Goal: Task Accomplishment & Management: Complete application form

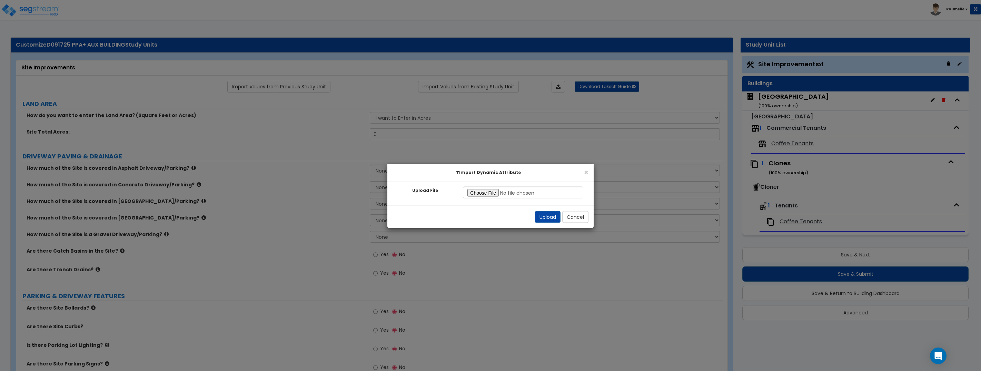
scroll to position [2, 0]
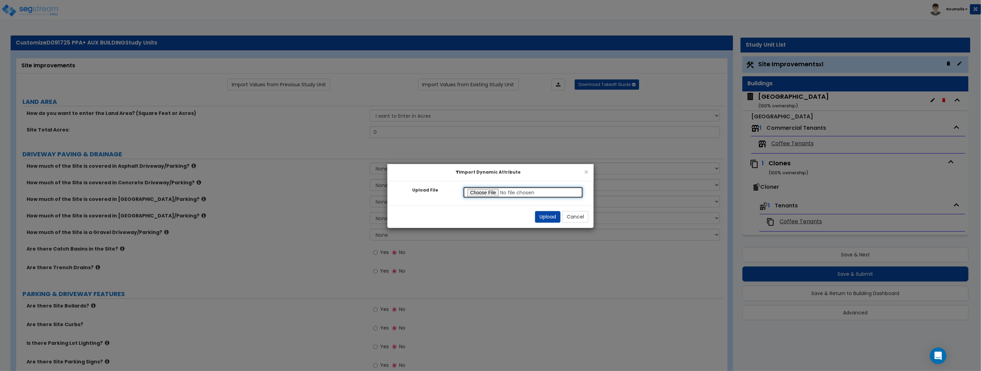
click at [516, 193] on input "Upload File" at bounding box center [523, 192] width 120 height 12
drag, startPoint x: 581, startPoint y: 217, endPoint x: 514, endPoint y: 126, distance: 113.0
click at [581, 217] on button "Cancel" at bounding box center [575, 217] width 26 height 12
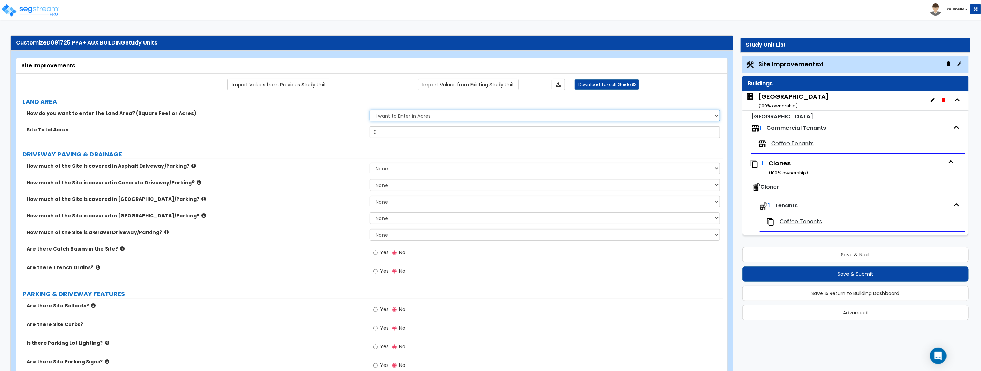
click at [462, 113] on select "I want to Enter in Acres I want to Enter in Square Feet" at bounding box center [545, 116] width 350 height 12
click at [425, 133] on input "0" at bounding box center [545, 132] width 350 height 12
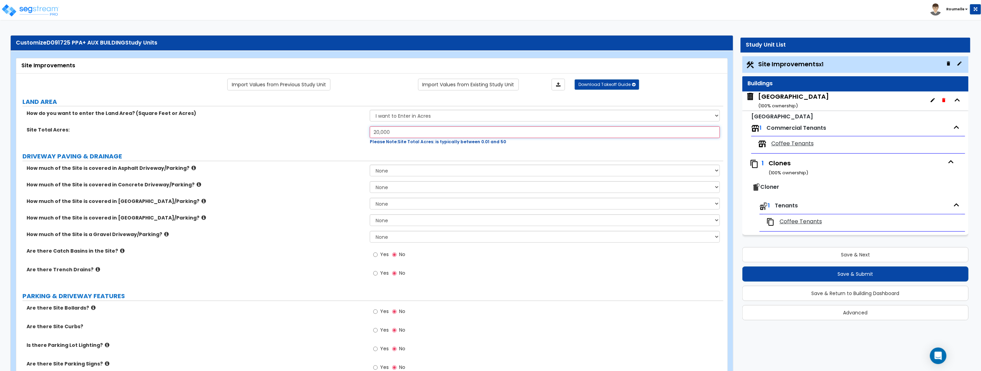
click at [453, 132] on input "20,000" at bounding box center [545, 132] width 350 height 12
type input "4"
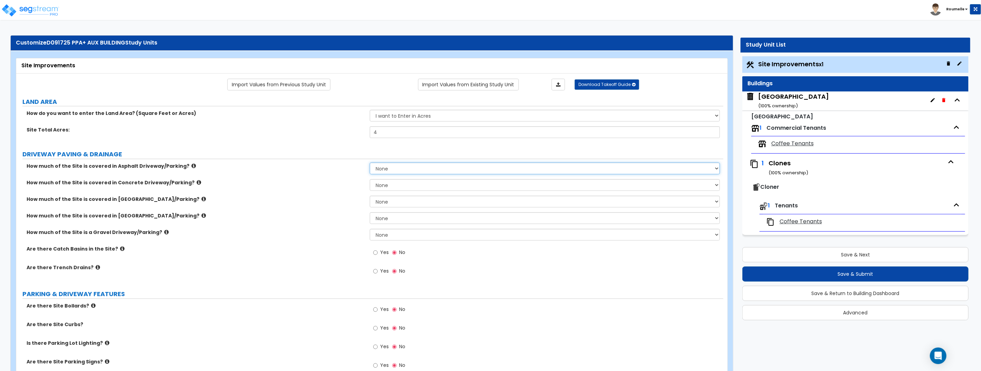
click at [429, 166] on select "None I want to Enter an Approximate Percentage I want to Enter the Square Foota…" at bounding box center [545, 168] width 350 height 12
click at [376, 251] on input "Yes" at bounding box center [375, 253] width 4 height 8
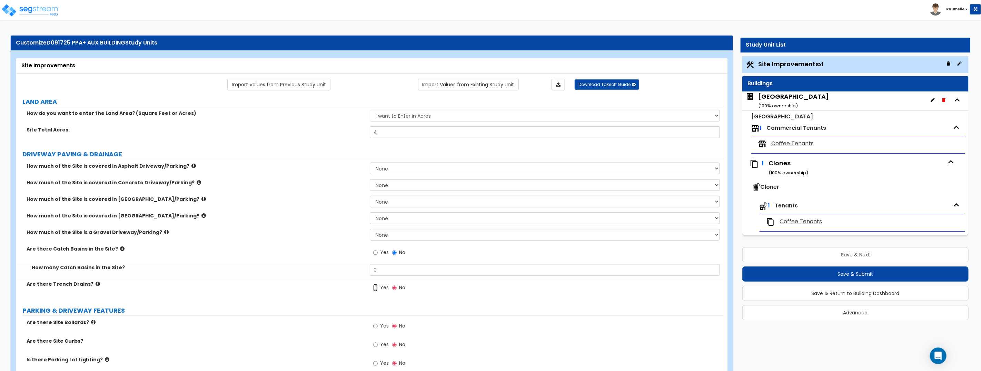
drag, startPoint x: 373, startPoint y: 287, endPoint x: 377, endPoint y: 287, distance: 4.5
click at [373, 287] on input "Yes" at bounding box center [375, 288] width 4 height 8
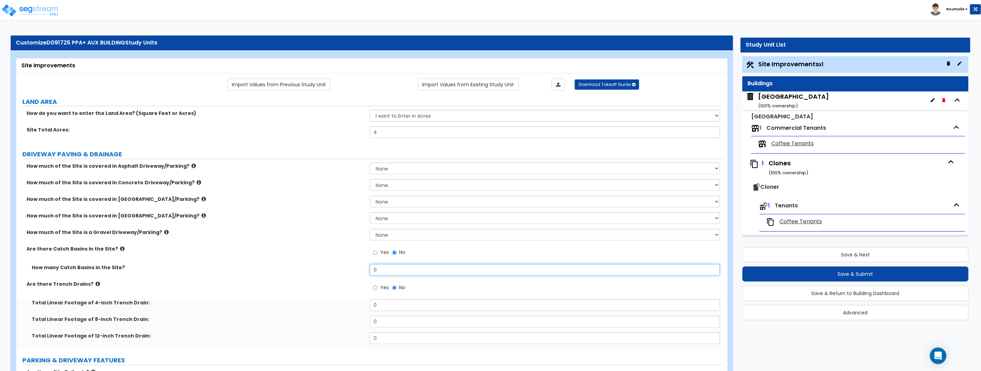
click at [385, 268] on input "0" at bounding box center [545, 270] width 350 height 12
type input "12"
click at [325, 265] on label "How many Catch Basins in the Site?" at bounding box center [198, 267] width 333 height 7
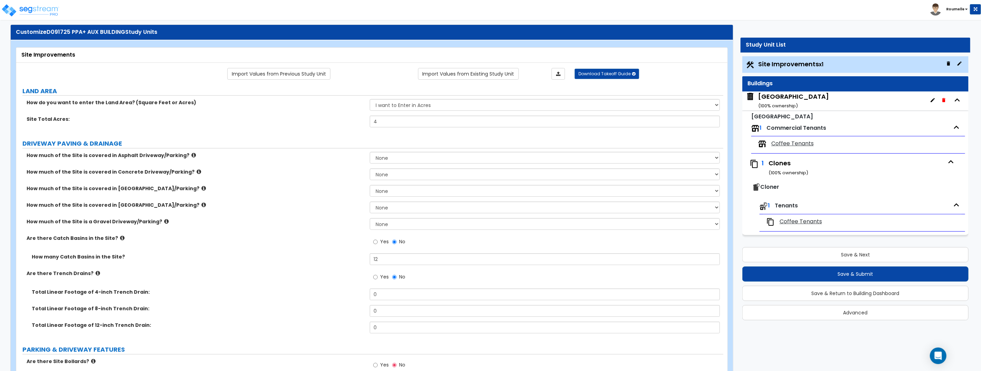
scroll to position [112, 0]
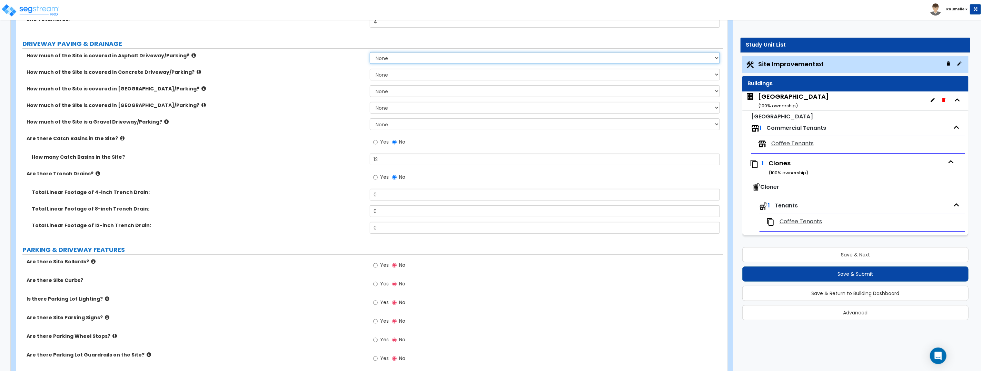
click at [398, 60] on select "None I want to Enter an Approximate Percentage I want to Enter the Square Foota…" at bounding box center [545, 58] width 350 height 12
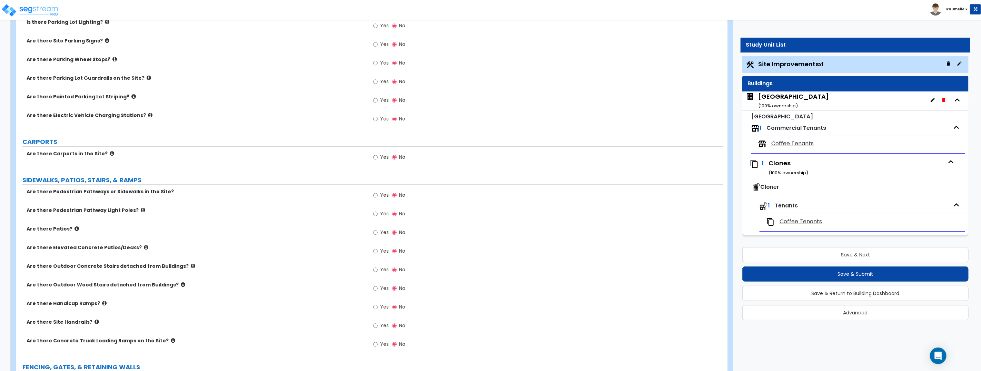
scroll to position [538, 0]
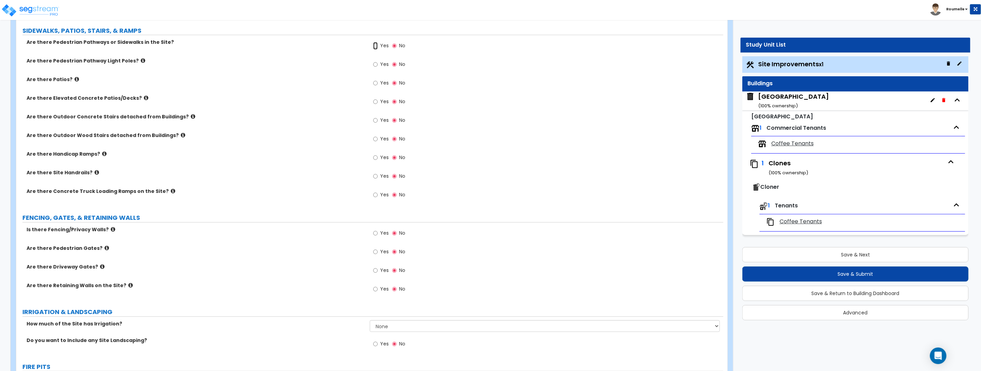
click at [374, 45] on input "Yes" at bounding box center [375, 46] width 4 height 8
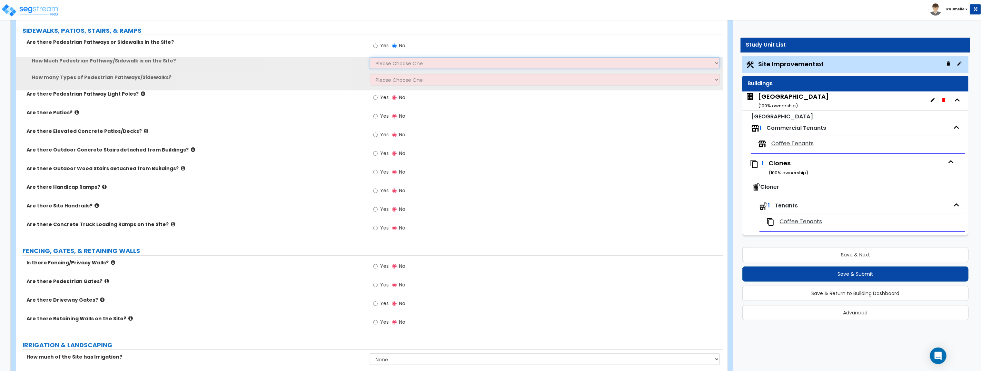
click at [398, 62] on select "Please Choose One I Don't Know, Please Estimate For Me Enter Linear Footage" at bounding box center [545, 63] width 350 height 12
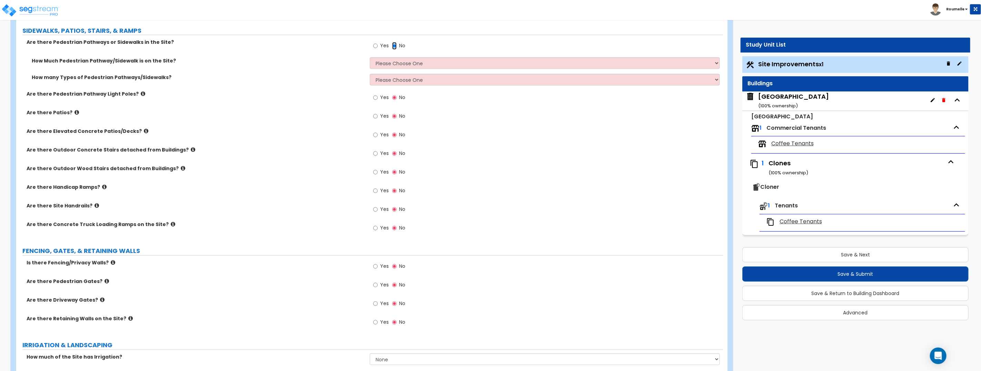
click at [395, 45] on input "No" at bounding box center [394, 46] width 4 height 8
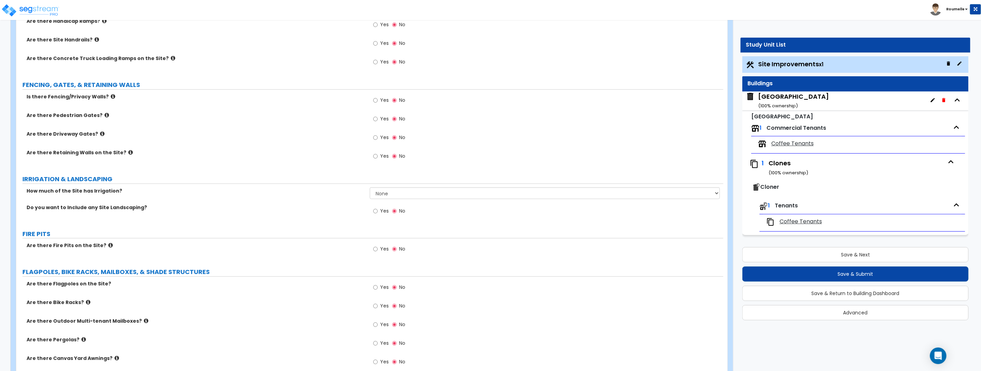
scroll to position [714, 0]
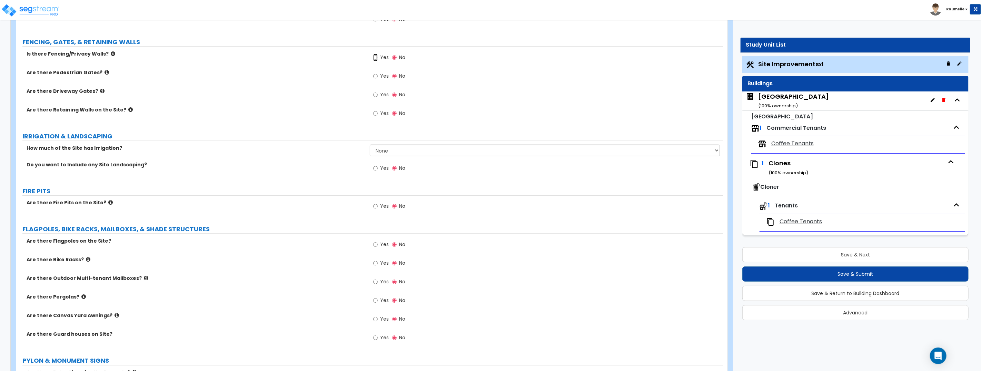
click at [376, 57] on input "Yes" at bounding box center [375, 58] width 4 height 8
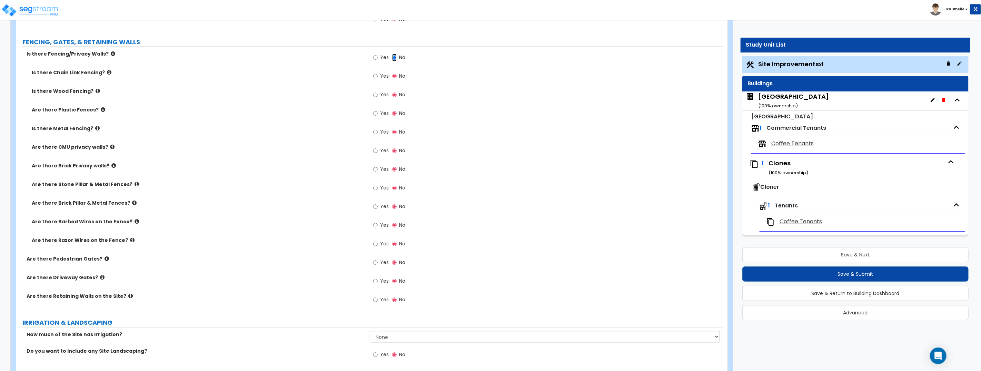
click at [393, 57] on input "No" at bounding box center [394, 58] width 4 height 8
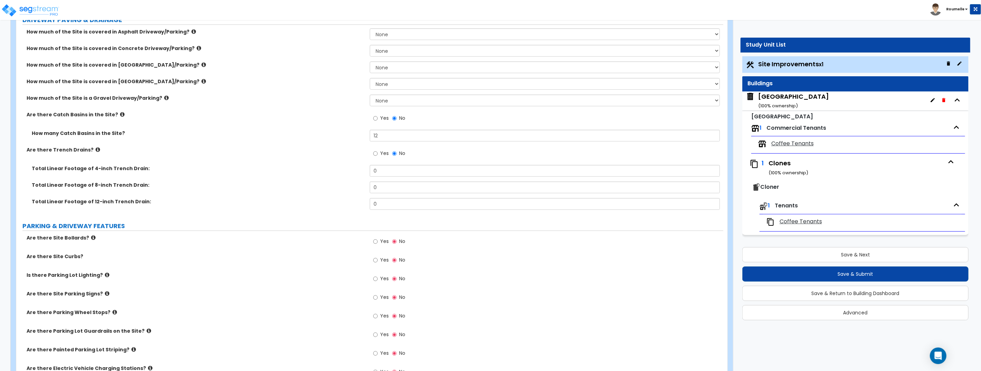
scroll to position [0, 0]
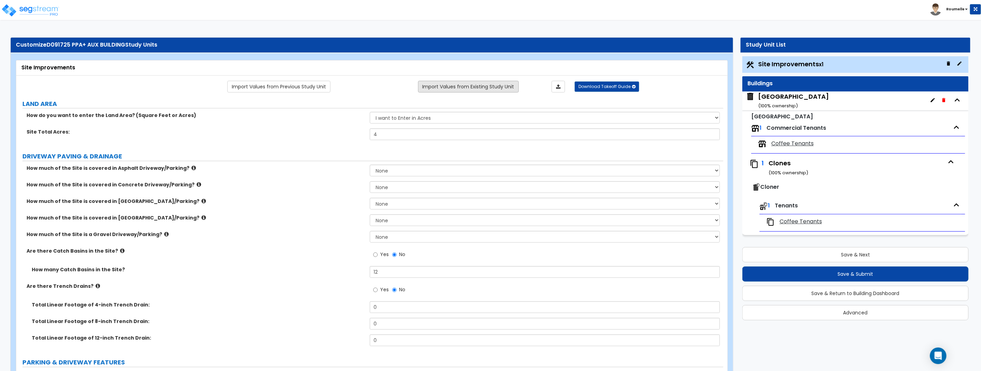
click at [458, 84] on link "Import Values from Existing Study Unit" at bounding box center [468, 87] width 101 height 12
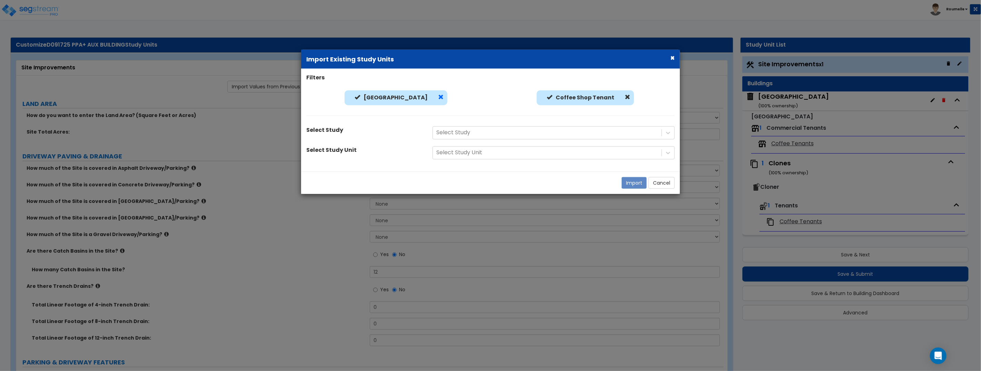
click at [438, 96] on span at bounding box center [441, 97] width 6 height 6
click at [625, 96] on span at bounding box center [628, 97] width 6 height 6
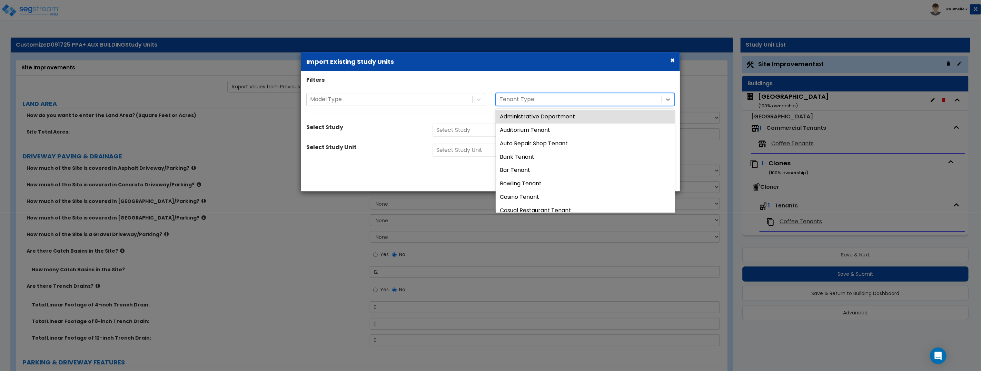
click at [584, 101] on div at bounding box center [578, 99] width 159 height 9
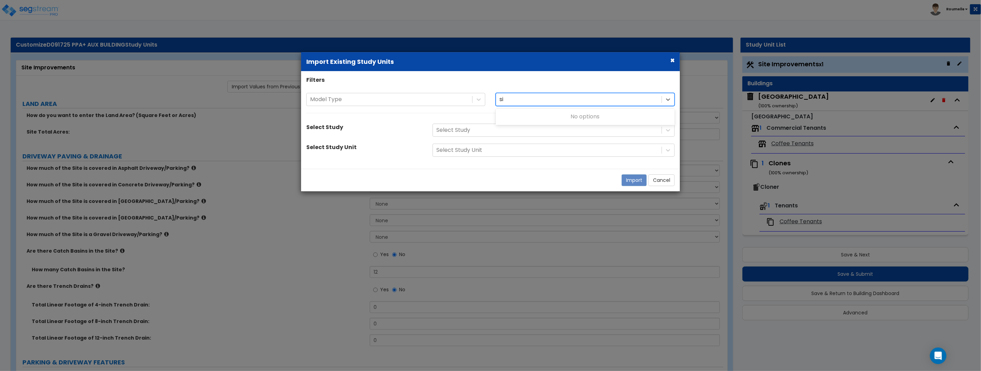
type input "s"
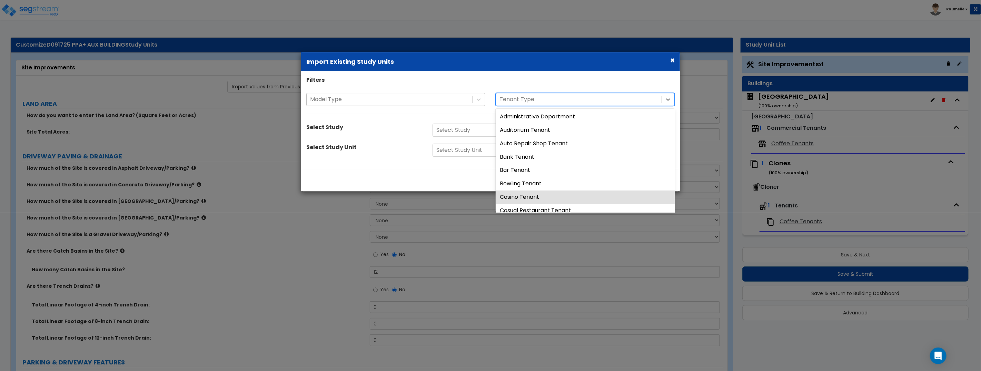
click at [431, 97] on div at bounding box center [389, 99] width 159 height 9
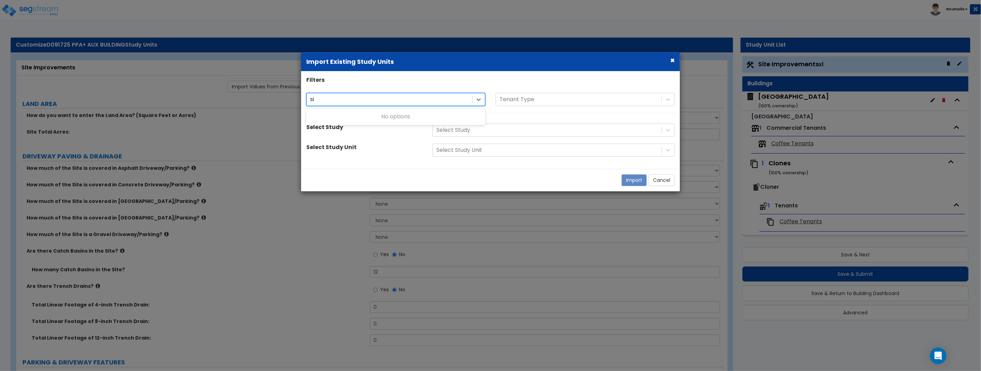
type input "s"
click at [539, 131] on div "Select Study" at bounding box center [553, 129] width 252 height 13
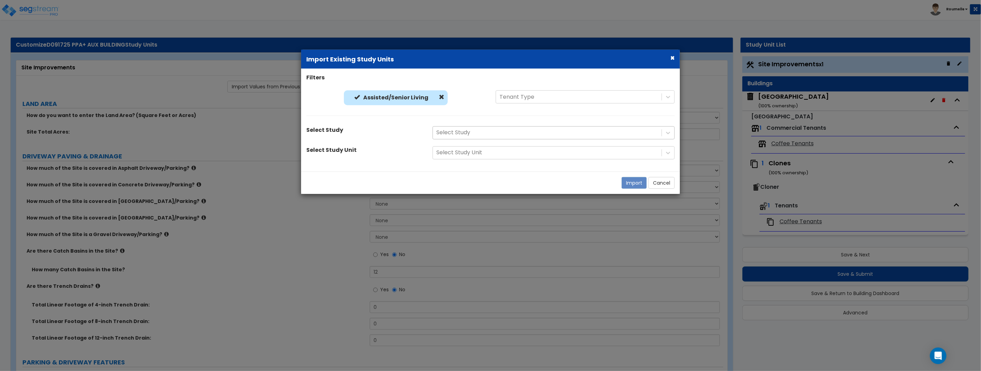
click at [539, 131] on div at bounding box center [547, 132] width 222 height 9
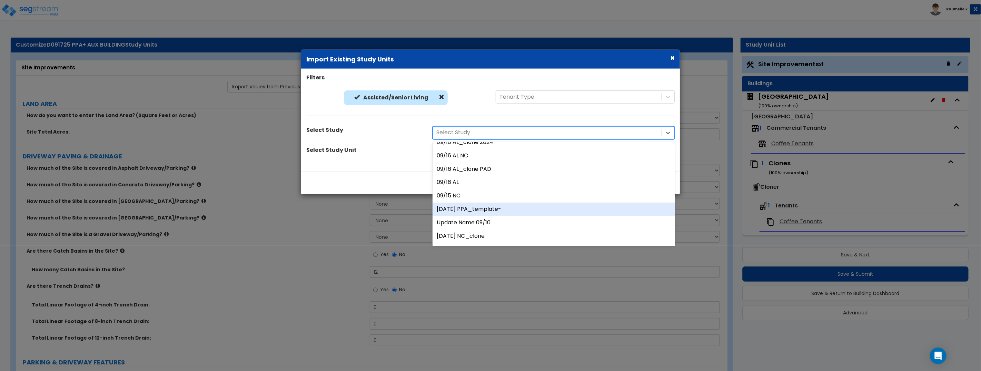
scroll to position [113, 0]
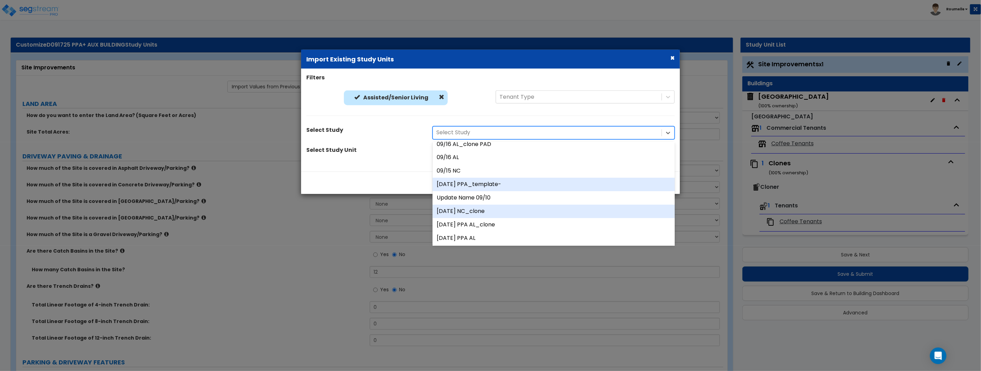
click at [515, 207] on div "[DATE] NC_clone" at bounding box center [553, 210] width 242 height 13
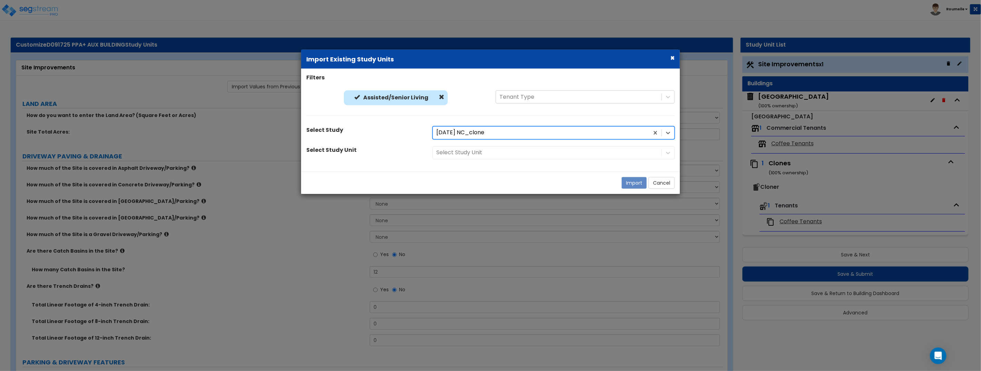
click at [497, 154] on div "Select Study Unit" at bounding box center [553, 152] width 252 height 13
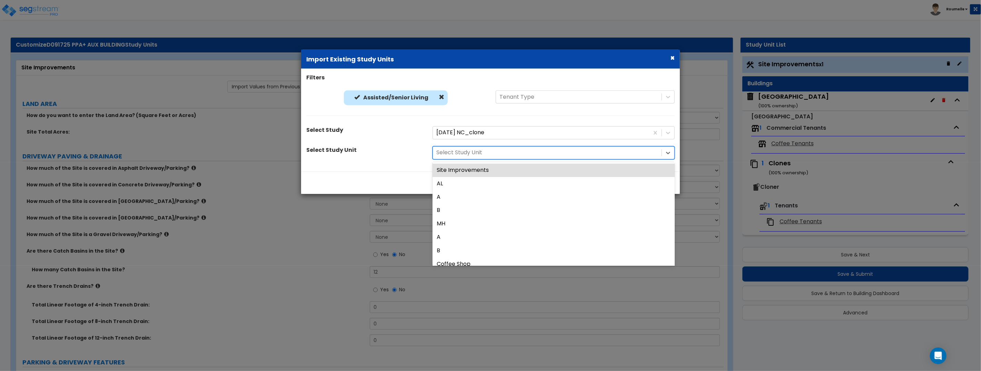
click at [496, 151] on div at bounding box center [547, 152] width 222 height 9
click at [491, 167] on div "Site Improvements" at bounding box center [553, 169] width 242 height 13
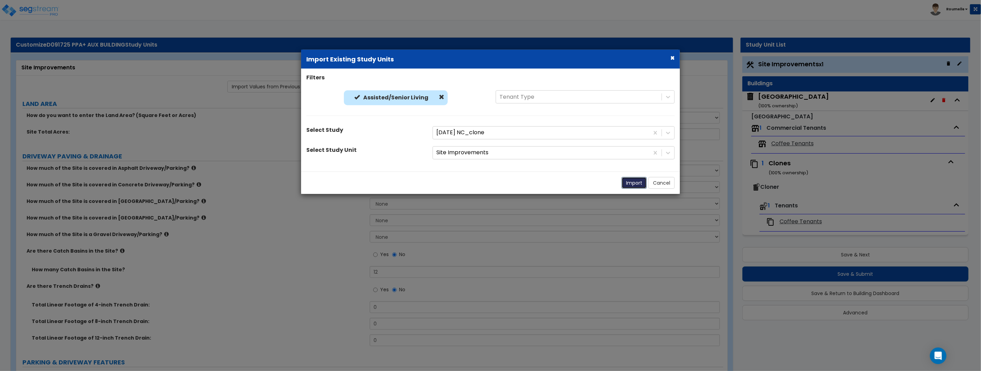
click at [638, 182] on button "Import" at bounding box center [633, 183] width 25 height 12
select select "2"
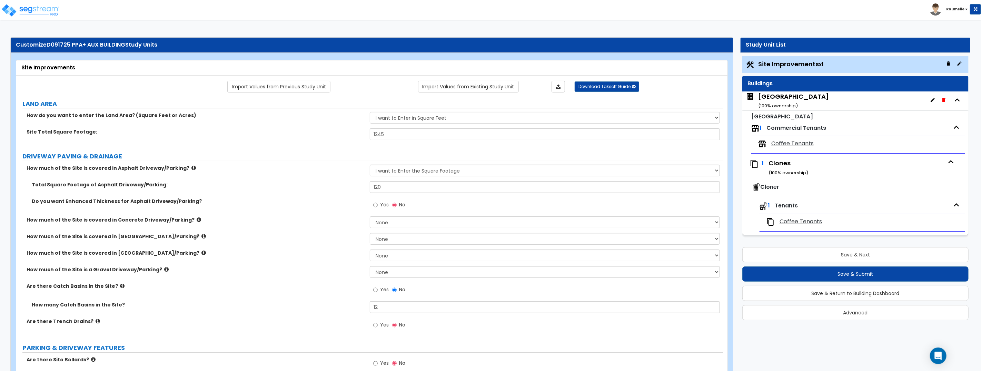
click at [785, 97] on div "Auxiliary Building ( 100 % ownership)" at bounding box center [793, 101] width 71 height 18
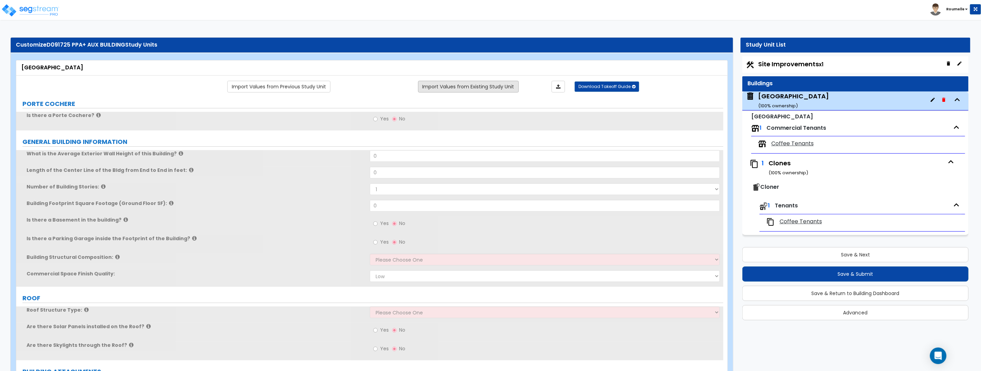
click at [463, 89] on link "Import Values from Existing Study Unit" at bounding box center [468, 87] width 101 height 12
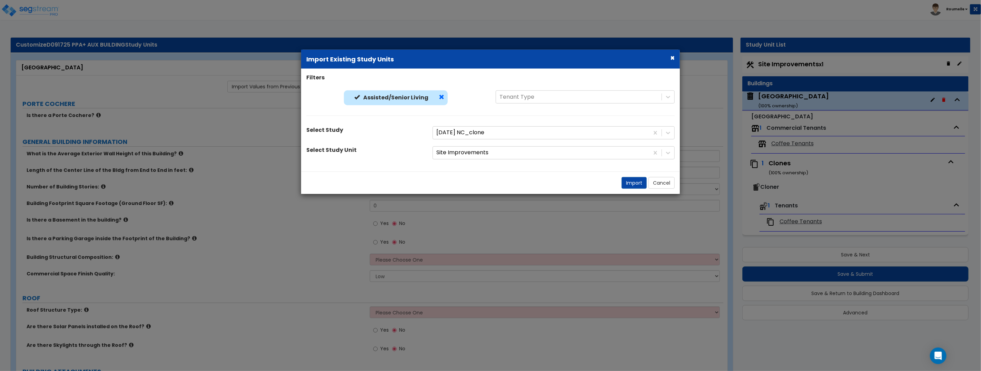
click at [442, 96] on span at bounding box center [442, 97] width 6 height 6
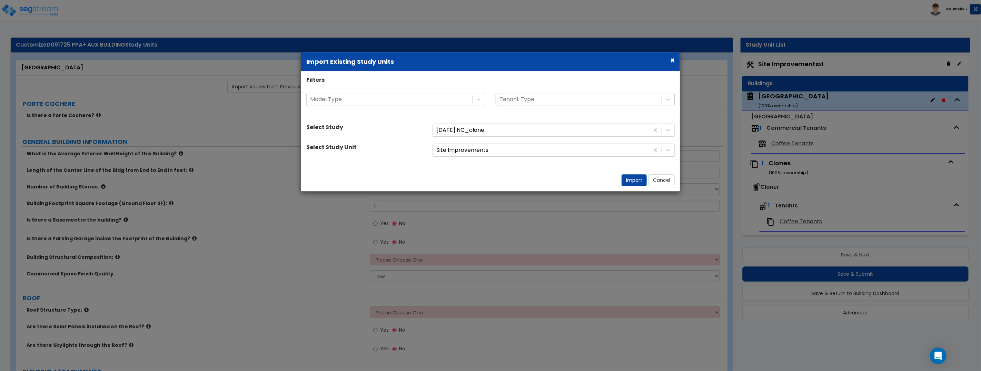
click at [545, 99] on div at bounding box center [578, 99] width 159 height 9
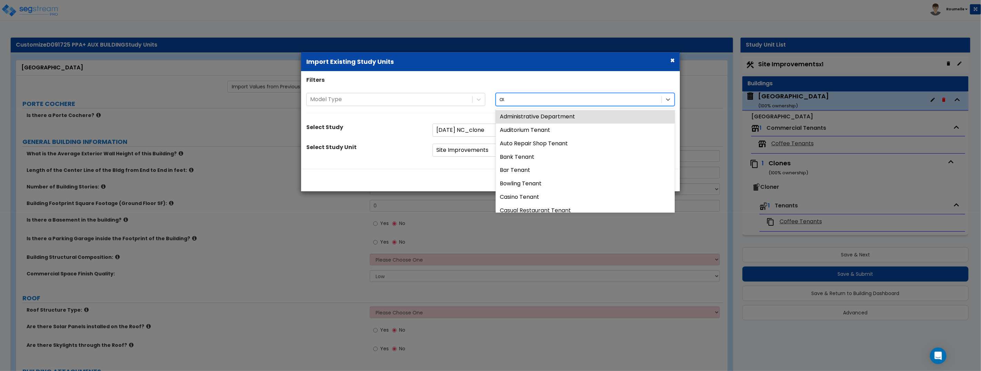
type input "aux"
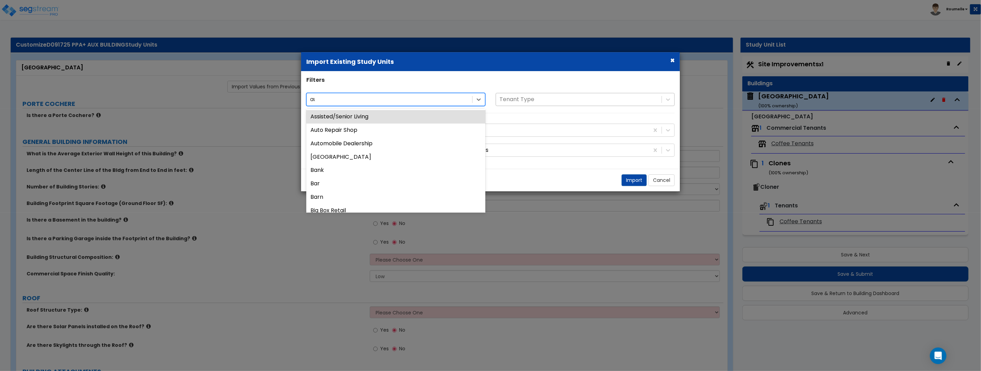
type input "aux"
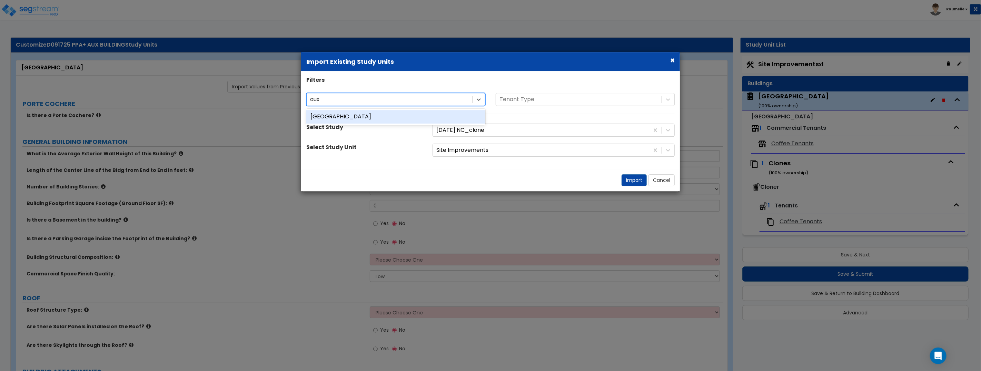
click at [444, 117] on div "[GEOGRAPHIC_DATA]" at bounding box center [395, 116] width 179 height 13
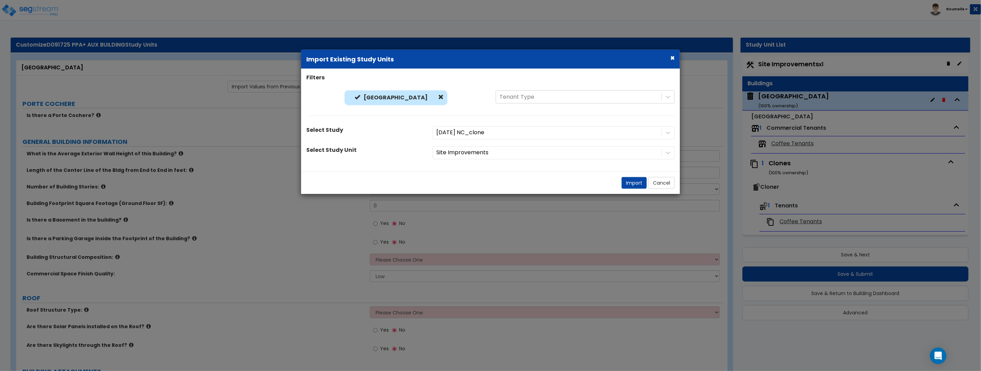
click at [491, 132] on div "[DATE] NC_clone" at bounding box center [553, 132] width 252 height 13
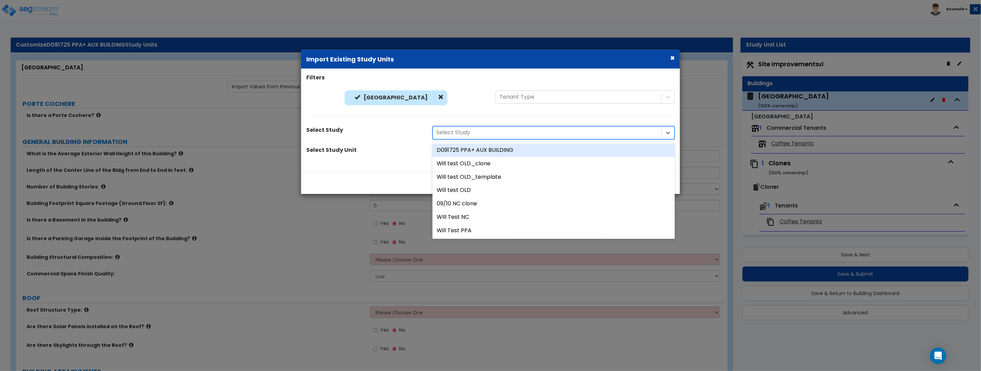
click at [491, 132] on div at bounding box center [547, 132] width 222 height 9
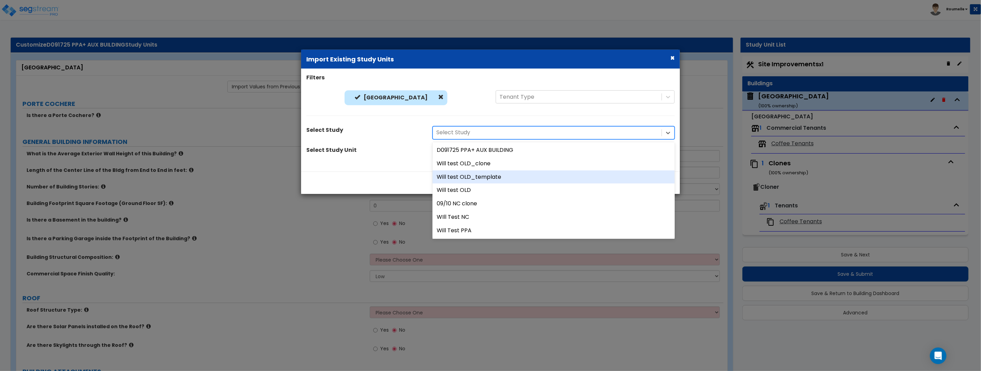
click at [491, 176] on div "Will test OLD_template" at bounding box center [553, 176] width 242 height 13
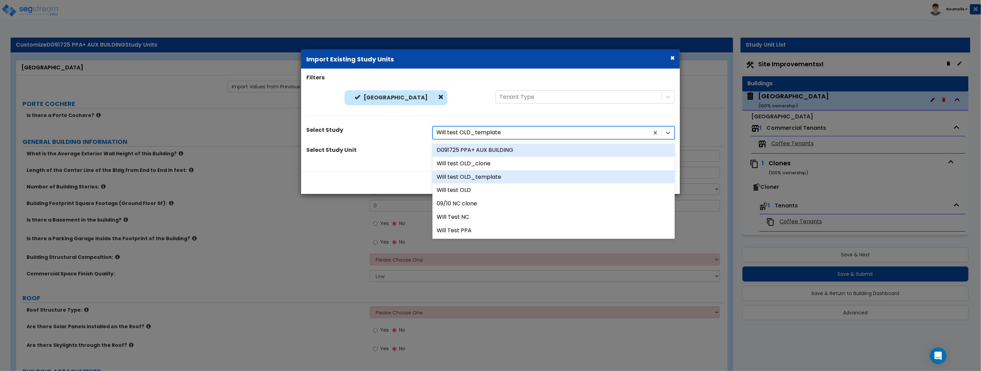
drag, startPoint x: 492, startPoint y: 132, endPoint x: 497, endPoint y: 173, distance: 40.7
click at [492, 132] on div at bounding box center [540, 132] width 209 height 9
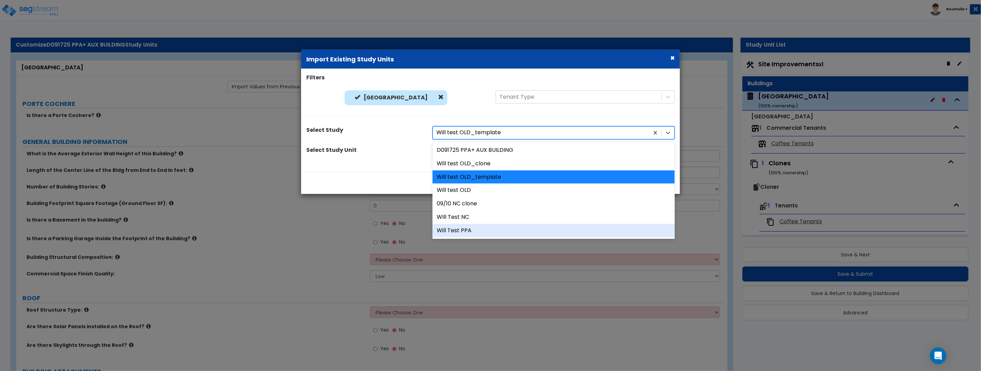
click at [496, 229] on div "Will Test PPA" at bounding box center [553, 230] width 242 height 13
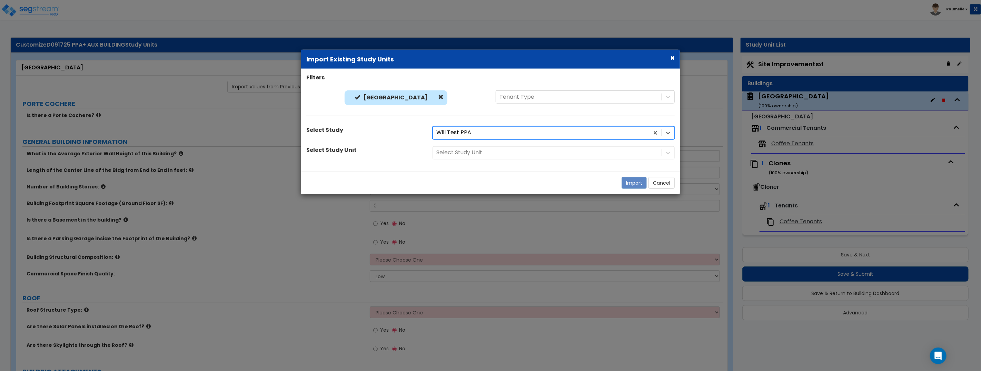
click at [501, 153] on div "Select Study Unit" at bounding box center [553, 152] width 252 height 13
click at [500, 152] on div at bounding box center [547, 152] width 222 height 9
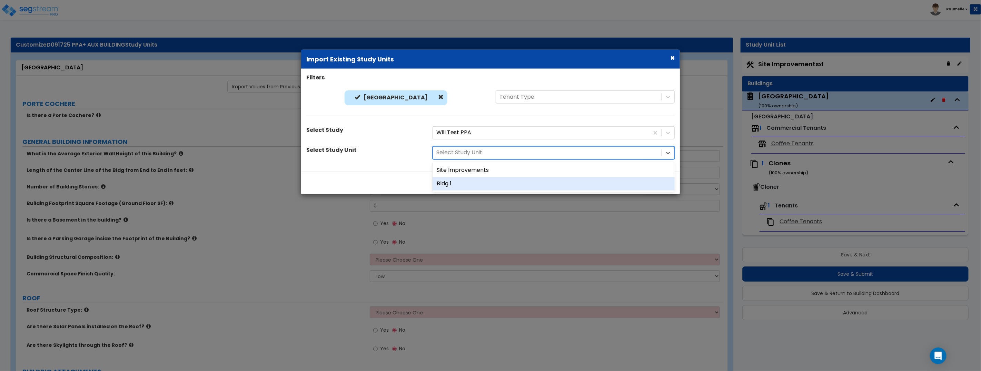
click at [488, 180] on div "Bldg 1" at bounding box center [553, 183] width 242 height 13
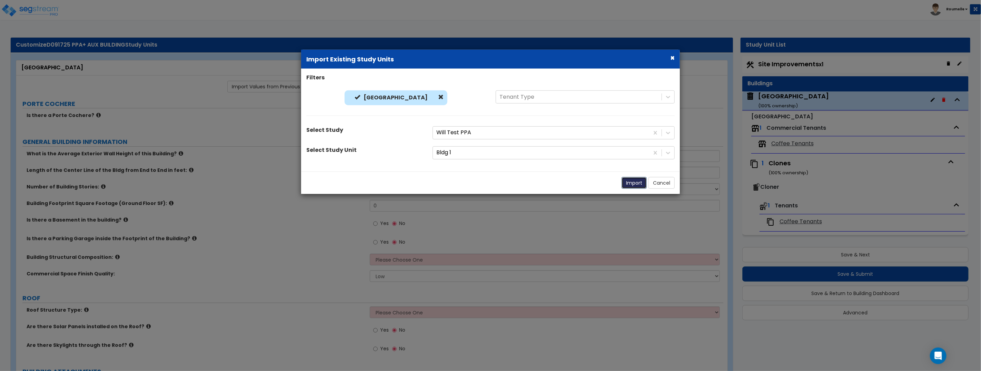
click at [636, 183] on button "Import" at bounding box center [633, 183] width 25 height 12
radio input "true"
type input "10"
type input "150"
select select "3"
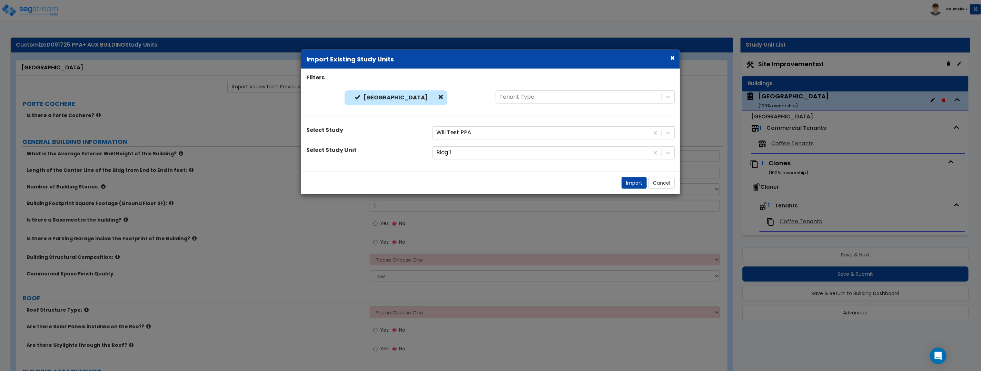
type input "1000"
select select "4"
select select "1"
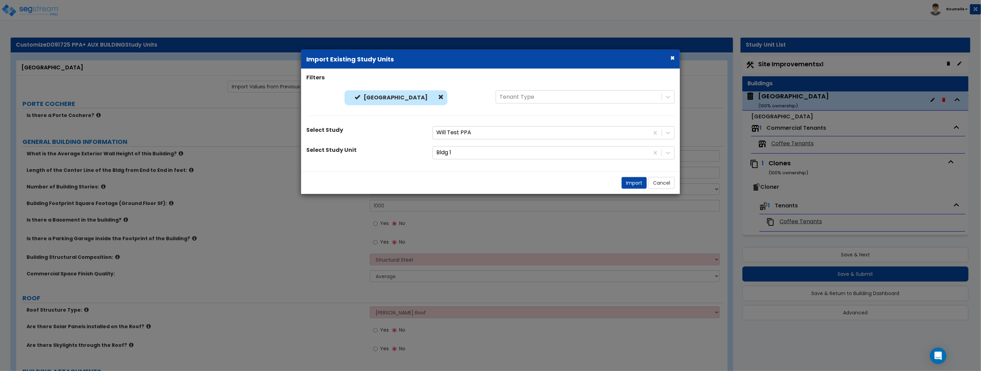
select select "6"
select select "1"
select select "9"
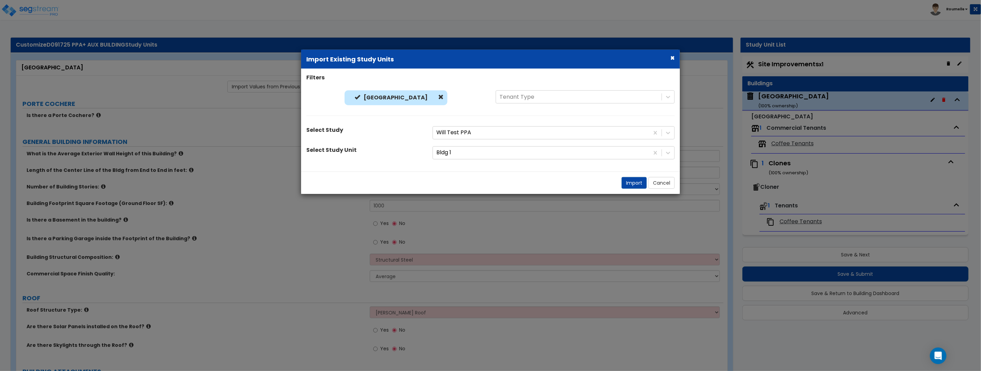
select select "1"
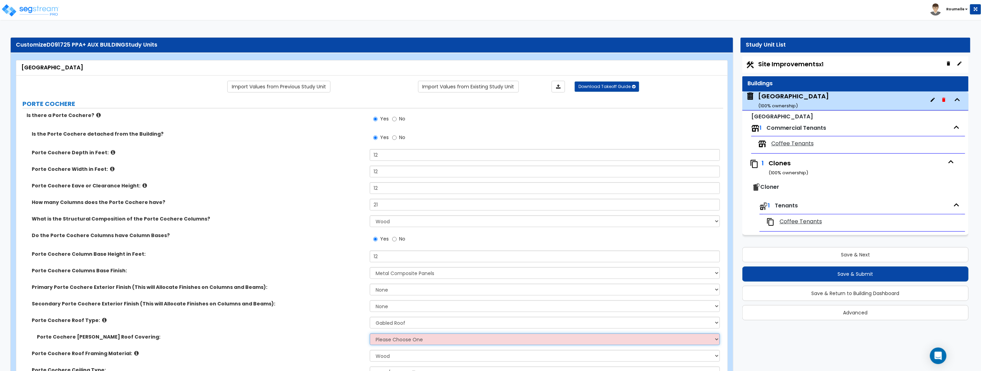
click at [415, 340] on select "Please Choose One Asphalt Shingle Clay Tile Wood Shingle Metal Shingle Standing…" at bounding box center [545, 339] width 350 height 12
select select "2"
click at [370, 333] on select "Please Choose One Asphalt Shingle Clay Tile Wood Shingle Metal Shingle Standing…" at bounding box center [545, 339] width 350 height 12
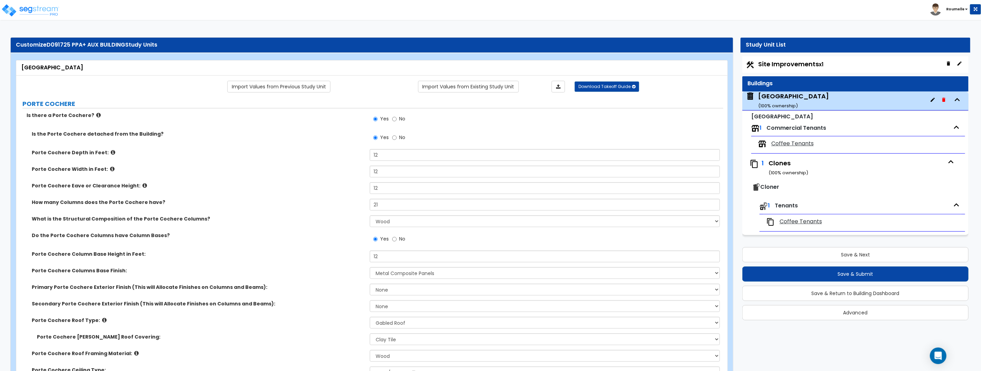
click at [781, 163] on div "Clones ( 100 % ownership)" at bounding box center [856, 168] width 176 height 18
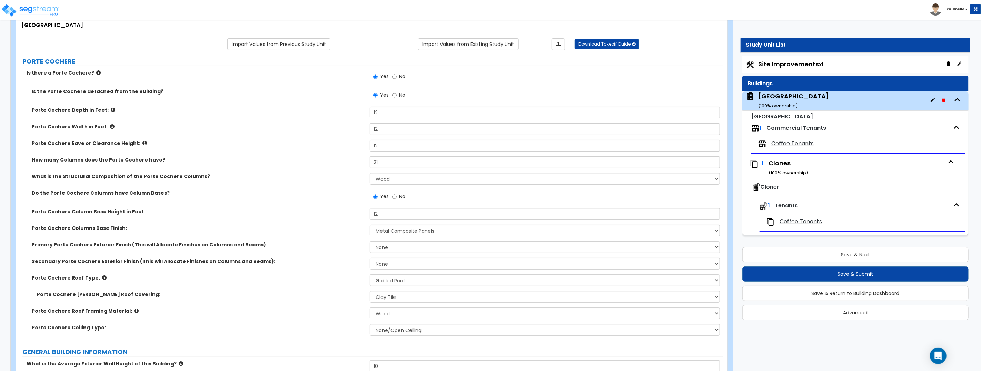
scroll to position [50, 0]
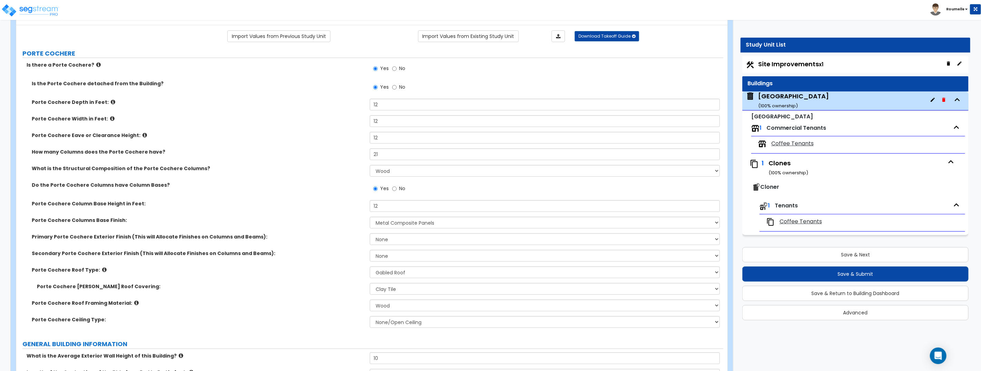
click at [804, 225] on span "Coffee Tenants" at bounding box center [800, 222] width 42 height 8
click at [804, 224] on span "Coffee Tenants" at bounding box center [800, 222] width 42 height 8
click at [476, 37] on link "Import Values from Existing Study Unit" at bounding box center [468, 36] width 101 height 12
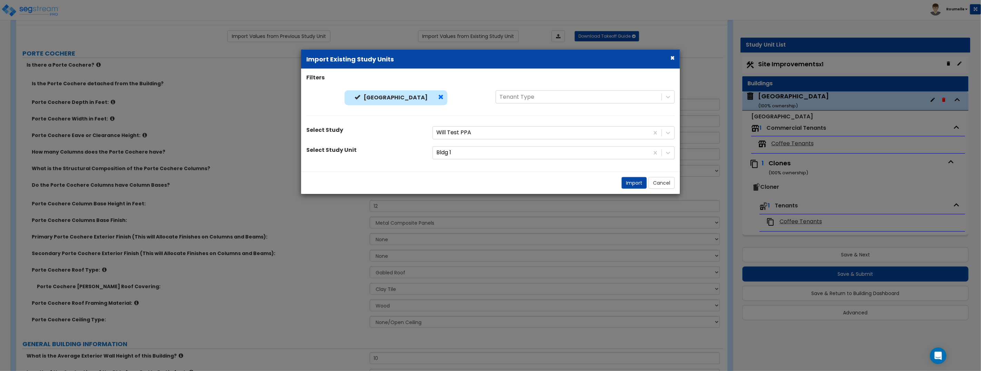
drag, startPoint x: 434, startPoint y: 96, endPoint x: 443, endPoint y: 97, distance: 8.3
click at [438, 96] on span at bounding box center [441, 97] width 6 height 6
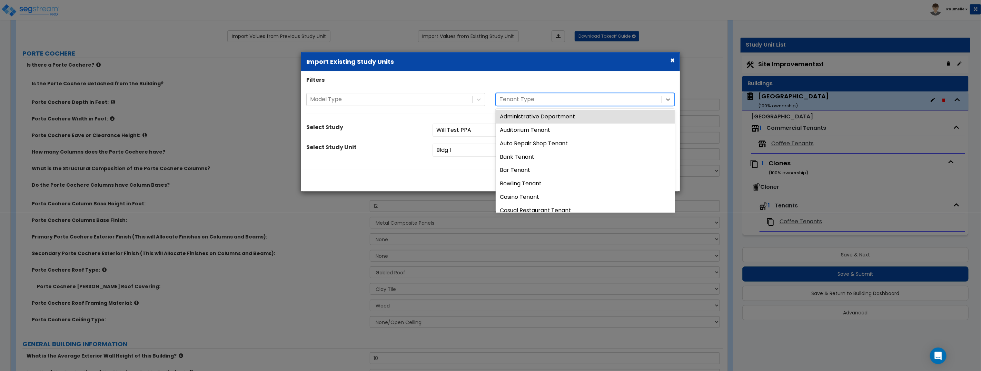
click at [523, 98] on div at bounding box center [578, 99] width 159 height 9
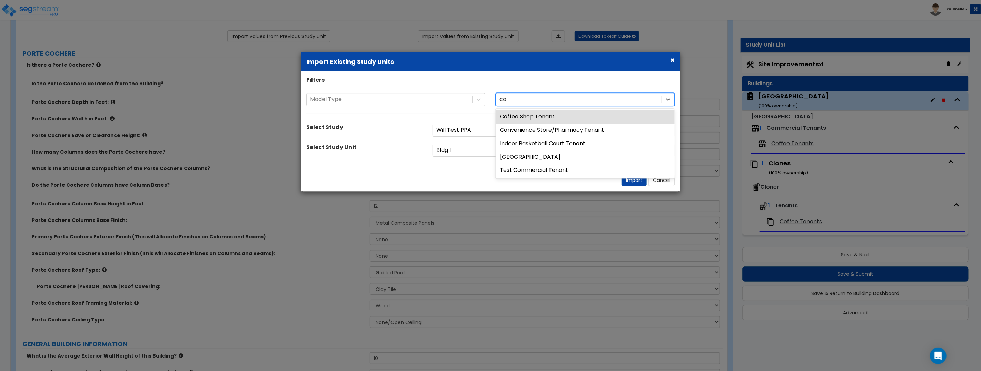
type input "cof"
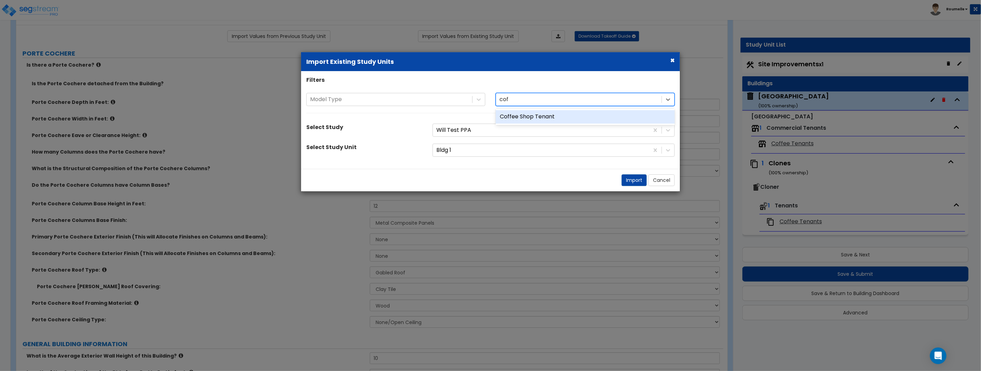
click at [539, 115] on div "Coffee Shop Tenant" at bounding box center [584, 116] width 179 height 13
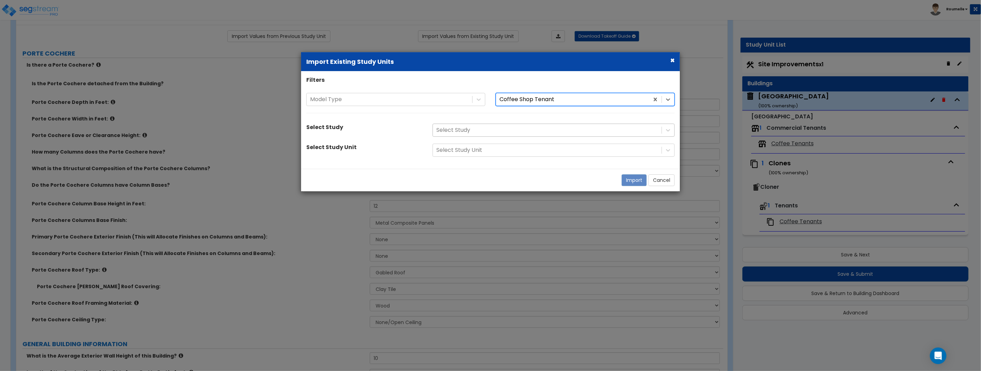
drag, startPoint x: 483, startPoint y: 118, endPoint x: 486, endPoint y: 133, distance: 14.7
click at [483, 118] on div "Model Type option Coffee Shop Tenant, selected. Coffee Shop Tenant Coffee Shop …" at bounding box center [490, 106] width 379 height 27
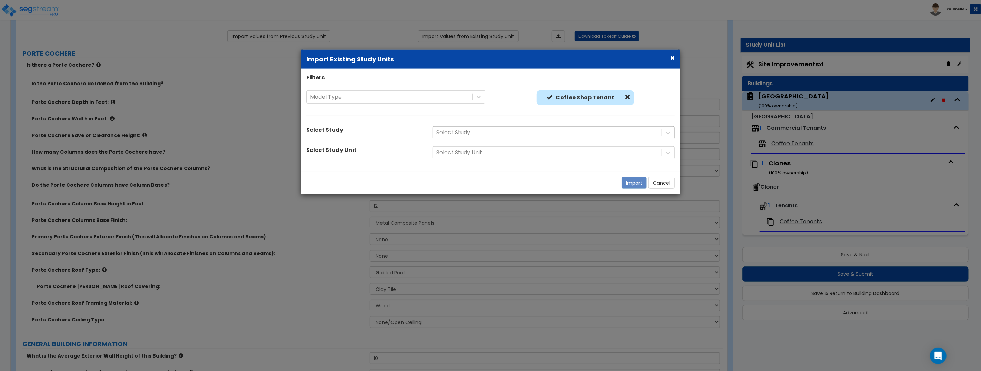
click at [486, 134] on div at bounding box center [547, 132] width 222 height 9
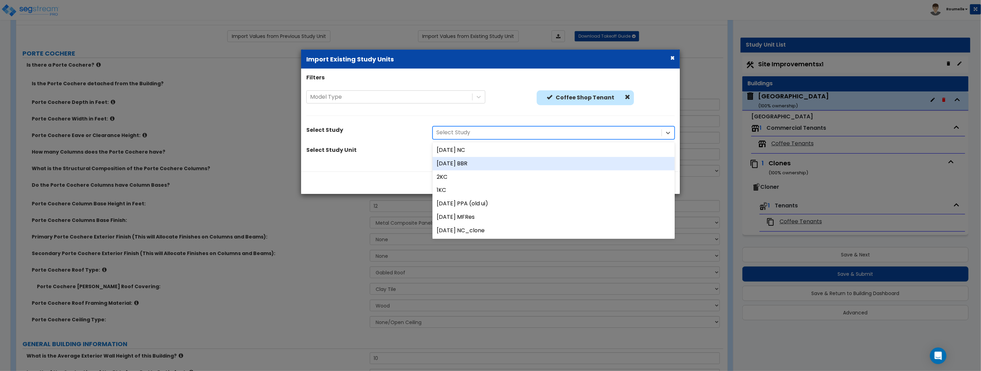
click at [486, 160] on div "15Sept25 BBR" at bounding box center [553, 163] width 242 height 13
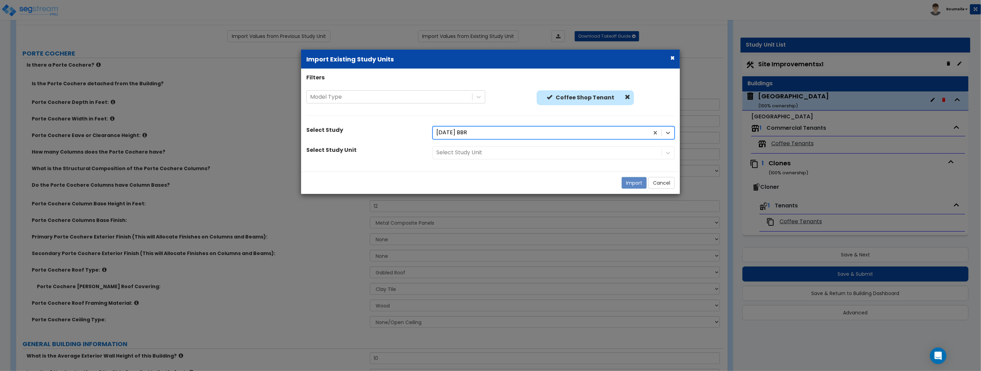
click at [493, 153] on div "Select Study Unit" at bounding box center [553, 152] width 252 height 13
click at [477, 152] on div at bounding box center [547, 152] width 222 height 9
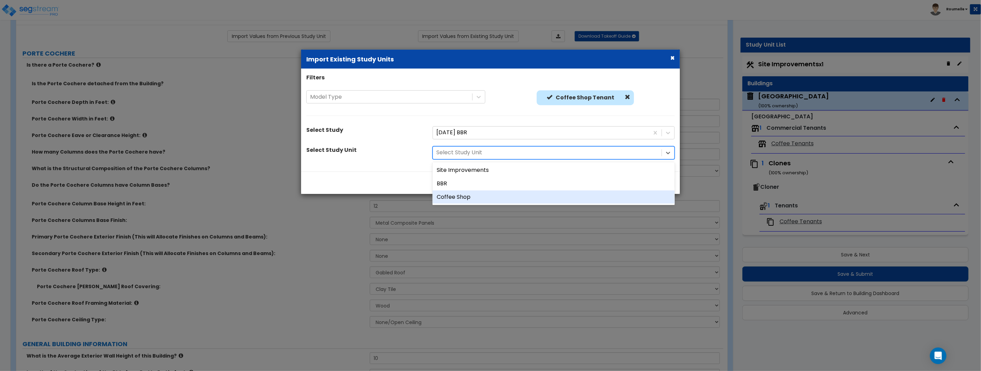
click at [473, 194] on div "Coffee Shop" at bounding box center [553, 196] width 242 height 13
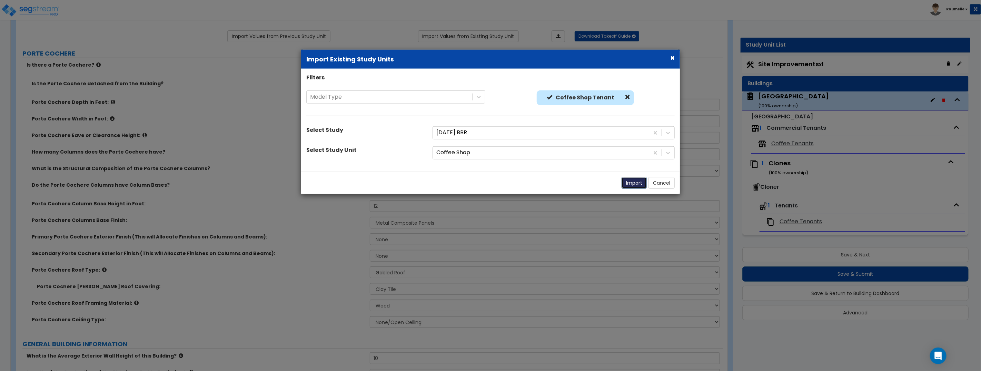
click at [624, 183] on button "Import" at bounding box center [633, 183] width 25 height 12
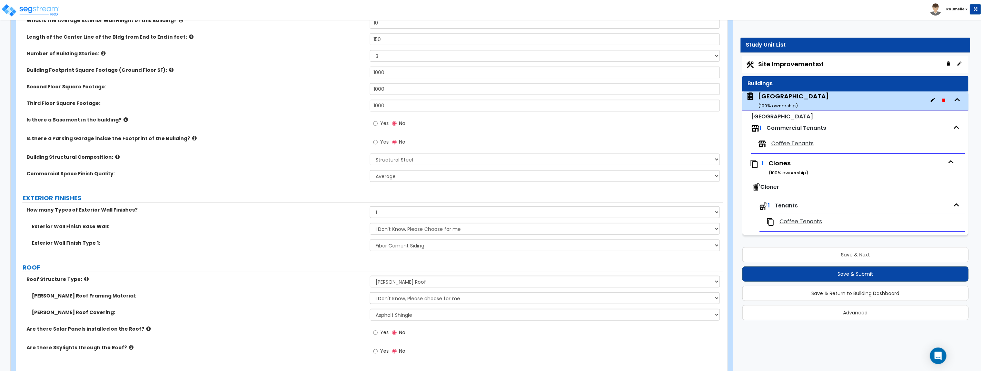
scroll to position [410, 0]
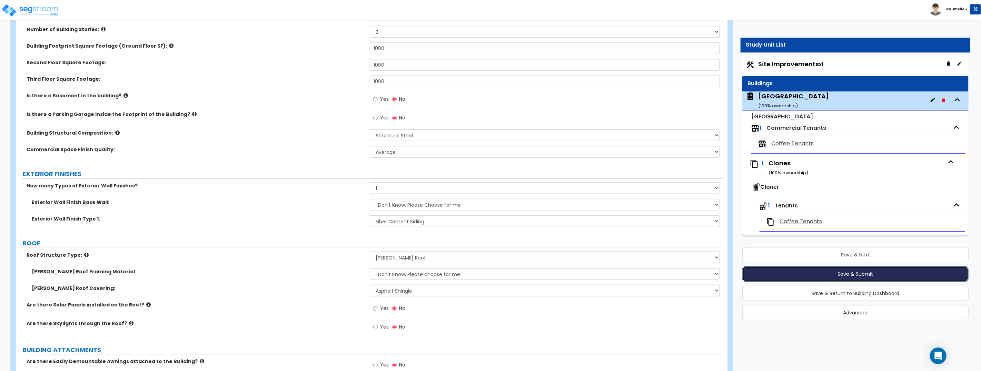
click at [853, 274] on button "Save & Submit" at bounding box center [855, 273] width 226 height 15
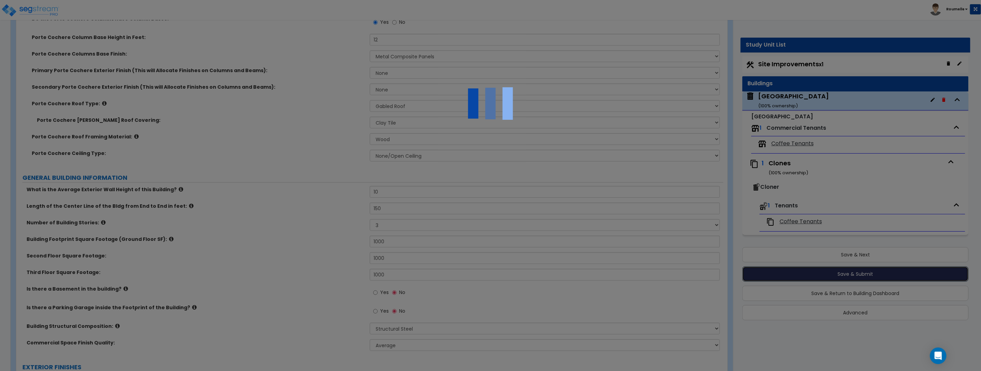
scroll to position [0, 0]
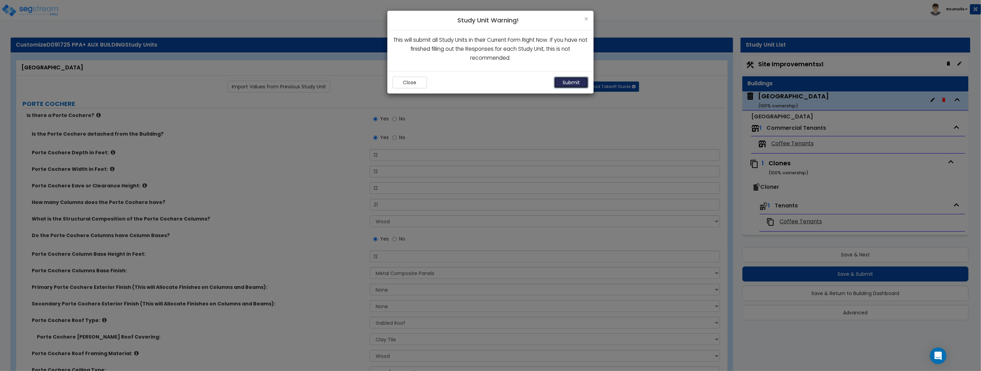
click at [569, 81] on button "Submit" at bounding box center [571, 83] width 34 height 12
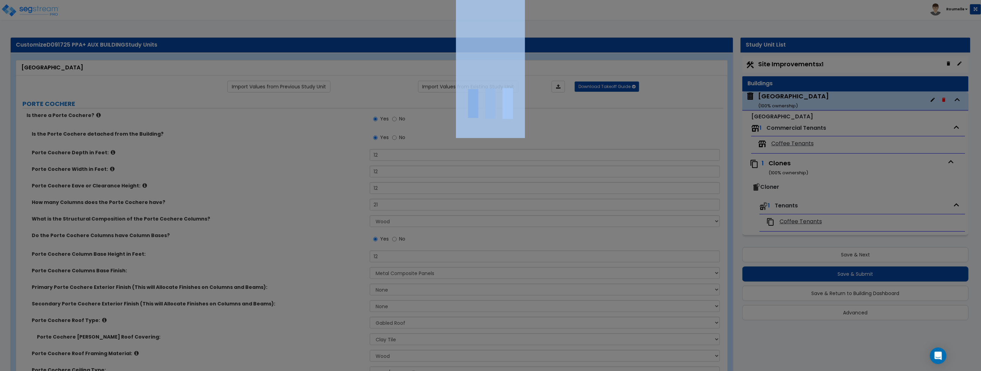
click at [570, 81] on div at bounding box center [490, 185] width 981 height 371
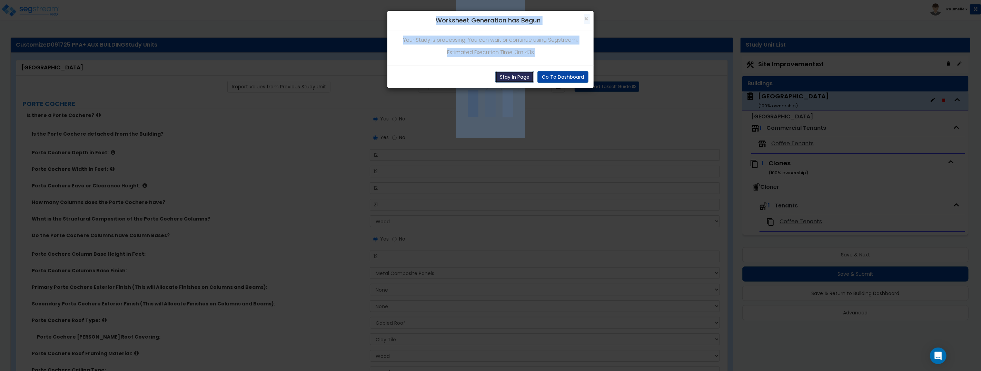
click at [520, 78] on button "Stay In Page" at bounding box center [514, 77] width 39 height 12
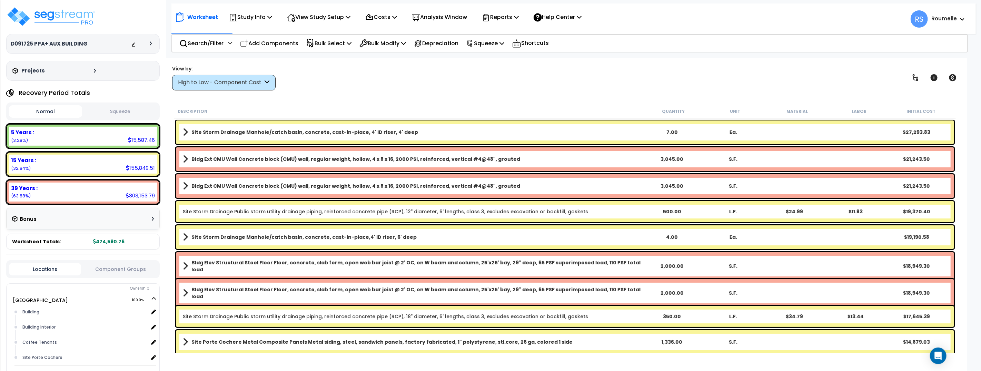
click at [600, 82] on div "View by: High to Low - Component Cost High to Low - Component Cost" at bounding box center [565, 78] width 790 height 26
click at [601, 82] on div "View by: High to Low - Component Cost High to Low - Component Cost" at bounding box center [565, 78] width 790 height 26
click at [425, 133] on link "Site Storm Drainage Manhole/catch basin, concrete, cast-in-place, 4' ID riser, …" at bounding box center [412, 132] width 459 height 10
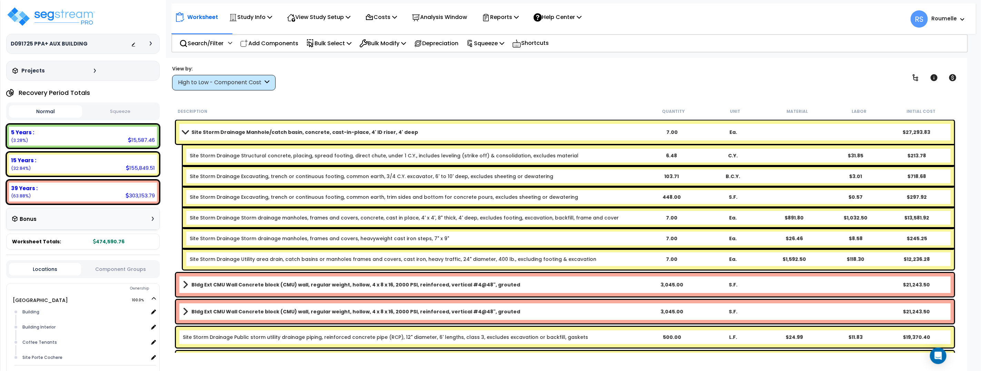
click at [425, 134] on link "Site Storm Drainage Manhole/catch basin, concrete, cast-in-place, 4' ID riser, …" at bounding box center [412, 132] width 459 height 10
click at [0, 0] on div at bounding box center [0, 0] width 0 height 0
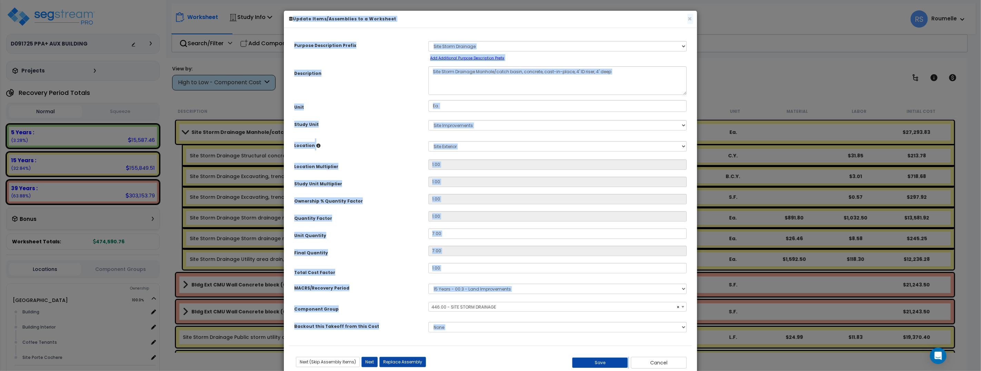
select select "86196"
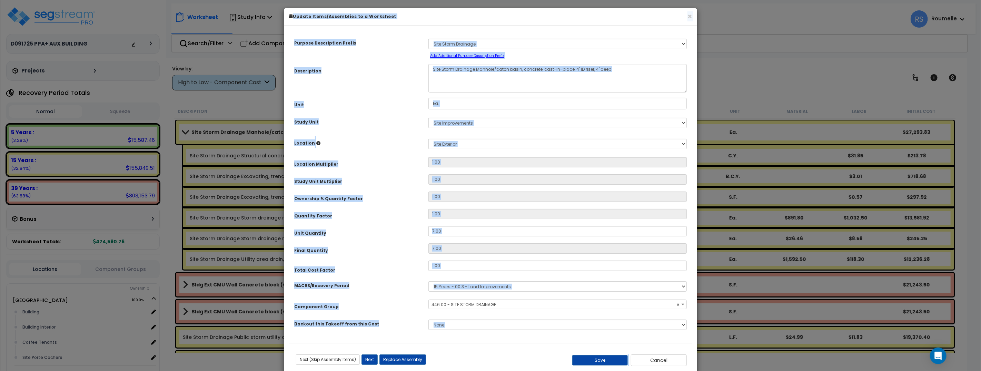
scroll to position [3, 0]
drag, startPoint x: 418, startPoint y: 166, endPoint x: 609, endPoint y: 371, distance: 279.8
click at [418, 166] on div "Location Multiplier" at bounding box center [356, 163] width 134 height 12
click at [662, 357] on button "Cancel" at bounding box center [659, 360] width 56 height 12
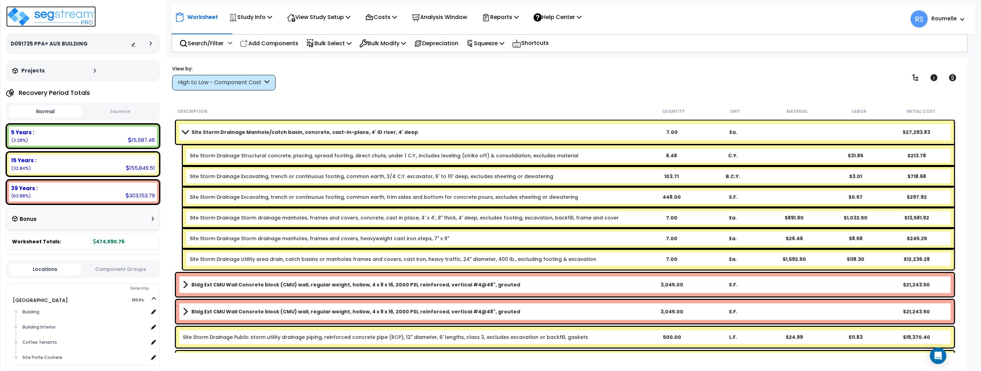
scroll to position [1, 0]
drag, startPoint x: 122, startPoint y: 109, endPoint x: 57, endPoint y: 111, distance: 64.8
click at [122, 109] on button "Squeeze" at bounding box center [120, 110] width 73 height 12
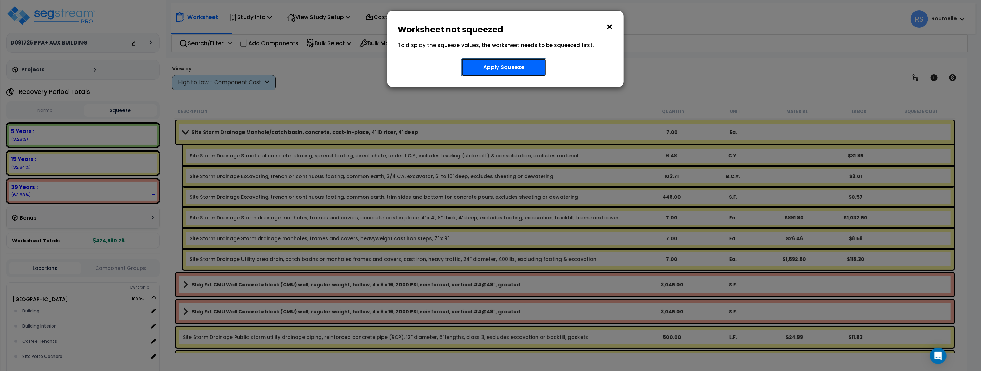
click at [503, 68] on button "Apply Squeeze" at bounding box center [503, 67] width 85 height 18
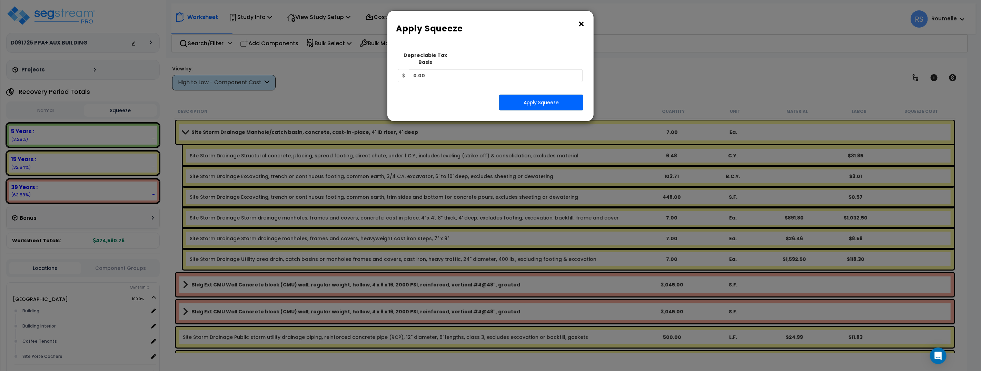
click at [584, 23] on button "×" at bounding box center [581, 24] width 8 height 11
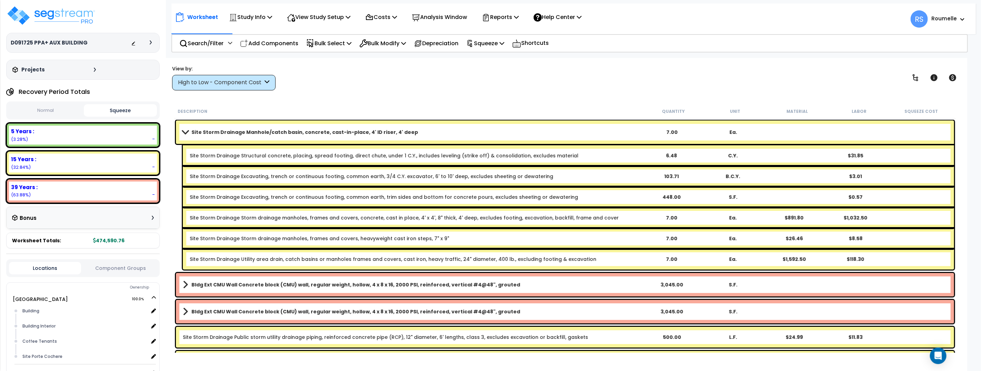
click at [118, 111] on button "Squeeze" at bounding box center [120, 110] width 73 height 12
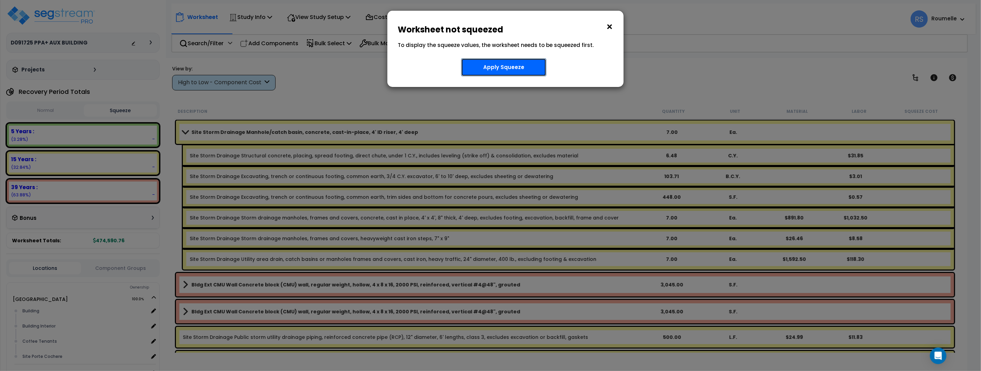
click at [501, 70] on button "Apply Squeeze" at bounding box center [503, 67] width 85 height 18
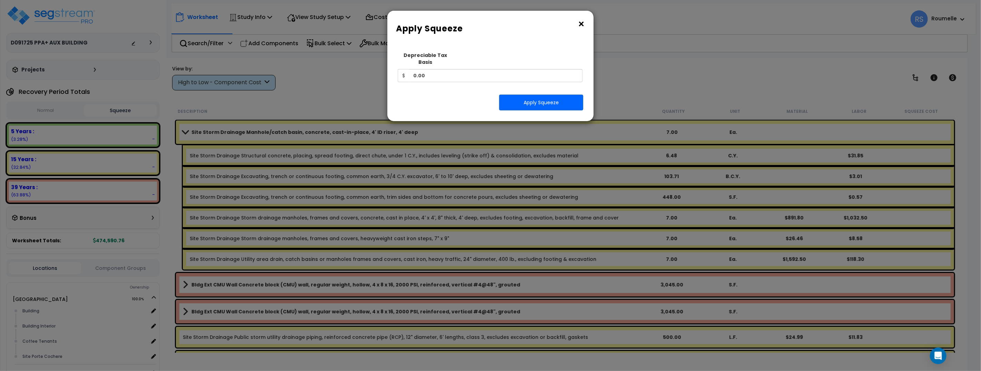
click at [581, 22] on button "×" at bounding box center [581, 24] width 8 height 11
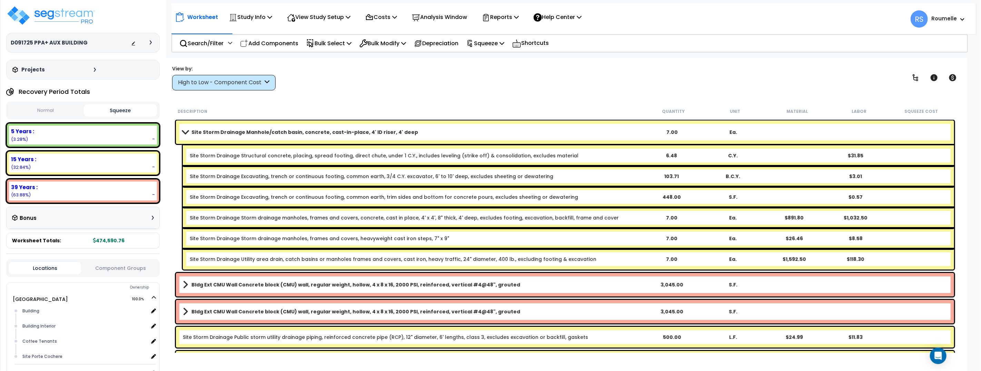
click at [56, 116] on button "Normal" at bounding box center [45, 110] width 73 height 12
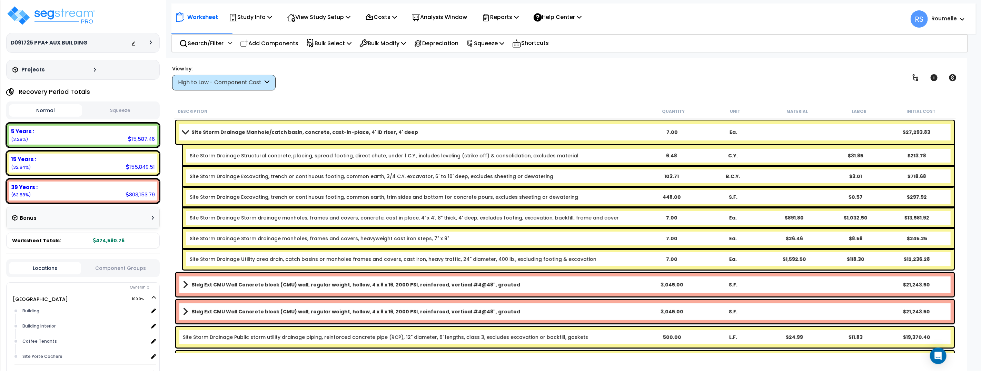
click at [124, 111] on button "Squeeze" at bounding box center [120, 110] width 73 height 12
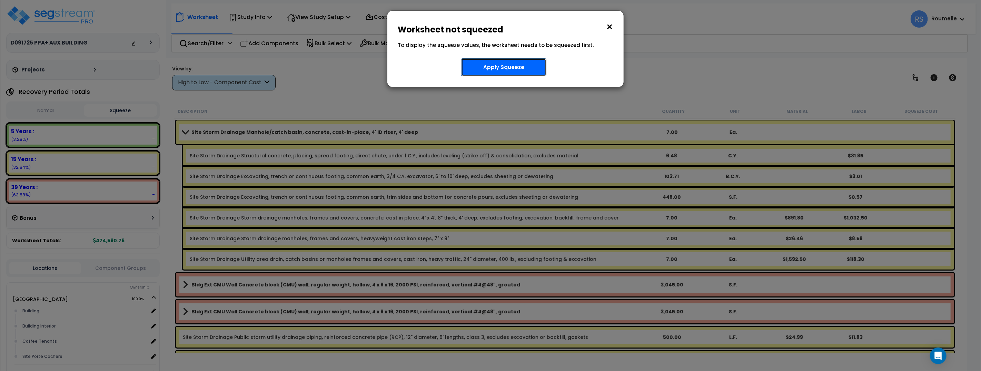
click at [502, 67] on button "Apply Squeeze" at bounding box center [503, 67] width 85 height 18
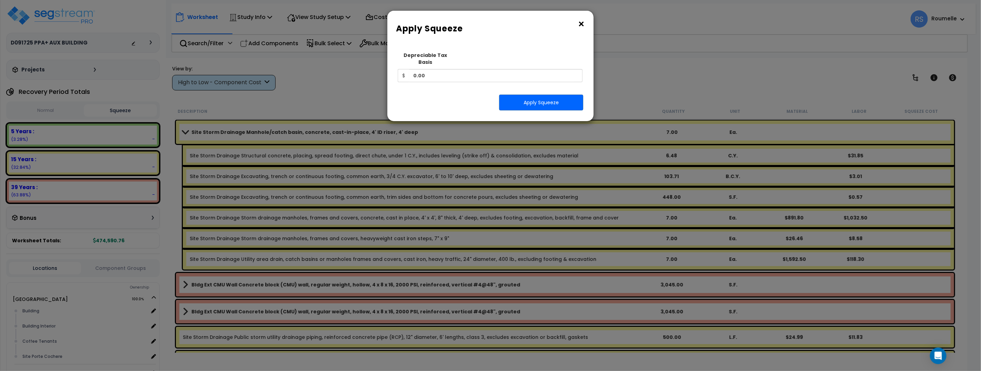
drag, startPoint x: 579, startPoint y: 21, endPoint x: 925, endPoint y: 70, distance: 349.3
click at [585, 24] on div "× Apply Squeeze" at bounding box center [490, 27] width 206 height 32
click at [640, 69] on div "× Apply Squeeze Squeeze Type Select 1. Squeeze Entire Worksheet 2. Squeeze by T…" at bounding box center [490, 185] width 981 height 371
click at [640, 69] on div "View by: High to Low - Component Cost High to Low - Component Cost" at bounding box center [565, 78] width 790 height 26
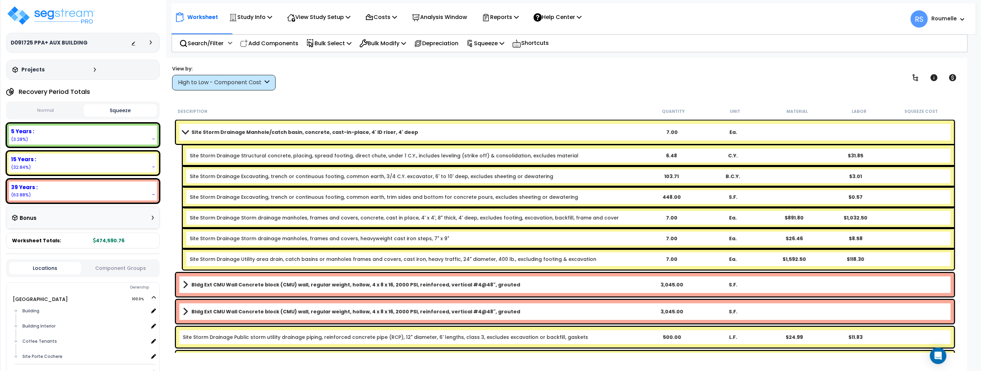
click at [639, 69] on div "View by: High to Low - Component Cost High to Low - Component Cost" at bounding box center [565, 78] width 790 height 26
click at [131, 20] on div "D091725 PPA+ AUX BUILDING Depreciable Tax Basis : $0.00 Placed-In-Service Date …" at bounding box center [82, 42] width 153 height 74
click at [77, 15] on img at bounding box center [51, 15] width 90 height 21
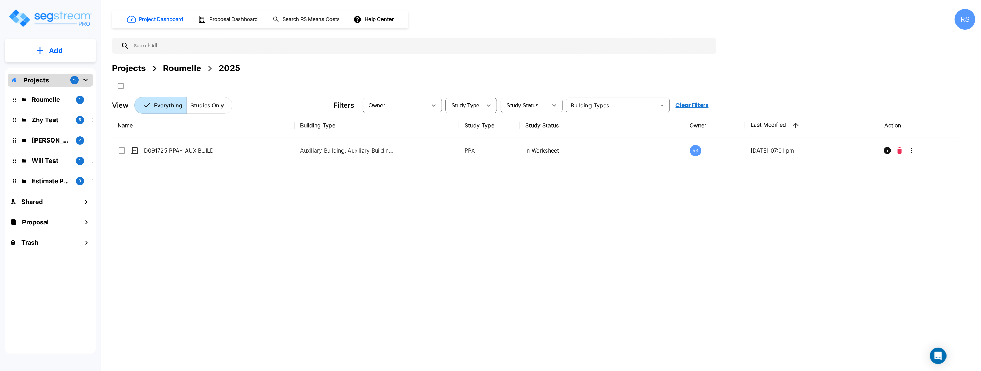
click at [449, 263] on div "Name Building Type Study Type Study Status Owner Last Modified Action D091725 P…" at bounding box center [535, 228] width 846 height 230
click at [51, 48] on p "Add" at bounding box center [56, 51] width 14 height 10
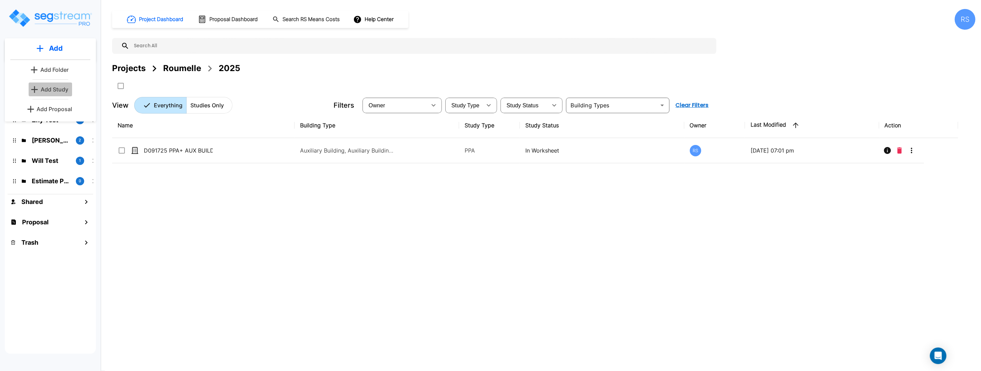
click at [61, 88] on p "Add Study" at bounding box center [55, 89] width 28 height 8
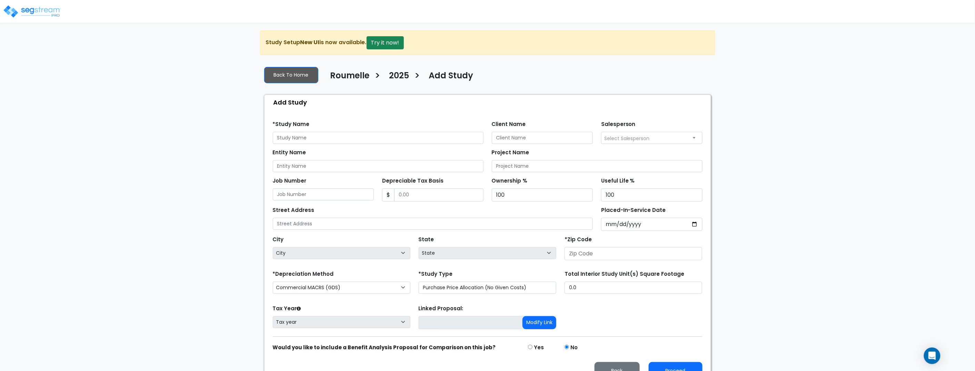
click at [314, 145] on div "Entity Name Project Name" at bounding box center [488, 158] width 438 height 28
click at [316, 139] on input "text" at bounding box center [378, 138] width 211 height 12
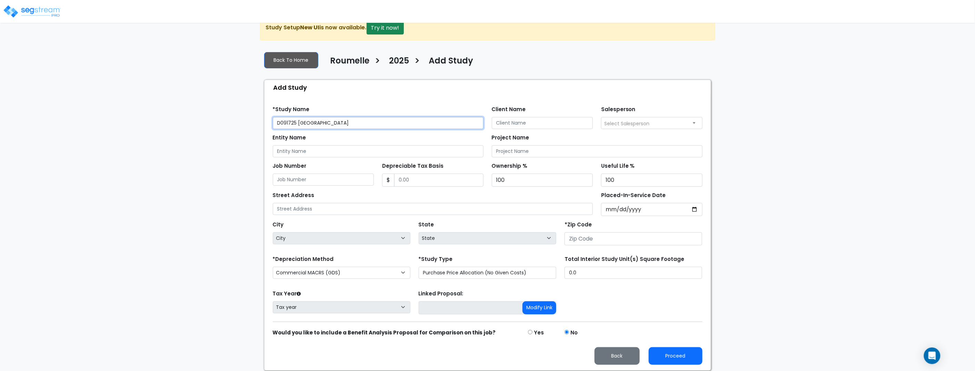
type input "D091725 NC Aux Building"
click at [495, 274] on select "Purchase Price Allocation (No Given Costs) New Construction / Reno / TI's (Give…" at bounding box center [488, 273] width 138 height 12
select select "NEW"
click at [419, 267] on select "Purchase Price Allocation (No Given Costs) New Construction / Reno / TI's (Give…" at bounding box center [488, 273] width 138 height 12
click at [693, 315] on div "Tax Year Please Enter The Placed In Service Date First. Tax year Prior Years De…" at bounding box center [488, 302] width 438 height 28
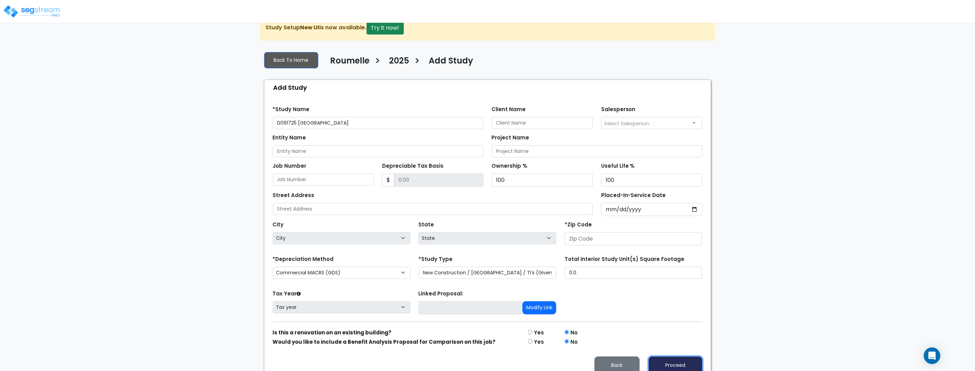
click at [677, 366] on button "Proceed" at bounding box center [676, 365] width 54 height 18
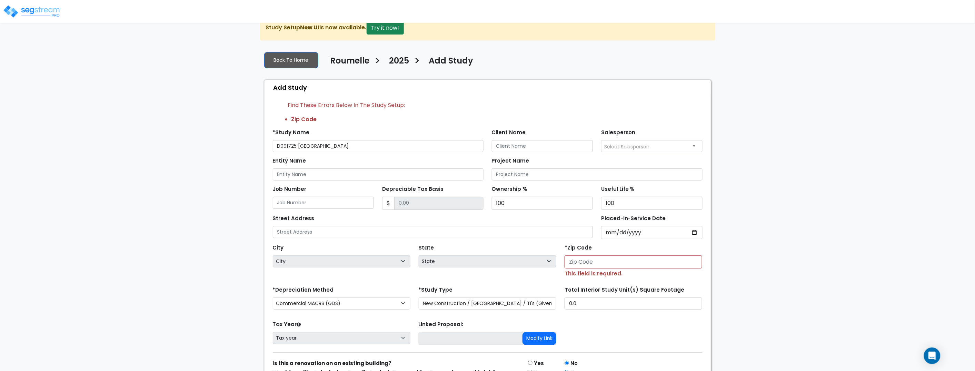
scroll to position [54, 0]
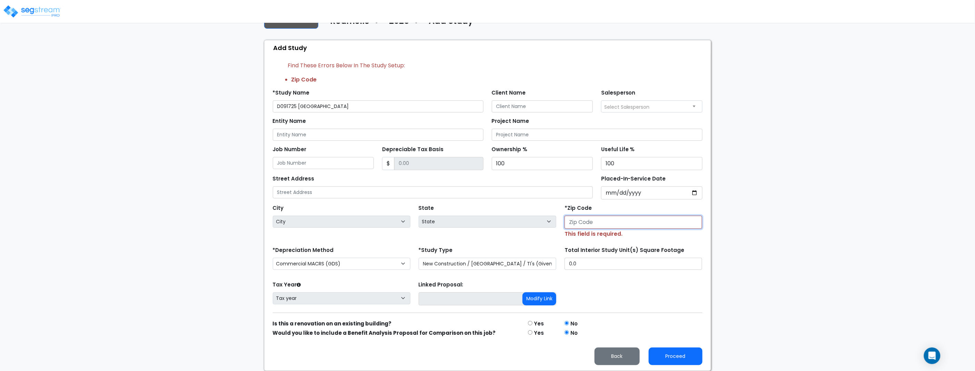
click at [588, 224] on input "number" at bounding box center [633, 221] width 138 height 13
click at [426, 134] on input "Entity Name" at bounding box center [378, 135] width 211 height 12
click at [390, 112] on div "Entity Name Project Name" at bounding box center [488, 126] width 438 height 28
click at [385, 108] on input "D091725 NC Aux Building" at bounding box center [378, 106] width 211 height 12
select select "National Average"
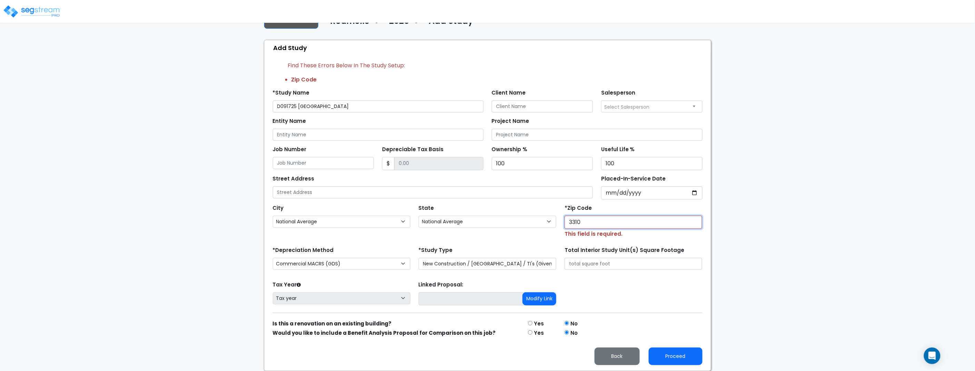
type input "33109"
select select "FL"
type input "33109"
click at [489, 302] on input at bounding box center [488, 298] width 138 height 13
click at [685, 358] on button "Proceed" at bounding box center [676, 356] width 54 height 18
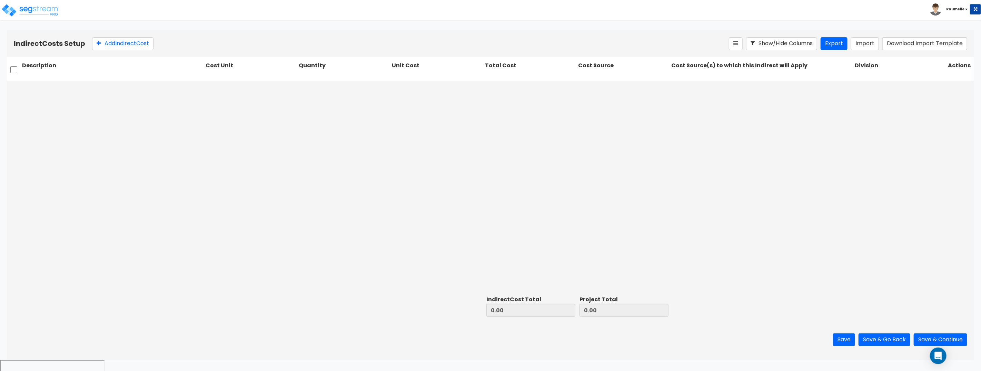
drag, startPoint x: 848, startPoint y: 224, endPoint x: 859, endPoint y: 258, distance: 35.4
click at [848, 225] on div at bounding box center [490, 187] width 967 height 212
click at [811, 46] on button "Show/Hide Columns" at bounding box center [781, 43] width 71 height 13
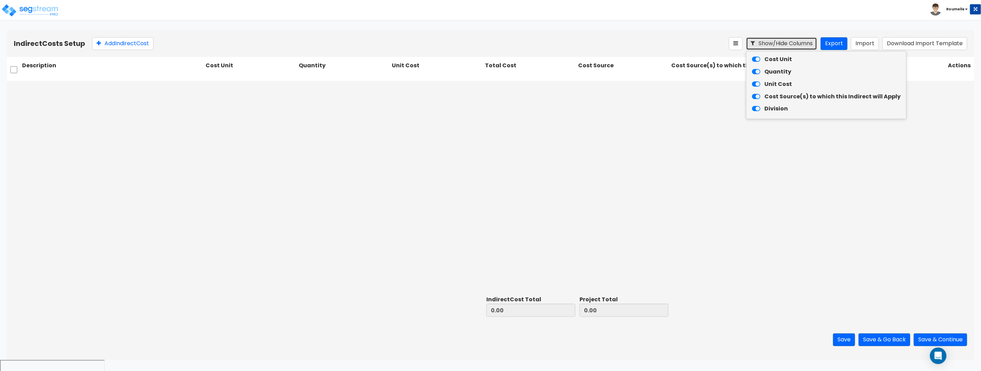
click at [811, 46] on button "Show/Hide Columns" at bounding box center [781, 43] width 71 height 13
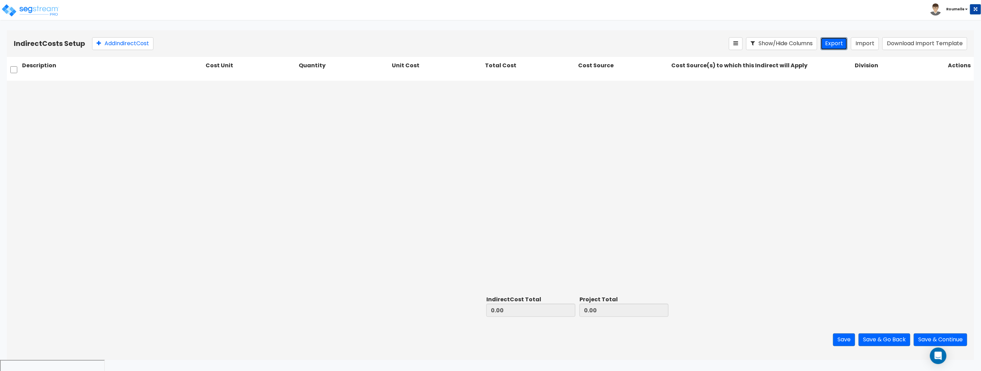
click at [842, 47] on button "Export" at bounding box center [833, 43] width 27 height 13
click at [841, 46] on button "Export" at bounding box center [833, 43] width 27 height 13
click at [839, 123] on div at bounding box center [490, 187] width 967 height 212
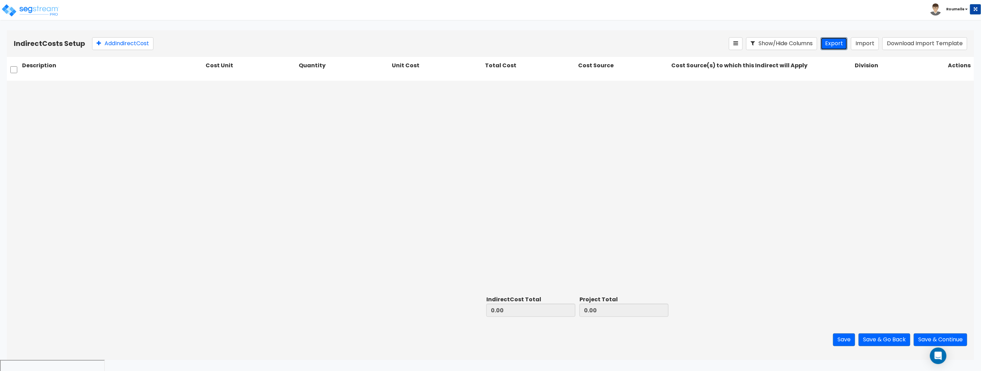
click at [837, 47] on button "Export" at bounding box center [833, 43] width 27 height 13
click at [838, 47] on button "Export" at bounding box center [833, 43] width 27 height 13
click at [743, 131] on div at bounding box center [490, 187] width 967 height 212
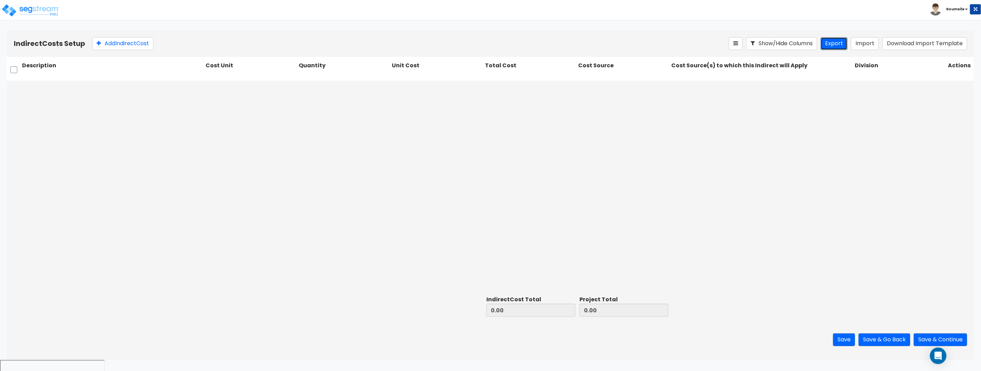
click at [835, 43] on button "Export" at bounding box center [833, 43] width 27 height 13
click at [835, 42] on button "Export" at bounding box center [833, 43] width 27 height 13
click at [834, 42] on button "Export" at bounding box center [833, 43] width 27 height 13
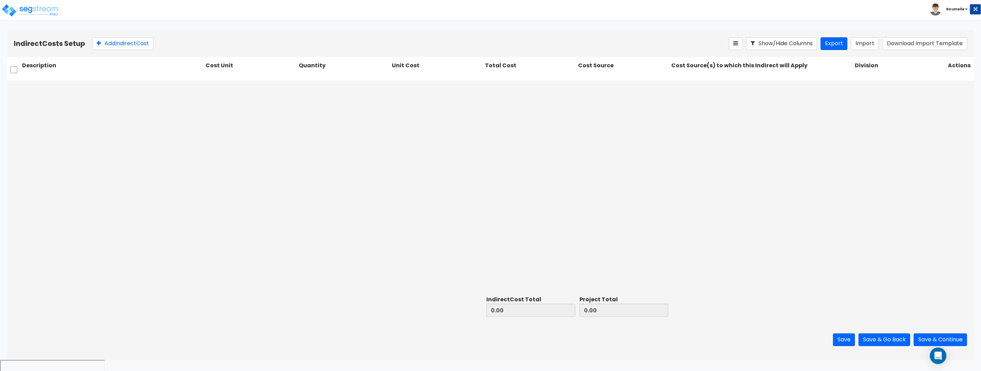
click at [692, 122] on div at bounding box center [490, 187] width 967 height 212
click at [860, 41] on button "Import" at bounding box center [865, 43] width 28 height 13
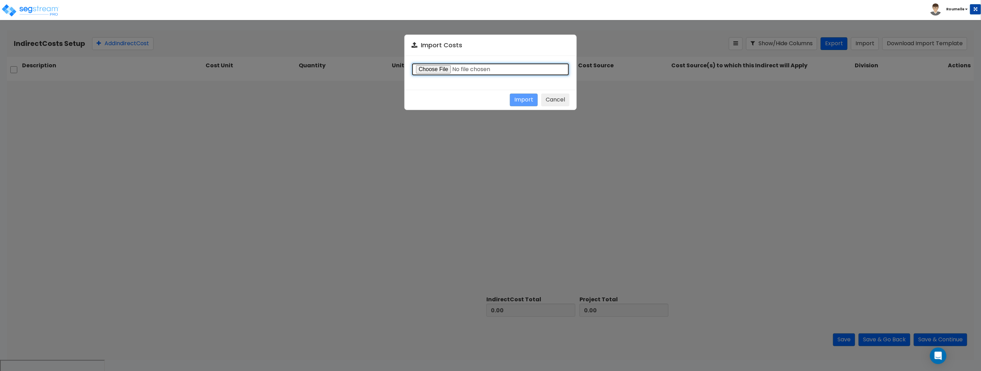
click at [444, 69] on input "file" at bounding box center [490, 69] width 158 height 13
type input "C:\fakepath\Indirect costs 38131.csv"
click at [529, 103] on button "Import" at bounding box center [524, 99] width 28 height 13
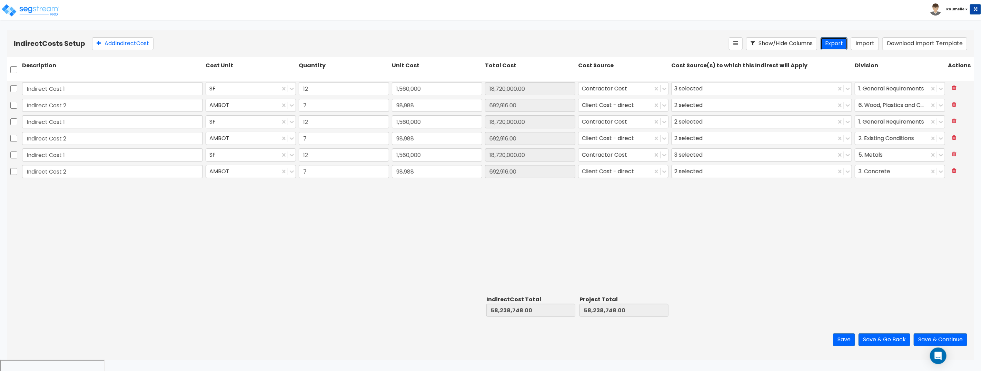
click at [832, 45] on button "Export" at bounding box center [833, 43] width 27 height 13
click at [950, 134] on button at bounding box center [953, 138] width 13 height 12
type input "Indirect Cost 1"
type input "18,720,000.00"
type input "Indirect Cost 2"
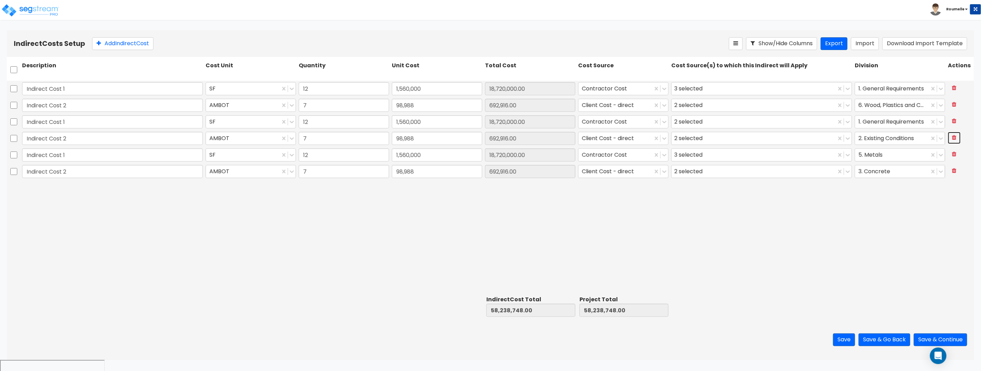
type input "692,916.00"
type input "12"
type input "1,560,000"
type input "7"
type input "98,988"
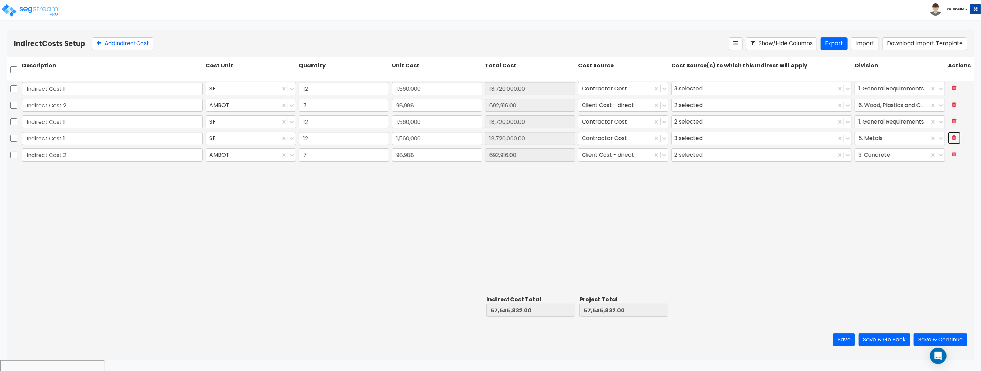
click at [956, 136] on icon at bounding box center [954, 137] width 4 height 6
type input "Indirect Cost 2"
type input "692,916.00"
type input "7"
type input "98,988"
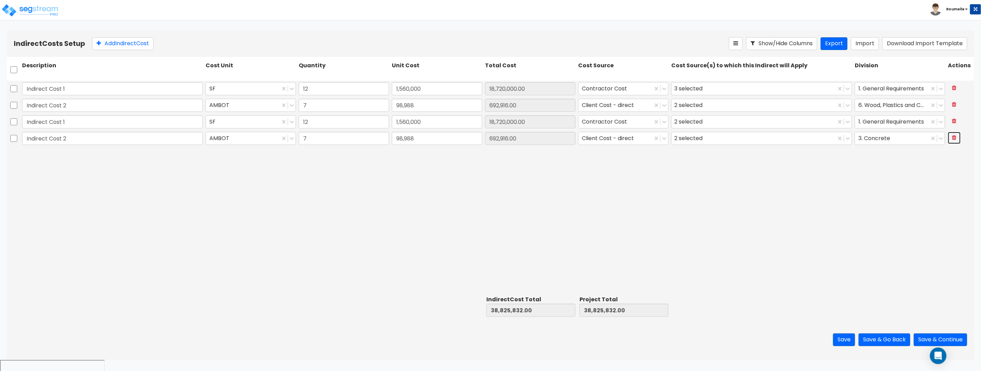
click at [955, 136] on icon at bounding box center [954, 137] width 4 height 6
drag, startPoint x: 914, startPoint y: 188, endPoint x: 908, endPoint y: 321, distance: 133.9
click at [913, 188] on div "Indirect Cost 1 SF 12 1,560,000 18,720,000.00 Contractor Cost 3 selected 1. Gen…" at bounding box center [490, 187] width 967 height 212
click at [954, 339] on button "Save & Continue" at bounding box center [939, 339] width 53 height 13
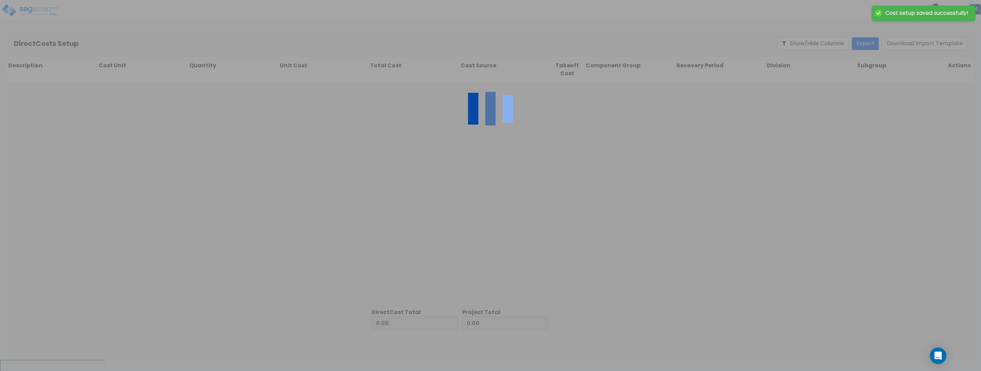
type input "38,132,916.00"
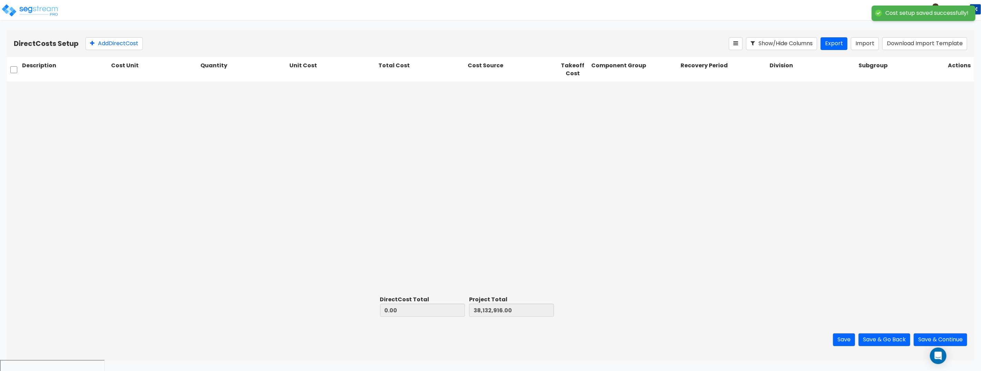
drag, startPoint x: 719, startPoint y: 157, endPoint x: 802, endPoint y: 86, distance: 108.8
click at [731, 151] on div at bounding box center [490, 186] width 967 height 211
click at [831, 44] on button "Export" at bounding box center [833, 43] width 27 height 13
click at [862, 46] on button "Import" at bounding box center [865, 43] width 28 height 13
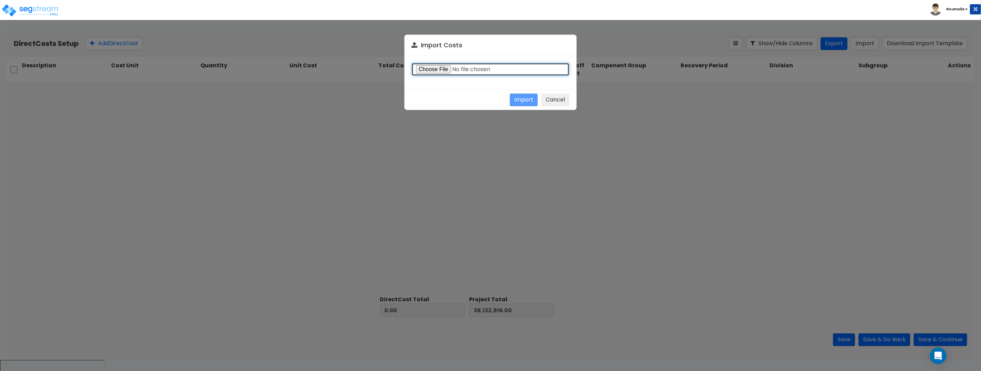
click at [465, 70] on input "file" at bounding box center [490, 69] width 158 height 13
type input "C:\fakepath\Direct costs import template.csv"
click at [531, 100] on button "Import" at bounding box center [524, 99] width 28 height 13
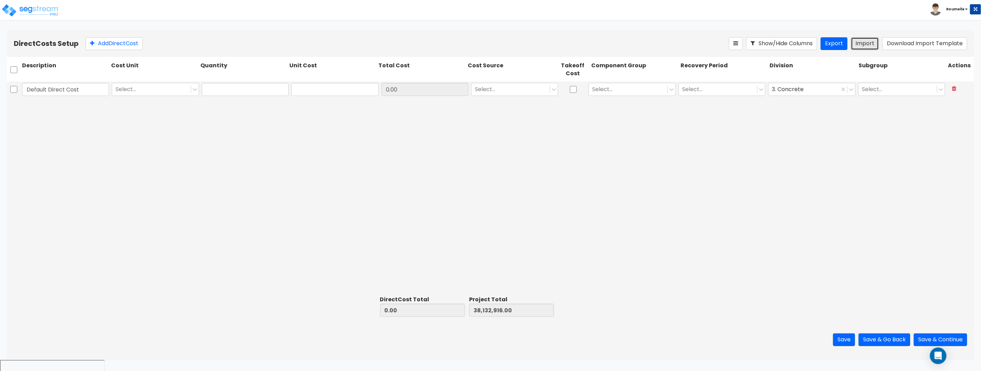
type input "0"
click at [952, 89] on icon at bounding box center [954, 89] width 4 height 6
click at [870, 44] on button "Import" at bounding box center [865, 43] width 28 height 13
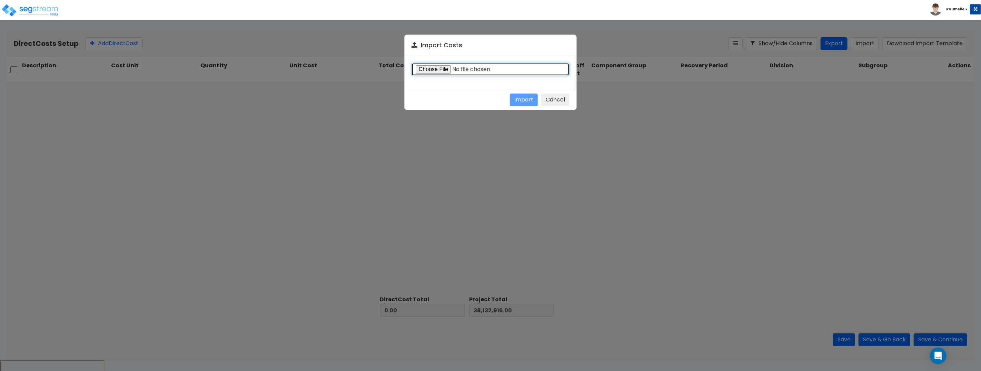
click at [438, 68] on input "file" at bounding box center [490, 69] width 158 height 13
type input "C:\fakepath\Direct costs 38131.csv"
click at [523, 102] on button "Import" at bounding box center [524, 99] width 28 height 13
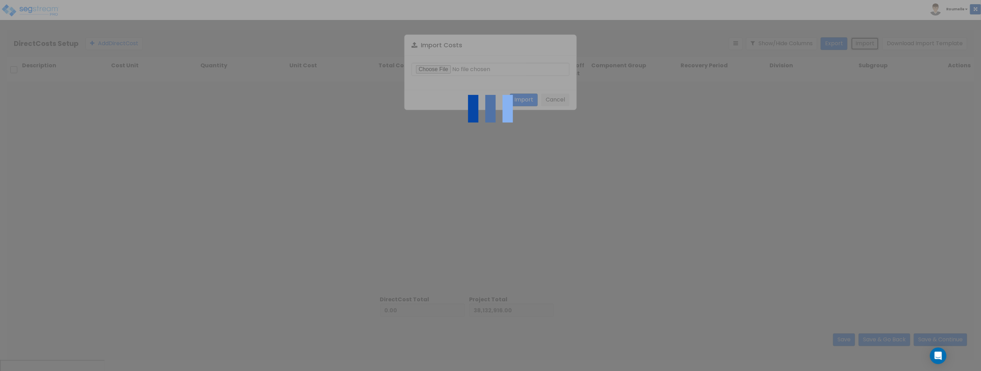
type input "38,825,832.00"
type input "76,958,748.00"
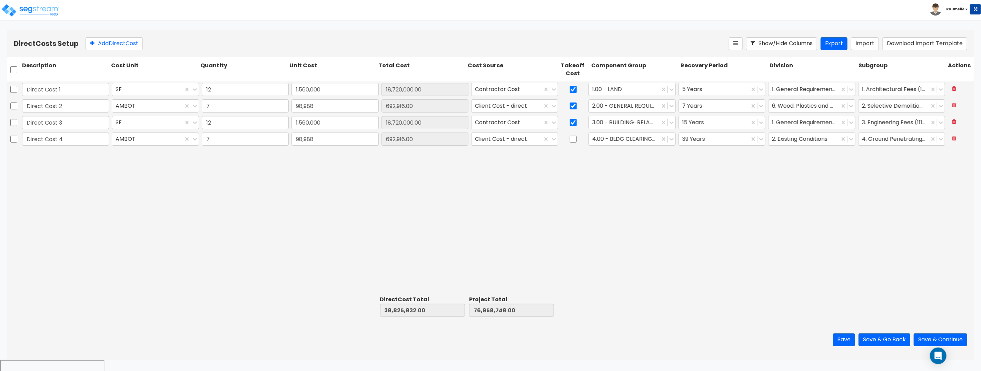
click at [778, 244] on div "Direct Cost 1 SF 12 1,560,000 18,720,000.00 Contractor Cost 1.00 - LAND 5 Years…" at bounding box center [490, 186] width 967 height 211
click at [835, 343] on button "Save" at bounding box center [844, 339] width 22 height 13
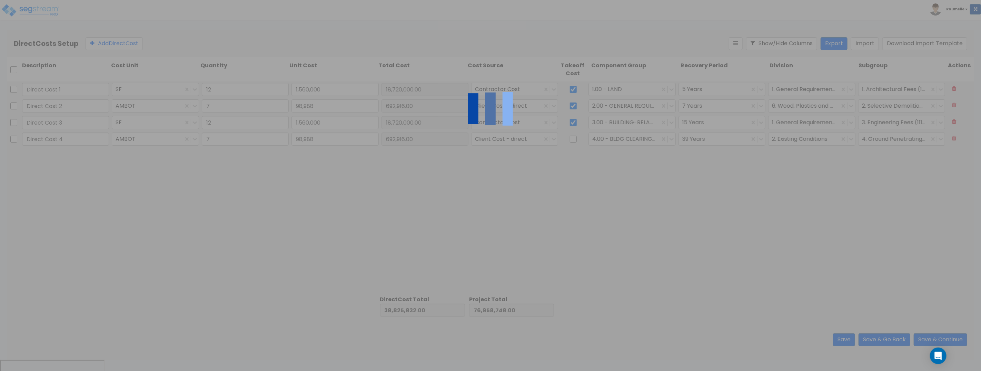
click at [835, 341] on div at bounding box center [490, 185] width 981 height 371
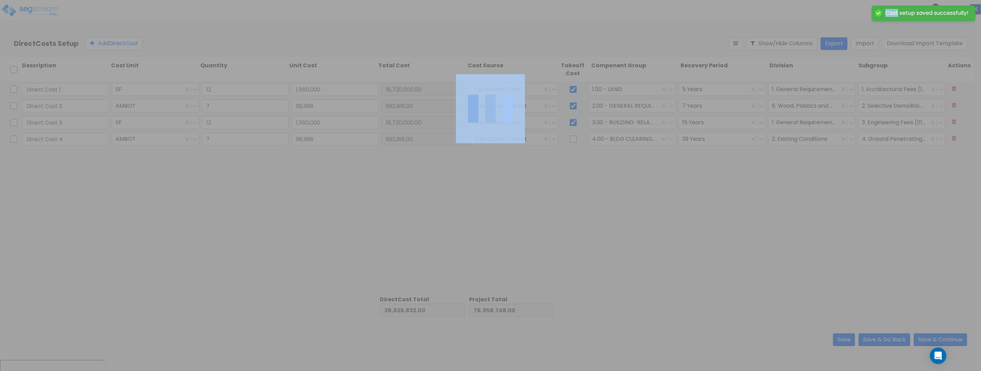
click at [835, 341] on div at bounding box center [490, 185] width 981 height 371
type input "12.00"
type input "1,560,000.00"
type input "7.00"
type input "98,988.00"
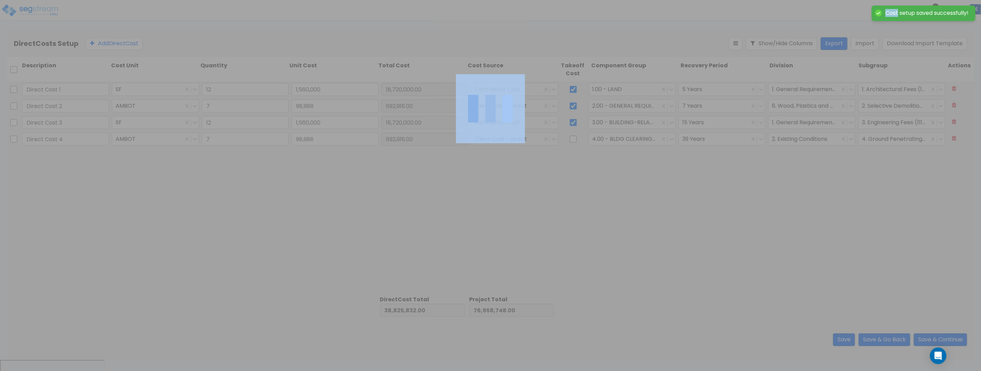
type input "12.00"
type input "1,560,000.00"
type input "7.00"
type input "98,988.00"
click at [835, 341] on button "Save" at bounding box center [844, 339] width 22 height 13
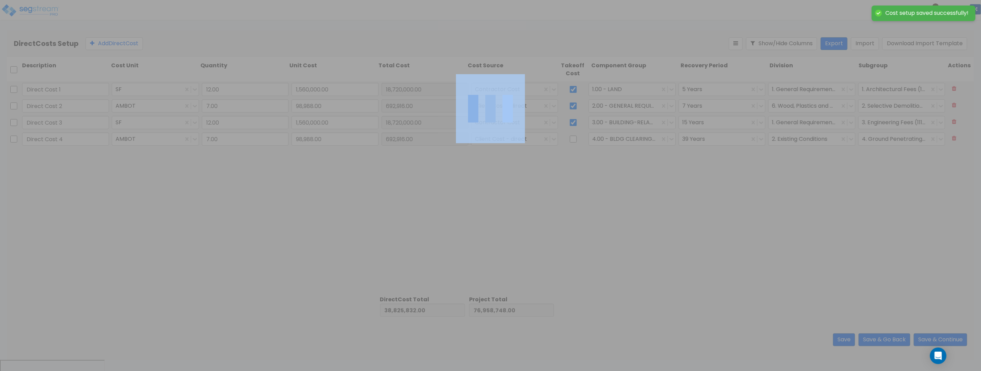
click at [835, 341] on div at bounding box center [490, 185] width 981 height 371
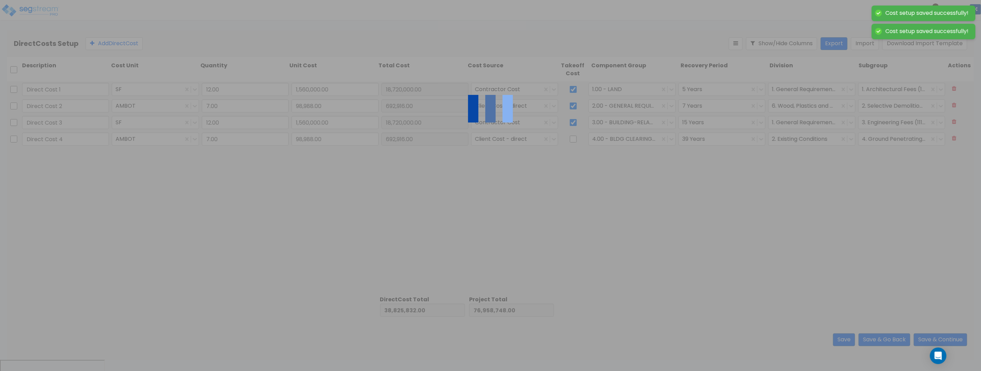
click at [835, 341] on div at bounding box center [490, 185] width 981 height 371
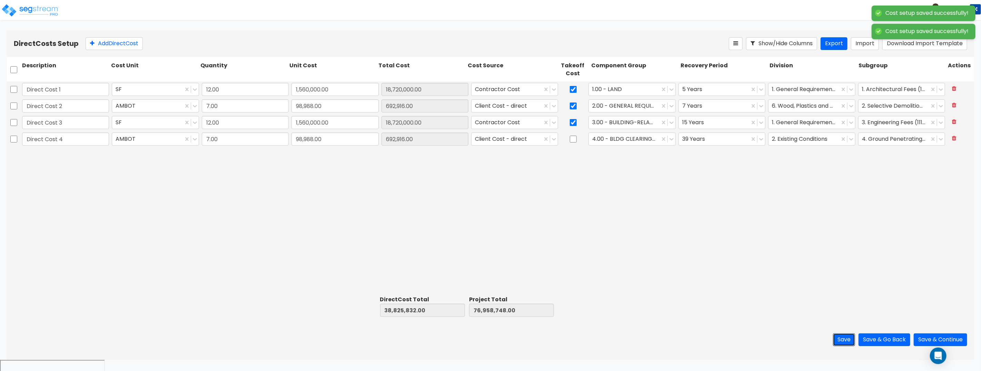
click at [835, 341] on button "Save" at bounding box center [844, 339] width 22 height 13
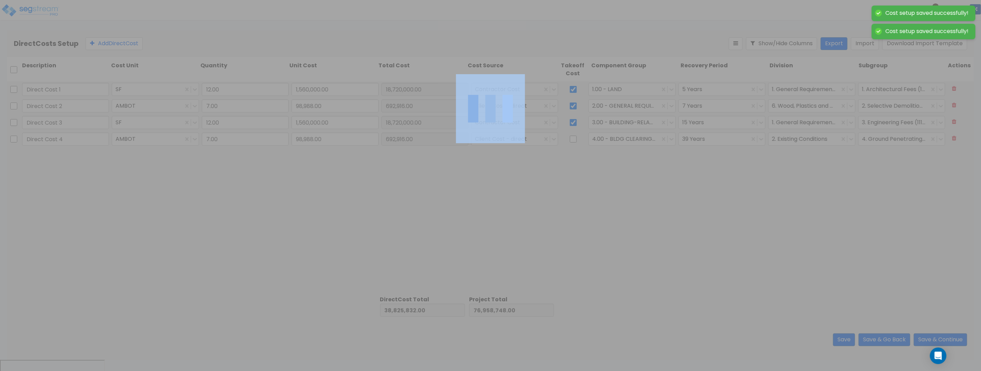
click at [835, 341] on div at bounding box center [490, 185] width 981 height 371
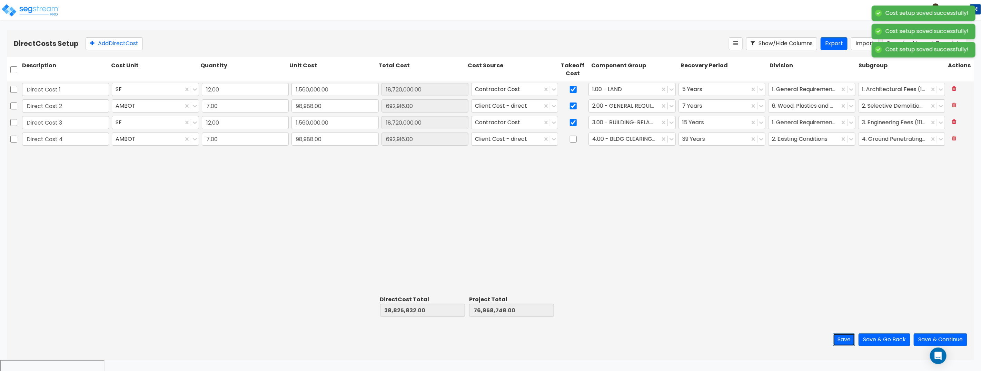
click at [835, 341] on button "Save" at bounding box center [844, 339] width 22 height 13
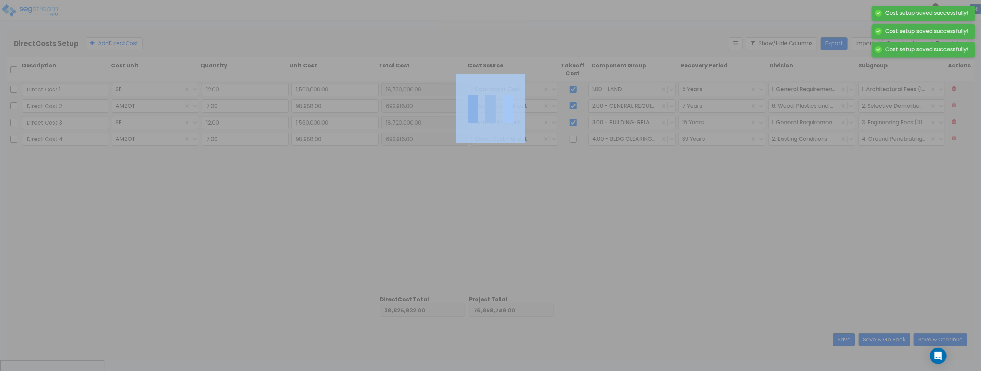
click at [835, 341] on div at bounding box center [490, 185] width 981 height 371
click at [836, 341] on div at bounding box center [490, 185] width 981 height 371
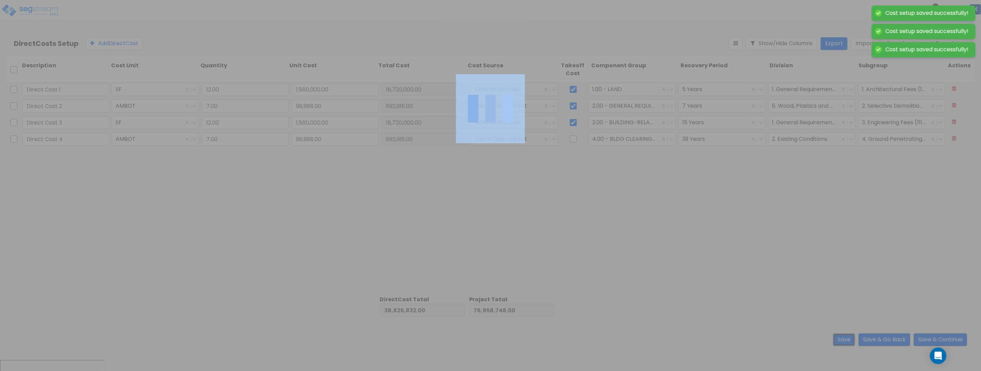
click at [836, 341] on button "Save" at bounding box center [844, 339] width 22 height 13
click at [836, 341] on div at bounding box center [490, 185] width 981 height 371
click at [836, 341] on button "Save" at bounding box center [844, 339] width 22 height 13
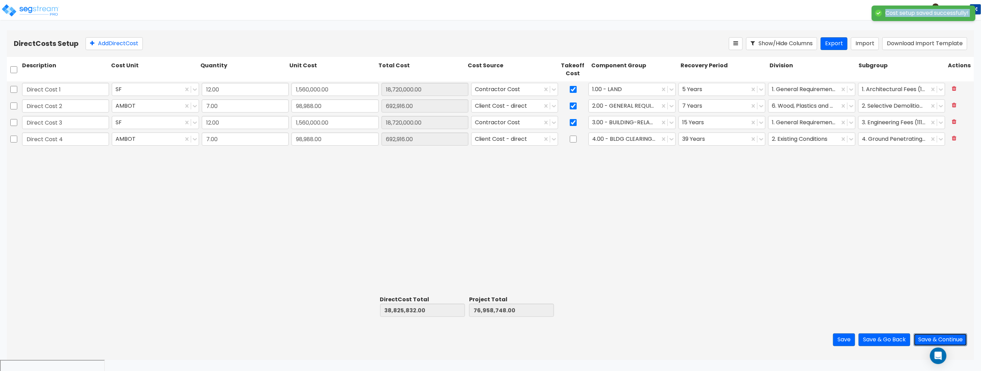
click at [943, 340] on button "Save & Continue" at bounding box center [939, 339] width 53 height 13
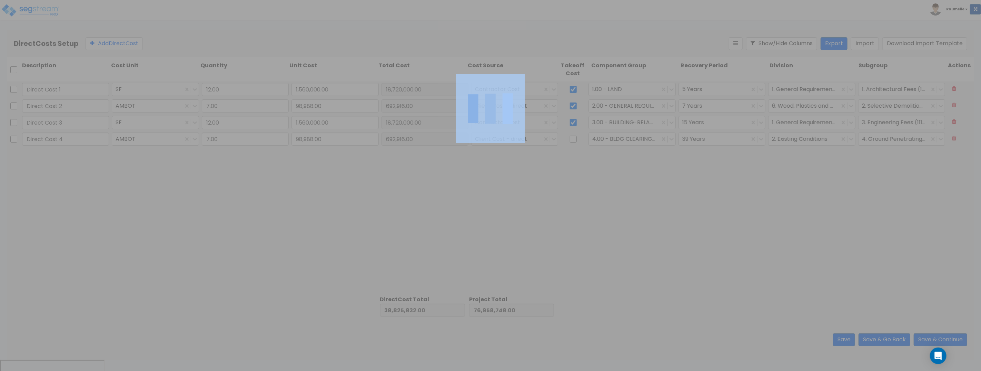
click at [891, 341] on div at bounding box center [490, 185] width 981 height 371
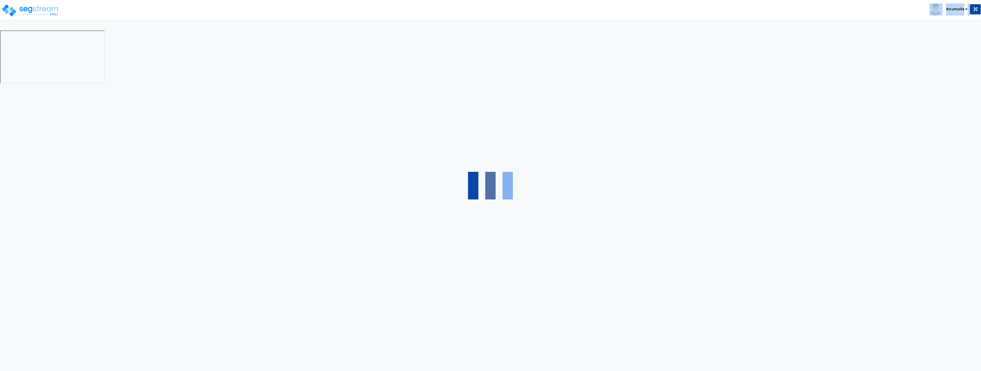
click at [881, 338] on div at bounding box center [490, 185] width 981 height 371
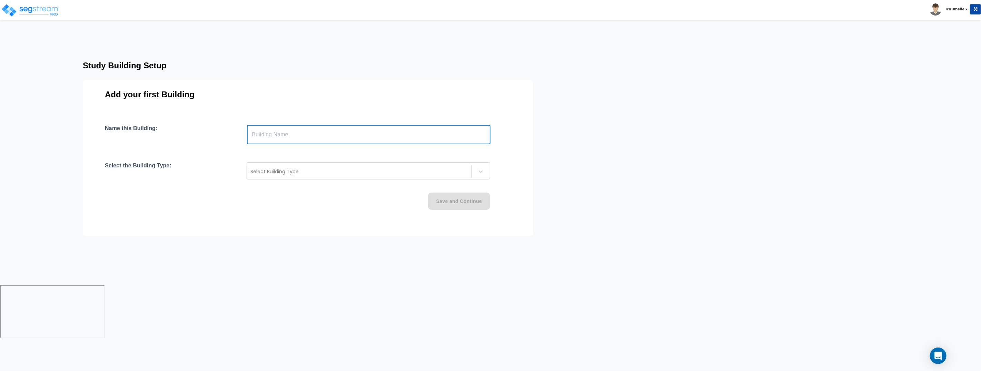
click at [301, 134] on input "text" at bounding box center [368, 134] width 243 height 19
type input "Aux Building"
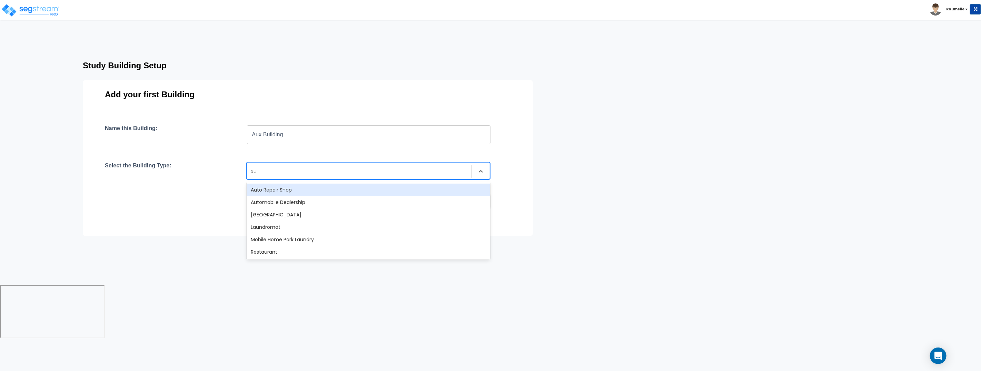
type input "aux"
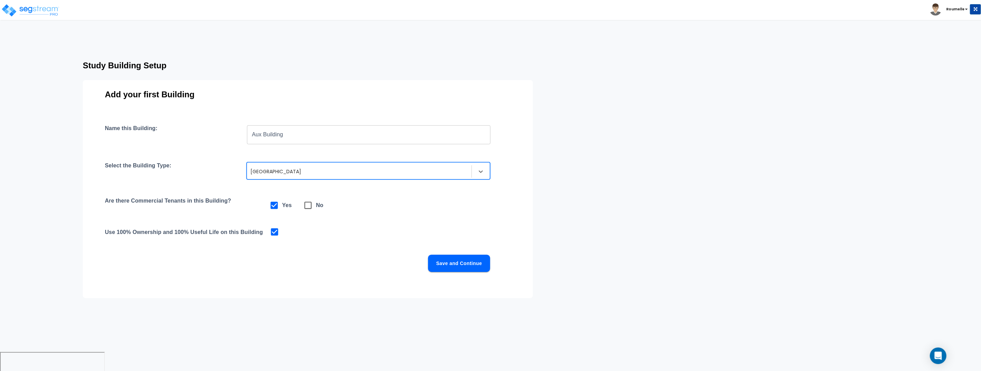
click at [462, 260] on button "Save and Continue" at bounding box center [459, 262] width 62 height 17
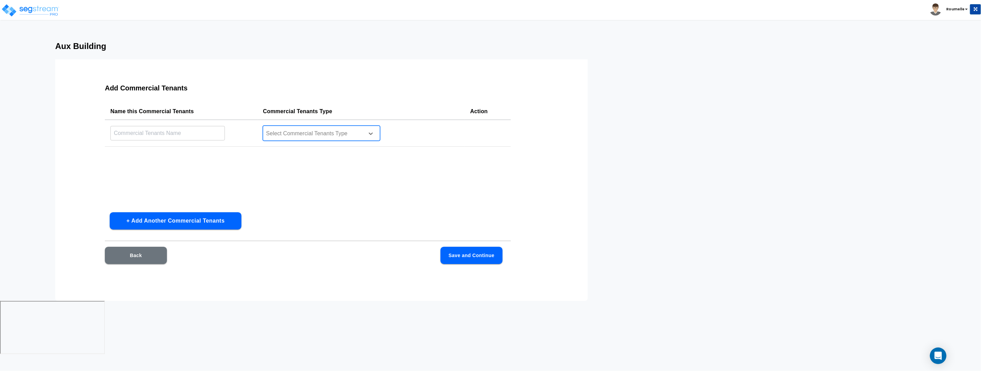
click at [293, 131] on div at bounding box center [312, 133] width 94 height 9
type input "coff"
type input "Starbucks"
click at [471, 256] on button "Save and Continue" at bounding box center [471, 255] width 62 height 17
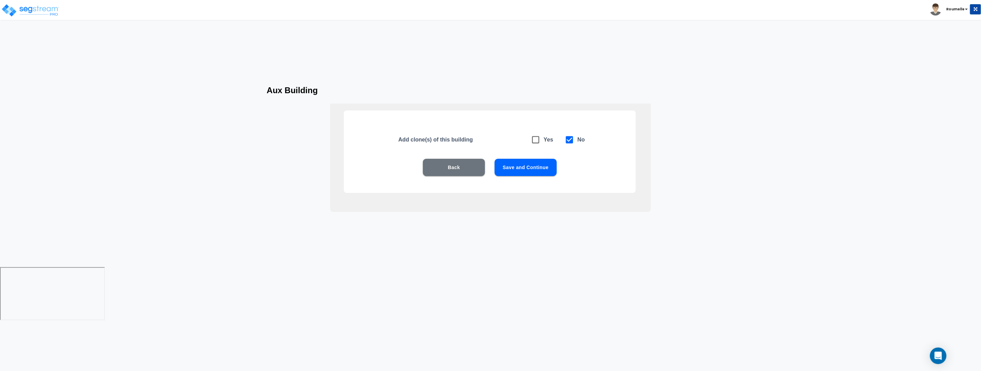
click at [535, 140] on icon at bounding box center [536, 140] width 10 height 10
checkbox input "true"
checkbox input "false"
click at [528, 167] on button "Save and Continue" at bounding box center [525, 167] width 62 height 17
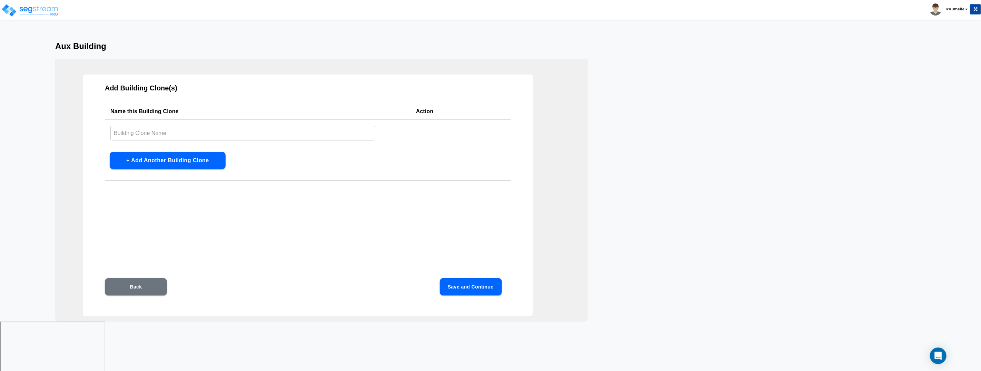
click at [218, 134] on input "text" at bounding box center [242, 132] width 265 height 15
type input "Cloner"
click at [325, 199] on div "Add Building Clone(s) Name this Building Clone Action Cloner ​ + Add Another Bu…" at bounding box center [308, 194] width 450 height 241
click at [479, 286] on button "Save and Continue" at bounding box center [471, 286] width 62 height 17
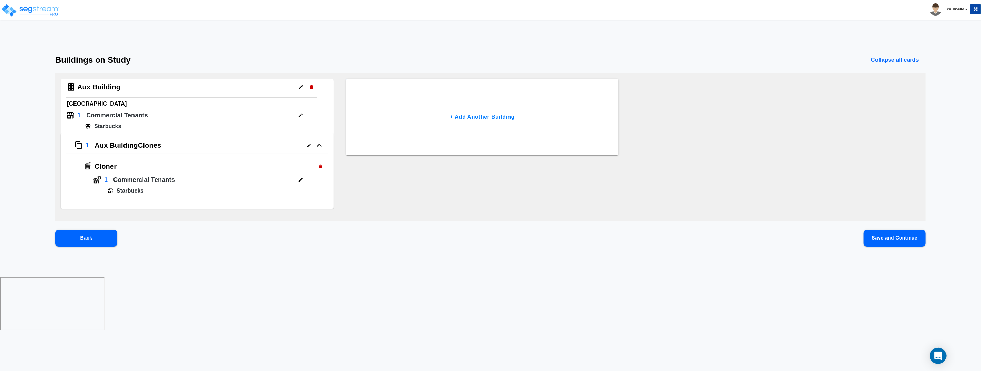
click at [891, 239] on button "Save and Continue" at bounding box center [894, 237] width 62 height 17
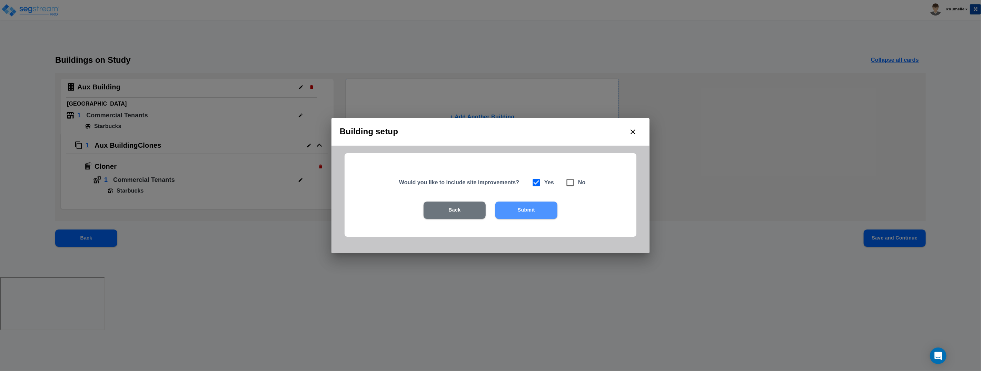
click at [512, 207] on button "Submit" at bounding box center [526, 209] width 62 height 17
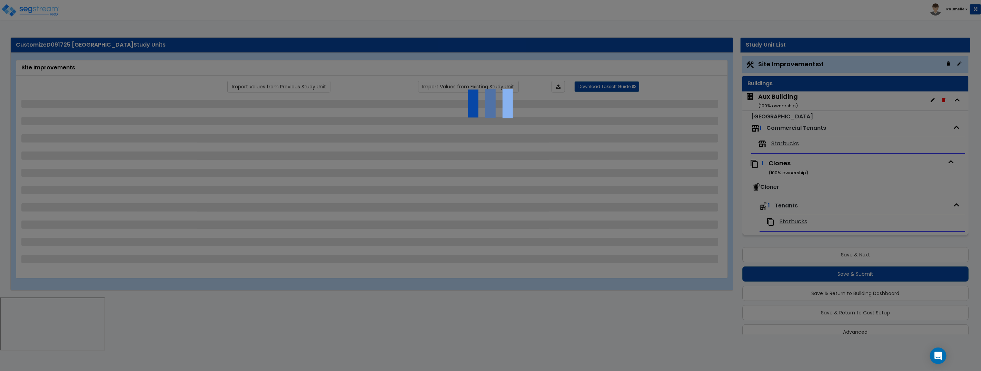
scroll to position [12, 0]
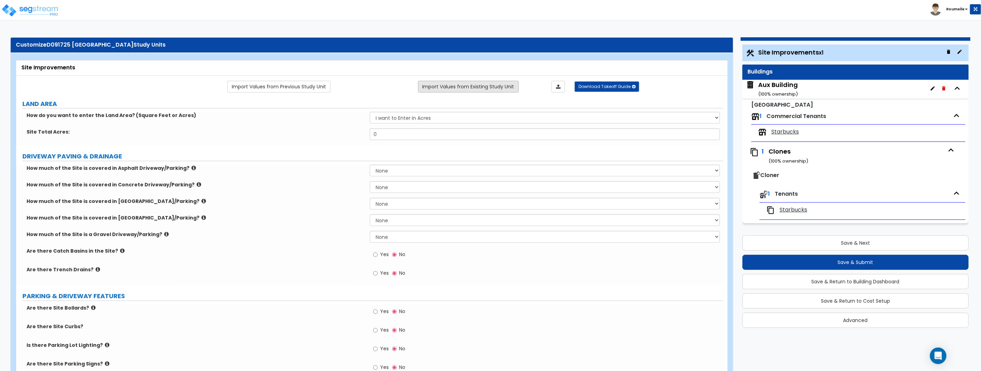
click at [501, 88] on link "Import Values from Existing Study Unit" at bounding box center [468, 87] width 101 height 12
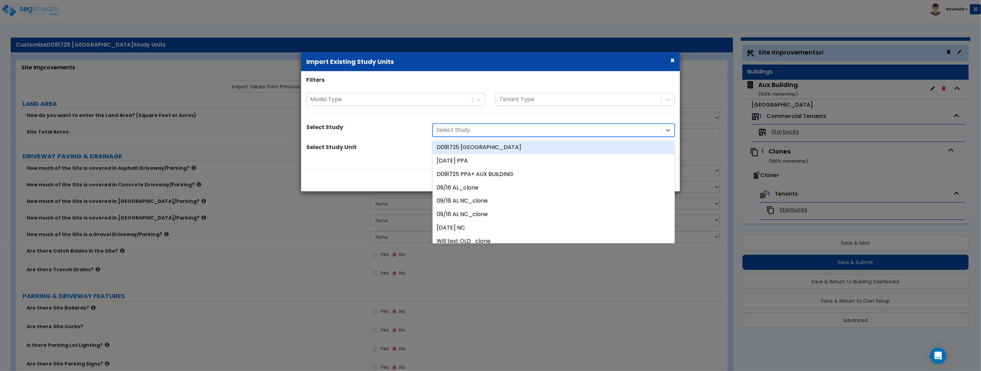
click at [494, 132] on div at bounding box center [547, 129] width 222 height 9
click at [495, 145] on div "D091725 [GEOGRAPHIC_DATA]" at bounding box center [553, 147] width 242 height 13
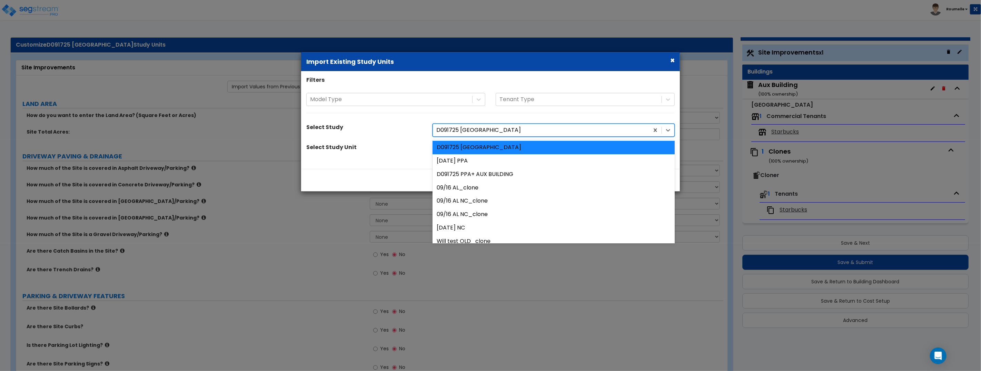
click at [491, 130] on div at bounding box center [540, 129] width 209 height 9
click at [489, 174] on div "D091725 PPA+ AUX BUILDING" at bounding box center [553, 174] width 242 height 13
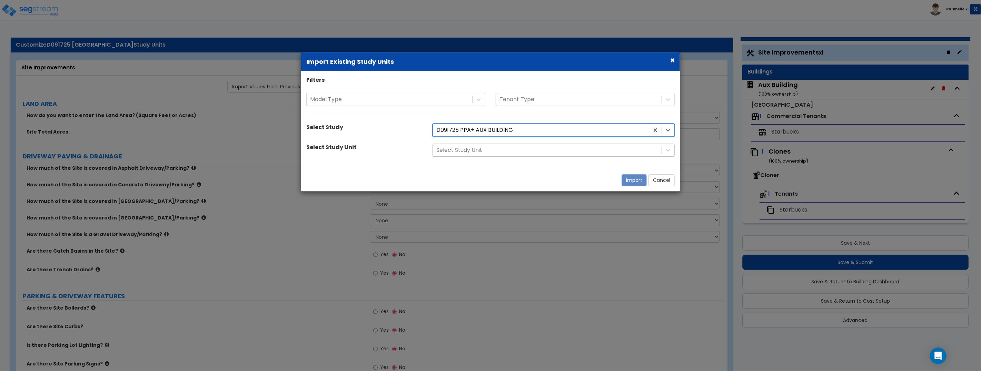
click at [484, 151] on div at bounding box center [547, 149] width 222 height 9
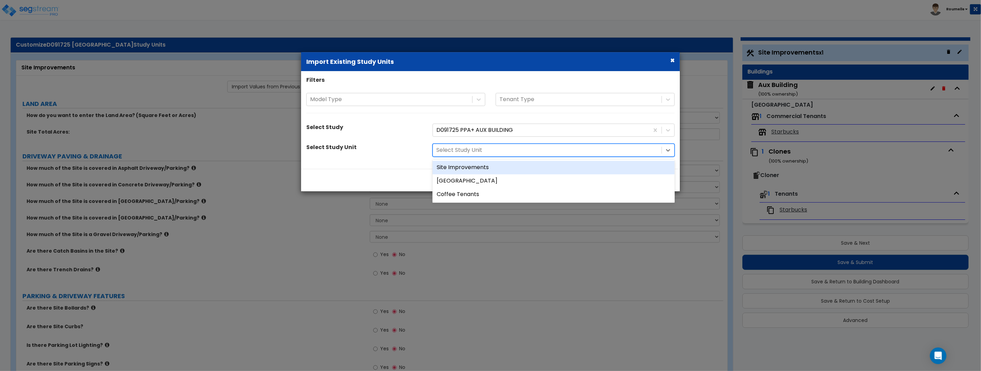
click at [484, 167] on div "Site Improvements" at bounding box center [553, 167] width 242 height 13
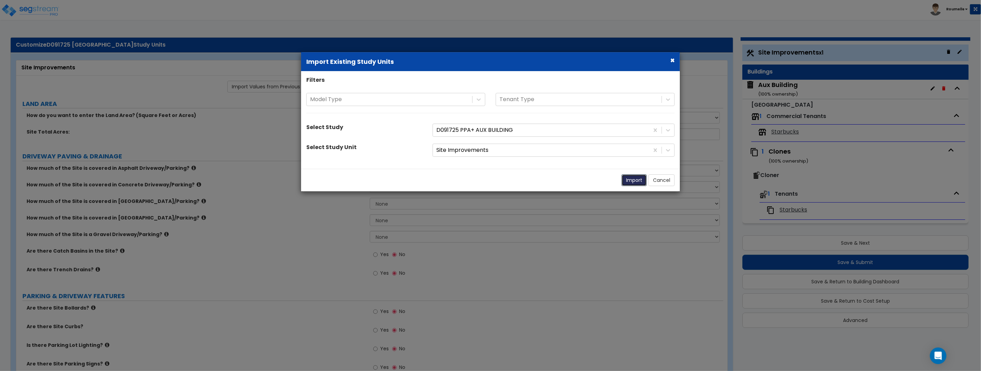
drag, startPoint x: 639, startPoint y: 179, endPoint x: 665, endPoint y: 153, distance: 36.6
click at [639, 179] on button "Import" at bounding box center [633, 180] width 25 height 12
select select "2"
radio input "true"
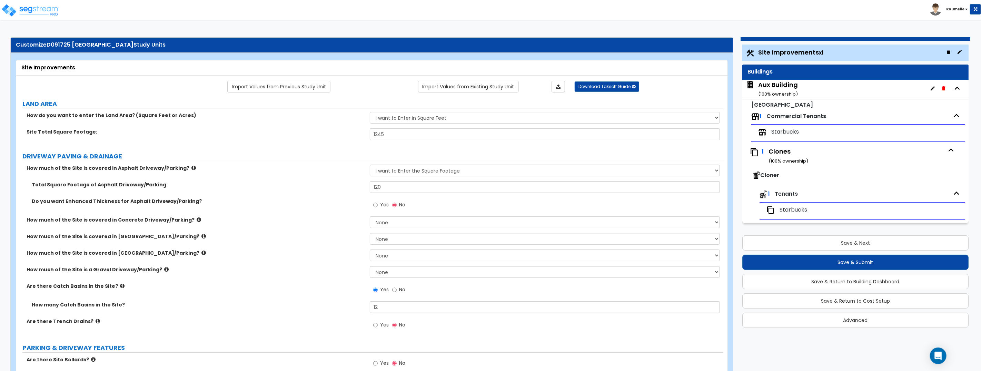
click at [782, 85] on div "Aux Building ( 100 % ownership)" at bounding box center [778, 89] width 40 height 18
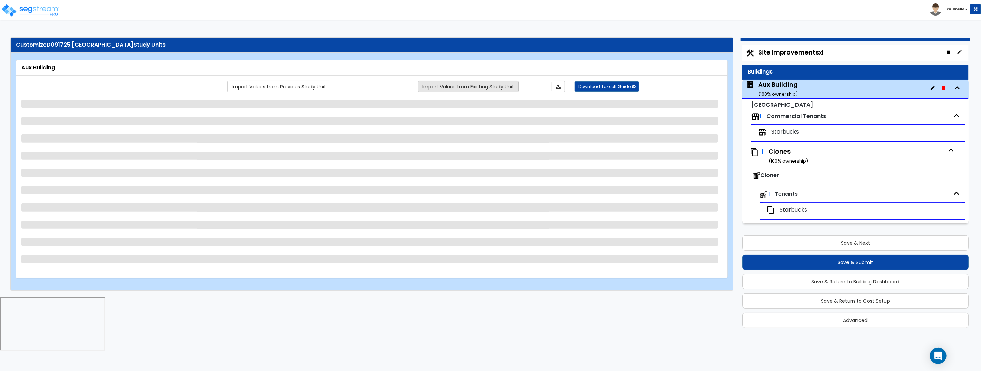
click at [458, 89] on link "Import Values from Existing Study Unit" at bounding box center [468, 87] width 101 height 12
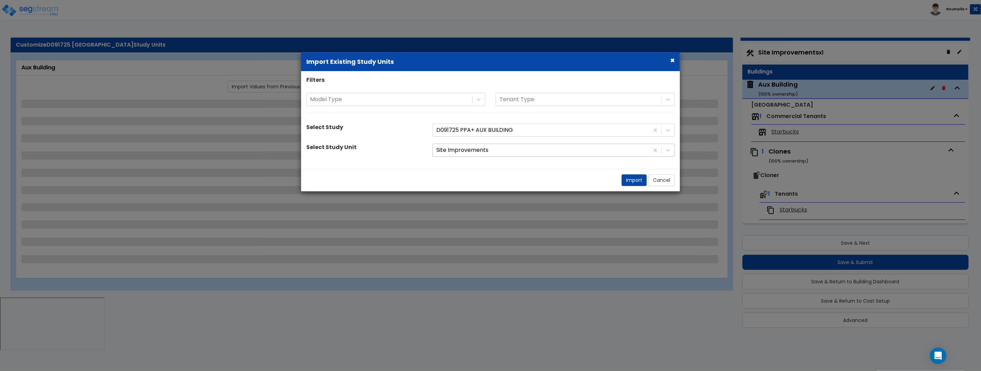
click at [517, 153] on div at bounding box center [540, 149] width 209 height 9
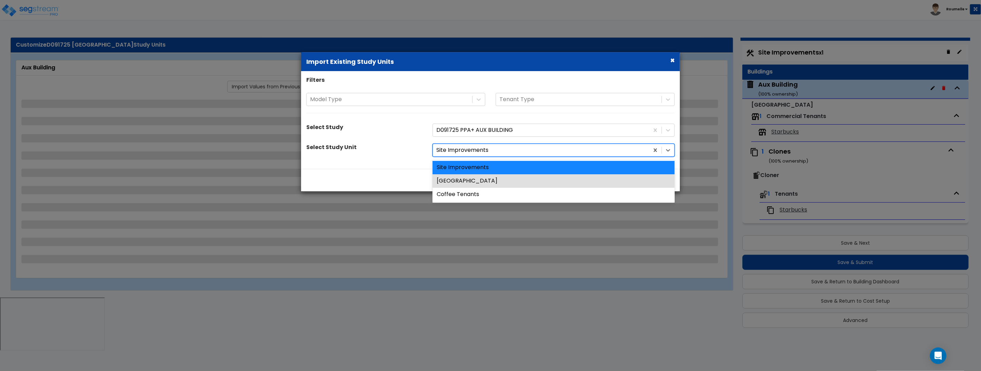
drag, startPoint x: 509, startPoint y: 179, endPoint x: 601, endPoint y: 182, distance: 92.5
click at [509, 179] on div "[GEOGRAPHIC_DATA]" at bounding box center [553, 180] width 242 height 13
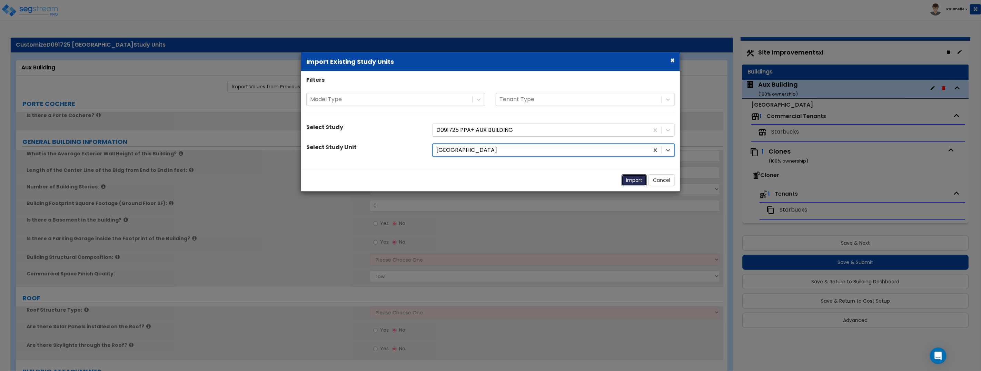
drag, startPoint x: 633, startPoint y: 181, endPoint x: 658, endPoint y: 171, distance: 26.4
click at [634, 181] on button "Import" at bounding box center [633, 180] width 25 height 12
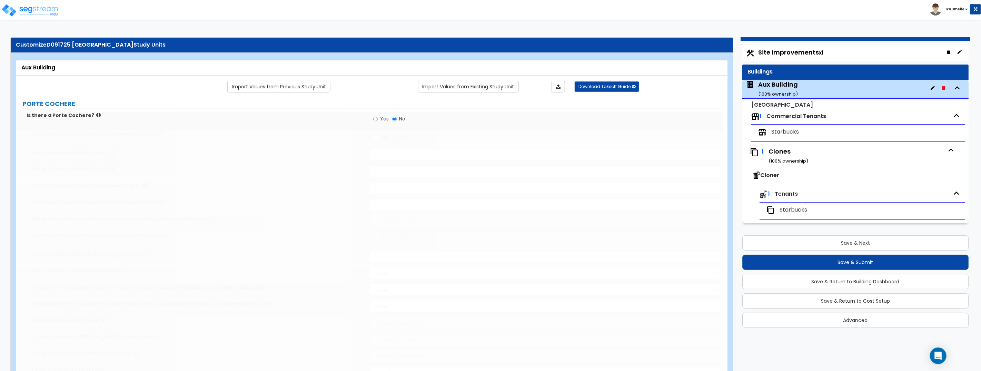
radio input "true"
type input "10"
type input "150"
select select "3"
type input "1000"
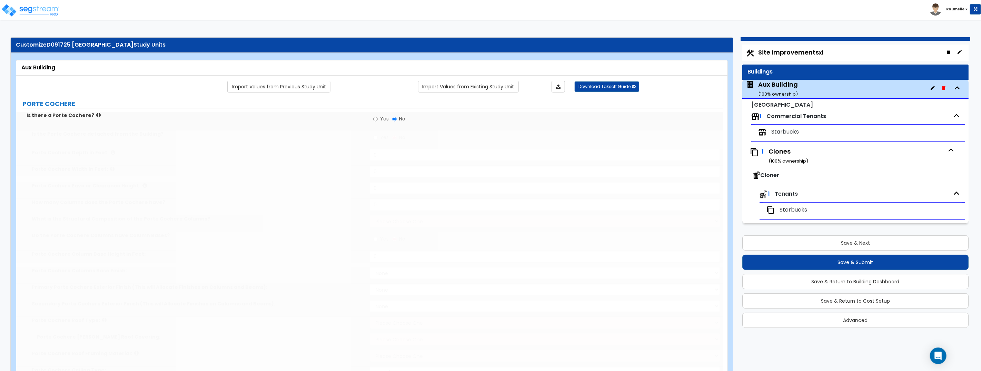
select select "4"
select select "1"
radio input "true"
type input "12"
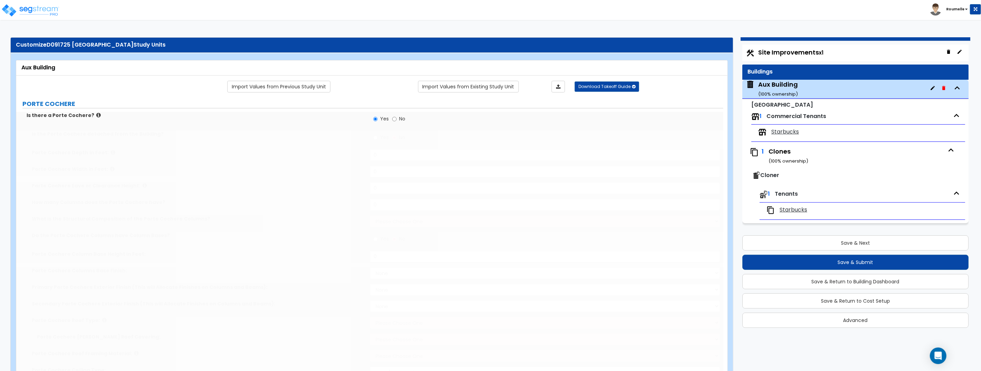
type input "12"
type input "21"
select select "1"
radio input "true"
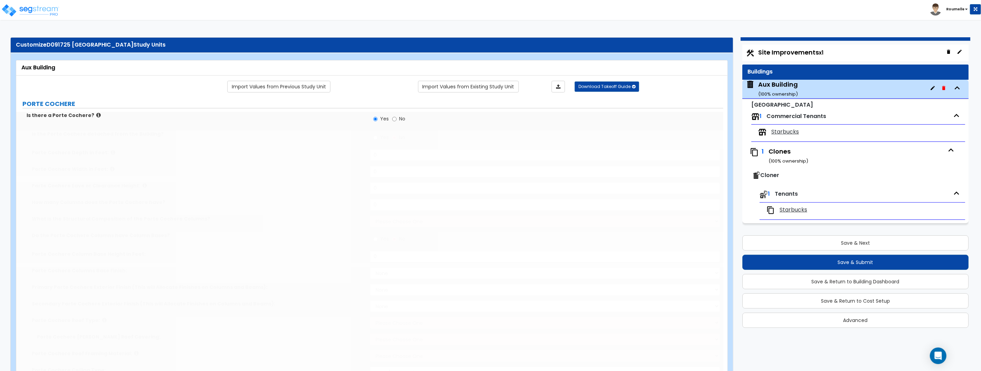
type input "12"
select select "6"
select select "1"
select select "2"
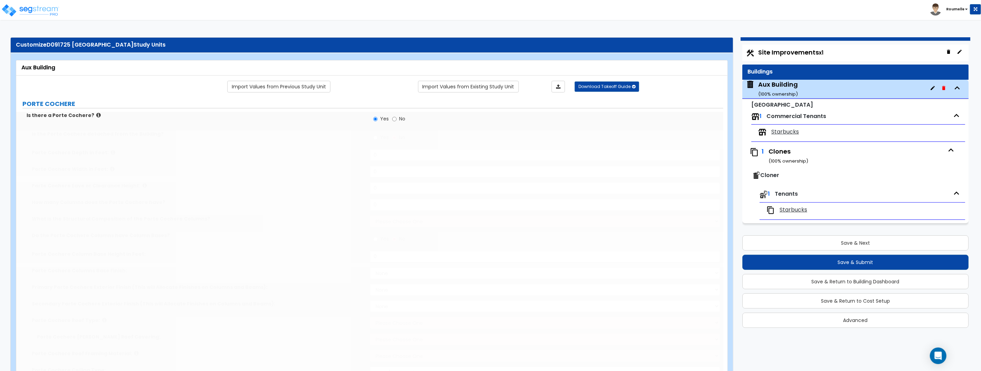
type input "1000"
select select "1"
select select "9"
select select "1"
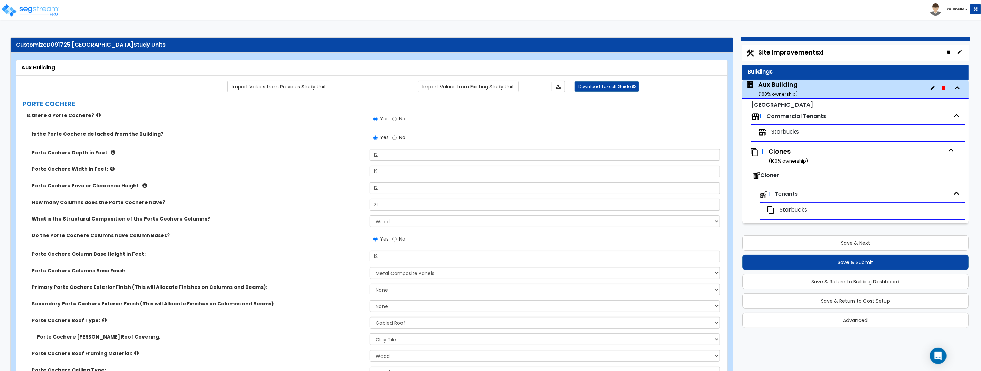
click at [784, 130] on span "Starbucks" at bounding box center [785, 132] width 28 height 8
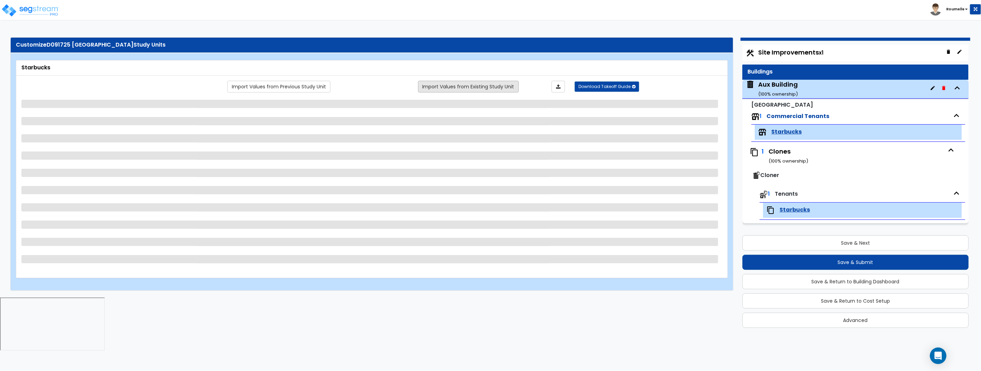
click at [496, 87] on link "Import Values from Existing Study Unit" at bounding box center [468, 87] width 101 height 12
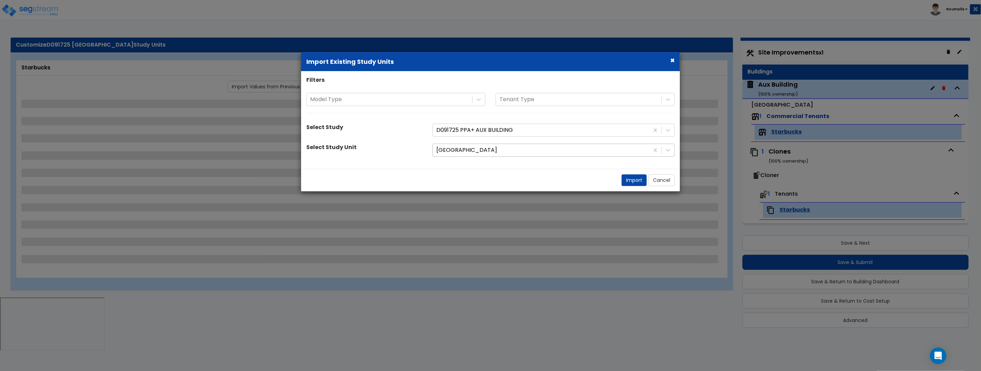
click at [483, 151] on div at bounding box center [540, 149] width 209 height 9
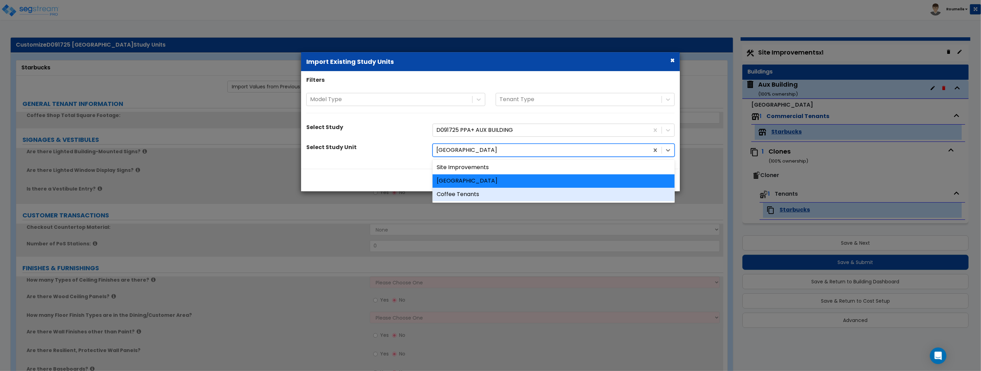
click at [476, 194] on div "Coffee Tenants" at bounding box center [553, 194] width 242 height 13
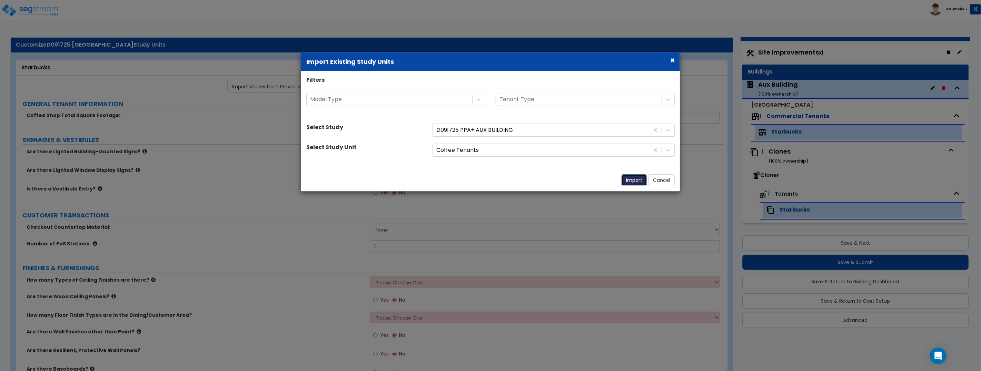
click at [633, 180] on button "Import" at bounding box center [633, 180] width 25 height 12
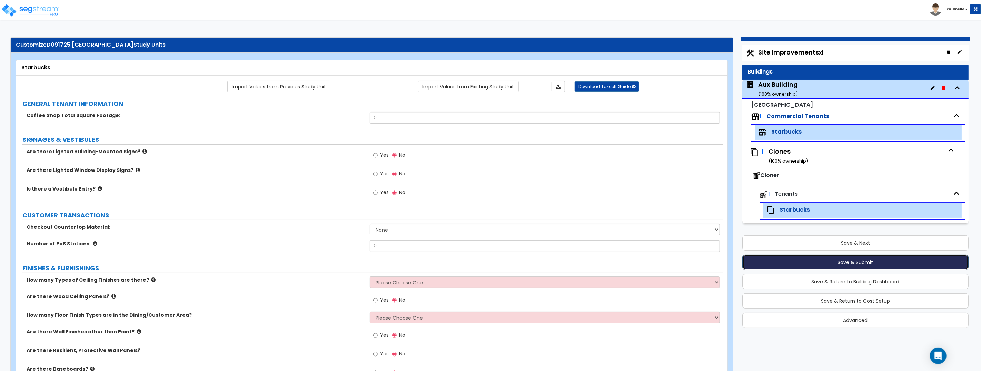
click at [818, 261] on button "Save & Submit" at bounding box center [855, 261] width 226 height 15
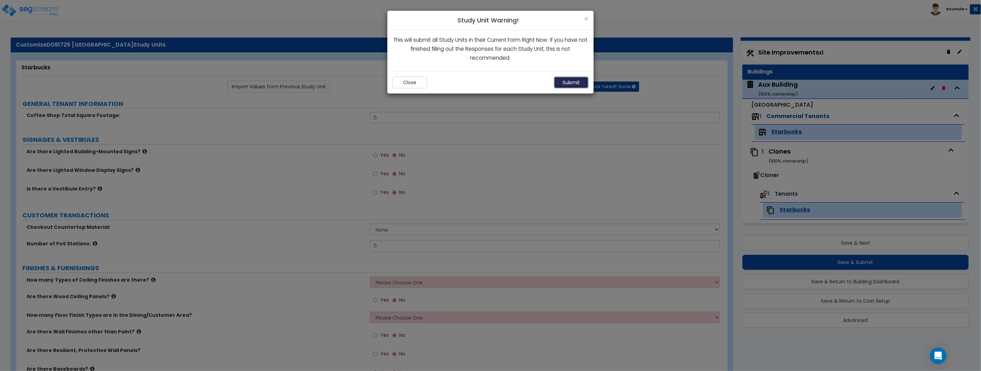
click at [577, 80] on button "Submit" at bounding box center [571, 83] width 34 height 12
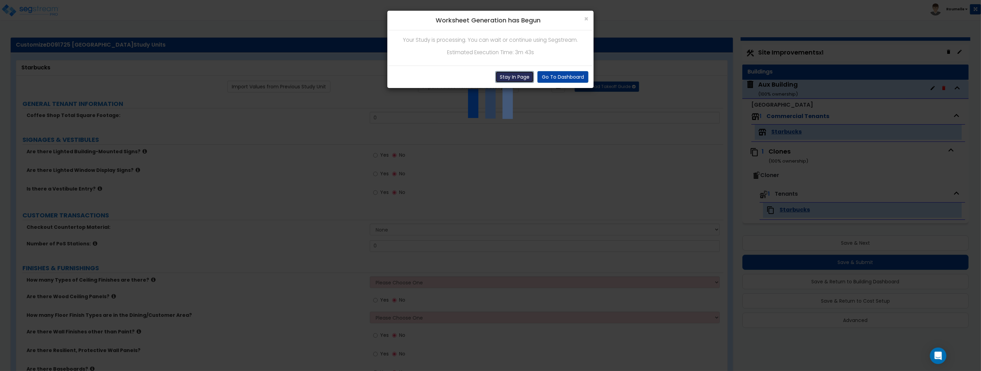
click at [520, 76] on button "Stay In Page" at bounding box center [514, 77] width 39 height 12
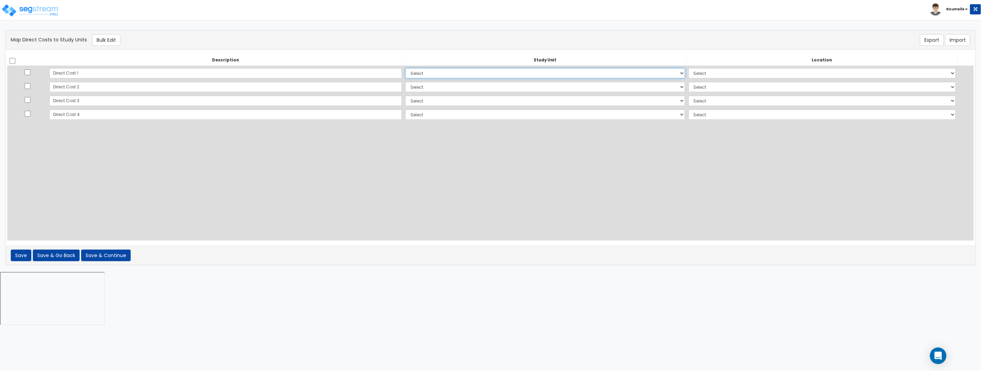
click at [405, 75] on select "Select Aux Building Cloner Site Improvements Add Additional Study Unit" at bounding box center [545, 73] width 280 height 10
select select "116069"
click at [405, 68] on select "Select Aux Building Cloner Site Improvements Add Additional Study Unit" at bounding box center [545, 73] width 280 height 10
select select
click at [405, 82] on select "Select Aux Building Cloner Site Improvements Add Additional Study Unit" at bounding box center [545, 87] width 280 height 10
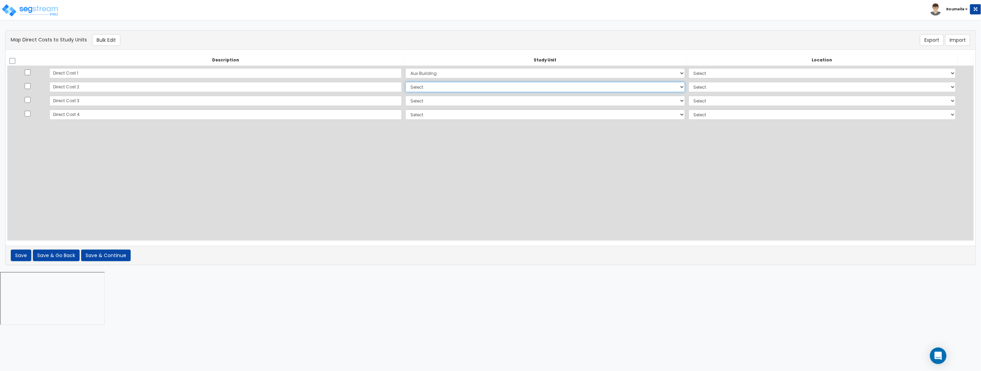
select select "116069"
click at [405, 82] on select "Select Aux Building Cloner Site Improvements Add Additional Study Unit" at bounding box center [545, 87] width 280 height 10
select select
click at [405, 101] on select "Select Aux Building Cloner Site Improvements Add Additional Study Unit" at bounding box center [545, 101] width 280 height 10
select select "116070"
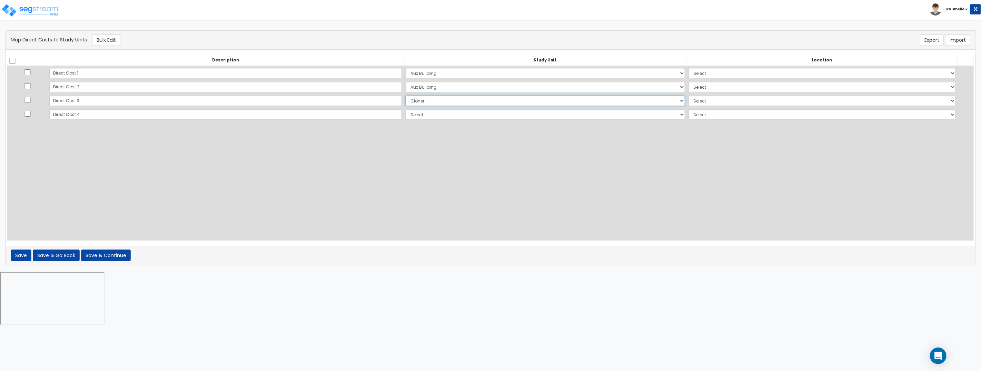
click at [405, 96] on select "Select Aux Building Cloner Site Improvements Add Additional Study Unit" at bounding box center [545, 101] width 280 height 10
click at [405, 115] on select "Select Aux Building Cloner Site Improvements Add Additional Study Unit" at bounding box center [545, 114] width 280 height 10
select select
select select "116075"
click at [405, 109] on select "Select Aux Building Cloner Site Improvements Add Additional Study Unit" at bounding box center [545, 114] width 280 height 10
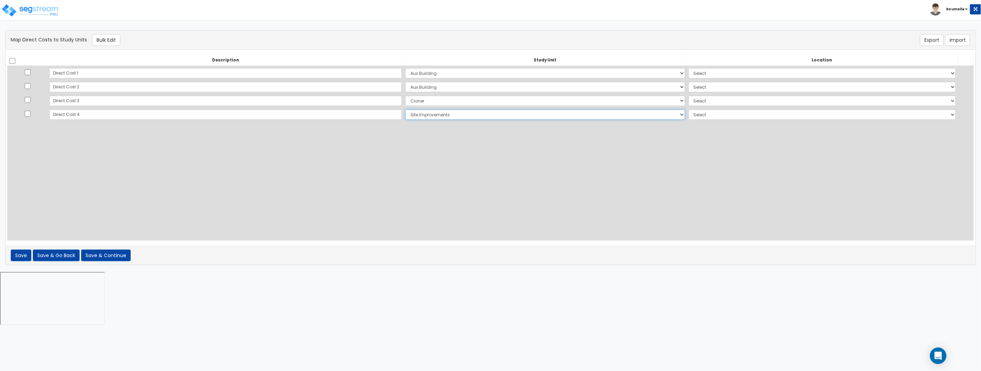
select select
click at [723, 78] on select "Select Add Additional Location Building Building Interior Site Exterior Site Po…" at bounding box center [821, 73] width 267 height 10
select select "6"
click at [688, 68] on select "Select Add Additional Location Building Building Interior Site Exterior Site Po…" at bounding box center [821, 73] width 267 height 10
click at [688, 77] on select "Select Add Additional Location Building Building Interior Site Exterior Site Po…" at bounding box center [821, 73] width 267 height 10
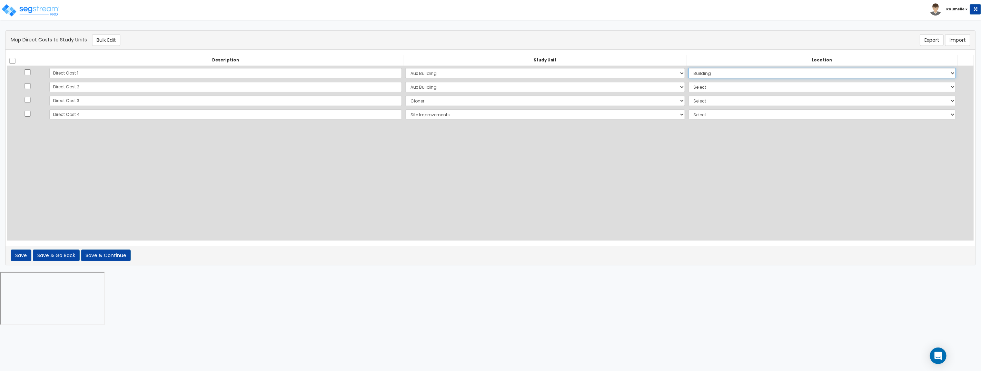
click at [688, 68] on select "Select Add Additional Location Building Building Interior Site Exterior Site Po…" at bounding box center [821, 73] width 267 height 10
click at [688, 87] on select "Select Add Additional Location Building Building Interior Site Exterior Site Po…" at bounding box center [821, 87] width 267 height 10
select select "7"
click at [688, 82] on select "Select Add Additional Location Building Building Interior Site Exterior Site Po…" at bounding box center [821, 87] width 267 height 10
click at [688, 104] on select "Select Add Additional Location Building Building Interior Site Exterior Site Po…" at bounding box center [821, 101] width 267 height 10
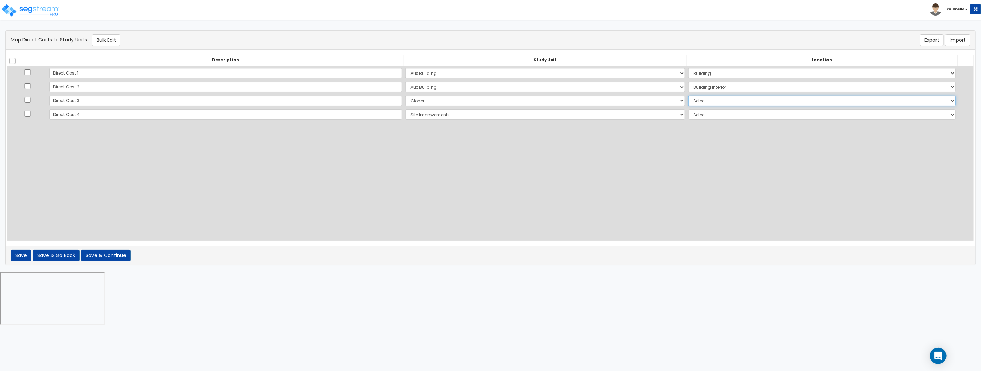
select select "13926"
click at [688, 96] on select "Select Add Additional Location Building Building Interior Site Exterior Site Po…" at bounding box center [821, 101] width 267 height 10
click at [688, 113] on select "Select Add Additional Location Site Exterior" at bounding box center [821, 114] width 267 height 10
select select "8"
click at [688, 109] on select "Select Add Additional Location Site Exterior" at bounding box center [821, 114] width 267 height 10
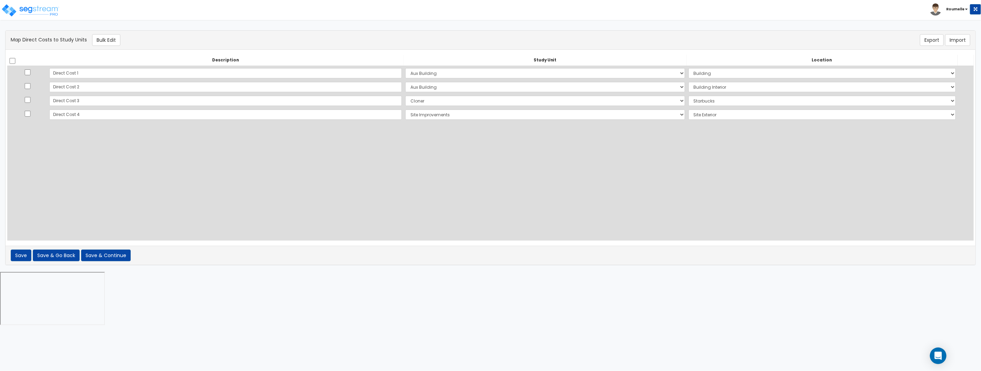
drag, startPoint x: 627, startPoint y: 161, endPoint x: 449, endPoint y: 162, distance: 178.2
click at [598, 160] on div "Description Study Unit Location Do nothing Aux Building Cloner Site Improvement…" at bounding box center [490, 147] width 966 height 185
click at [124, 257] on button "Save & Continue" at bounding box center [106, 255] width 50 height 12
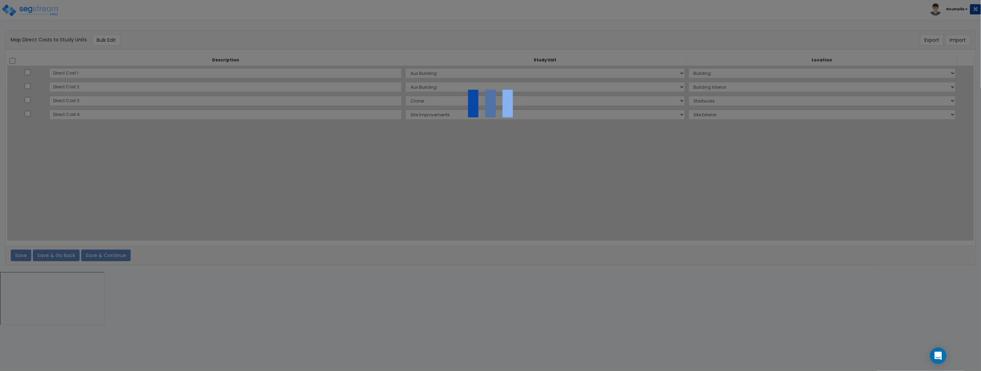
click at [124, 256] on div at bounding box center [490, 185] width 981 height 371
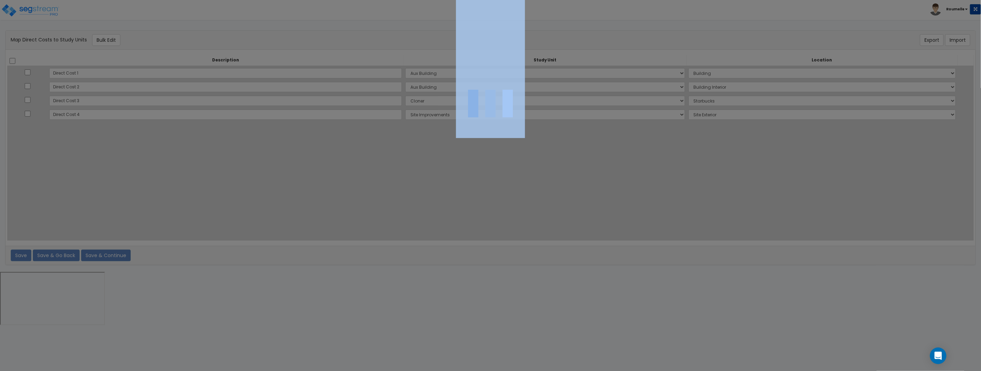
click at [124, 256] on div at bounding box center [490, 185] width 981 height 371
click at [125, 255] on div at bounding box center [490, 185] width 981 height 371
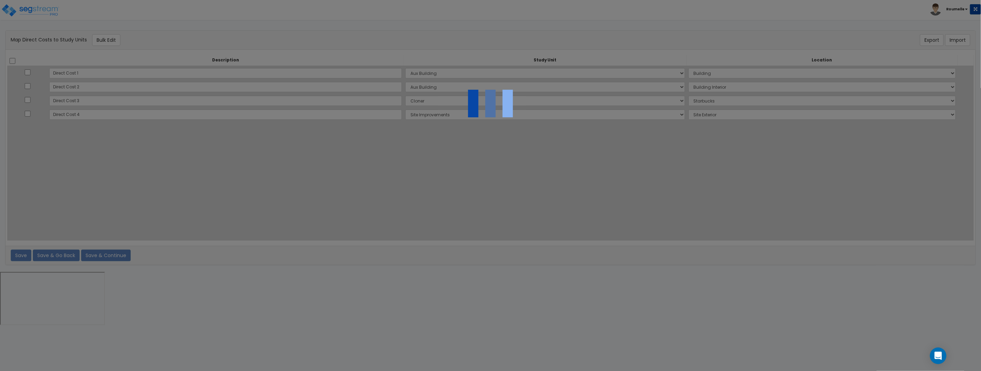
click at [125, 255] on div at bounding box center [490, 185] width 981 height 371
click at [126, 254] on div at bounding box center [490, 185] width 981 height 371
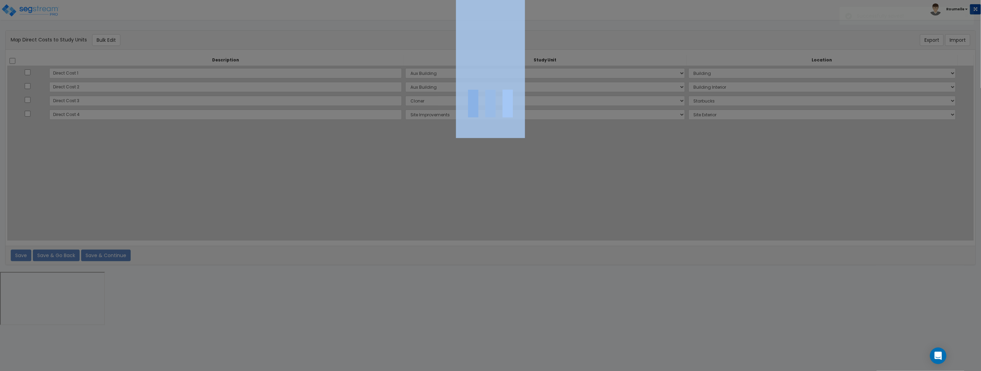
click at [126, 254] on div at bounding box center [490, 185] width 981 height 371
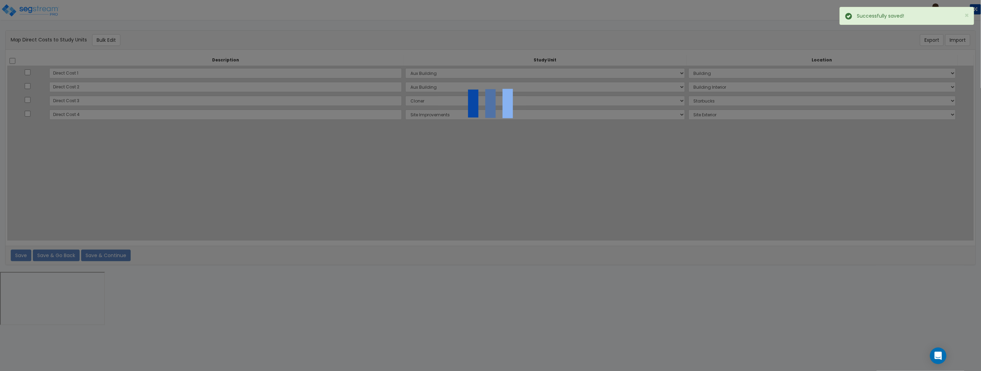
click at [127, 254] on div at bounding box center [490, 185] width 981 height 371
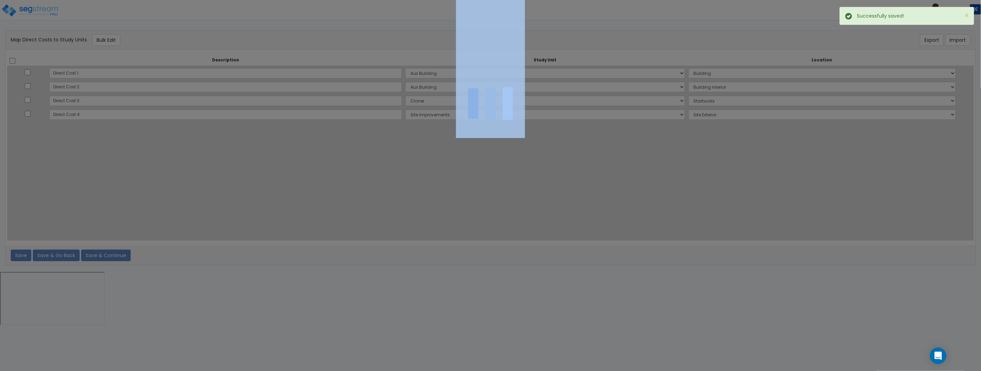
click at [127, 253] on div at bounding box center [490, 185] width 981 height 371
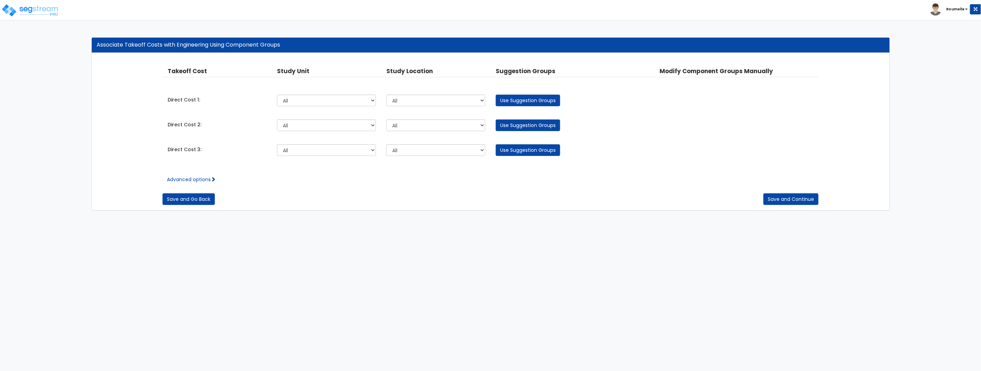
click at [127, 217] on html "Toggle navigation [GEOGRAPHIC_DATA]" at bounding box center [490, 108] width 981 height 217
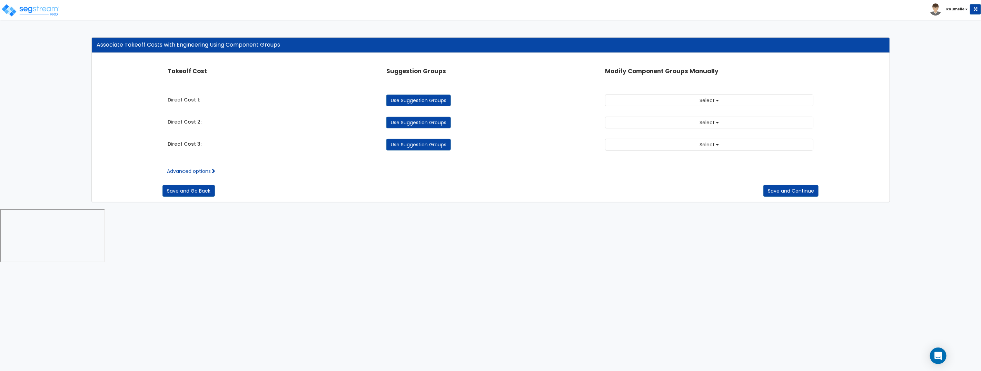
click at [400, 234] on html "Toggle navigation [GEOGRAPHIC_DATA]" at bounding box center [490, 132] width 981 height 264
click at [205, 170] on link "Advanced options" at bounding box center [191, 171] width 49 height 7
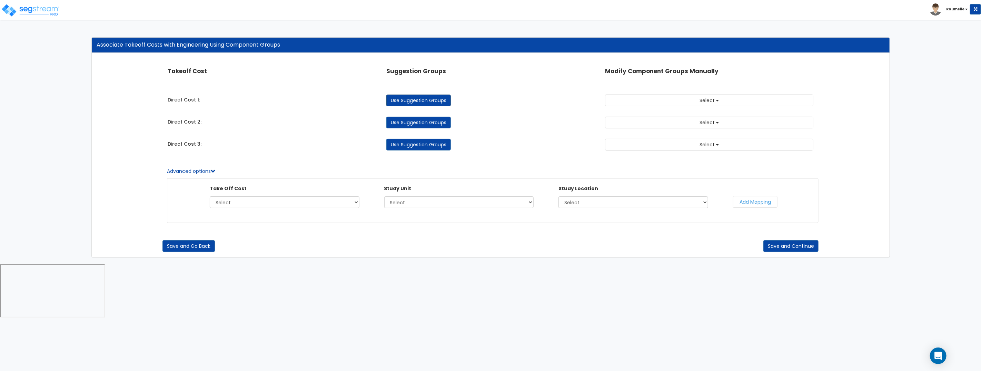
click at [408, 99] on link "Use Suggestion Groups" at bounding box center [418, 100] width 64 height 12
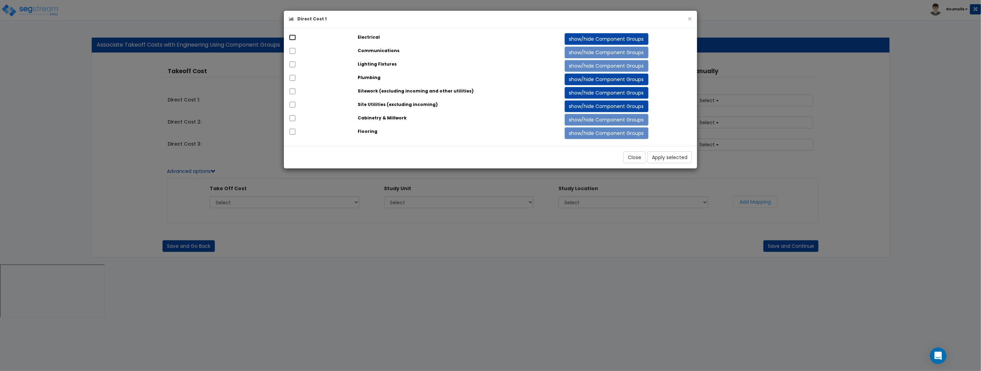
drag, startPoint x: 289, startPoint y: 38, endPoint x: 291, endPoint y: 40, distance: 3.7
click at [289, 38] on input "checkbox" at bounding box center [292, 37] width 7 height 6
checkbox input "true"
drag, startPoint x: 292, startPoint y: 51, endPoint x: 424, endPoint y: 112, distance: 145.3
click at [292, 51] on input "checkbox" at bounding box center [292, 51] width 7 height 6
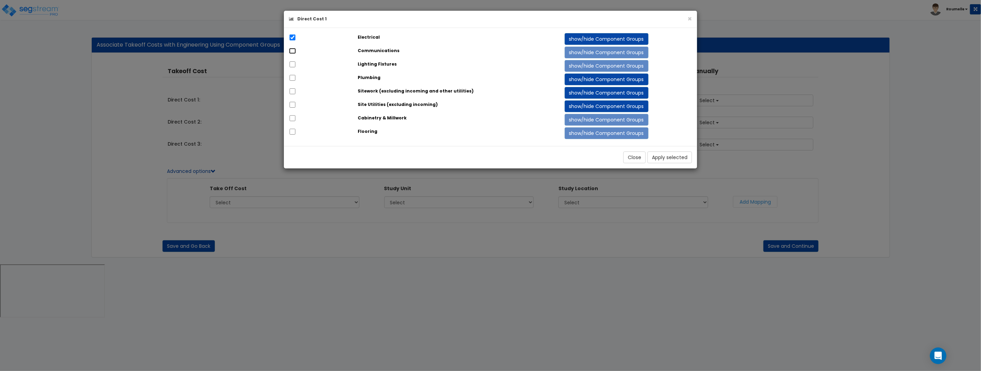
checkbox input "true"
click at [680, 154] on button "Apply selected" at bounding box center [669, 157] width 44 height 12
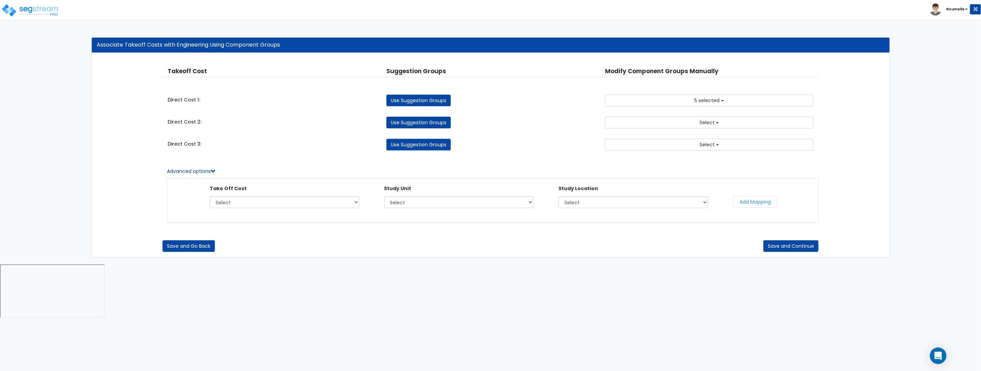
click at [441, 122] on link "Use Suggestion Groups" at bounding box center [418, 123] width 64 height 12
checkbox input "false"
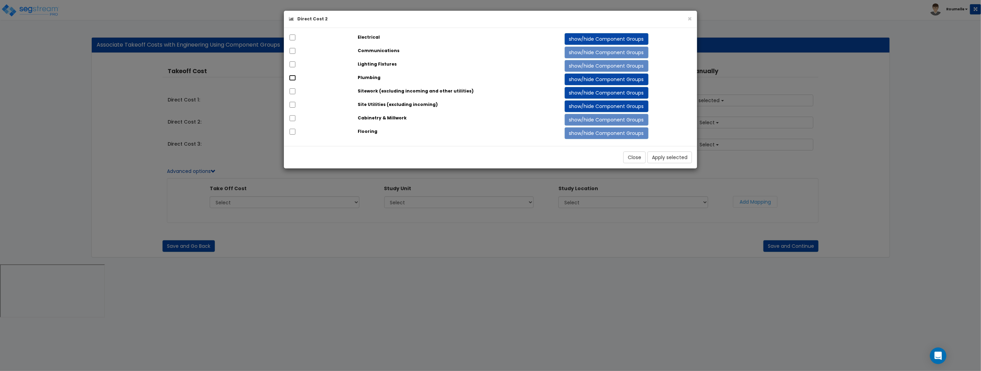
drag, startPoint x: 295, startPoint y: 78, endPoint x: 297, endPoint y: 71, distance: 7.0
click at [295, 78] on input "checkbox" at bounding box center [292, 78] width 7 height 6
checkbox input "true"
drag, startPoint x: 295, startPoint y: 67, endPoint x: 295, endPoint y: 78, distance: 10.7
click at [295, 67] on input "checkbox" at bounding box center [292, 64] width 7 height 6
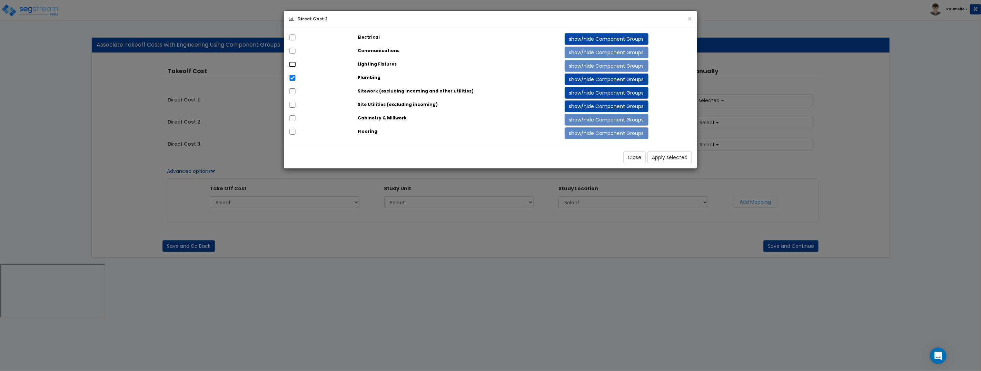
checkbox input "true"
click at [292, 92] on input "checkbox" at bounding box center [292, 91] width 7 height 6
checkbox input "true"
click at [663, 155] on button "Apply selected" at bounding box center [669, 157] width 44 height 12
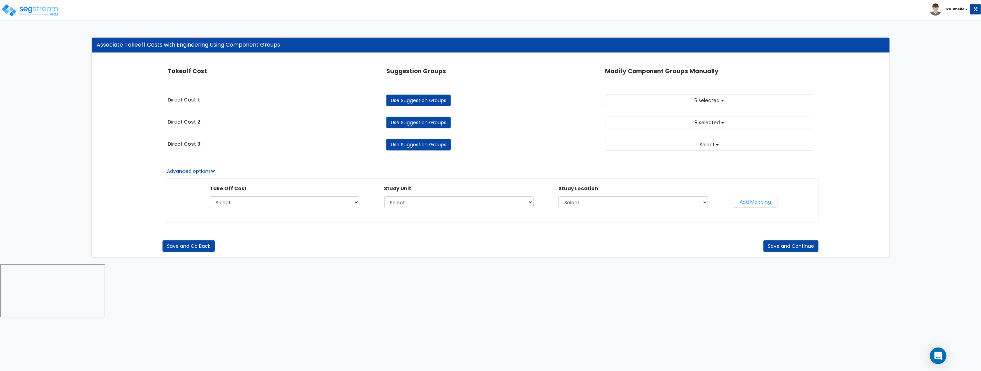
click at [413, 148] on link "Use Suggestion Groups" at bounding box center [418, 145] width 64 height 12
checkbox input "false"
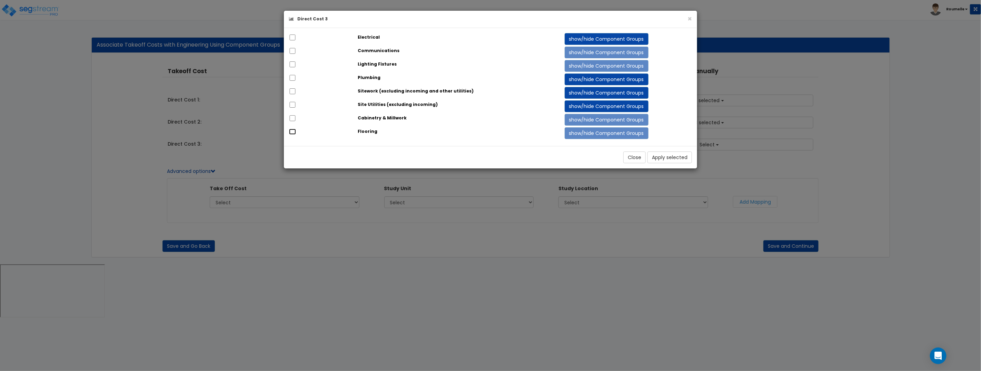
drag, startPoint x: 295, startPoint y: 132, endPoint x: 295, endPoint y: 121, distance: 11.0
click at [295, 130] on input "checkbox" at bounding box center [292, 132] width 7 height 6
checkbox input "true"
drag, startPoint x: 295, startPoint y: 120, endPoint x: 295, endPoint y: 114, distance: 5.9
click at [295, 120] on input "checkbox" at bounding box center [292, 118] width 7 height 6
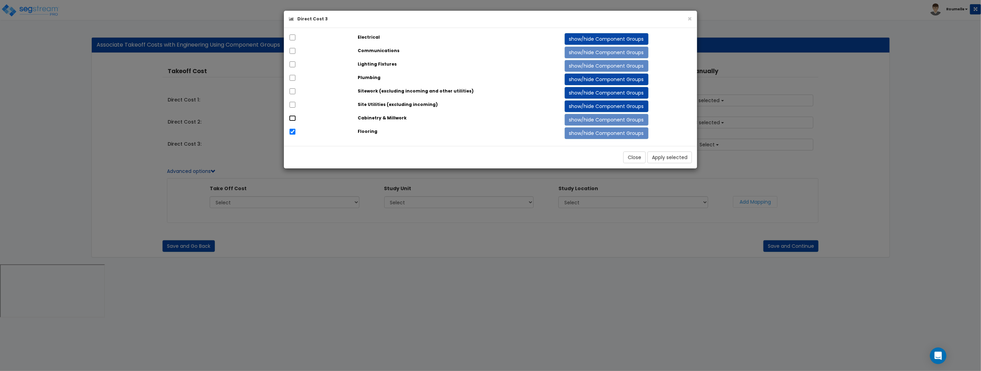
checkbox input "true"
click at [295, 107] on input "checkbox" at bounding box center [292, 105] width 7 height 6
checkbox input "true"
click at [675, 159] on button "Apply selected" at bounding box center [669, 157] width 44 height 12
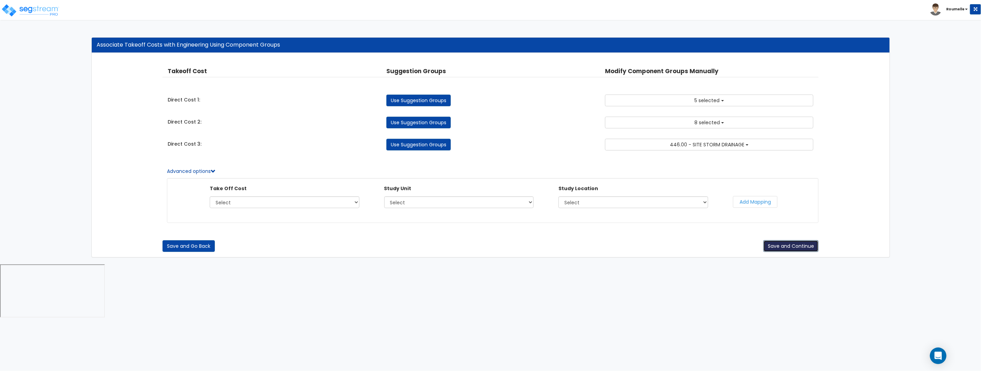
click at [804, 243] on button "Save and Continue" at bounding box center [790, 246] width 55 height 12
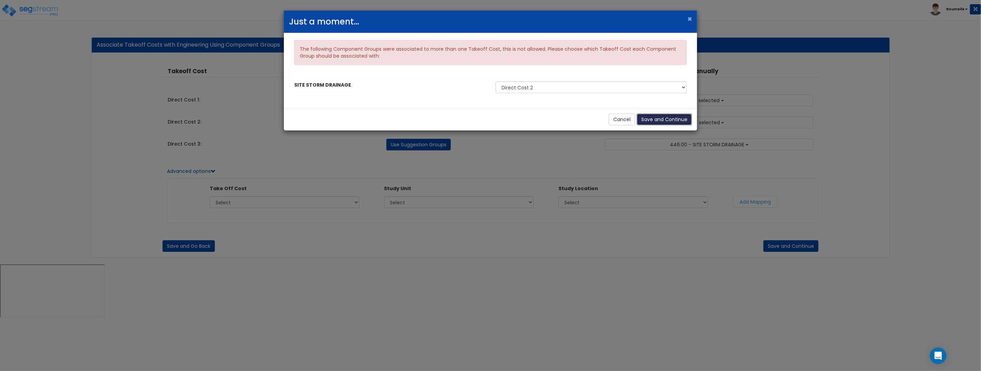
click at [660, 121] on button "Save and Continue" at bounding box center [663, 119] width 55 height 12
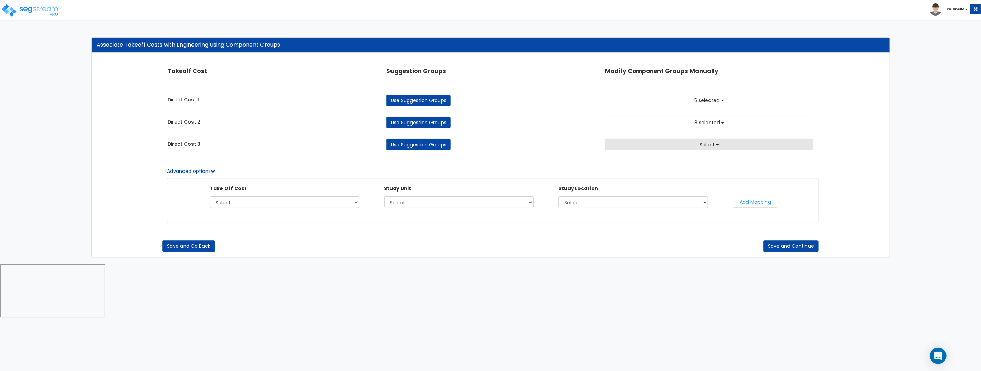
click at [651, 144] on button "Select" at bounding box center [709, 145] width 208 height 12
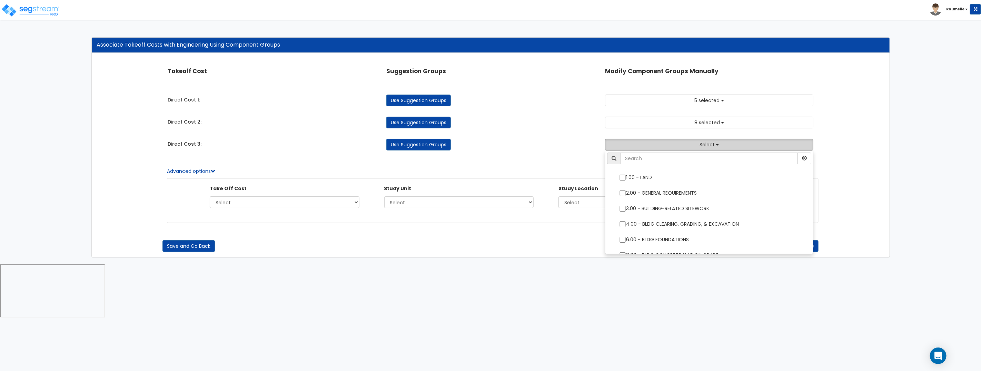
scroll to position [351, 0]
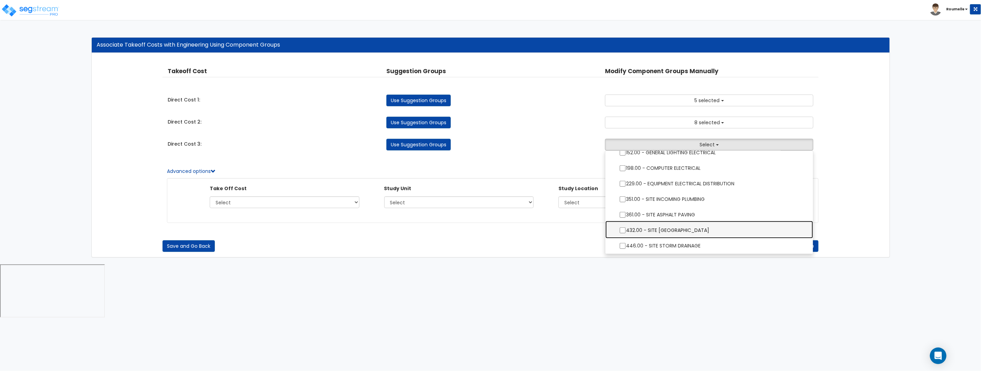
click at [659, 225] on label "432.00 - SITE PORTE COCHERES" at bounding box center [709, 229] width 194 height 16
click at [626, 227] on input "432.00 - SITE PORTE COCHERES" at bounding box center [622, 230] width 7 height 6
checkbox input "true"
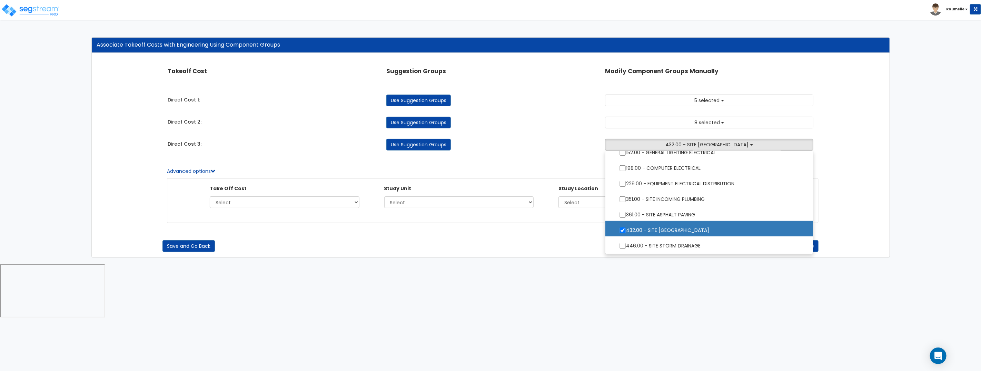
click at [803, 300] on html "Toggle navigation Roumelle" at bounding box center [490, 159] width 981 height 319
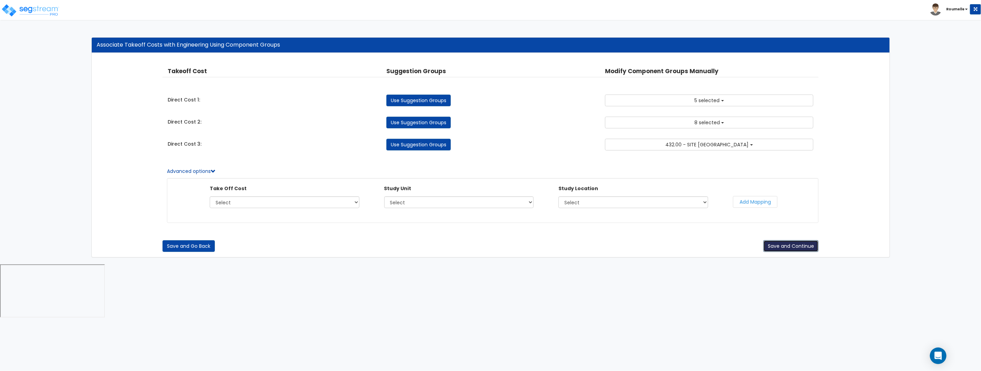
click at [804, 247] on button "Save and Continue" at bounding box center [790, 246] width 55 height 12
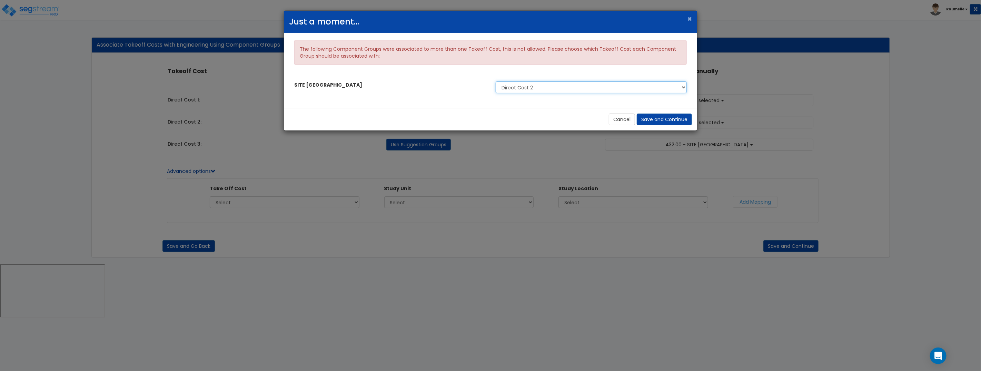
click at [639, 86] on select "Direct Cost 2 Direct Cost 3" at bounding box center [590, 87] width 191 height 12
select select "36122250"
click at [495, 81] on select "Direct Cost 2 Direct Cost 3" at bounding box center [590, 87] width 191 height 12
click at [672, 123] on button "Save and Continue" at bounding box center [663, 119] width 55 height 12
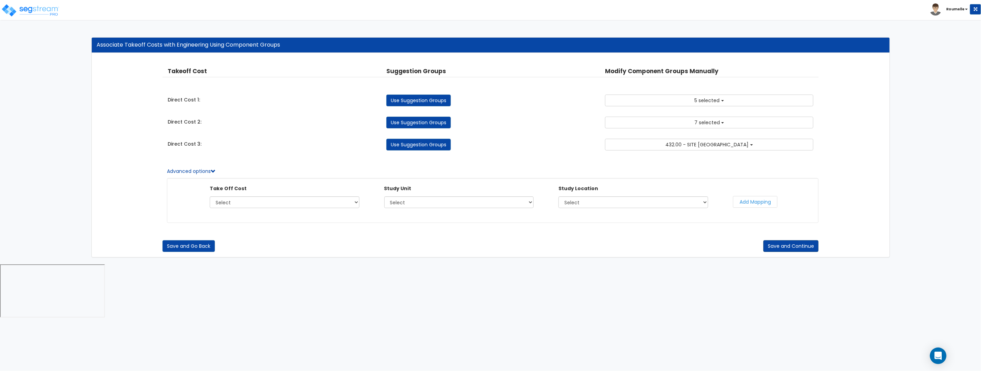
drag, startPoint x: 590, startPoint y: 290, endPoint x: 799, endPoint y: 247, distance: 213.2
click at [600, 287] on html "Toggle navigation Roumelle" at bounding box center [490, 159] width 981 height 319
click at [286, 201] on select "Select Direct Cost 1 Direct Cost 2 Direct Cost 3" at bounding box center [285, 202] width 150 height 12
click at [428, 202] on select "Select Aux Building Cloner Site Improvements" at bounding box center [459, 202] width 150 height 12
click at [321, 200] on select "Select Direct Cost 1 Direct Cost 2 Direct Cost 3" at bounding box center [285, 202] width 150 height 12
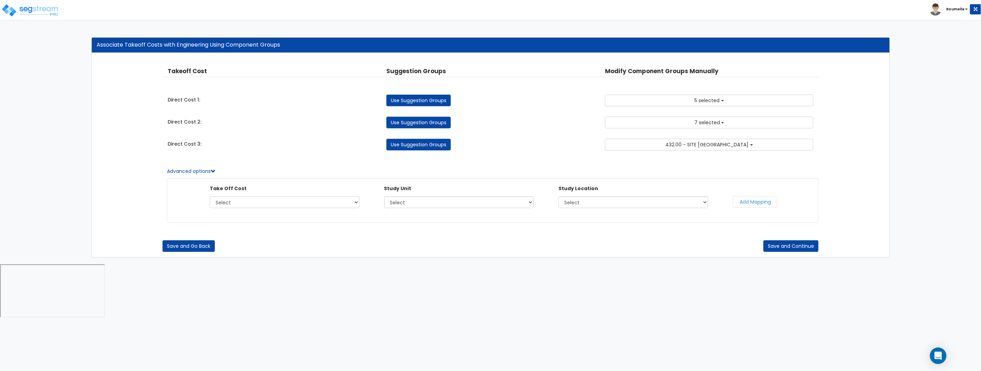
select select "36122248"
click at [210, 197] on select "Select Direct Cost 1 Direct Cost 2 Direct Cost 3" at bounding box center [285, 202] width 150 height 12
click at [749, 203] on button "Add Mapping" at bounding box center [755, 202] width 44 height 12
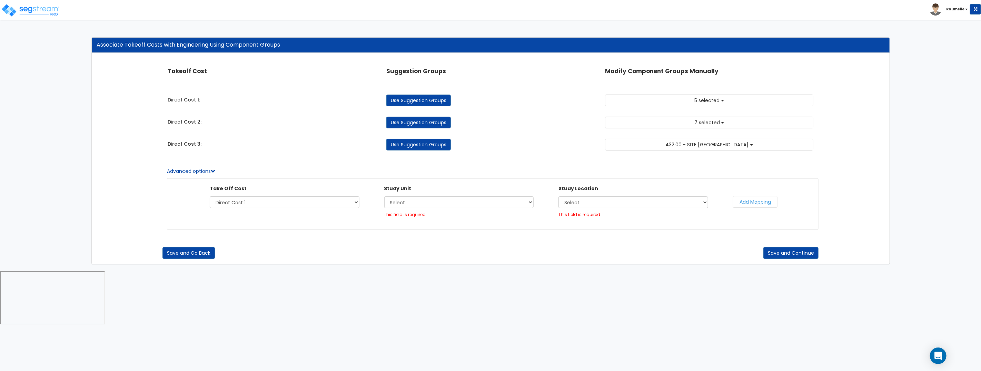
click at [750, 203] on button "Add Mapping" at bounding box center [755, 202] width 44 height 12
click at [416, 202] on select "Select Aux Building Cloner Site Improvements" at bounding box center [459, 202] width 150 height 12
select select "116069"
click at [384, 197] on select "Select Aux Building Cloner Site Improvements" at bounding box center [459, 202] width 150 height 12
drag, startPoint x: 763, startPoint y: 204, endPoint x: 755, endPoint y: 204, distance: 7.6
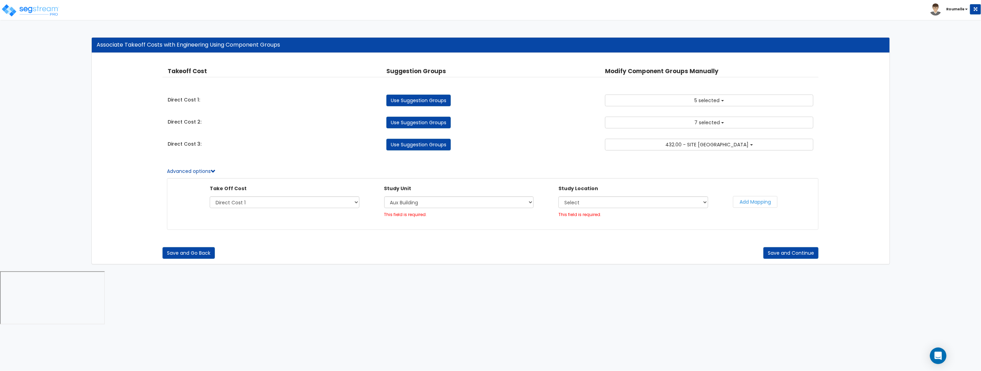
click at [760, 204] on button "Add Mapping" at bounding box center [755, 202] width 44 height 12
click at [617, 203] on select "Select Building Building Interior Site Exterior Site Porte Cochere Starbucks Ba…" at bounding box center [633, 202] width 150 height 12
select select "6"
click at [558, 197] on select "Select Building Building Interior Site Exterior Site Porte Cochere Starbucks Ba…" at bounding box center [633, 202] width 150 height 12
click at [759, 204] on button "Add Mapping" at bounding box center [755, 202] width 44 height 12
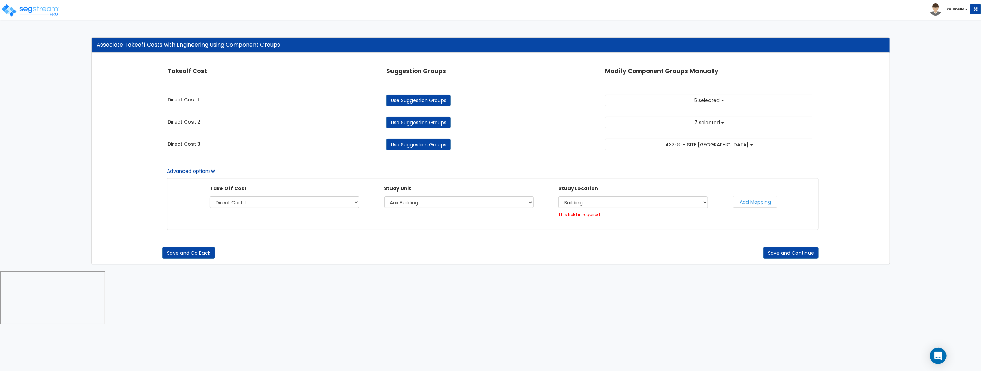
select select
select select "116069"
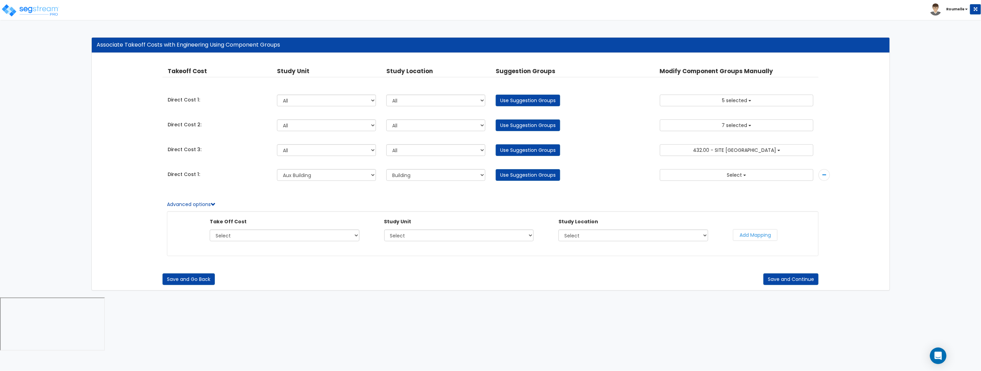
click at [829, 175] on div at bounding box center [823, 175] width 11 height 12
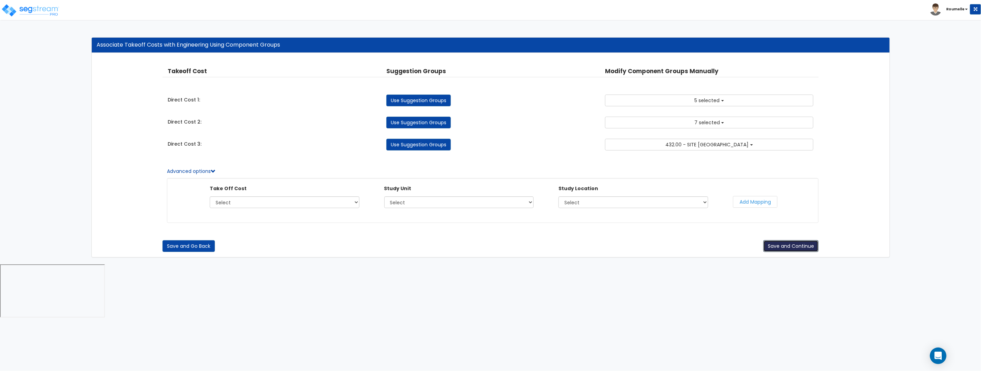
click at [789, 248] on button "Save and Continue" at bounding box center [790, 246] width 55 height 12
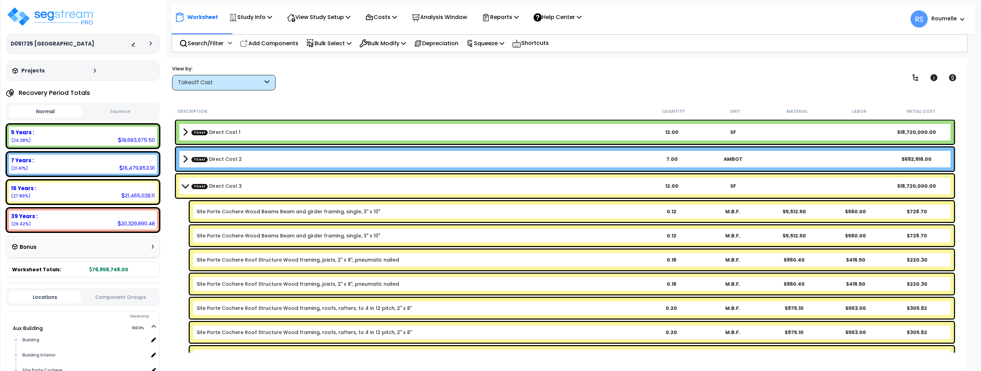
click at [487, 161] on b "TCost Direct Cost 2" at bounding box center [412, 159] width 459 height 10
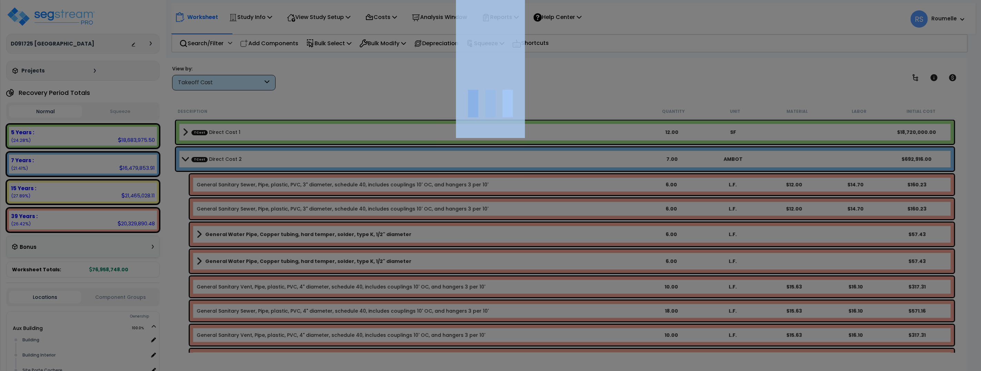
drag, startPoint x: 323, startPoint y: 133, endPoint x: 487, endPoint y: 161, distance: 166.5
click at [487, 161] on div at bounding box center [490, 185] width 981 height 371
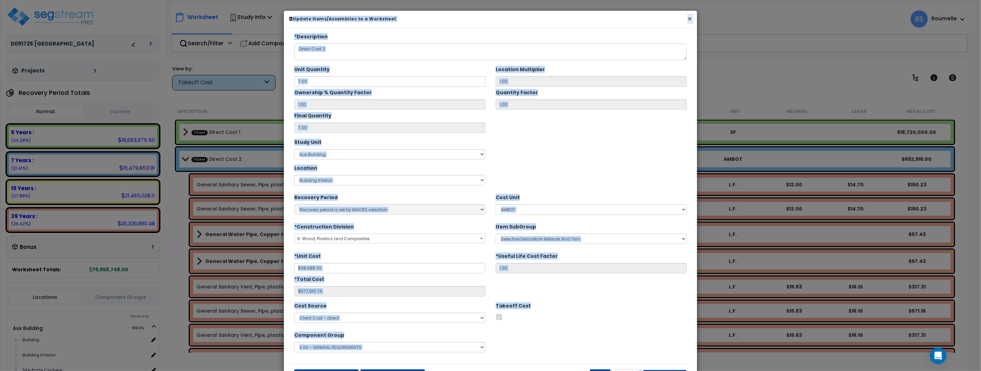
click at [691, 19] on button "×" at bounding box center [689, 18] width 4 height 7
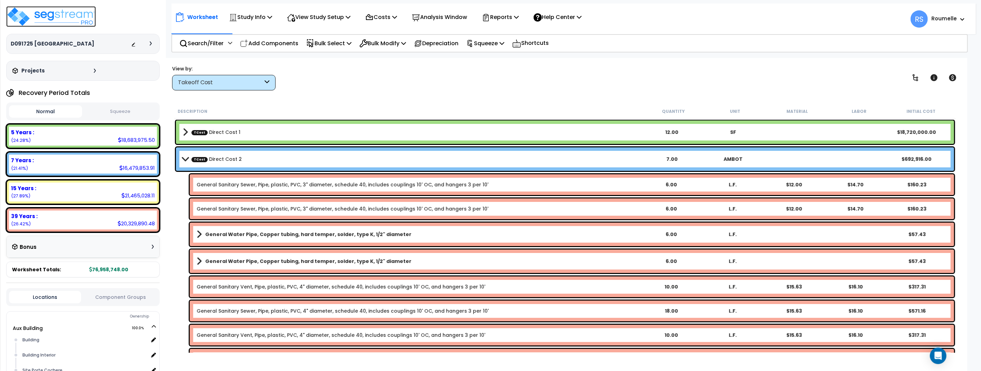
click at [59, 21] on img at bounding box center [51, 16] width 90 height 21
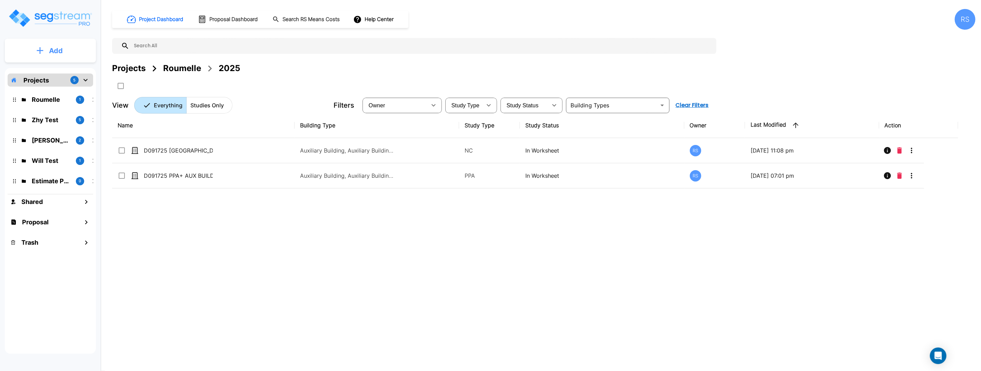
click at [41, 54] on button "Add" at bounding box center [50, 51] width 91 height 20
click at [49, 69] on p "Add Folder" at bounding box center [54, 70] width 28 height 8
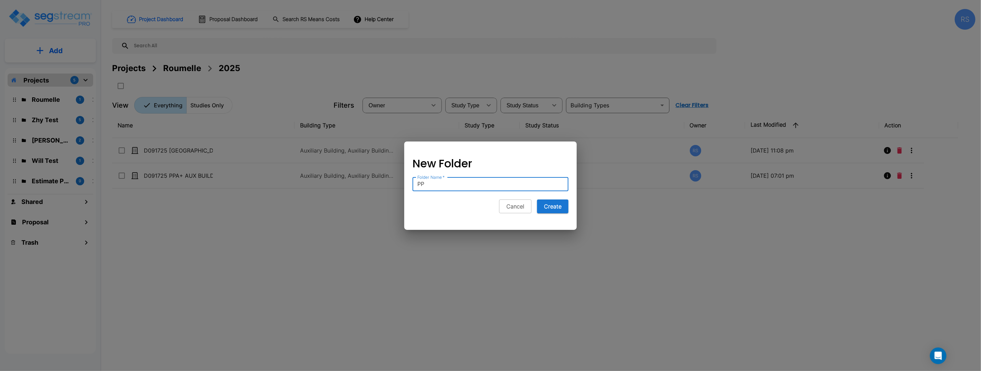
type input "P"
type input "-"
type input "01. PPA"
click at [537, 199] on button "Create" at bounding box center [552, 206] width 31 height 14
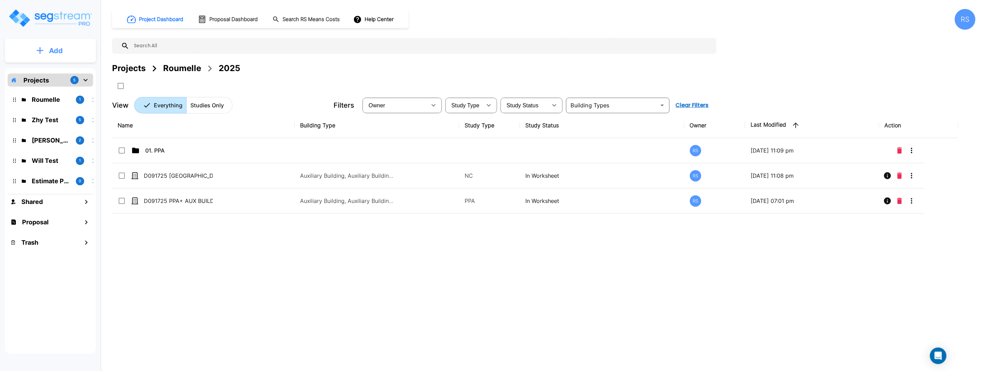
click at [62, 49] on p "Add" at bounding box center [56, 51] width 14 height 10
click at [61, 71] on p "Add Folder" at bounding box center [54, 70] width 28 height 8
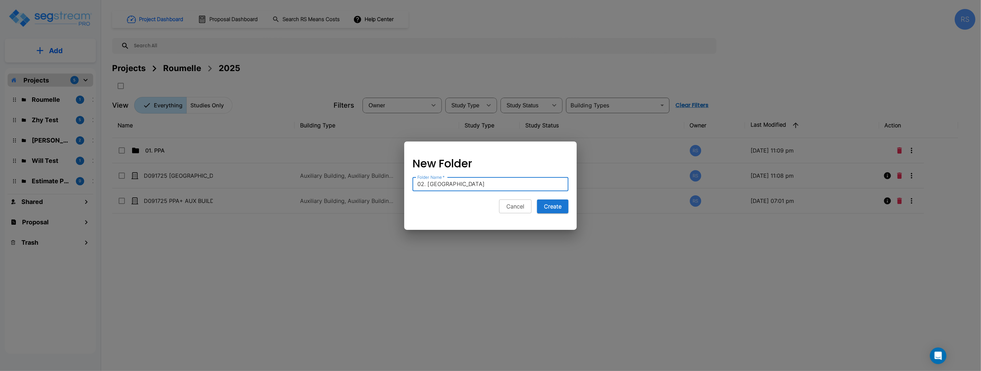
type input "02. NC"
click at [537, 199] on button "Create" at bounding box center [552, 206] width 31 height 14
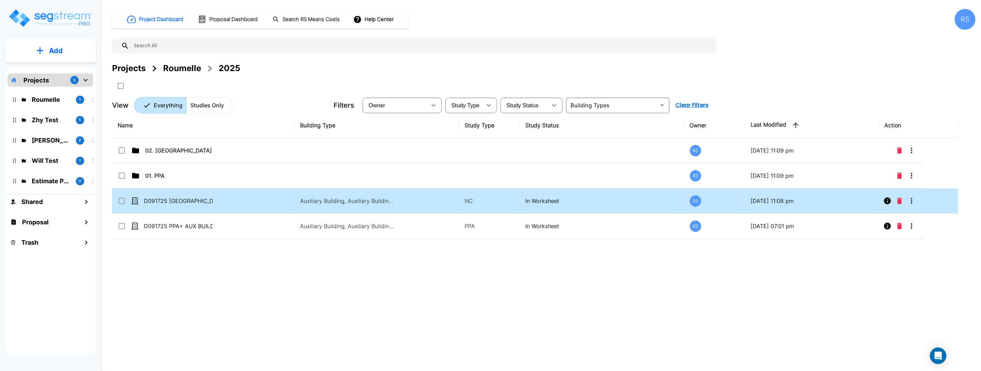
click at [120, 201] on input "select row D091725 NC Aux Building" at bounding box center [121, 200] width 7 height 6
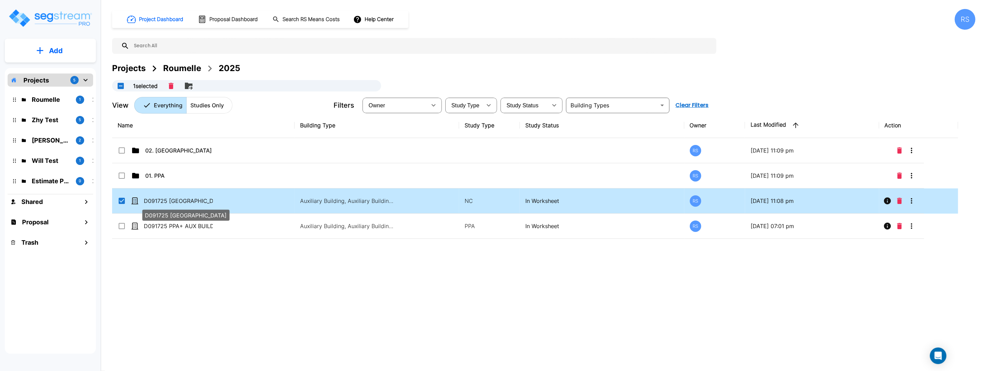
drag, startPoint x: 181, startPoint y: 199, endPoint x: 191, endPoint y: 194, distance: 11.4
click at [187, 203] on p "D091725 [GEOGRAPHIC_DATA]" at bounding box center [178, 201] width 69 height 8
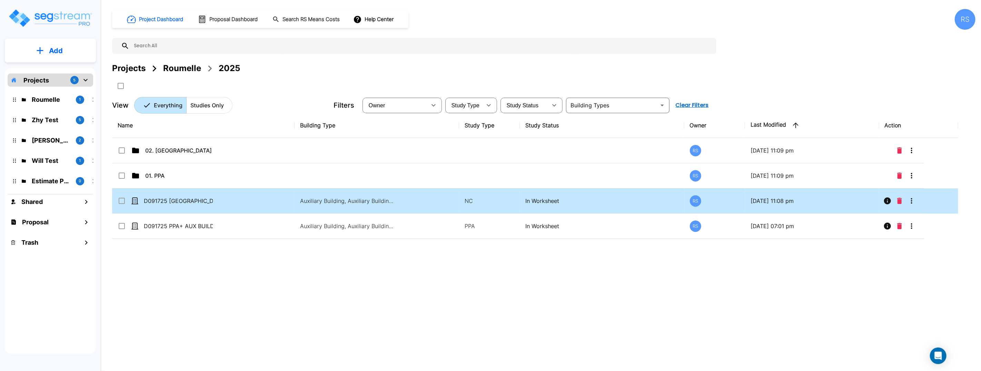
click at [124, 200] on input "select row D091725 NC Aux Building" at bounding box center [121, 200] width 7 height 6
click at [190, 88] on icon "Move" at bounding box center [188, 86] width 8 height 8
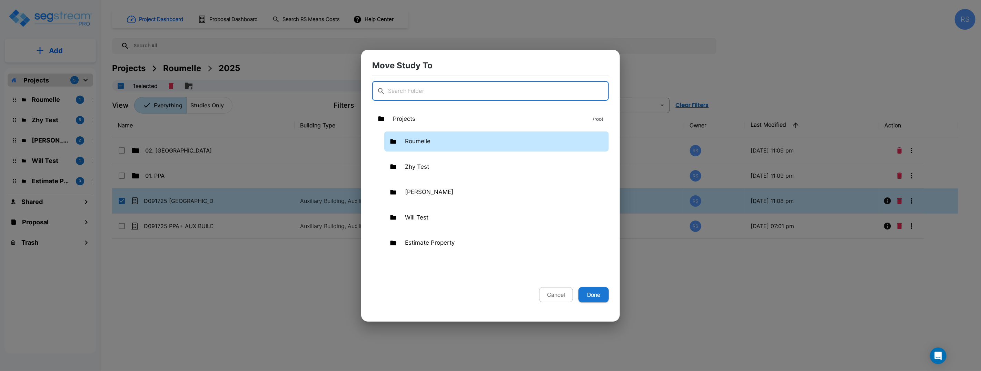
click at [448, 140] on div "Roumelle" at bounding box center [496, 141] width 224 height 20
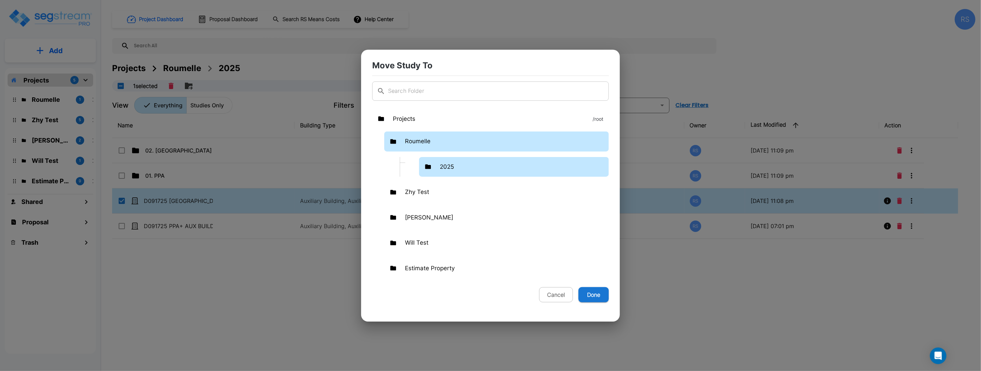
click at [459, 168] on div "2025" at bounding box center [514, 167] width 190 height 20
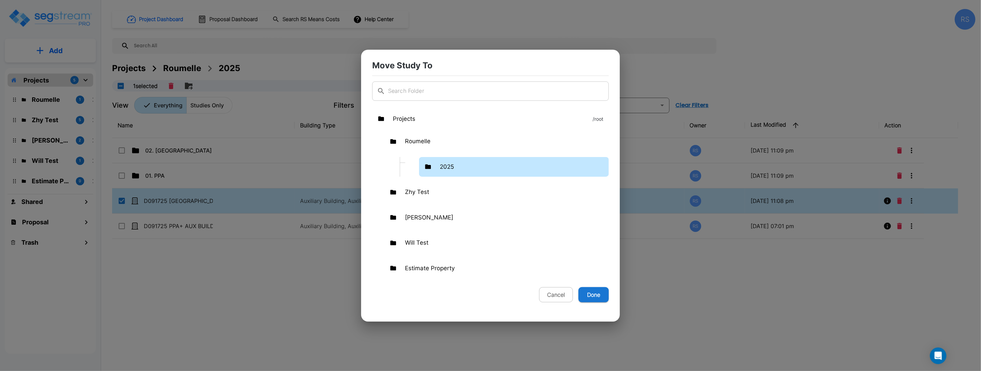
click at [459, 168] on div "2025" at bounding box center [514, 167] width 190 height 20
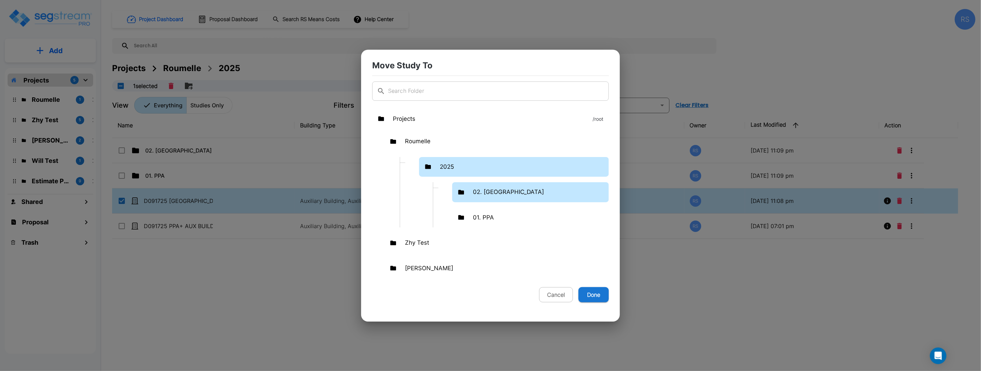
click at [479, 187] on div "02. NC" at bounding box center [530, 192] width 157 height 20
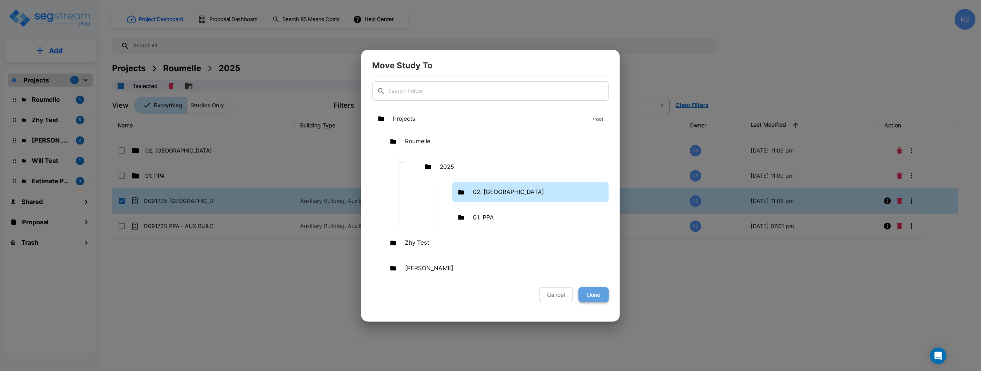
click at [597, 294] on button "Done" at bounding box center [593, 294] width 30 height 15
checkbox input "false"
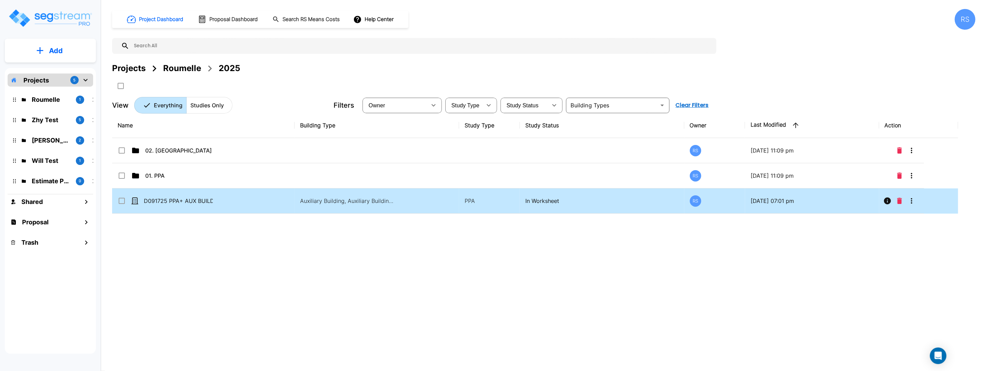
click at [121, 200] on input "select row D091725 PPA+ AUX BUILDING" at bounding box center [121, 200] width 7 height 6
click at [195, 85] on button "Move" at bounding box center [189, 86] width 14 height 14
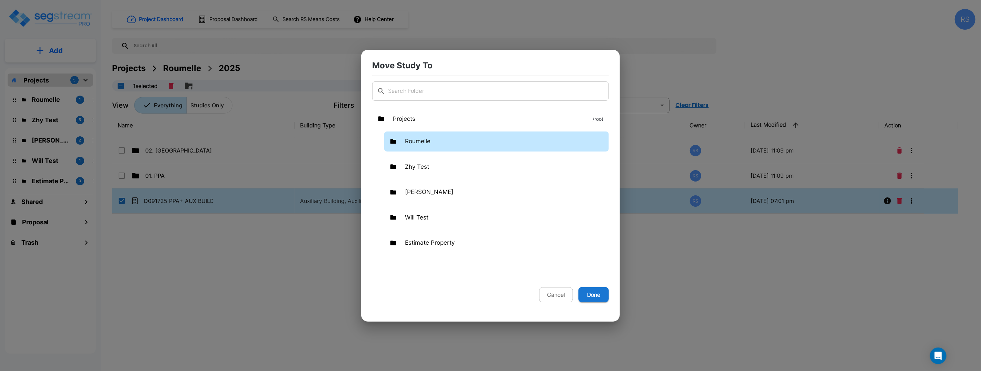
click at [419, 144] on p "Roumelle" at bounding box center [418, 141] width 26 height 9
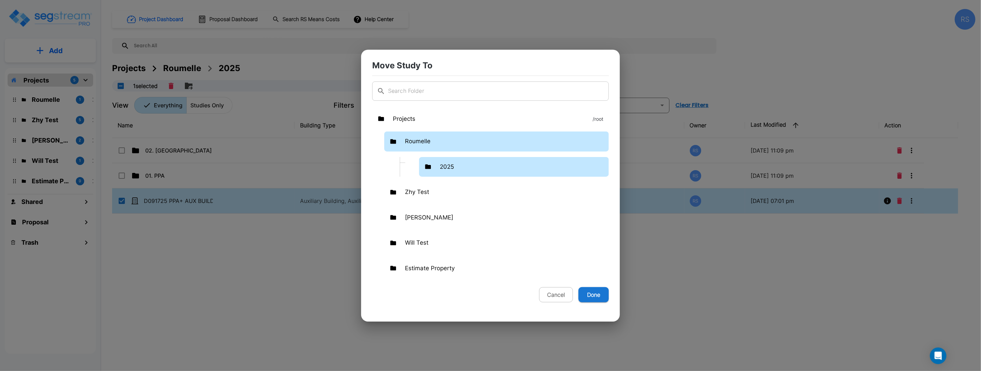
click at [444, 163] on p "2025" at bounding box center [447, 166] width 14 height 9
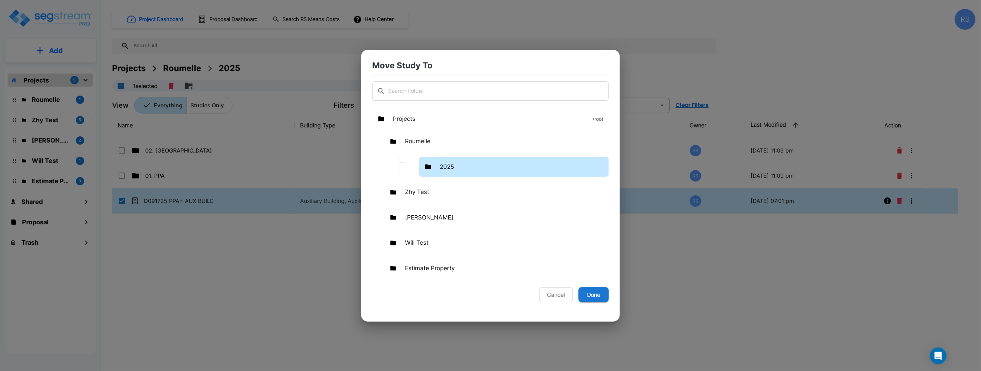
click at [444, 163] on p "2025" at bounding box center [447, 166] width 14 height 9
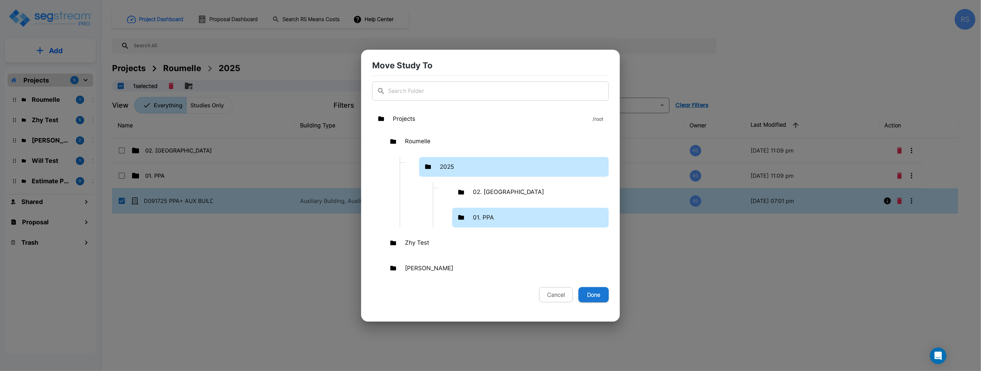
click at [492, 218] on p "01. PPA" at bounding box center [483, 217] width 21 height 9
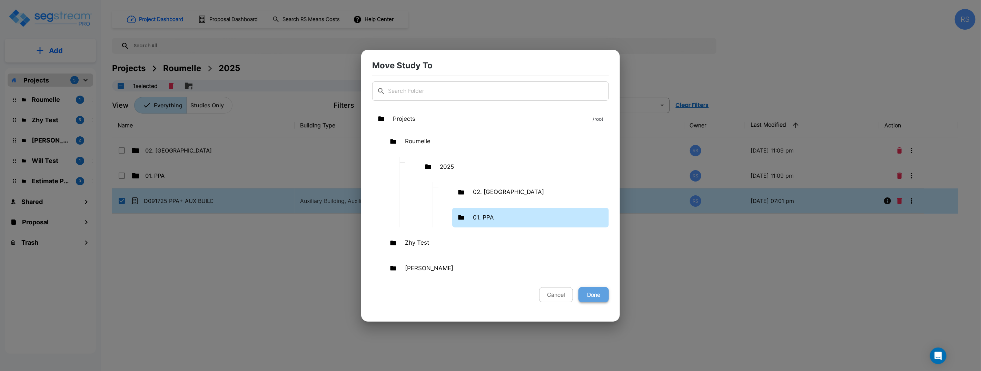
click at [593, 295] on button "Done" at bounding box center [593, 294] width 30 height 15
checkbox input "false"
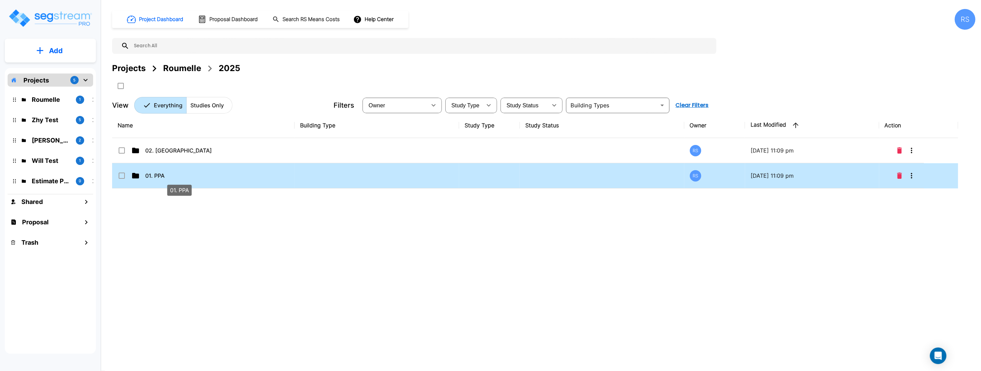
click at [177, 174] on p "01. PPA" at bounding box center [179, 175] width 69 height 8
checkbox input "true"
click at [177, 174] on p "01. PPA" at bounding box center [179, 175] width 69 height 8
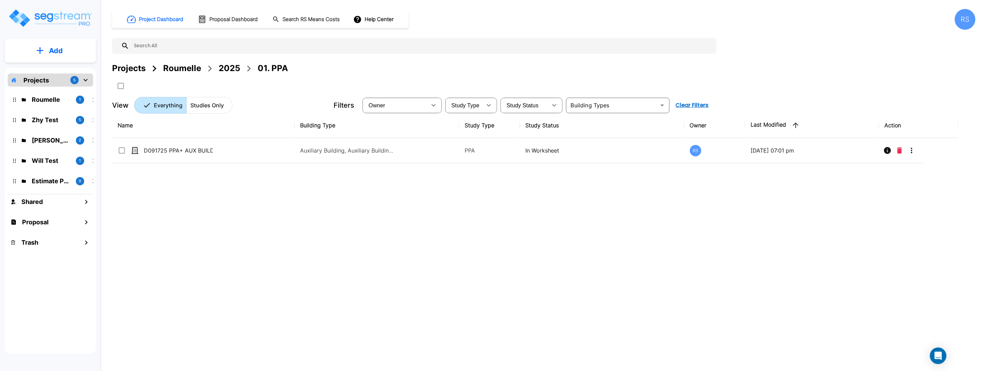
click at [408, 210] on div "Name Building Type Study Type Study Status Owner Last Modified Action D091725 P…" at bounding box center [535, 228] width 846 height 230
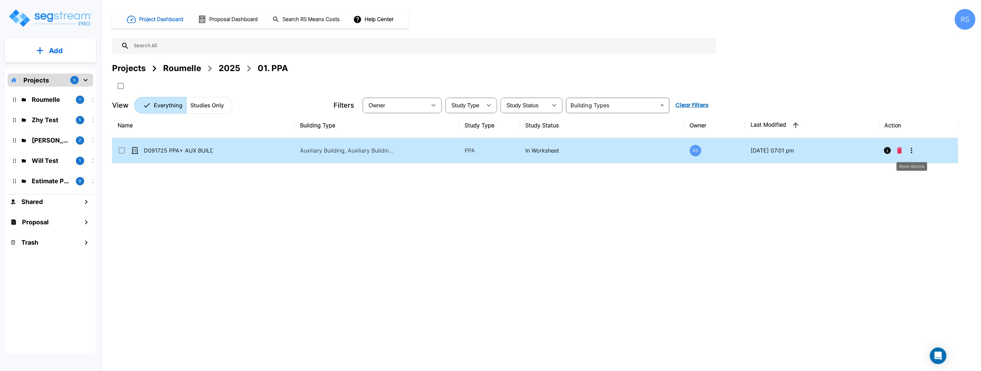
click at [912, 149] on icon "More-Options" at bounding box center [911, 150] width 8 height 8
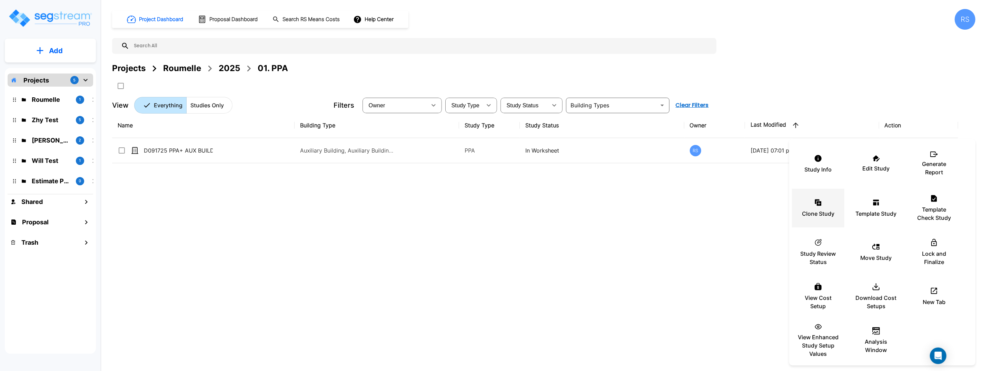
click at [817, 205] on icon at bounding box center [818, 202] width 8 height 8
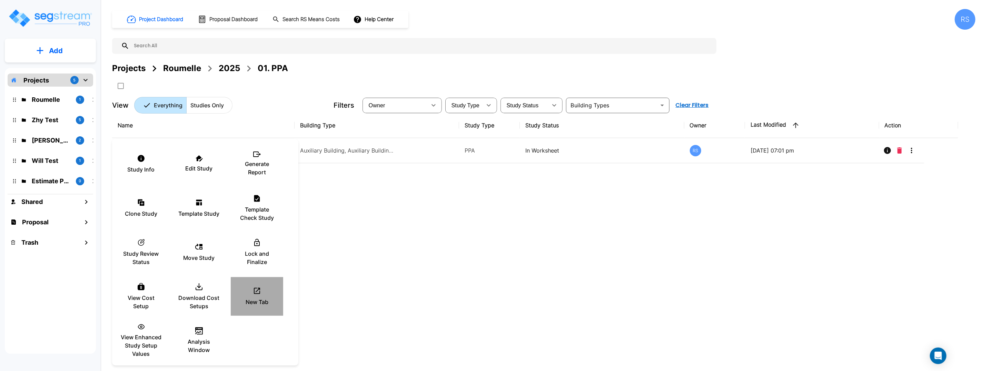
click at [259, 293] on icon at bounding box center [257, 291] width 6 height 6
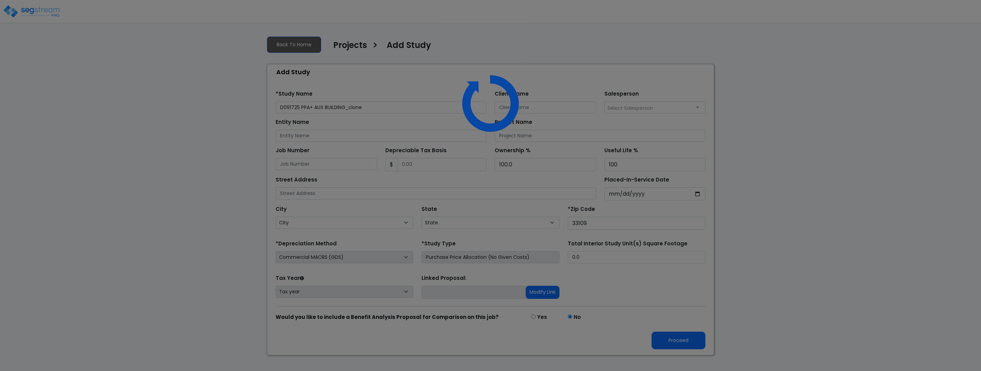
select select "FL"
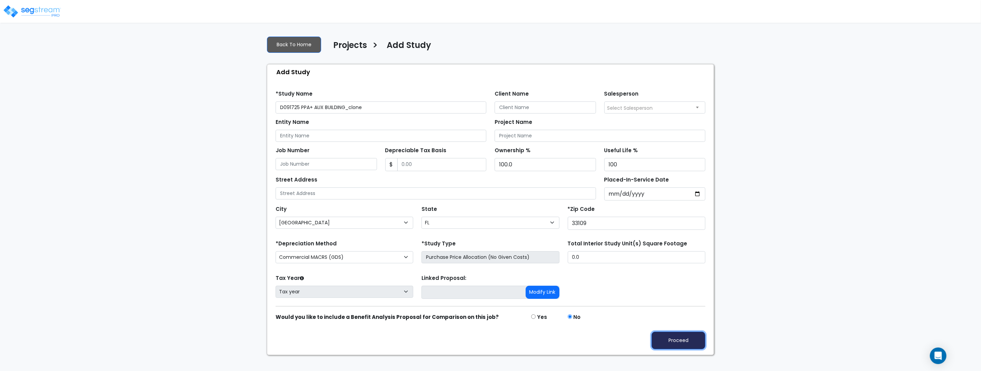
click at [681, 341] on button "Proceed" at bounding box center [678, 340] width 54 height 18
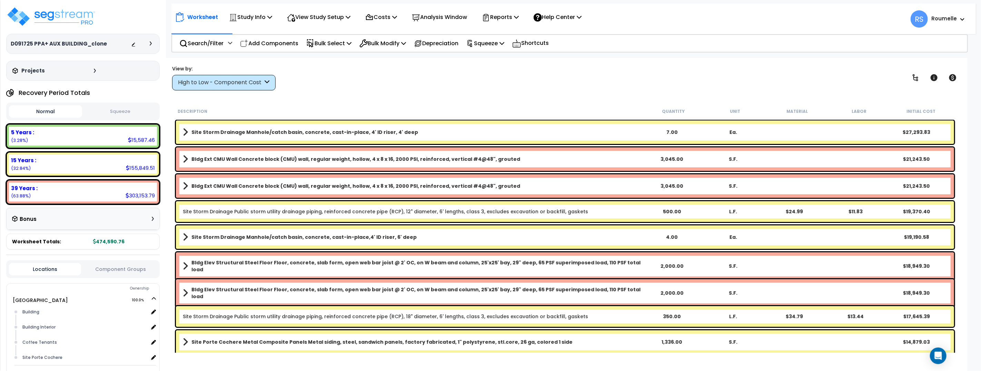
click at [111, 110] on button "Squeeze" at bounding box center [120, 111] width 73 height 12
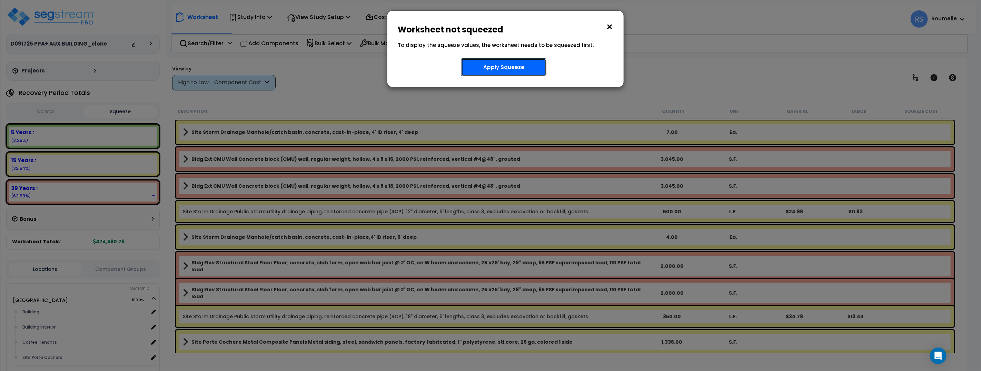
click at [493, 64] on button "Apply Squeeze" at bounding box center [503, 67] width 85 height 18
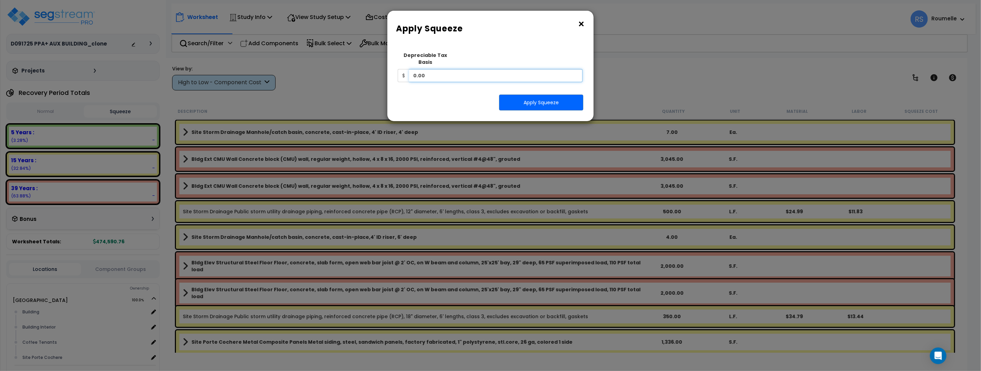
click at [492, 71] on input "0.00" at bounding box center [495, 75] width 173 height 13
paste input "1,000,000"
click at [529, 100] on button "Apply Squeeze" at bounding box center [541, 102] width 84 height 16
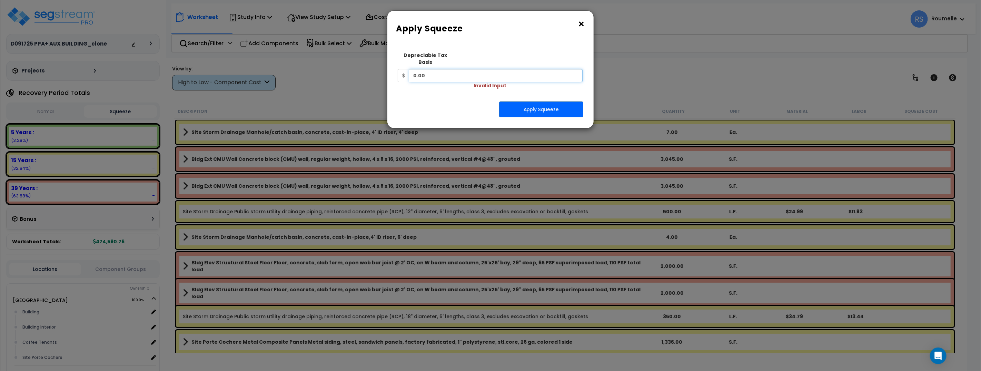
click at [480, 70] on input "0.00" at bounding box center [495, 75] width 173 height 13
paste input "1,000,0"
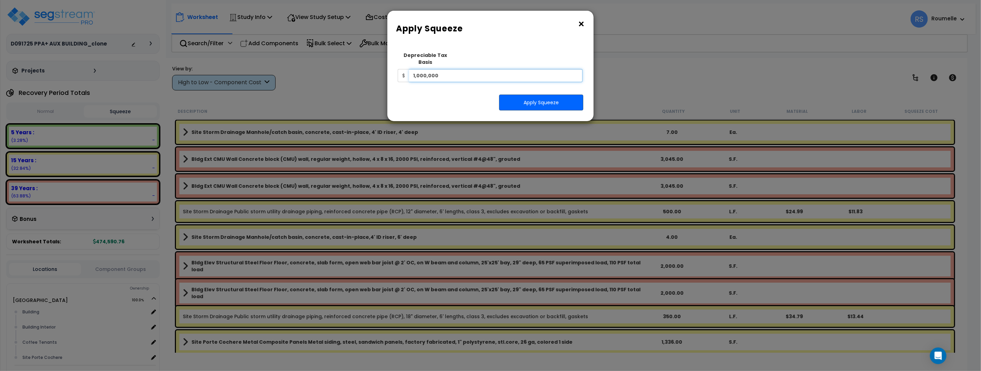
type input "1,000,000"
click at [540, 94] on button "Apply Squeeze" at bounding box center [541, 102] width 84 height 16
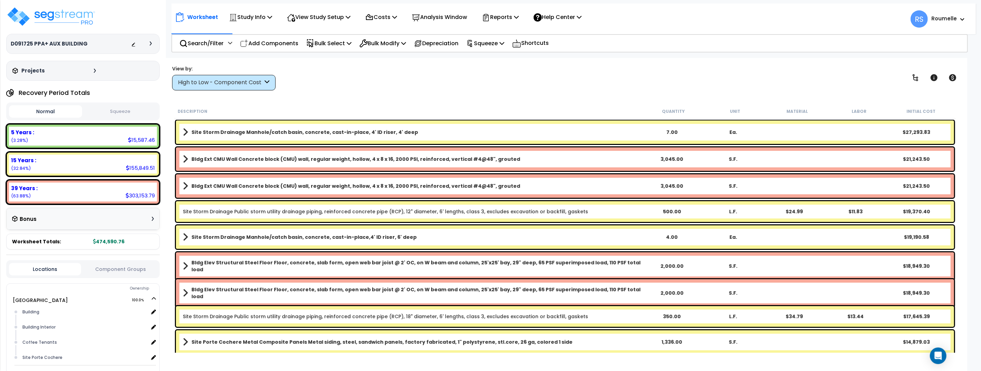
drag, startPoint x: 498, startPoint y: 91, endPoint x: 450, endPoint y: 78, distance: 49.9
click at [497, 90] on div "Worksheet Study Info Study Setup Add Study Unit Template study Clone study Get …" at bounding box center [565, 243] width 804 height 371
click at [117, 115] on button "Squeeze" at bounding box center [120, 111] width 73 height 12
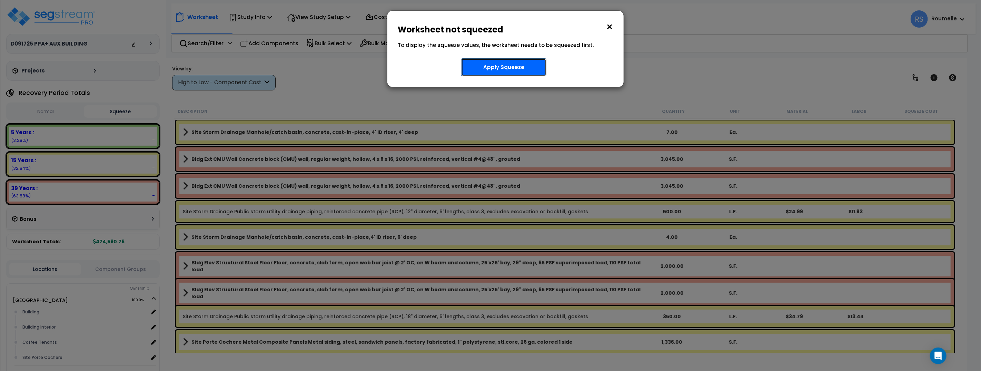
click at [508, 67] on button "Apply Squeeze" at bounding box center [503, 67] width 85 height 18
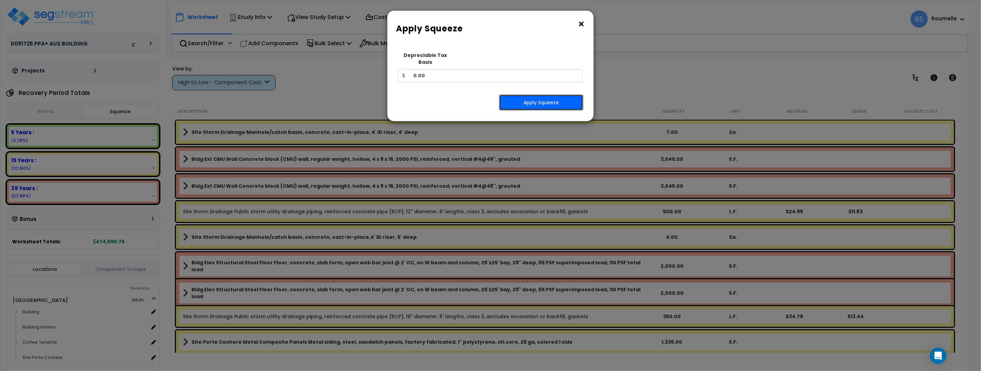
drag, startPoint x: 522, startPoint y: 94, endPoint x: 443, endPoint y: 8, distance: 117.4
click at [522, 94] on button "Apply Squeeze" at bounding box center [541, 102] width 84 height 16
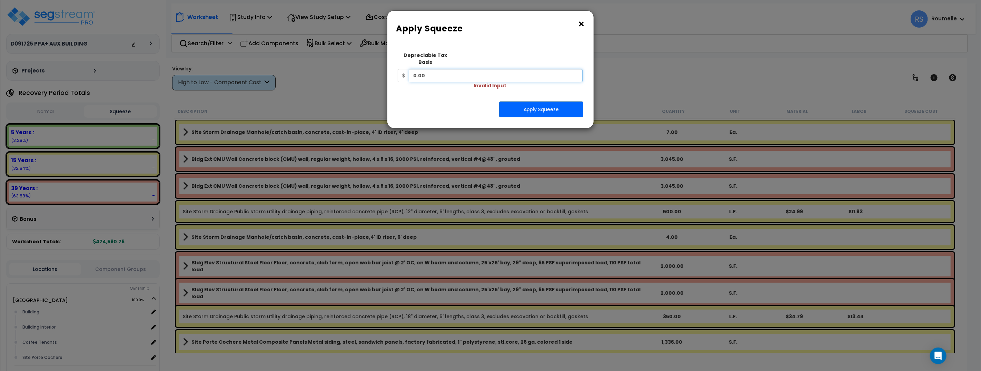
click at [499, 69] on input "0.00" at bounding box center [495, 75] width 173 height 13
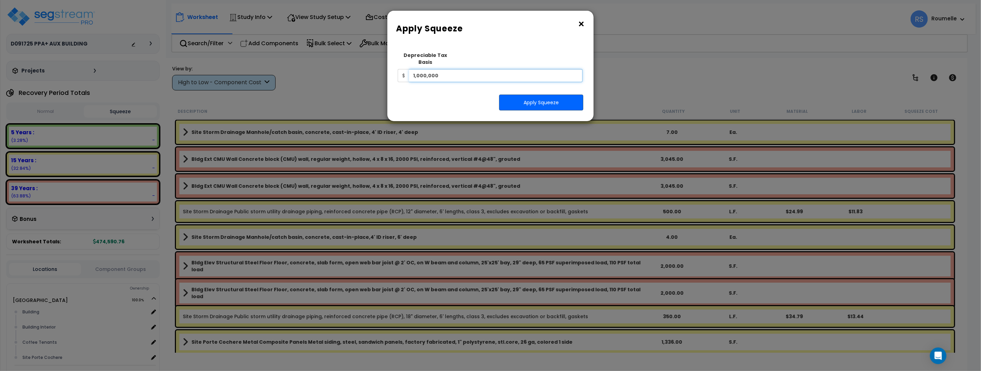
type input "1,000,000"
drag, startPoint x: 534, startPoint y: 97, endPoint x: 474, endPoint y: 33, distance: 87.3
click at [534, 97] on button "Apply Squeeze" at bounding box center [541, 102] width 84 height 16
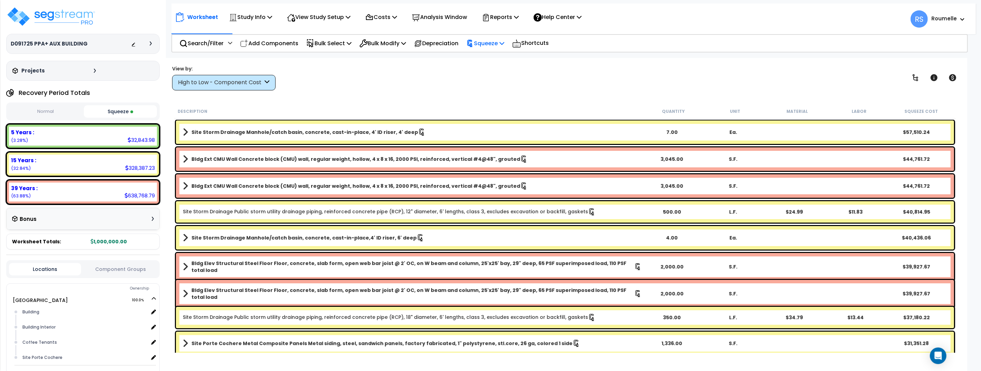
click at [497, 48] on div "Squeeze" at bounding box center [485, 43] width 38 height 16
click at [490, 73] on link "Reset Squeeze" at bounding box center [497, 73] width 68 height 14
click at [121, 111] on button "Squeeze" at bounding box center [120, 111] width 73 height 12
click at [55, 109] on button "Normal" at bounding box center [45, 111] width 73 height 12
click at [113, 112] on button "Squeeze" at bounding box center [120, 111] width 73 height 12
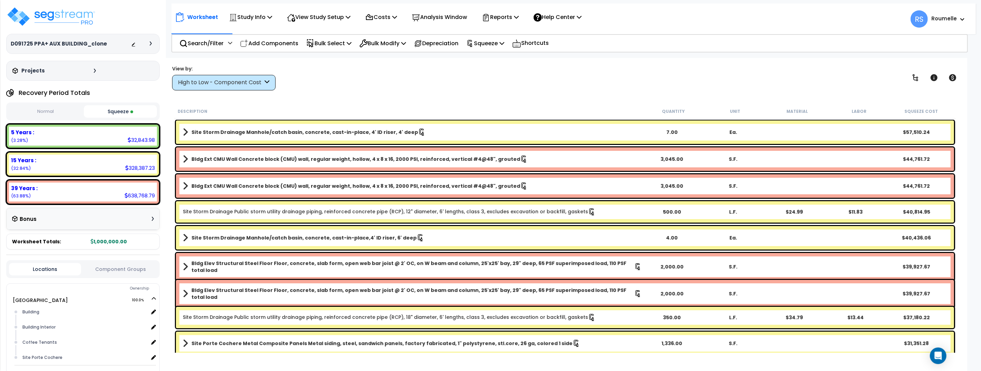
click at [62, 112] on button "Normal" at bounding box center [45, 111] width 73 height 12
click at [108, 111] on button "Squeeze" at bounding box center [120, 111] width 73 height 12
drag, startPoint x: 505, startPoint y: 44, endPoint x: 504, endPoint y: 88, distance: 44.2
click at [504, 44] on p "Squeeze" at bounding box center [485, 43] width 38 height 9
click at [497, 72] on link "Reset Squeeze" at bounding box center [497, 73] width 68 height 14
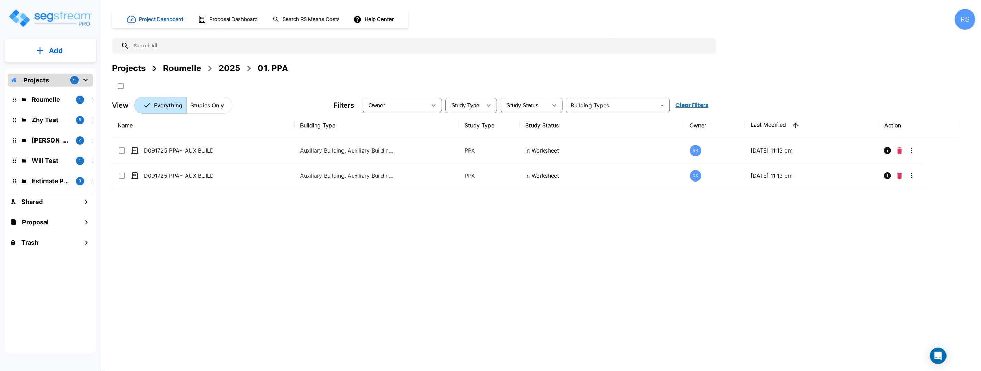
drag, startPoint x: 726, startPoint y: 260, endPoint x: 892, endPoint y: 201, distance: 176.1
click at [731, 258] on div "Name Building Type Study Type Study Status Owner Last Modified Action D091725 P…" at bounding box center [535, 228] width 846 height 230
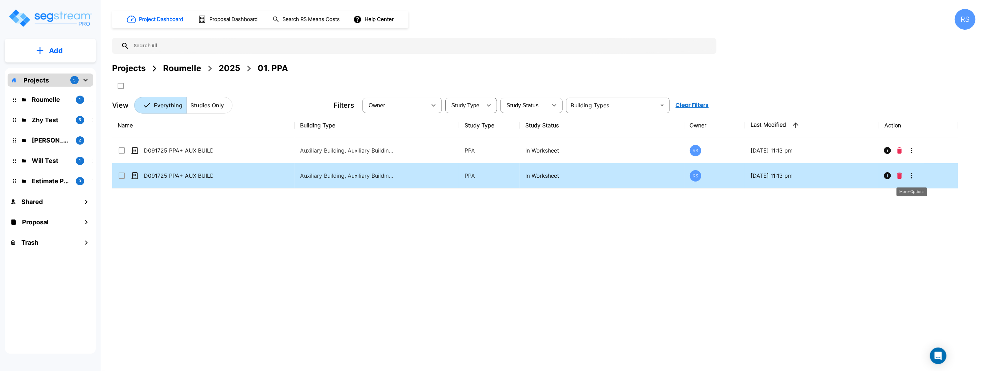
click at [909, 173] on icon "More-Options" at bounding box center [911, 175] width 8 height 8
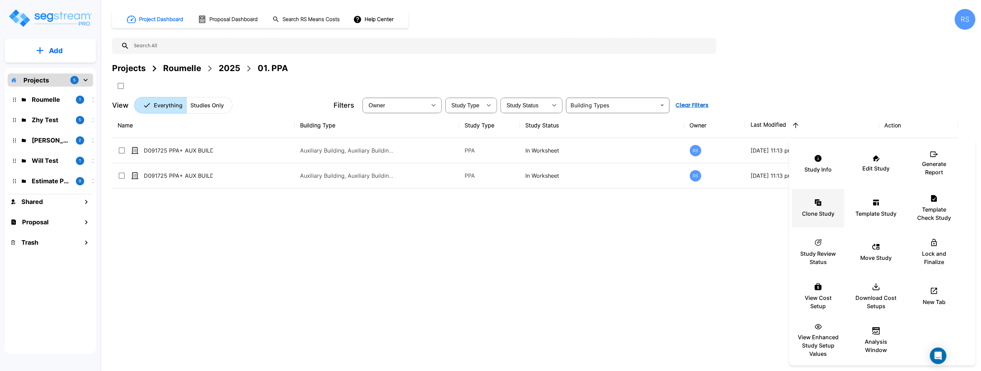
click at [817, 197] on div "Clone Study" at bounding box center [817, 208] width 41 height 34
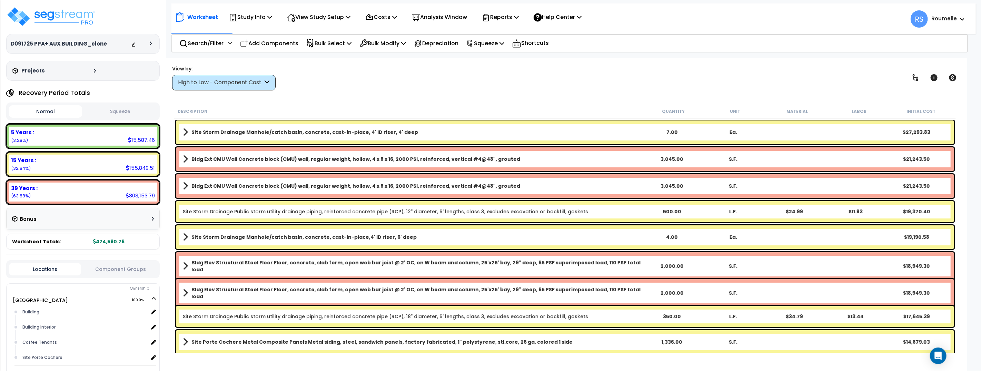
click at [121, 112] on button "Squeeze" at bounding box center [120, 111] width 73 height 12
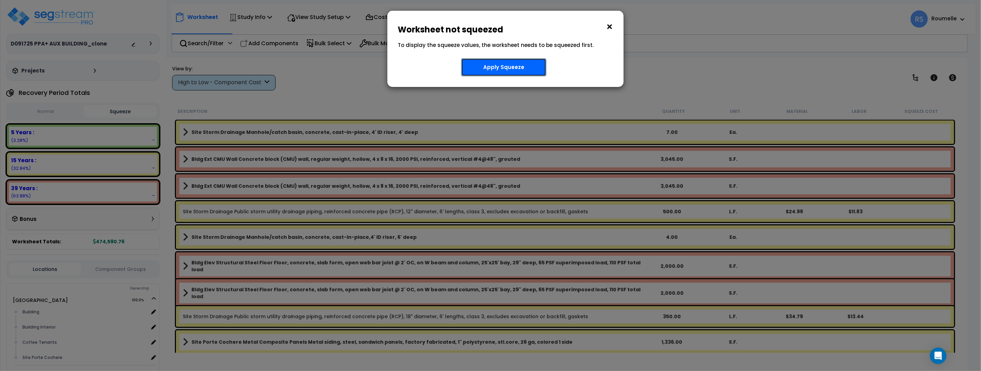
click at [500, 68] on button "Apply Squeeze" at bounding box center [503, 67] width 85 height 18
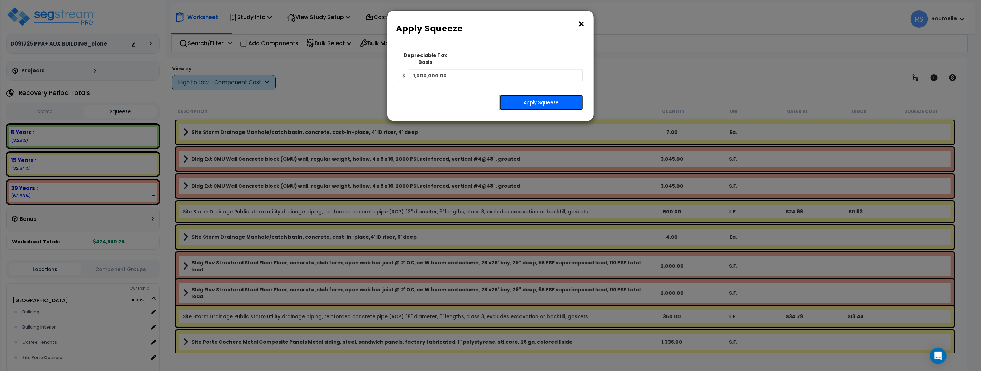
click at [540, 94] on button "Apply Squeeze" at bounding box center [541, 102] width 84 height 16
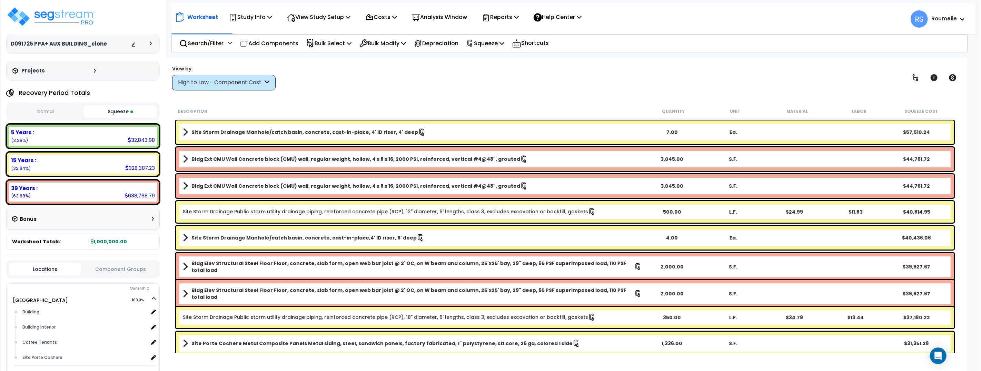
click at [514, 87] on div "View by: High to Low - Component Cost High to Low - Component Cost" at bounding box center [565, 78] width 790 height 26
drag, startPoint x: 514, startPoint y: 87, endPoint x: 492, endPoint y: 83, distance: 22.0
click at [513, 87] on div "View by: High to Low - Component Cost High to Low - Component Cost" at bounding box center [565, 78] width 790 height 26
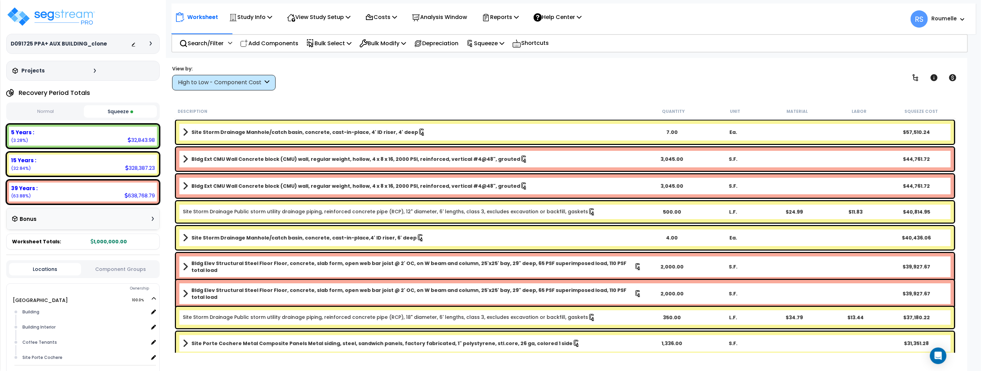
drag, startPoint x: 119, startPoint y: 111, endPoint x: 93, endPoint y: 111, distance: 25.9
click at [115, 111] on button "Squeeze" at bounding box center [120, 111] width 73 height 12
click at [61, 111] on button "Normal" at bounding box center [45, 111] width 73 height 12
click at [114, 110] on button "Squeeze" at bounding box center [120, 111] width 73 height 12
click at [70, 112] on button "Normal" at bounding box center [45, 111] width 73 height 12
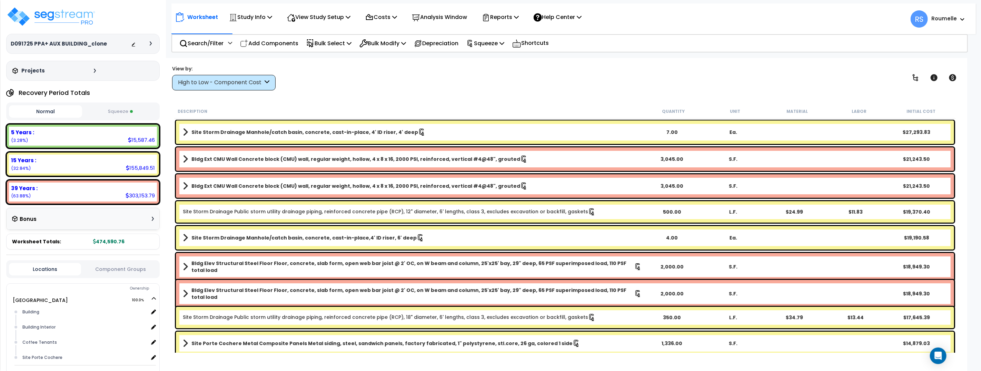
click at [111, 111] on button "Squeeze" at bounding box center [120, 111] width 73 height 12
drag, startPoint x: 497, startPoint y: 44, endPoint x: 490, endPoint y: 76, distance: 33.2
click at [497, 44] on p "Squeeze" at bounding box center [485, 43] width 38 height 9
click at [491, 76] on link "Reset Squeeze" at bounding box center [497, 73] width 68 height 14
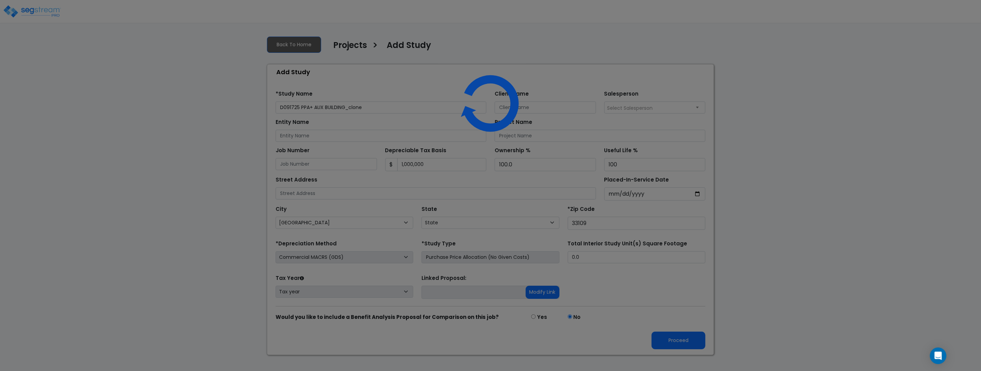
select select "FL"
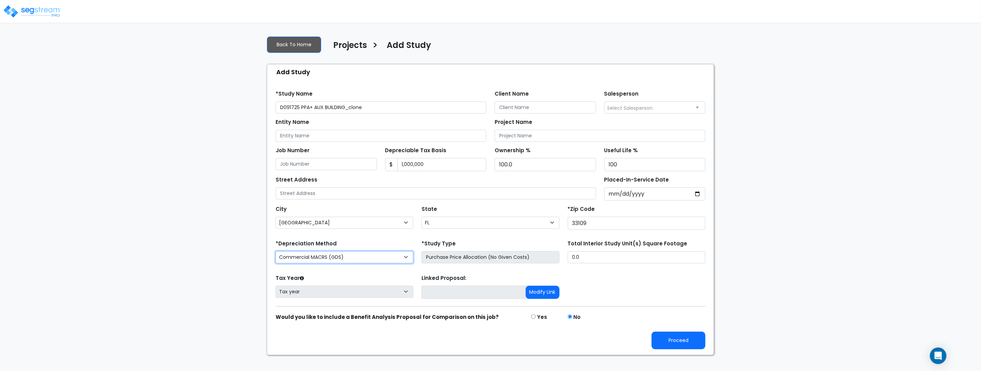
click at [374, 258] on select "Commercial MACRS (GDS) Commercial MACRS (GDS with QIP) Commercial MACRS (ADS) C…" at bounding box center [344, 257] width 138 height 12
select select "CM(-FNA_3"
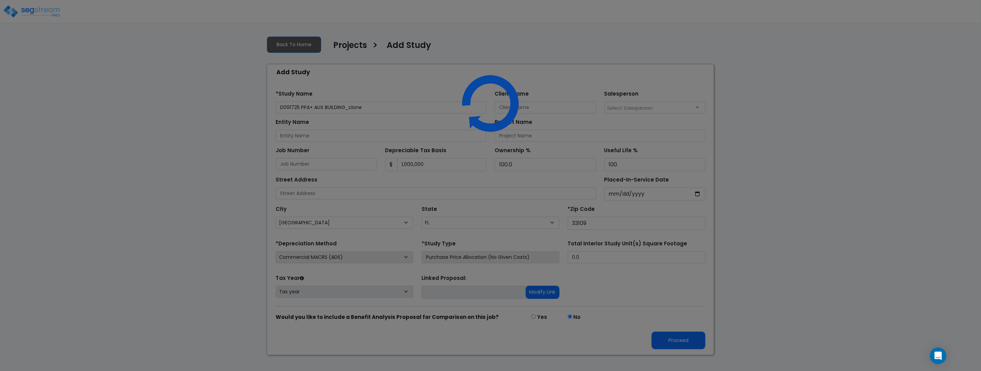
click at [404, 105] on div at bounding box center [490, 185] width 981 height 371
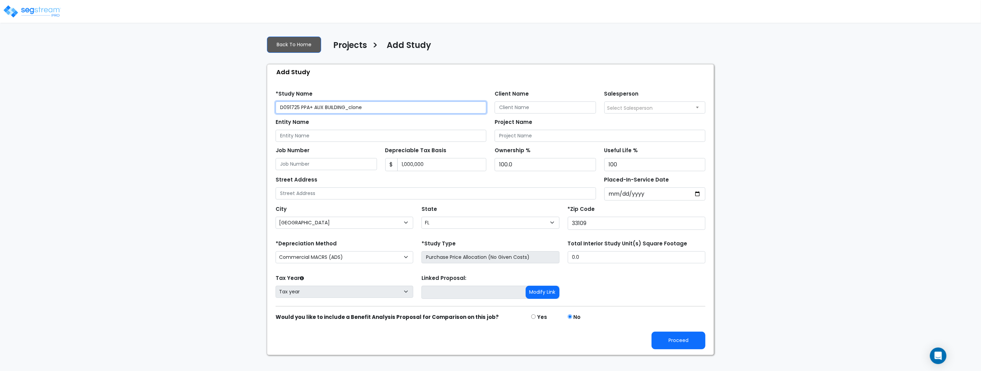
click at [405, 107] on input "D091725 PPA+ AUX BUILDING_clone" at bounding box center [380, 107] width 211 height 12
type input "D091725 PPA+ AUX BUILDING_clone UDM"
click at [684, 339] on button "Proceed" at bounding box center [678, 340] width 54 height 18
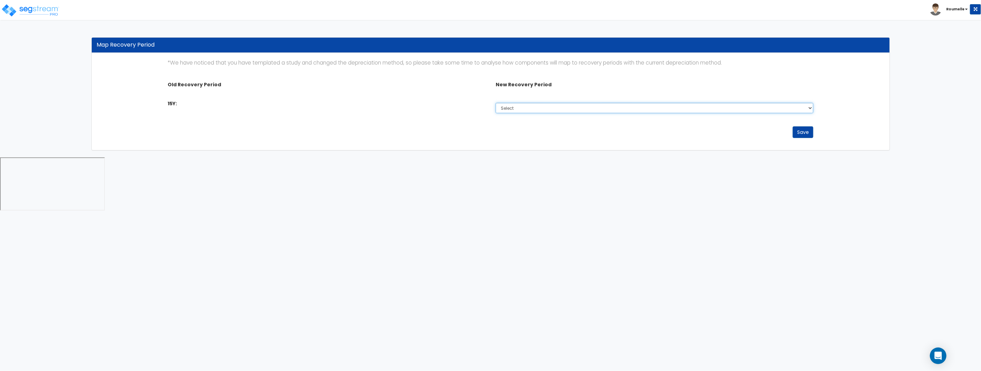
click at [543, 108] on select "Select 5 Years 9 Years 10 Years 20 Years 40 Years" at bounding box center [654, 108] width 318 height 10
select select "40Y"
click at [495, 103] on select "Select 5 Years 9 Years 10 Years 20 Years 40 Years" at bounding box center [654, 108] width 318 height 10
drag, startPoint x: 632, startPoint y: 232, endPoint x: 802, endPoint y: 145, distance: 190.7
click at [635, 212] on html "Toggle navigation [GEOGRAPHIC_DATA]" at bounding box center [490, 106] width 981 height 212
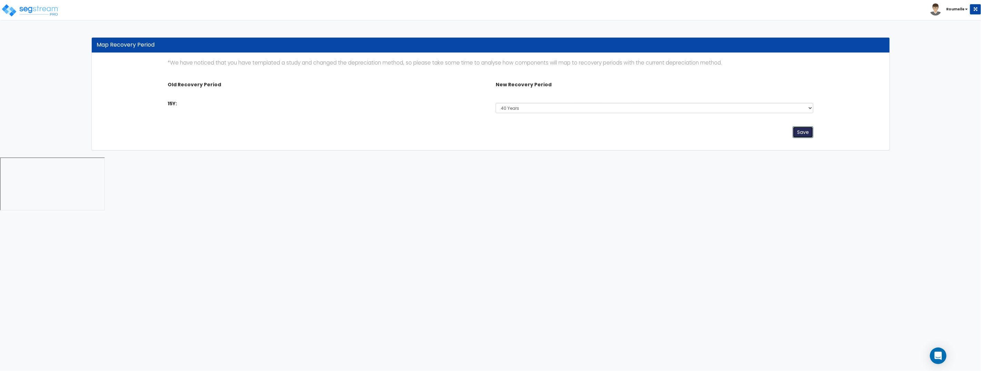
click at [806, 132] on button "Save" at bounding box center [802, 132] width 21 height 12
click at [802, 136] on button "Save" at bounding box center [802, 132] width 21 height 12
click at [802, 135] on button "Save" at bounding box center [802, 132] width 21 height 12
click at [803, 135] on button "Save" at bounding box center [802, 132] width 21 height 12
drag, startPoint x: 803, startPoint y: 135, endPoint x: 606, endPoint y: 162, distance: 198.7
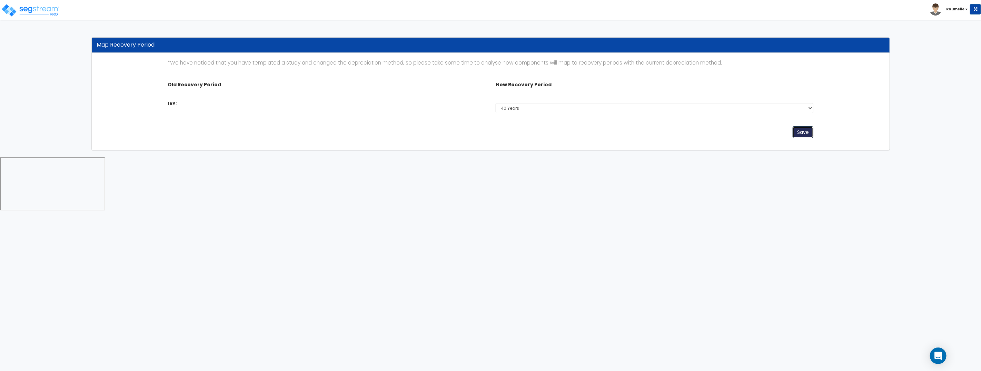
click at [800, 134] on button "Save" at bounding box center [802, 132] width 21 height 12
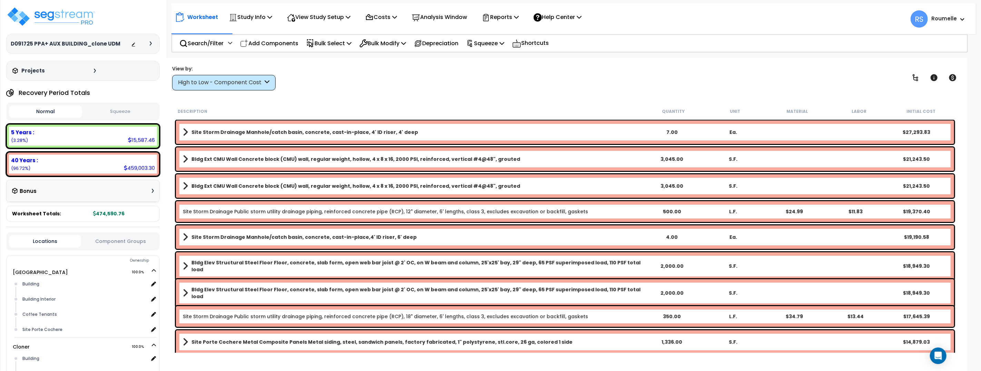
click at [424, 83] on div "View by: High to Low - Component Cost High to Low - Component Cost" at bounding box center [565, 78] width 790 height 26
drag, startPoint x: 424, startPoint y: 83, endPoint x: 326, endPoint y: 1, distance: 127.3
click at [424, 83] on div "View by: High to Low - Component Cost High to Low - Component Cost" at bounding box center [565, 78] width 790 height 26
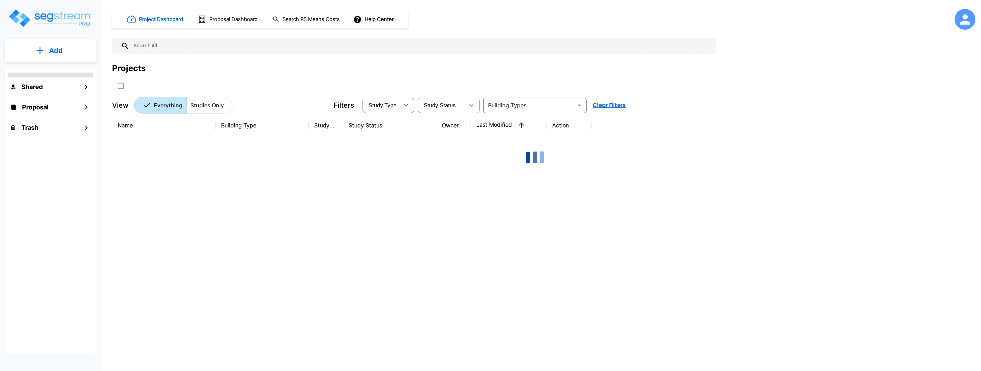
click at [354, 276] on div "Name Building Type Study Type Study Status Owner Last Modified Action" at bounding box center [535, 228] width 846 height 230
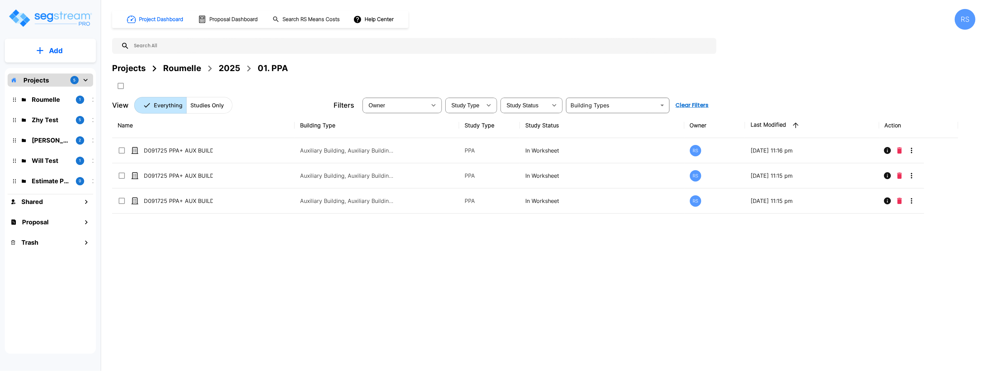
click at [353, 276] on div "Name Building Type Study Type Study Status Owner Last Modified Action D091725 P…" at bounding box center [535, 228] width 846 height 230
click at [354, 276] on div "Name Building Type Study Type Study Status Owner Last Modified Action D091725 P…" at bounding box center [535, 228] width 846 height 230
click at [226, 67] on div "2025" at bounding box center [229, 68] width 21 height 12
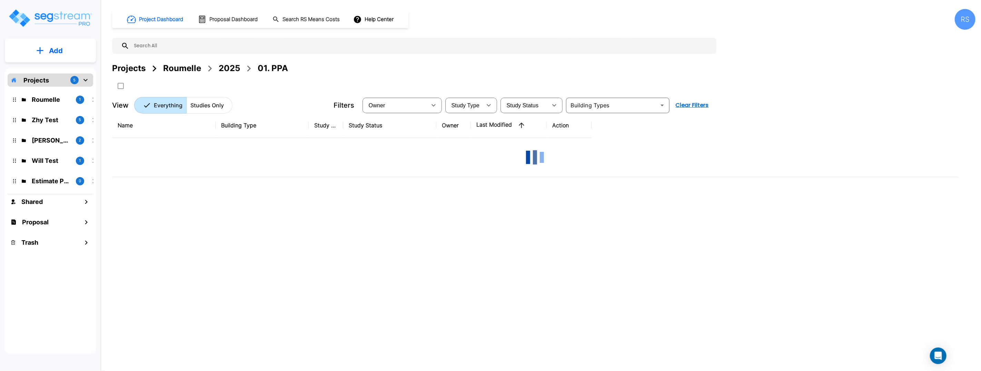
click at [226, 67] on div "2025" at bounding box center [229, 68] width 21 height 12
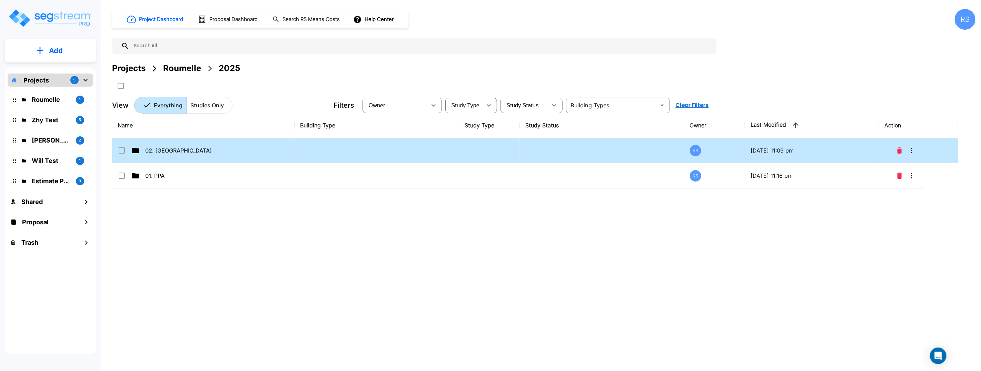
click at [242, 153] on td "02. [GEOGRAPHIC_DATA]" at bounding box center [203, 150] width 182 height 25
checkbox input "true"
click at [242, 153] on td "02. [GEOGRAPHIC_DATA]" at bounding box center [203, 150] width 182 height 25
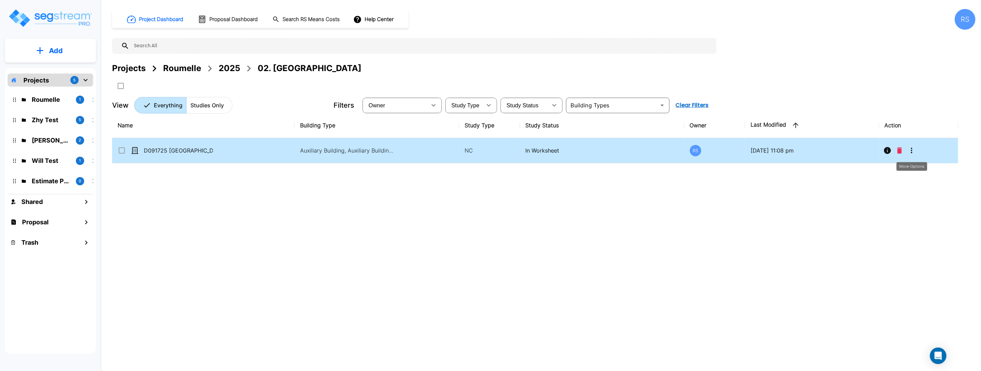
click at [914, 151] on icon "More-Options" at bounding box center [911, 150] width 8 height 8
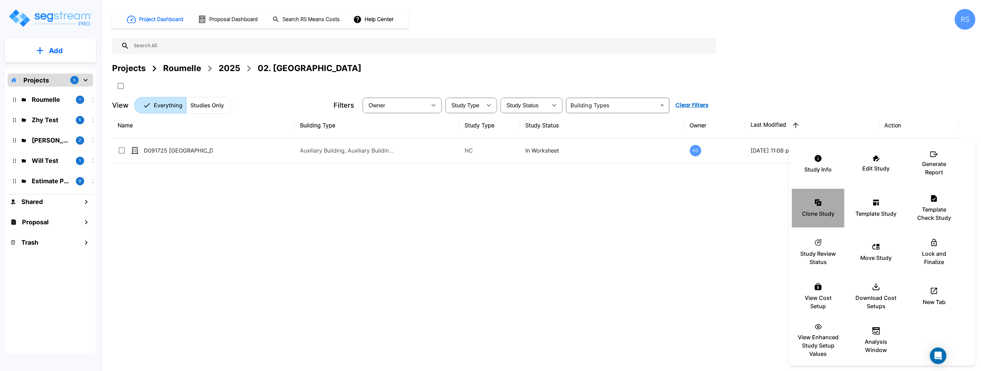
click at [815, 207] on div "Clone Study" at bounding box center [817, 208] width 41 height 34
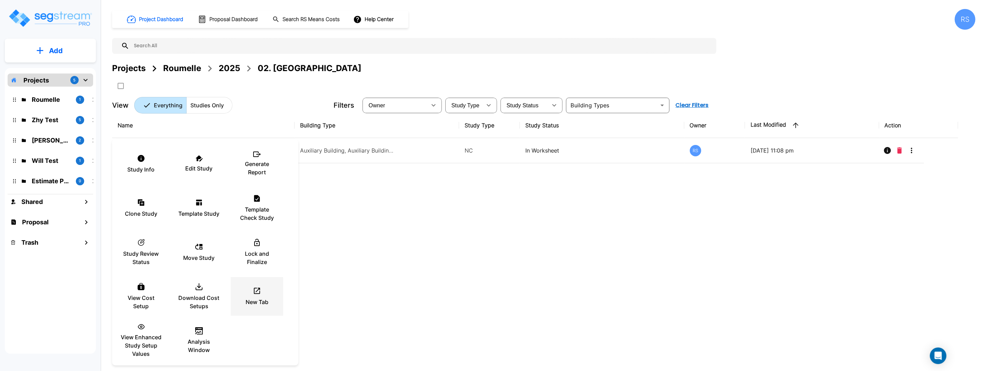
click at [262, 289] on div "New Tab" at bounding box center [256, 296] width 41 height 34
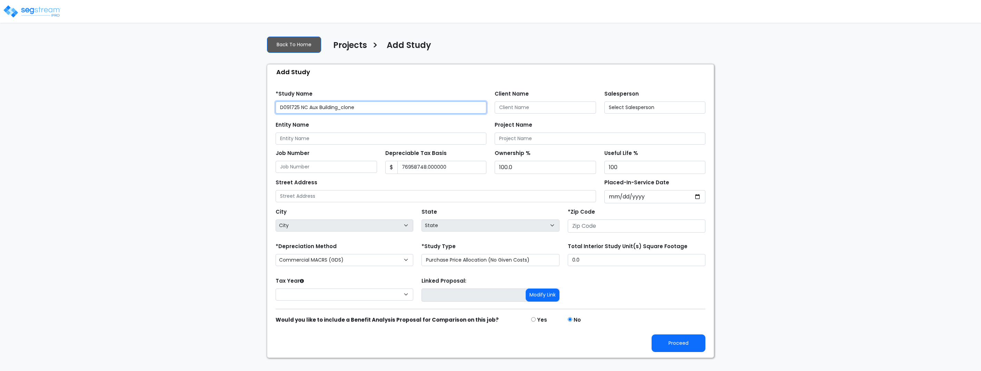
type input "33109"
select select "NEW"
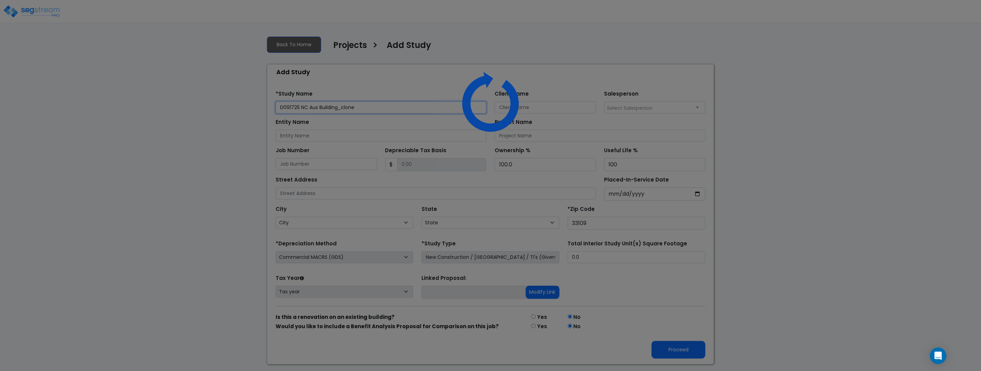
select select "FL"
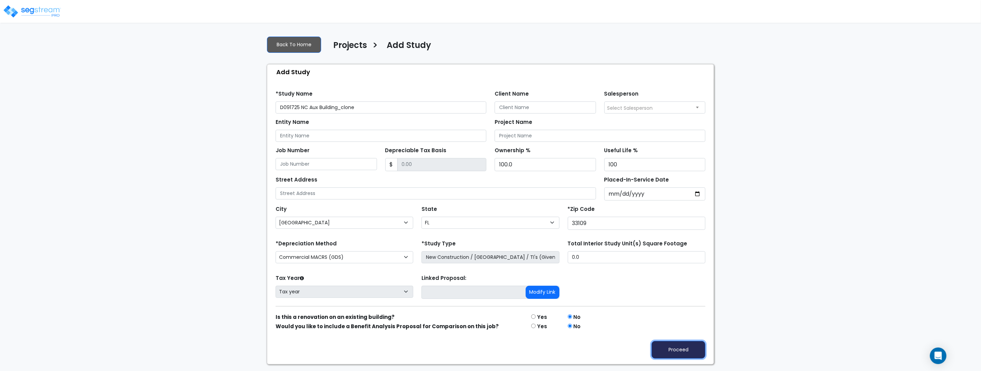
click at [680, 346] on button "Proceed" at bounding box center [678, 350] width 54 height 18
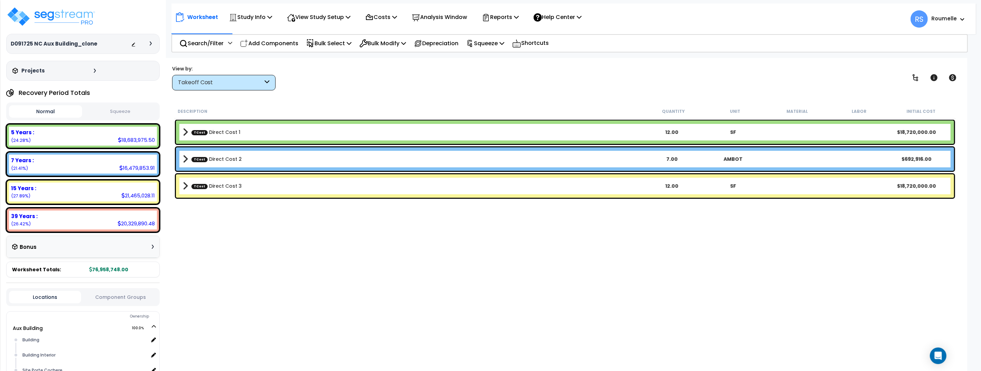
click at [272, 157] on b "TCost Direct Cost 2" at bounding box center [412, 159] width 459 height 10
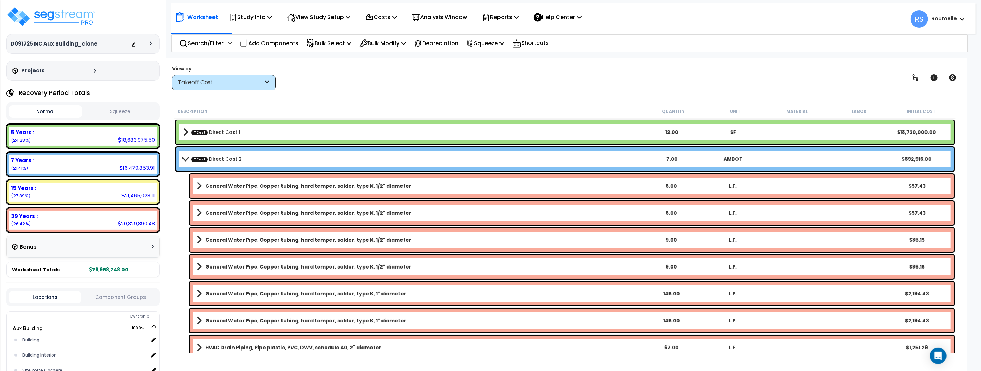
click at [273, 155] on b "TCost Direct Cost 2" at bounding box center [412, 159] width 459 height 10
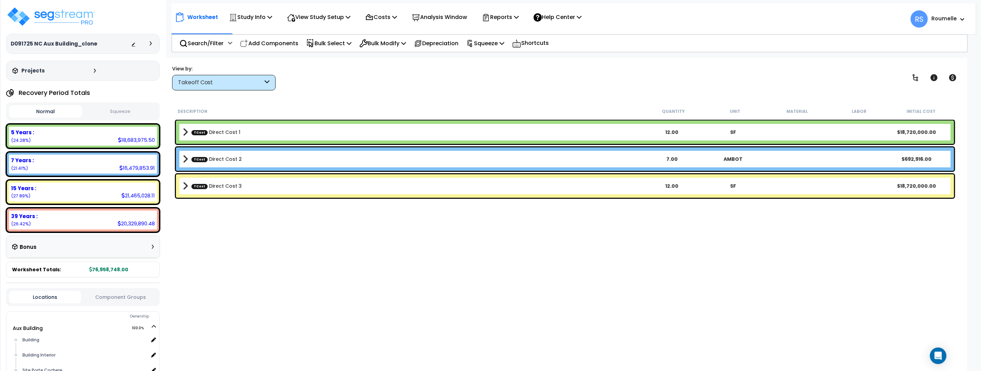
click at [136, 112] on button "Squeeze" at bounding box center [120, 111] width 73 height 12
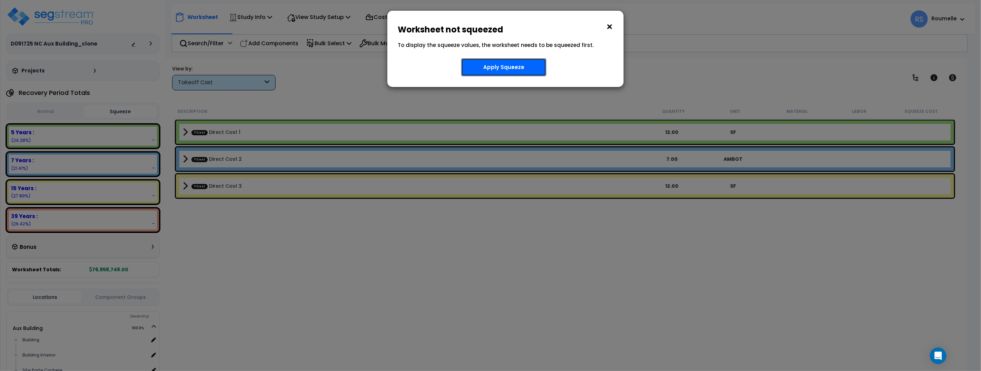
click at [490, 65] on button "Apply Squeeze" at bounding box center [503, 67] width 85 height 18
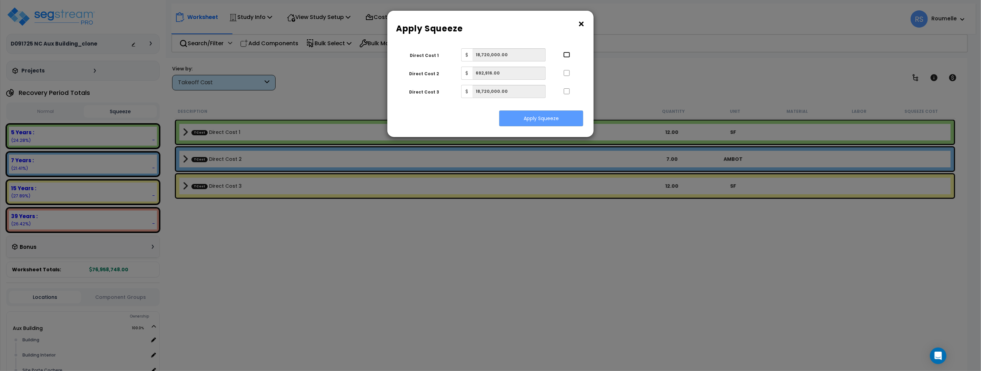
drag, startPoint x: 566, startPoint y: 55, endPoint x: 567, endPoint y: 78, distance: 22.4
click at [567, 56] on input "..." at bounding box center [566, 55] width 7 height 6
checkbox input "true"
drag, startPoint x: 567, startPoint y: 73, endPoint x: 568, endPoint y: 80, distance: 7.6
click at [567, 73] on input "..." at bounding box center [566, 73] width 7 height 6
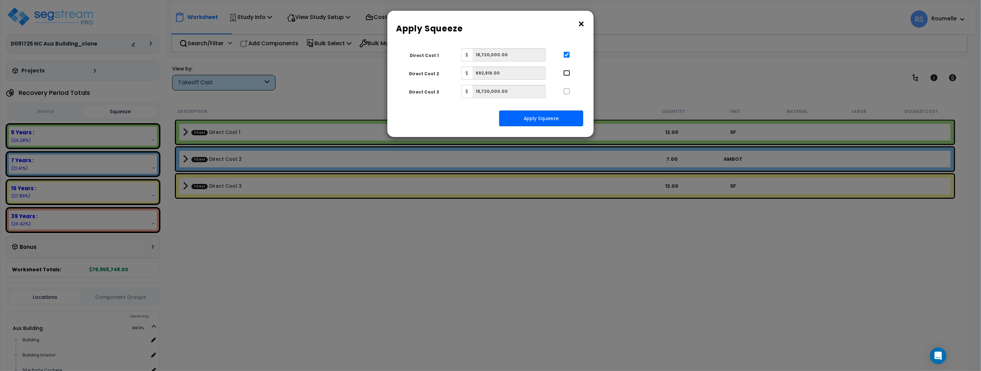
checkbox input "true"
drag, startPoint x: 567, startPoint y: 91, endPoint x: 564, endPoint y: 103, distance: 11.7
click at [567, 91] on input "..." at bounding box center [566, 91] width 7 height 6
checkbox input "true"
click at [551, 118] on button "Apply Squeeze" at bounding box center [541, 118] width 84 height 16
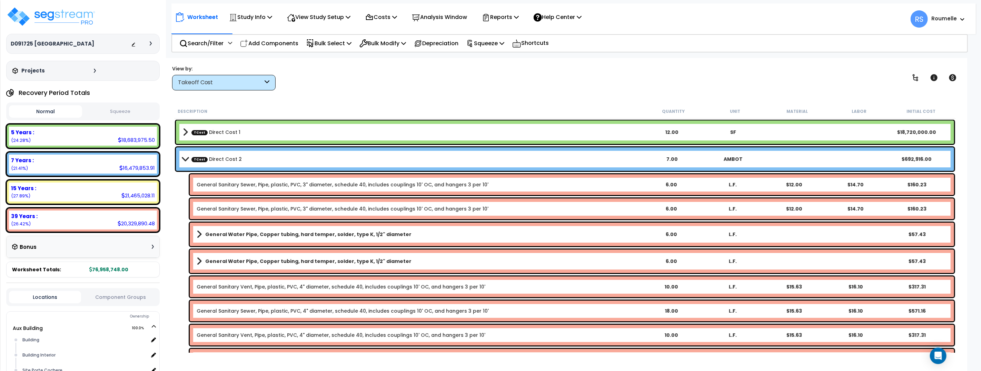
drag, startPoint x: 112, startPoint y: 109, endPoint x: 119, endPoint y: 109, distance: 6.2
click at [112, 110] on button "Squeeze" at bounding box center [120, 111] width 73 height 12
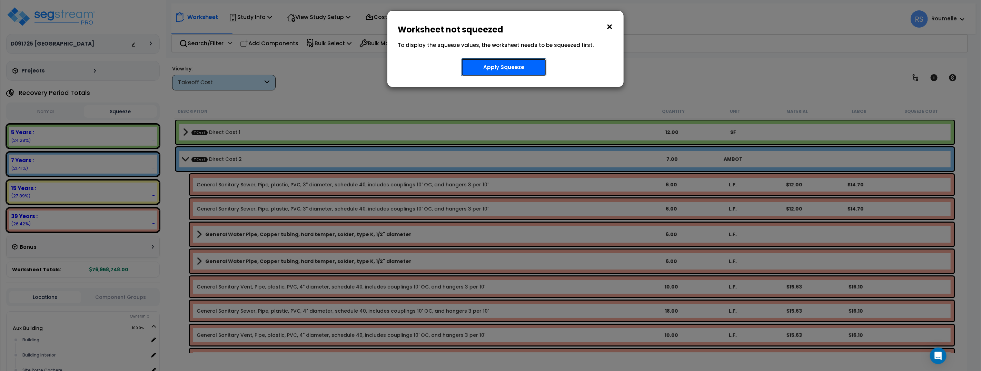
click at [493, 68] on button "Apply Squeeze" at bounding box center [503, 67] width 85 height 18
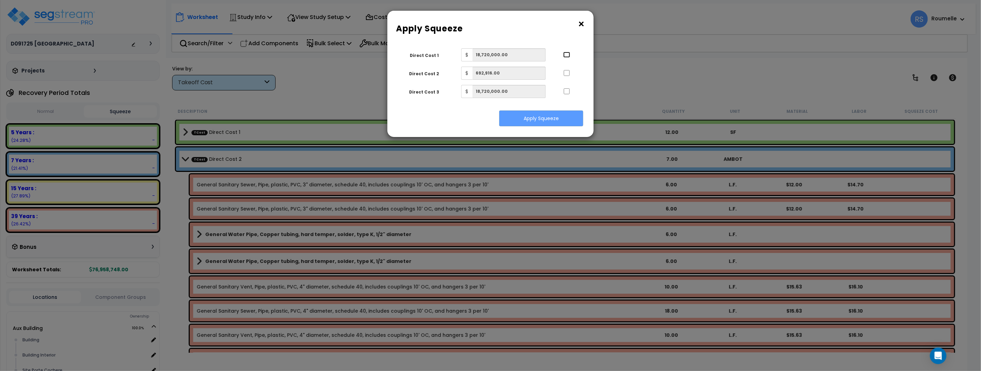
drag, startPoint x: 566, startPoint y: 54, endPoint x: 565, endPoint y: 72, distance: 17.6
click at [567, 56] on input "..." at bounding box center [566, 55] width 7 height 6
checkbox input "true"
drag, startPoint x: 567, startPoint y: 74, endPoint x: 568, endPoint y: 93, distance: 18.6
click at [567, 74] on input "..." at bounding box center [566, 73] width 7 height 6
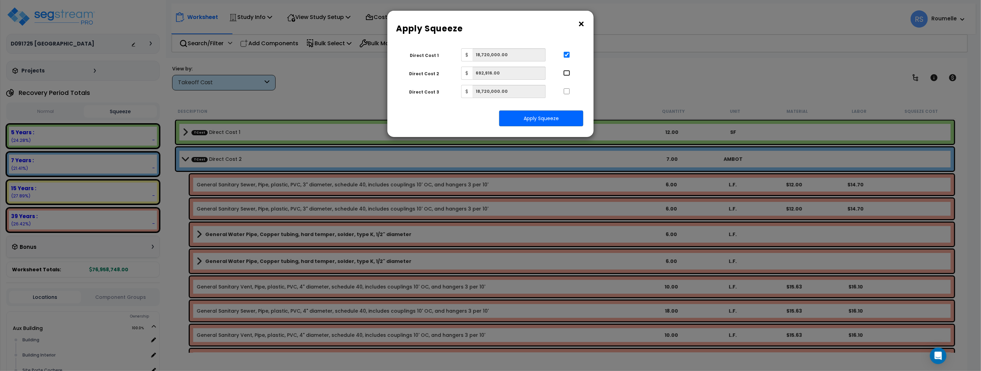
checkbox input "true"
click at [567, 92] on input "..." at bounding box center [566, 91] width 7 height 6
checkbox input "true"
click at [562, 117] on button "Apply Squeeze" at bounding box center [541, 118] width 84 height 16
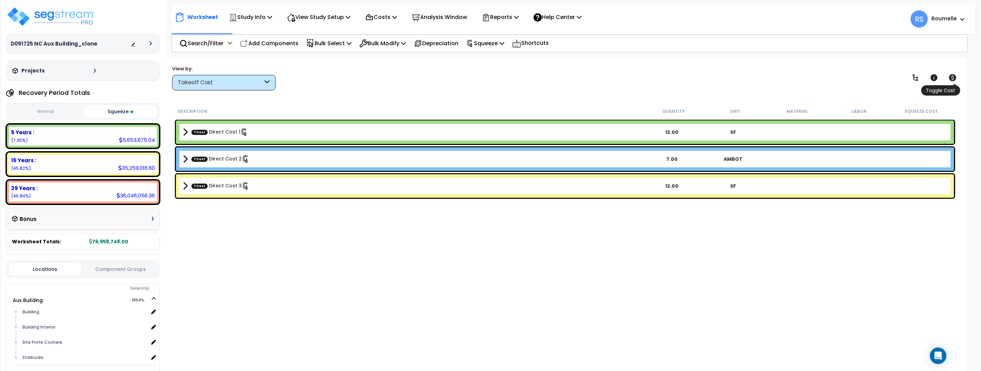
click at [954, 80] on icon at bounding box center [951, 77] width 7 height 7
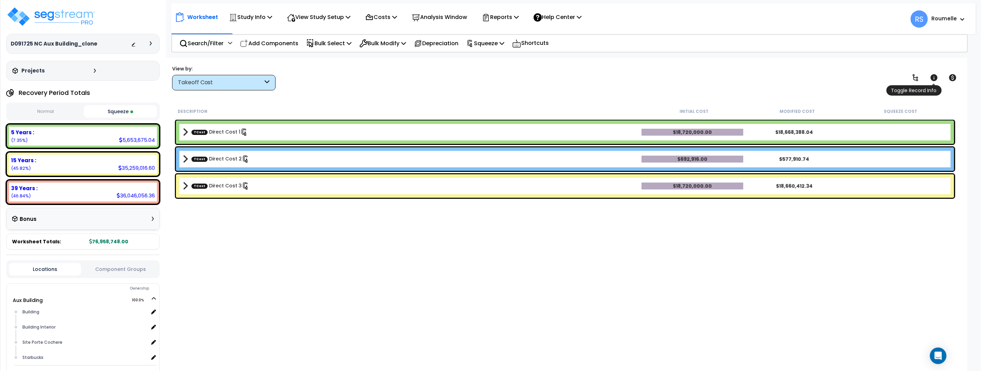
drag, startPoint x: 936, startPoint y: 77, endPoint x: 922, endPoint y: 78, distance: 14.5
click at [936, 77] on icon at bounding box center [933, 77] width 7 height 7
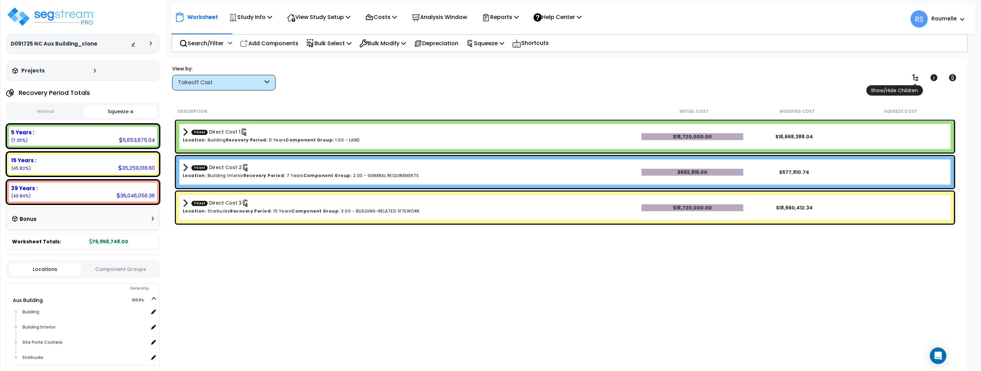
click at [918, 77] on icon at bounding box center [915, 77] width 8 height 8
click at [914, 77] on icon at bounding box center [915, 77] width 8 height 8
click at [919, 78] on link at bounding box center [914, 77] width 15 height 15
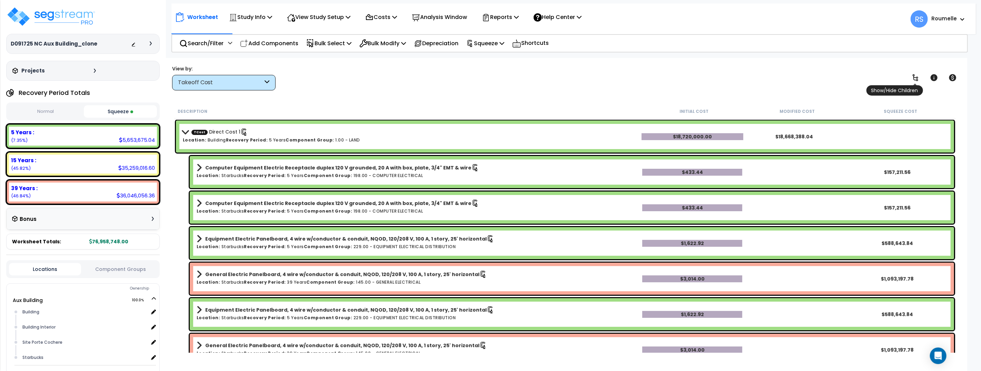
click at [915, 78] on icon at bounding box center [915, 77] width 8 height 8
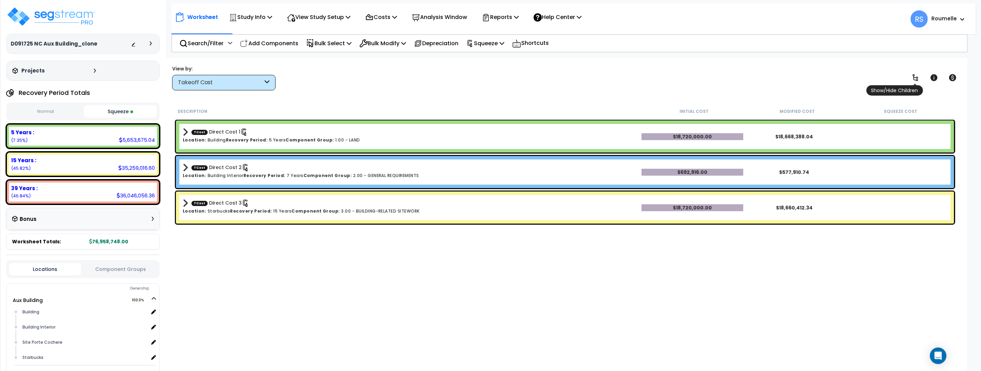
click at [915, 78] on icon at bounding box center [915, 77] width 8 height 8
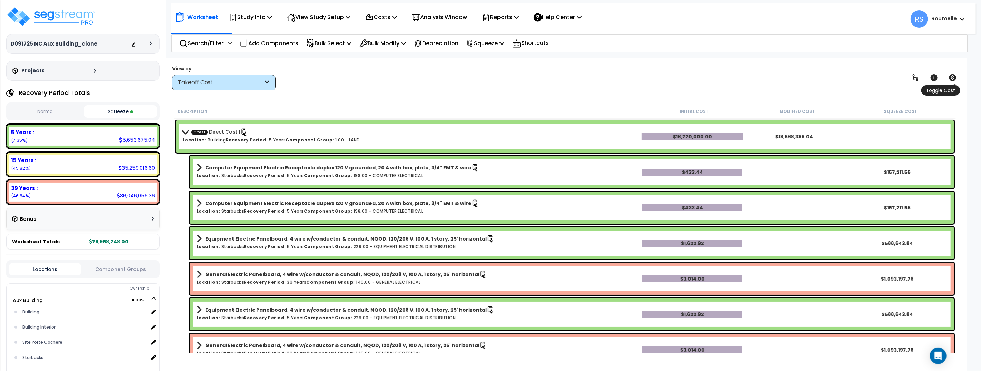
click at [954, 78] on icon at bounding box center [951, 77] width 7 height 7
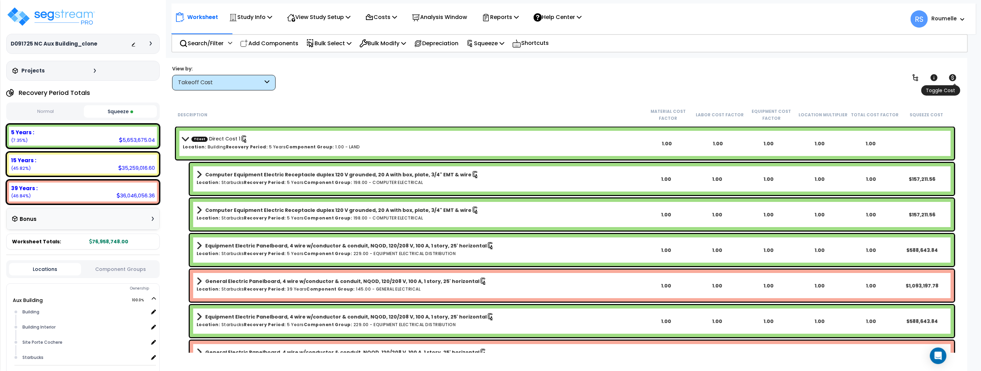
click at [954, 78] on icon at bounding box center [951, 77] width 7 height 7
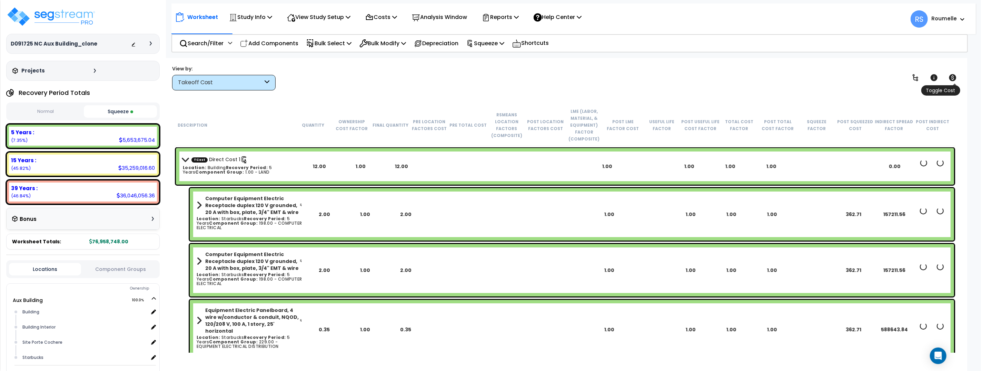
click at [954, 78] on icon at bounding box center [951, 77] width 7 height 7
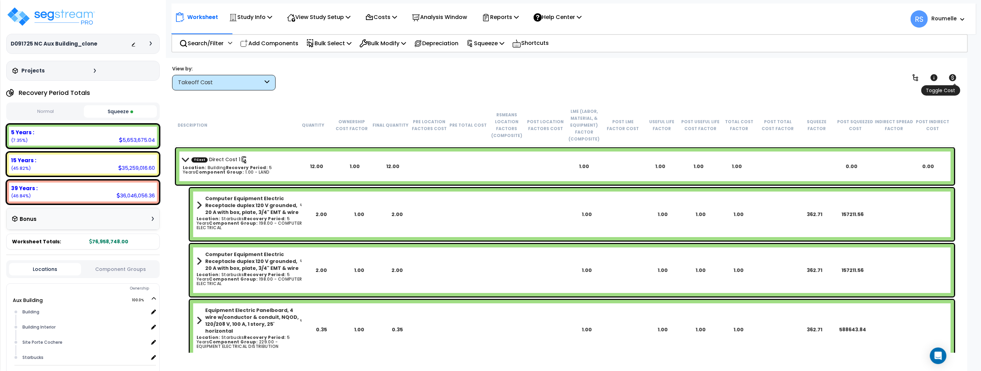
click at [954, 78] on icon at bounding box center [951, 77] width 7 height 7
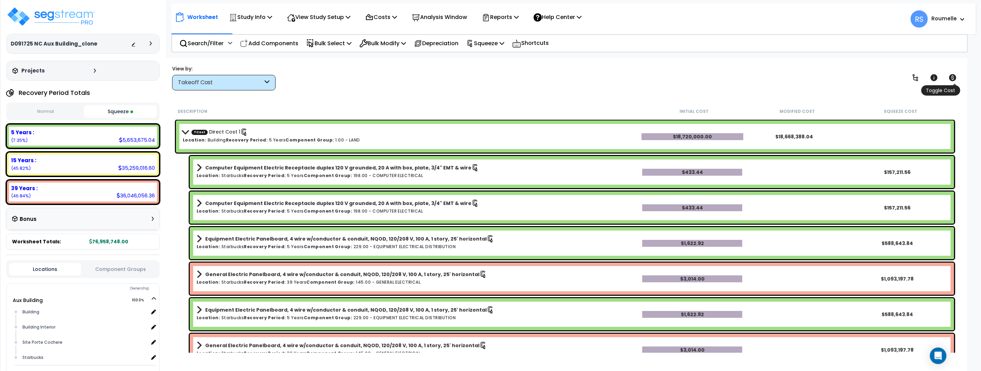
click at [955, 78] on icon at bounding box center [951, 77] width 7 height 7
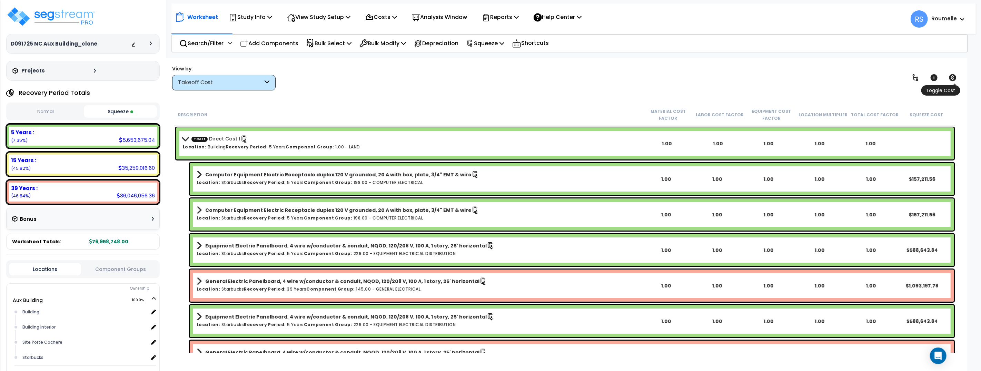
click at [954, 78] on icon at bounding box center [951, 77] width 7 height 7
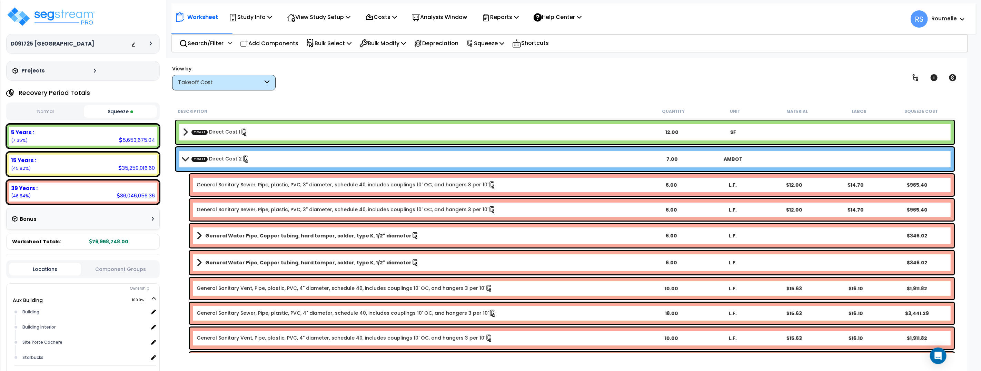
click at [181, 161] on div "TCost Direct Cost 2 7.00 AMBOT" at bounding box center [565, 158] width 778 height 23
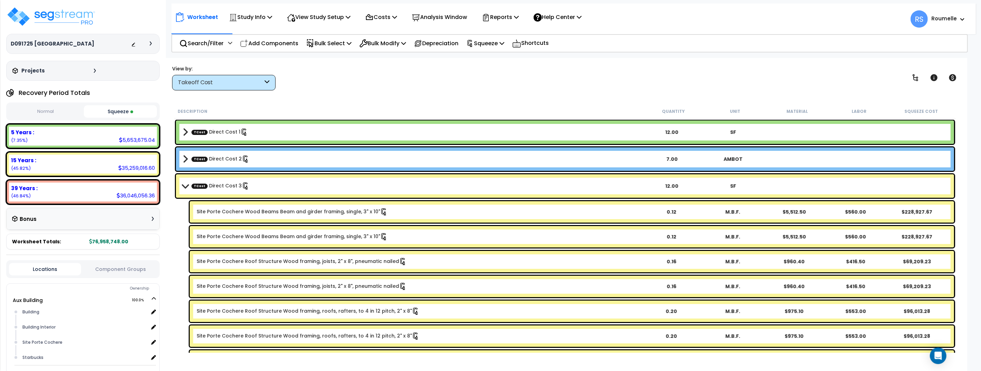
click at [184, 185] on span at bounding box center [185, 185] width 10 height 5
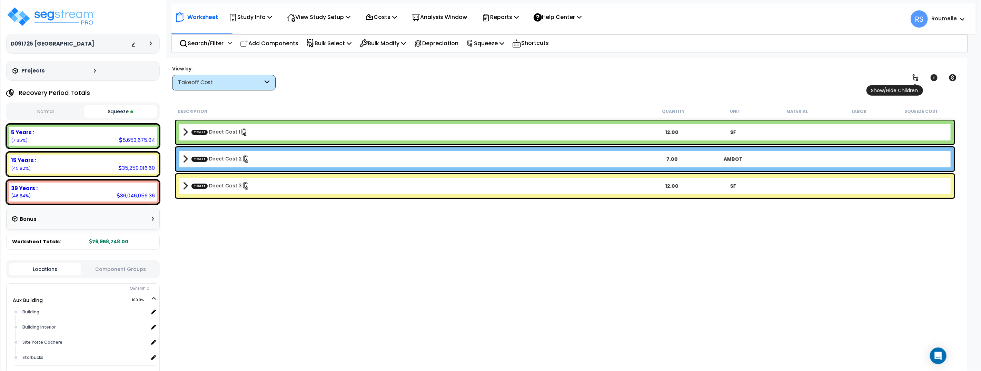
click at [916, 78] on icon at bounding box center [915, 77] width 6 height 7
drag, startPoint x: 186, startPoint y: 189, endPoint x: 183, endPoint y: 171, distance: 18.8
click at [185, 188] on span at bounding box center [185, 186] width 5 height 10
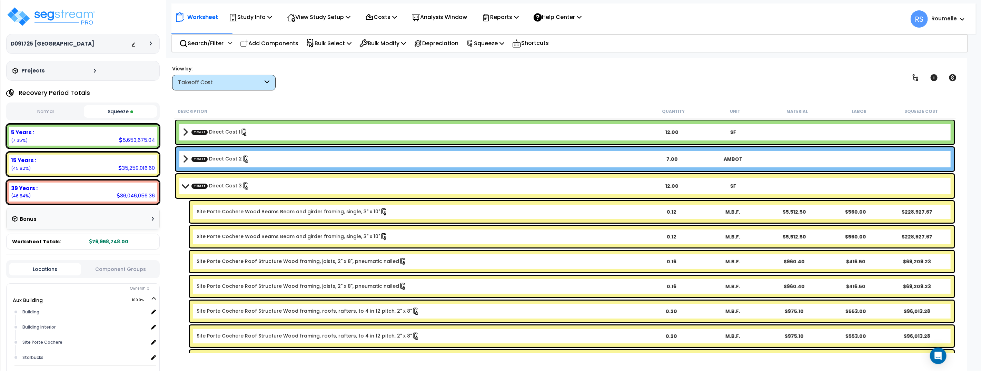
drag, startPoint x: 184, startPoint y: 162, endPoint x: 184, endPoint y: 139, distance: 23.5
click at [184, 161] on span at bounding box center [185, 159] width 5 height 10
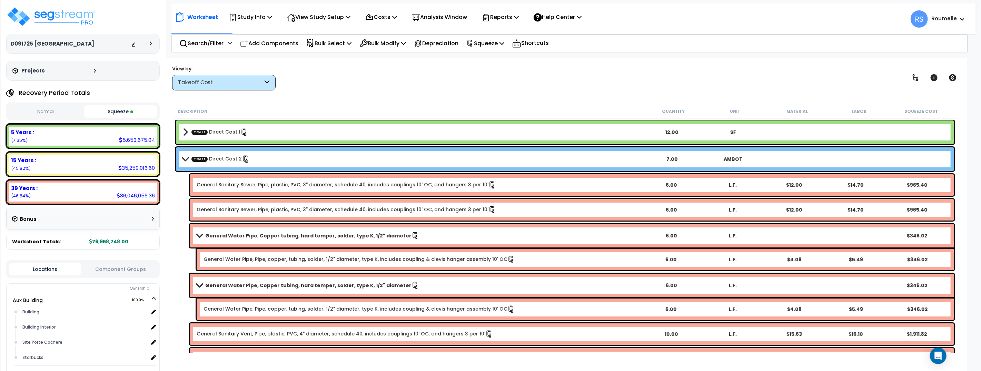
click at [184, 132] on span at bounding box center [185, 132] width 5 height 10
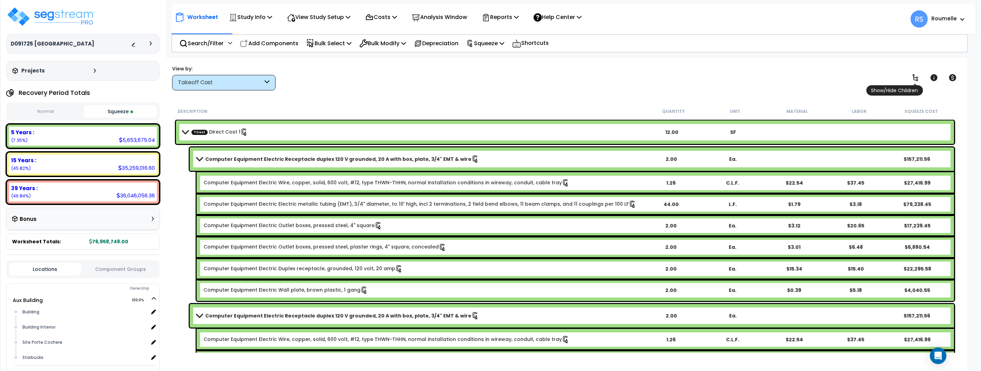
click at [915, 77] on icon at bounding box center [915, 77] width 8 height 8
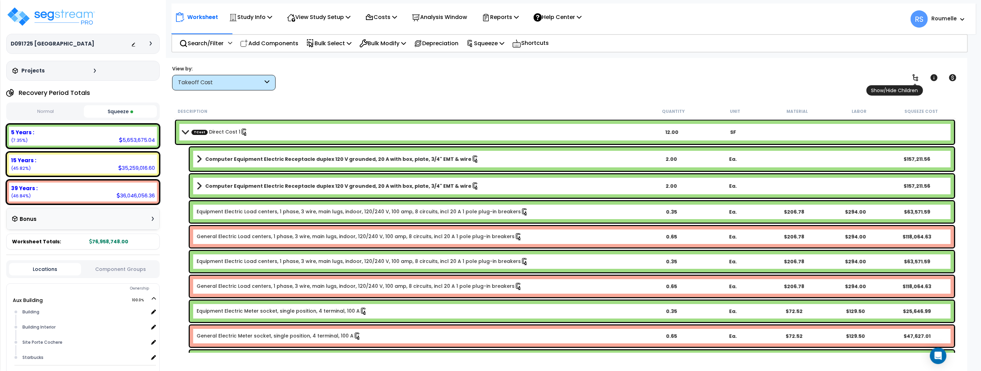
click at [915, 77] on icon at bounding box center [915, 77] width 8 height 8
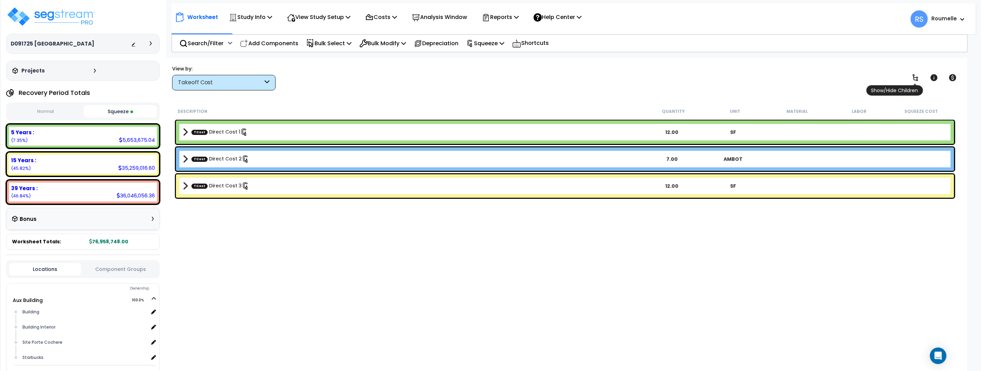
click at [915, 77] on icon at bounding box center [915, 77] width 8 height 8
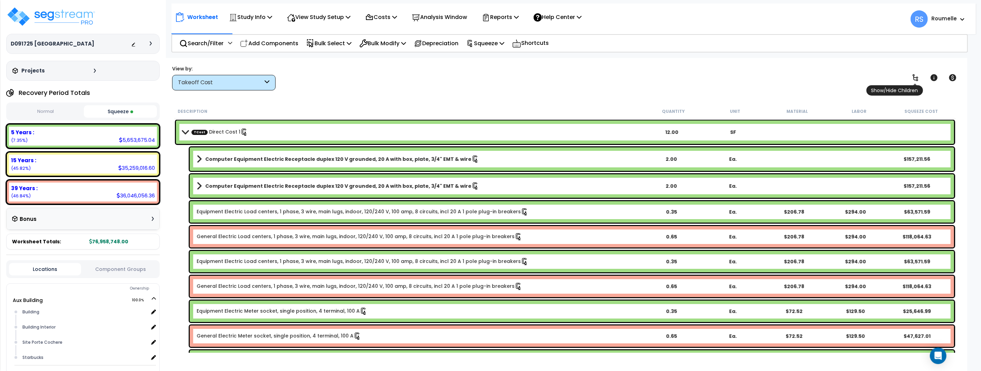
click at [915, 77] on icon at bounding box center [915, 77] width 8 height 8
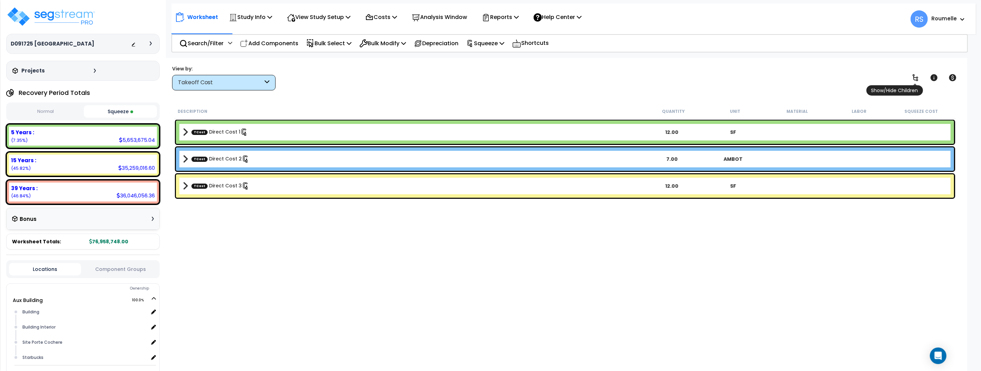
click at [915, 77] on icon at bounding box center [915, 77] width 8 height 8
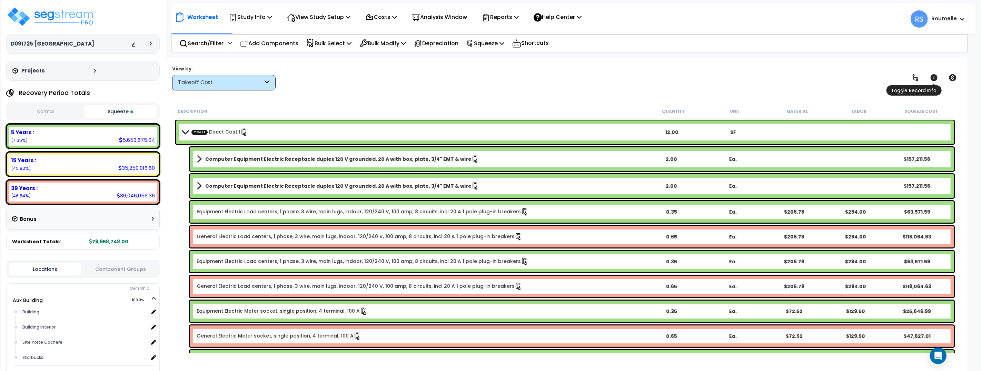
click at [934, 78] on icon at bounding box center [933, 77] width 7 height 7
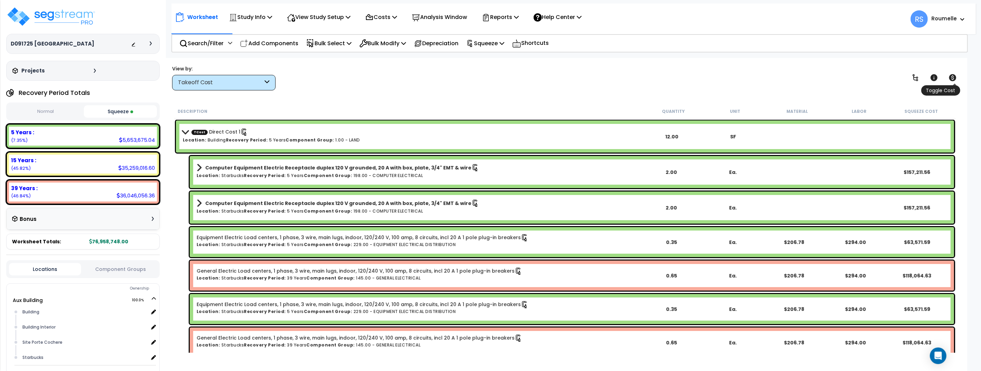
click at [949, 77] on icon at bounding box center [951, 77] width 7 height 7
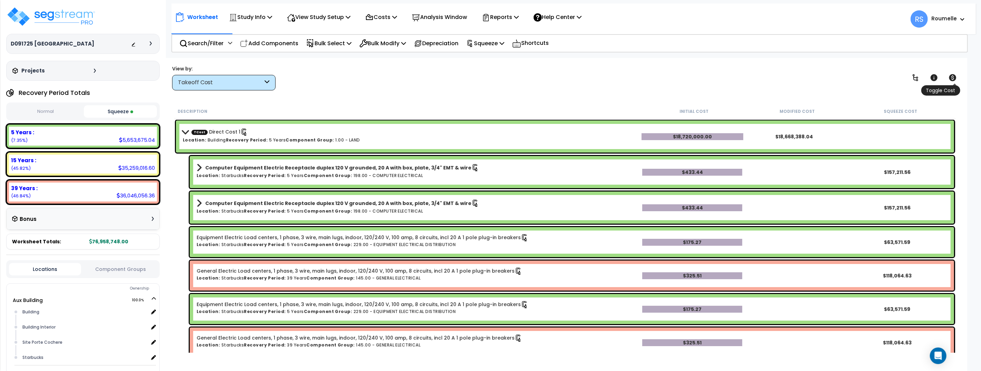
click at [949, 77] on icon at bounding box center [951, 77] width 7 height 7
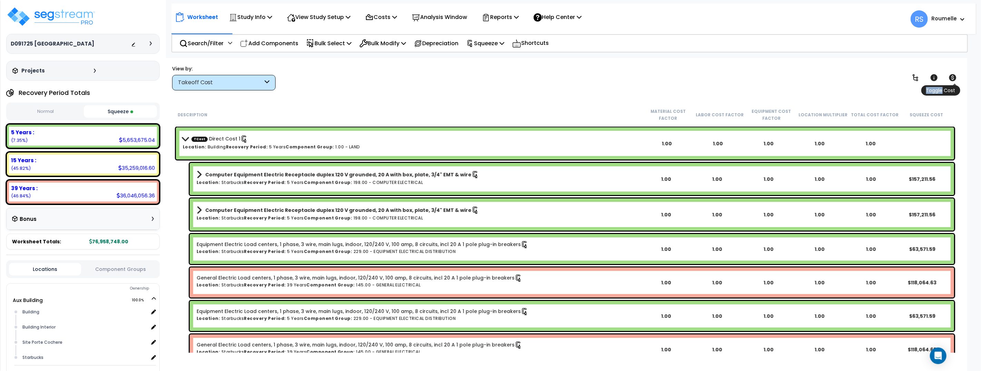
click at [949, 77] on icon at bounding box center [951, 77] width 7 height 7
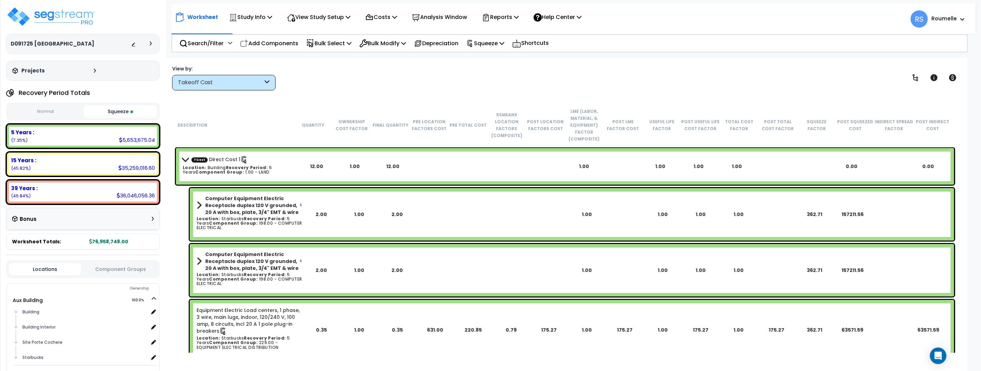
drag, startPoint x: 366, startPoint y: 128, endPoint x: 454, endPoint y: 130, distance: 87.9
click at [368, 128] on div "Ownership Cost Factor" at bounding box center [351, 125] width 39 height 14
drag, startPoint x: 454, startPoint y: 130, endPoint x: 598, endPoint y: 120, distance: 144.5
click at [456, 130] on div "Description Quantity Ownership Cost Factor Final Quantity Pre Location Factors …" at bounding box center [564, 125] width 781 height 42
drag, startPoint x: 598, startPoint y: 120, endPoint x: 359, endPoint y: 14, distance: 260.7
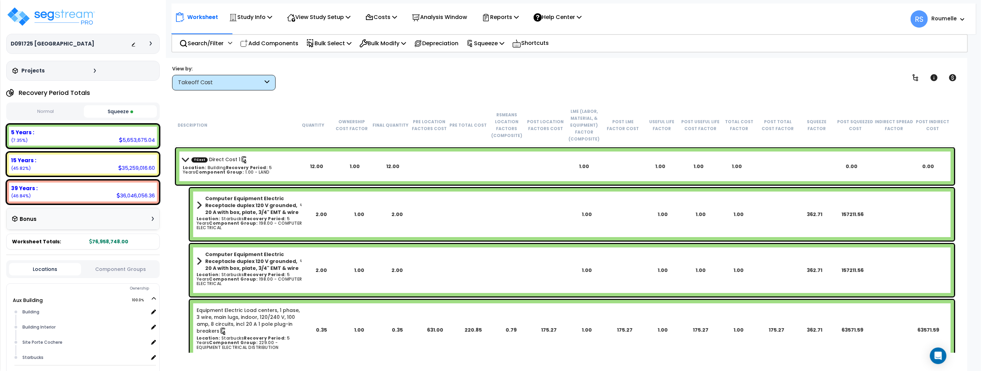
click at [598, 120] on div "LME (Labor, Material, & Equipment) Factor (Composite)" at bounding box center [584, 125] width 39 height 34
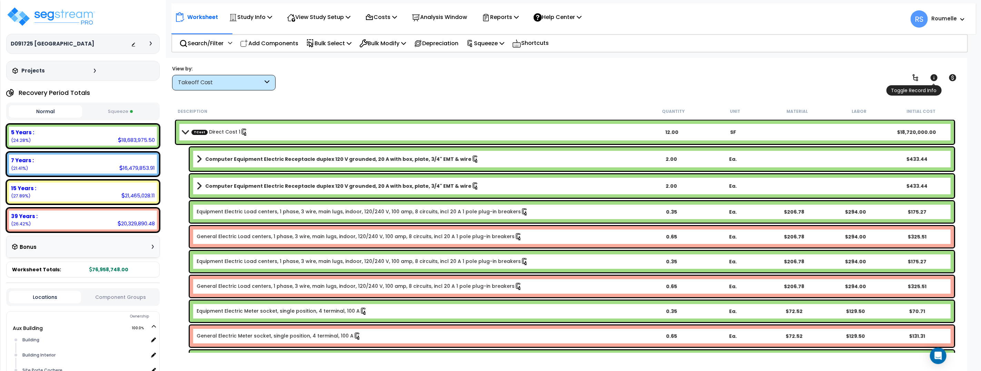
click at [932, 75] on icon at bounding box center [933, 77] width 7 height 7
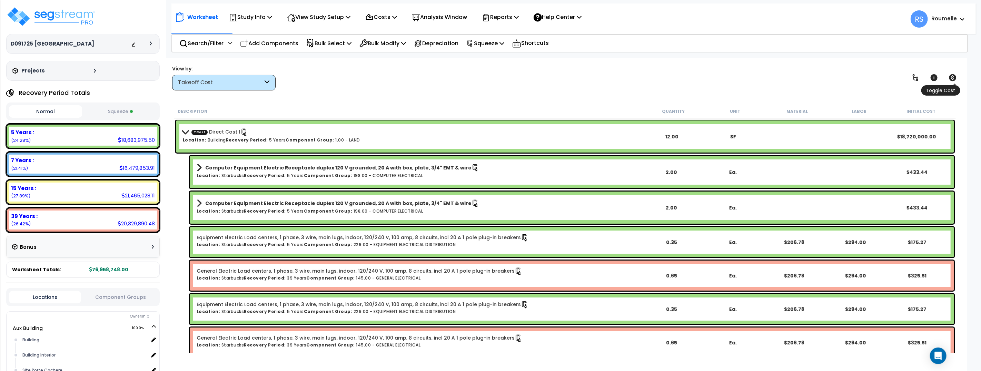
click at [953, 78] on icon at bounding box center [951, 77] width 7 height 7
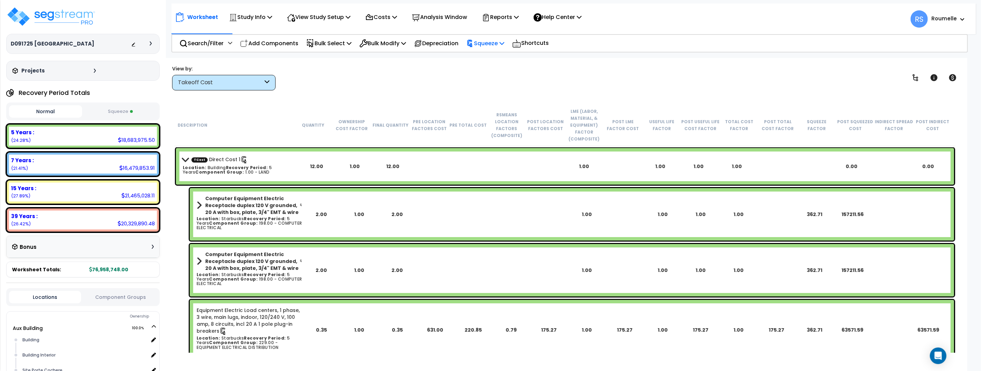
scroll to position [8, 0]
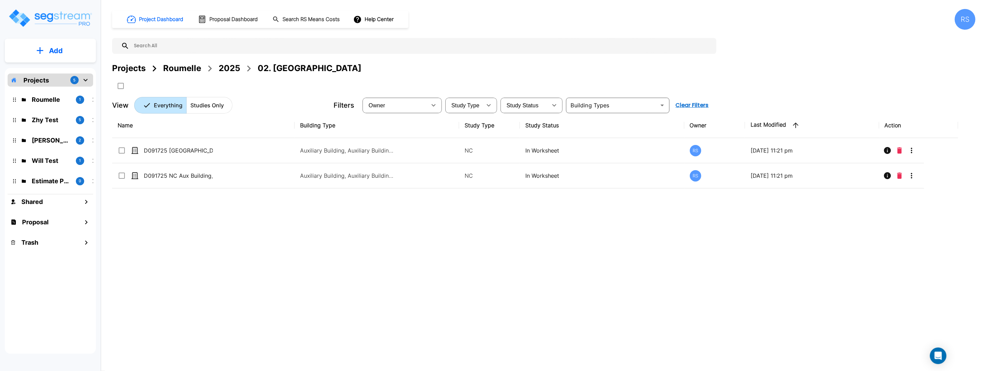
click at [439, 254] on div "Name Building Type Study Type Study Status Owner Last Modified Action D091725 N…" at bounding box center [535, 228] width 846 height 230
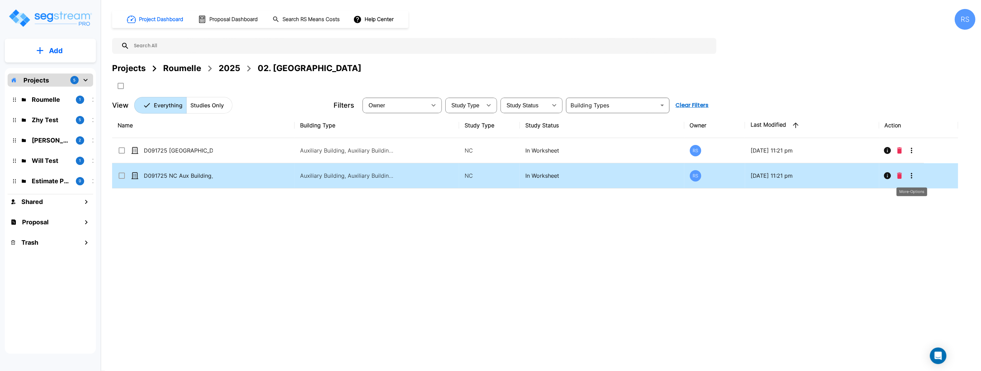
click at [911, 174] on icon "More-Options" at bounding box center [911, 175] width 8 height 8
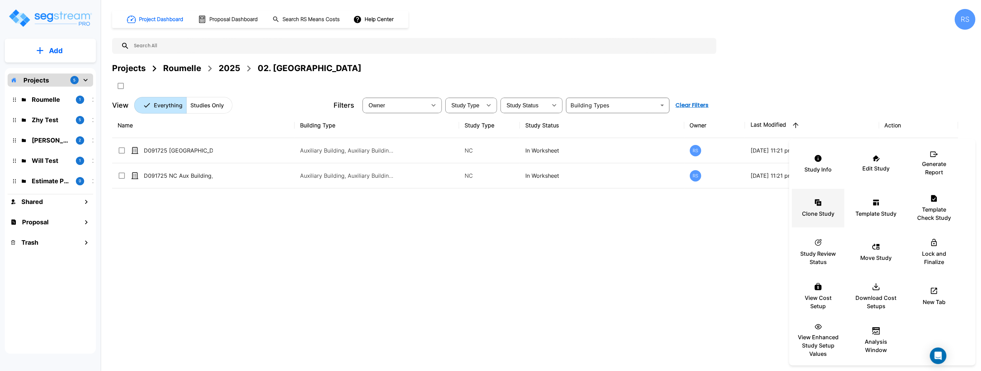
click at [818, 212] on p "Clone Study" at bounding box center [818, 213] width 32 height 8
drag, startPoint x: 534, startPoint y: 252, endPoint x: 683, endPoint y: 185, distance: 162.8
click at [535, 252] on div at bounding box center [490, 185] width 981 height 371
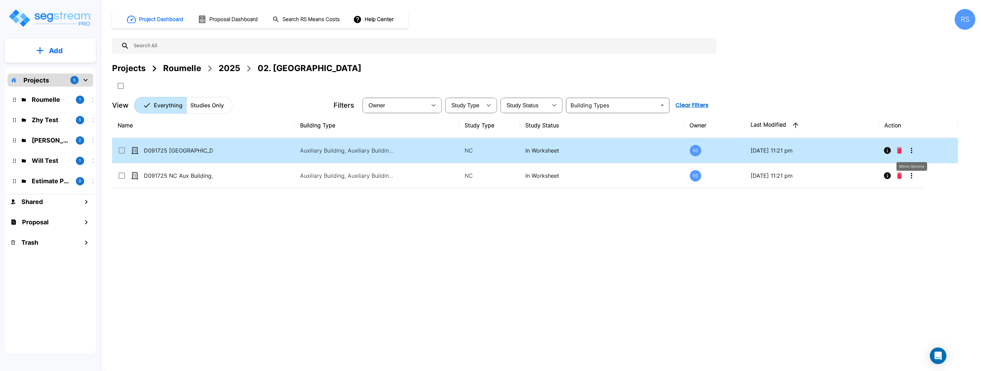
click at [911, 150] on icon "More-Options" at bounding box center [911, 151] width 1 height 6
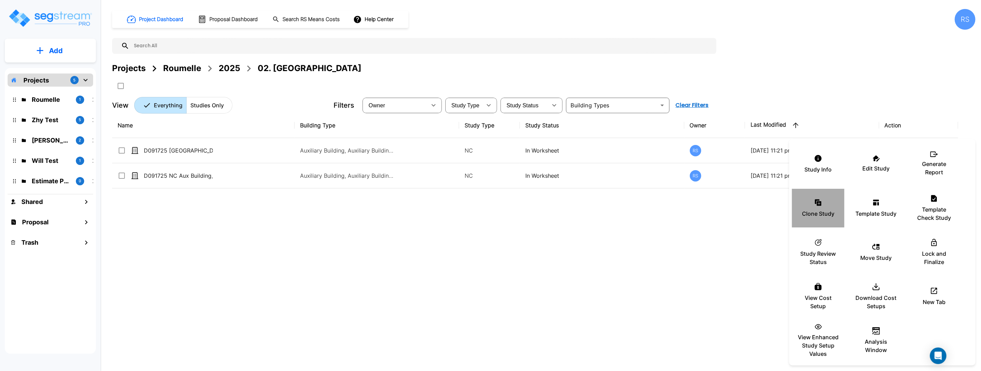
click at [820, 210] on p "Clone Study" at bounding box center [818, 213] width 32 height 8
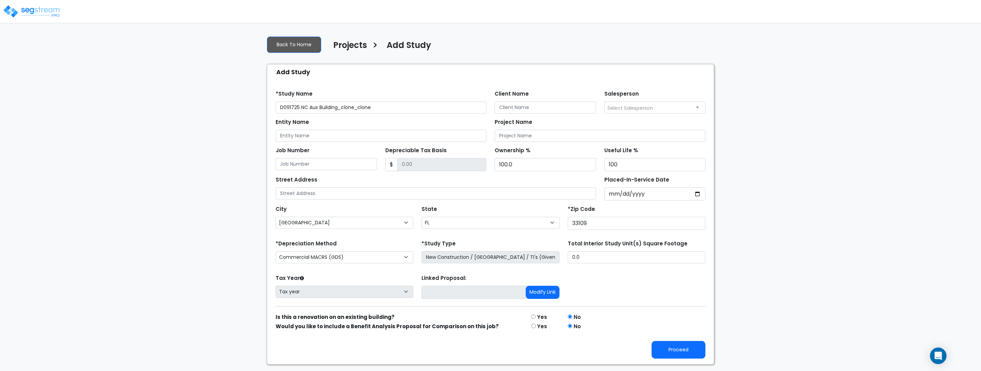
select select "[GEOGRAPHIC_DATA]"
select select "FL"
select select "NEW"
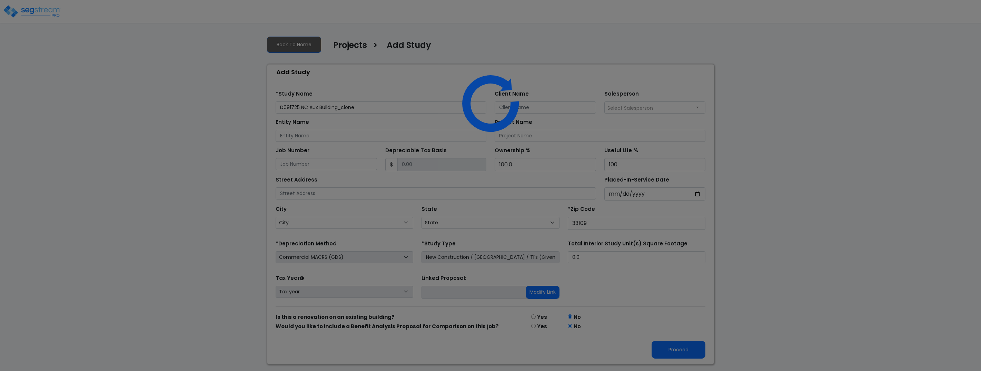
select select "NEW"
select select "FL"
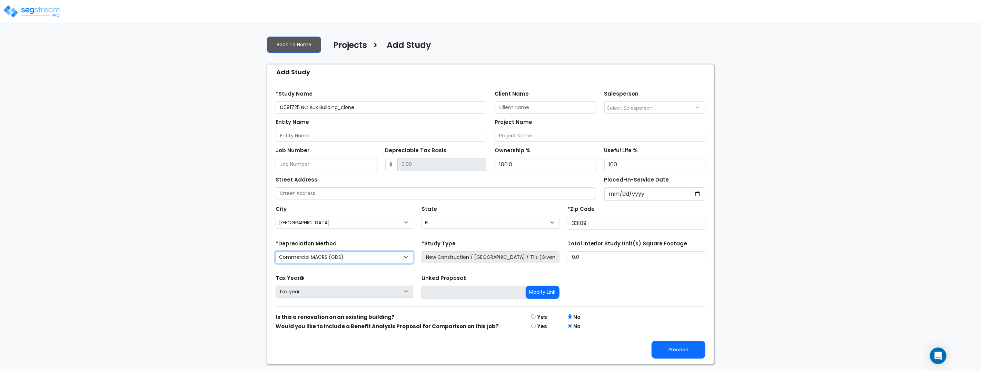
click at [332, 252] on select "Commercial MACRS (GDS) Commercial MACRS (GDS with QIP) Commercial MACRS (ADS) C…" at bounding box center [344, 257] width 138 height 12
select select "CM(-FNA_3"
click at [687, 356] on button "Proceed" at bounding box center [678, 350] width 54 height 18
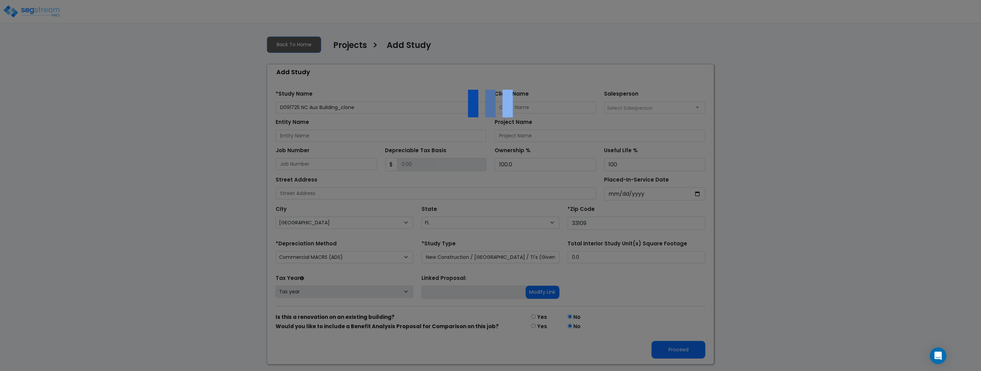
click at [380, 100] on div at bounding box center [490, 185] width 981 height 371
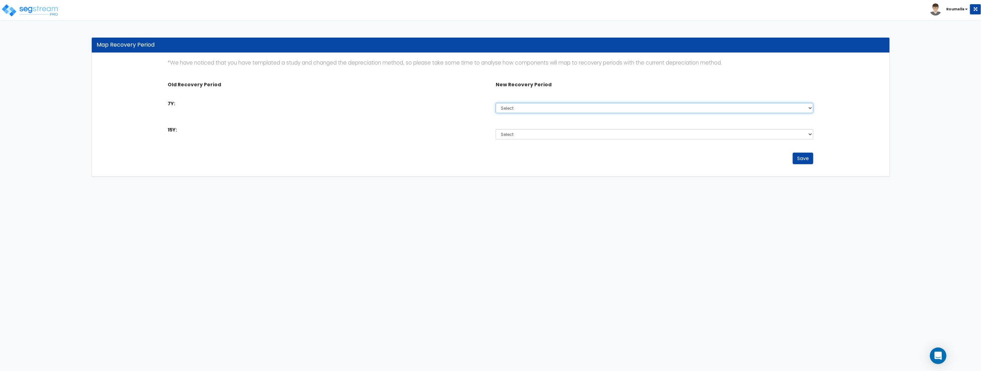
click at [561, 105] on select "Select 5 Years 9 Years 10 Years 20 Years 40 Years" at bounding box center [654, 108] width 318 height 10
click at [495, 103] on select "Select 5 Years 9 Years 10 Years 20 Years 40 Years" at bounding box center [654, 108] width 318 height 10
click at [532, 107] on select "Select 5 Years 9 Years 10 Years 20 Years 40 Years" at bounding box center [654, 108] width 318 height 10
select select "9Y"
click at [495, 103] on select "Select 5 Years 9 Years 10 Years 20 Years 40 Years" at bounding box center [654, 108] width 318 height 10
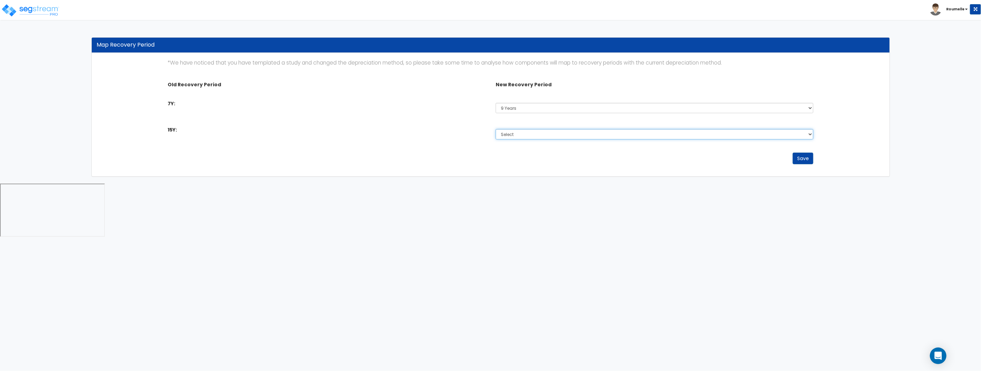
click at [526, 134] on select "Select 5 Years 9 Years 10 Years 20 Years 40 Years" at bounding box center [654, 134] width 318 height 10
select select "20Y"
click at [495, 129] on select "Select 5 Years 9 Years 10 Years 20 Years 40 Years" at bounding box center [654, 134] width 318 height 10
click at [806, 160] on button "Save" at bounding box center [802, 158] width 21 height 12
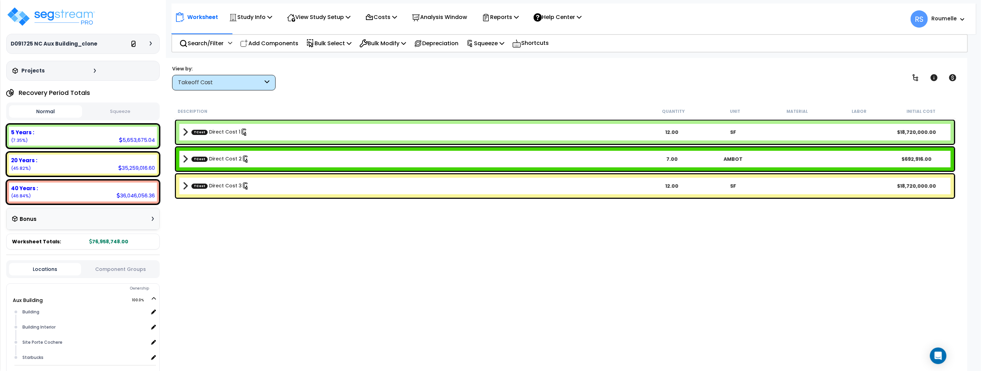
click at [133, 45] on icon at bounding box center [133, 44] width 5 height 5
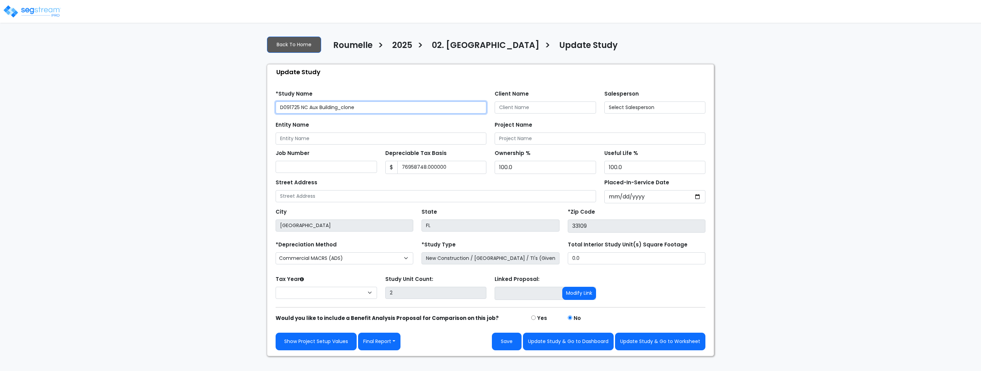
type input "76,958,748.000,000"
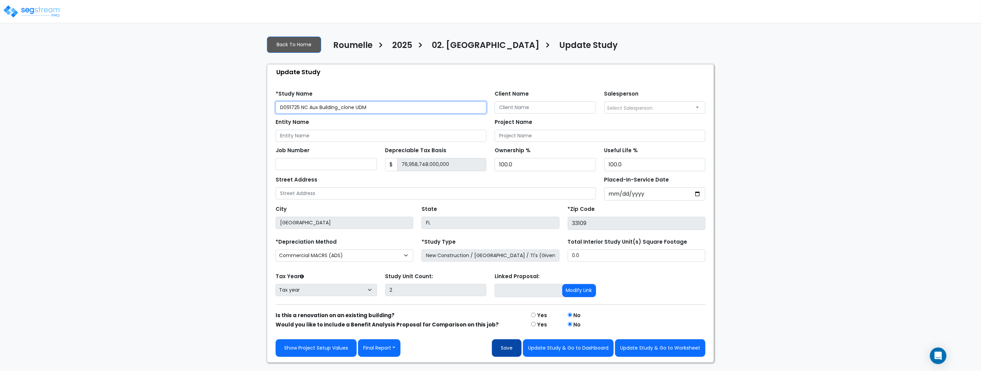
type input "D091725 NC Aux Building_clone UDM"
click at [506, 347] on button "Save" at bounding box center [507, 348] width 30 height 18
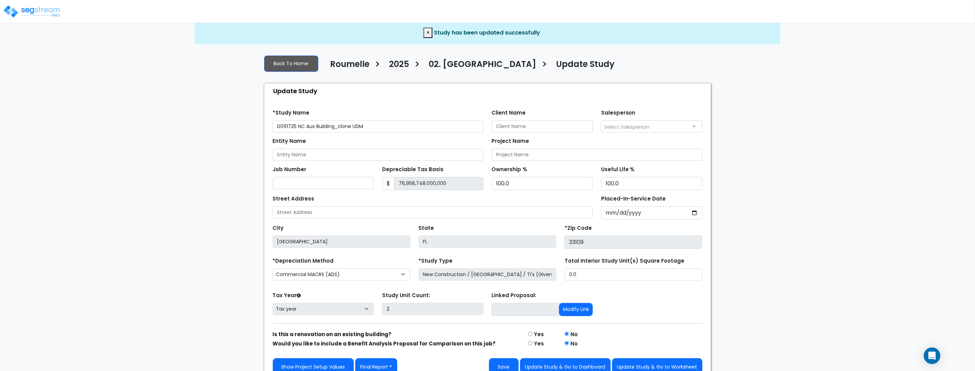
scroll to position [19, 0]
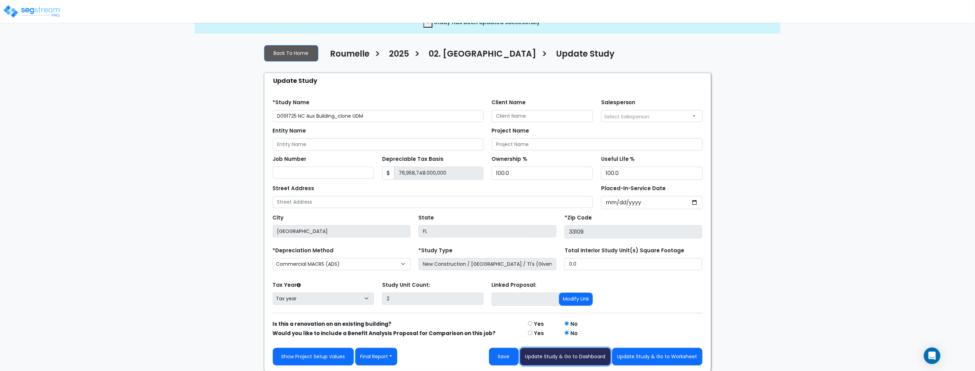
click at [607, 359] on button "Update Study & Go to Dashboard" at bounding box center [565, 357] width 91 height 18
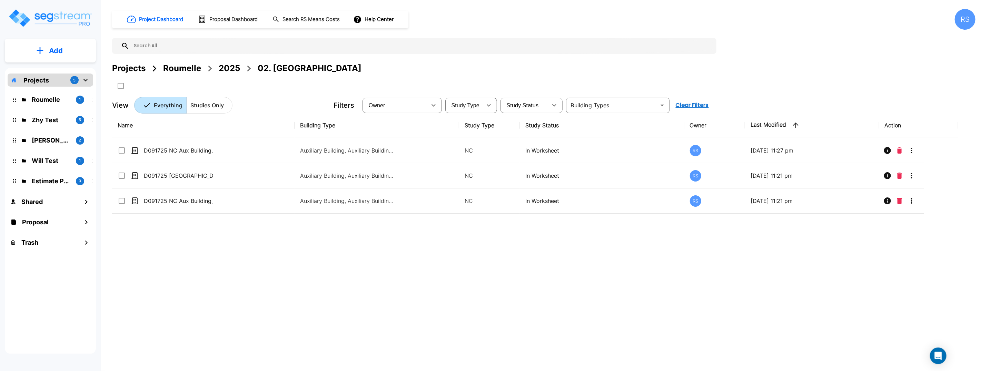
click at [762, 290] on div "Name Building Type Study Type Study Status Owner Last Modified Action D091725 N…" at bounding box center [535, 228] width 846 height 230
click at [555, 274] on div "Name Building Type Study Type Study Status Owner Last Modified Action D091725 N…" at bounding box center [535, 228] width 846 height 230
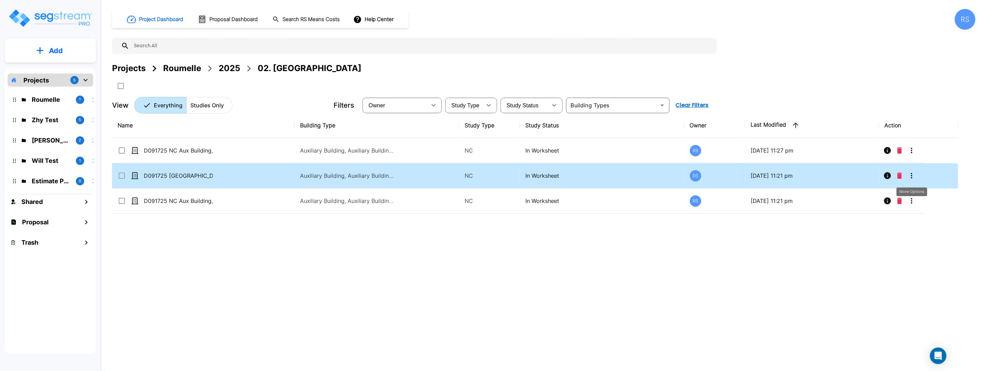
click at [908, 175] on icon "More-Options" at bounding box center [911, 175] width 8 height 8
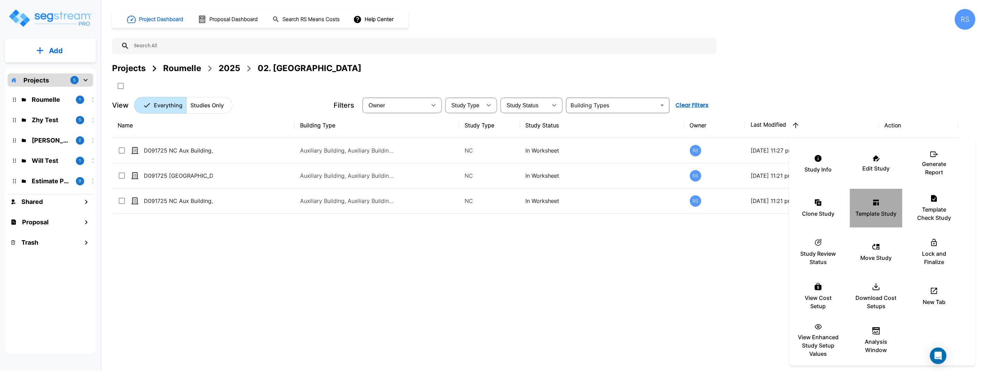
click at [872, 207] on div "Template Study" at bounding box center [875, 208] width 41 height 34
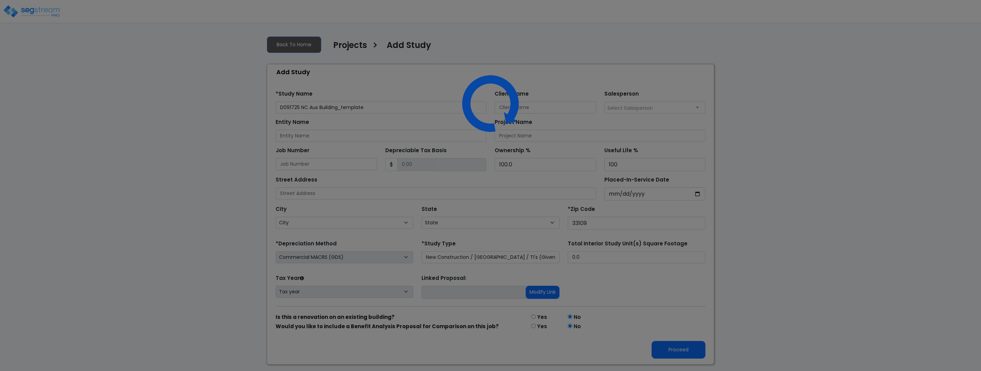
select select "NEW"
select select "FL"
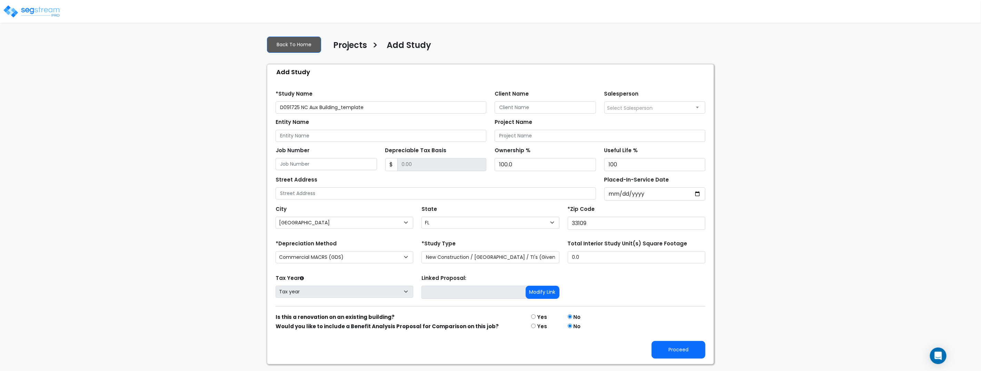
drag, startPoint x: 344, startPoint y: 107, endPoint x: 393, endPoint y: 107, distance: 49.0
click at [393, 107] on input "D091725 NC Aux Building_template" at bounding box center [380, 107] width 211 height 12
type input "D091725 NC Aux Building_tp"
click at [683, 353] on button "Proceed" at bounding box center [678, 350] width 54 height 18
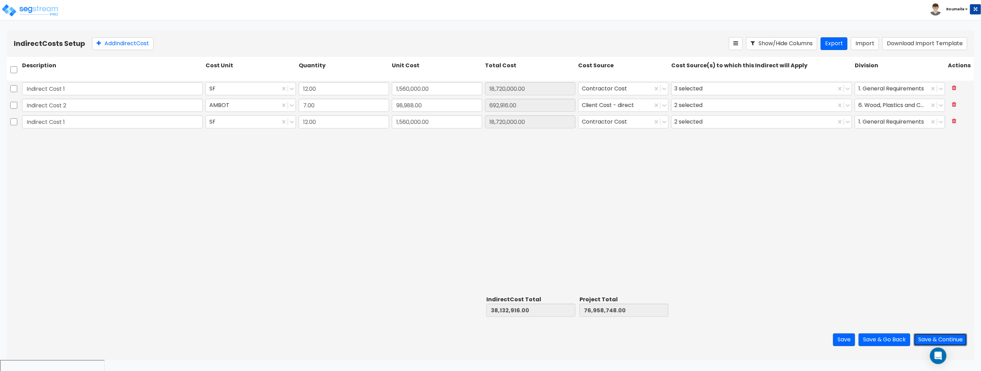
click at [949, 337] on button "Save & Continue" at bounding box center [939, 339] width 53 height 13
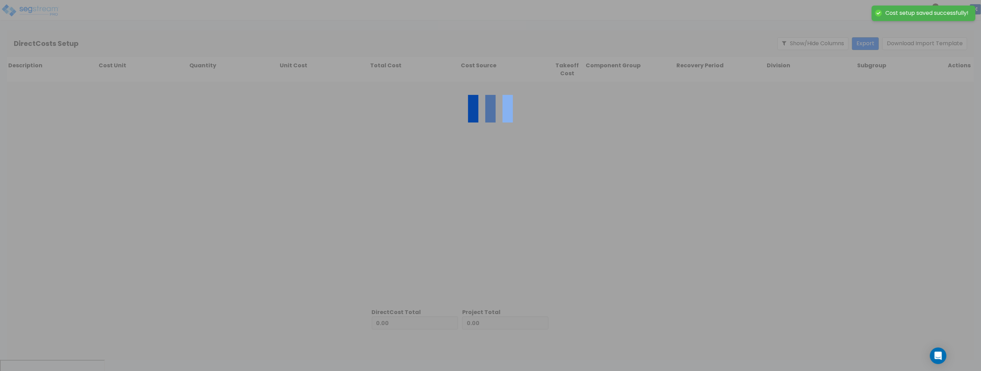
type input "38,132,916.00"
type input "38,825,832.00"
type input "76,958,748.00"
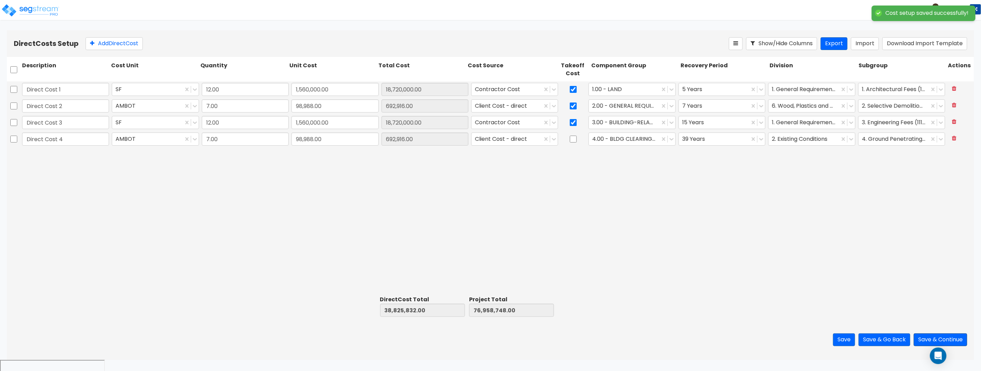
drag, startPoint x: 938, startPoint y: 330, endPoint x: 938, endPoint y: 334, distance: 4.2
click at [938, 330] on div "Save Save & Go Back Save & Continue" at bounding box center [490, 339] width 967 height 40
click at [937, 338] on button "Save & Continue" at bounding box center [939, 339] width 53 height 13
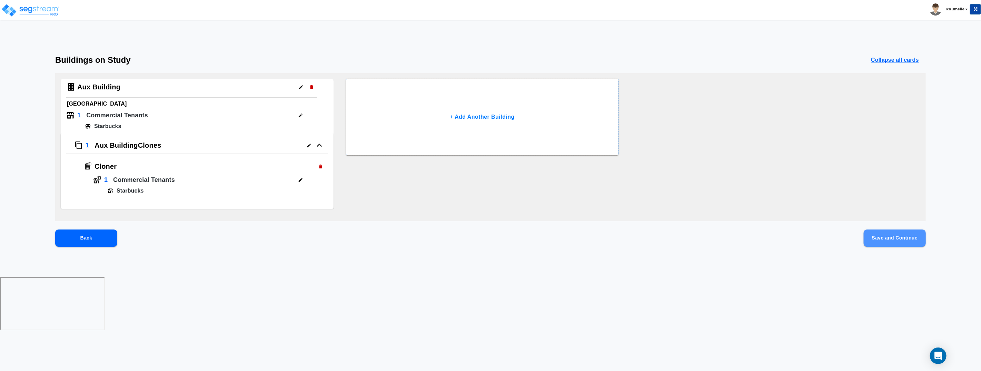
click at [897, 242] on button "Save and Continue" at bounding box center [894, 237] width 62 height 17
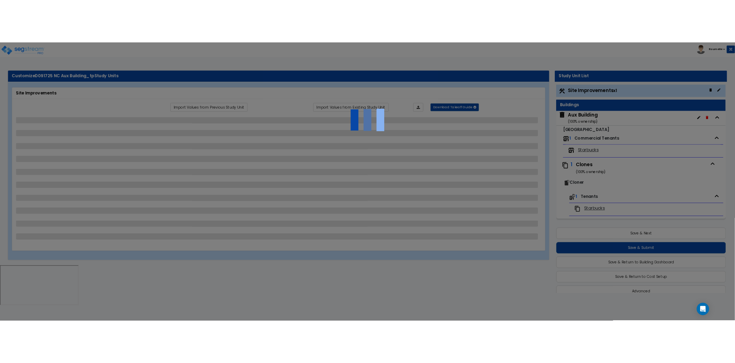
scroll to position [12, 0]
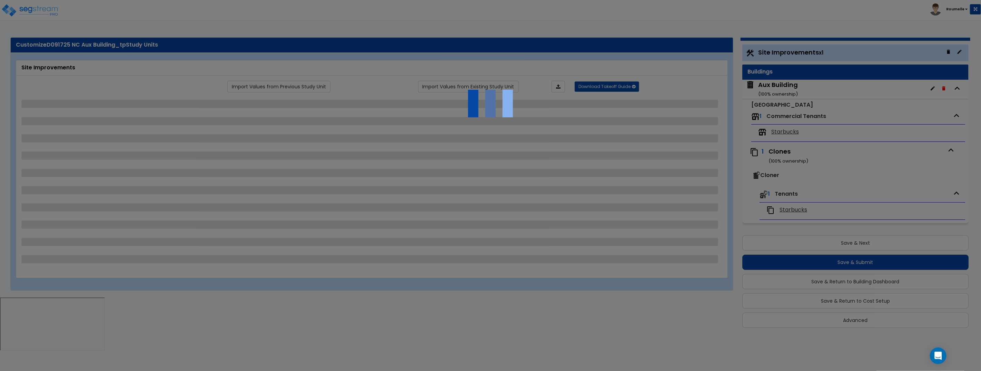
select select "2"
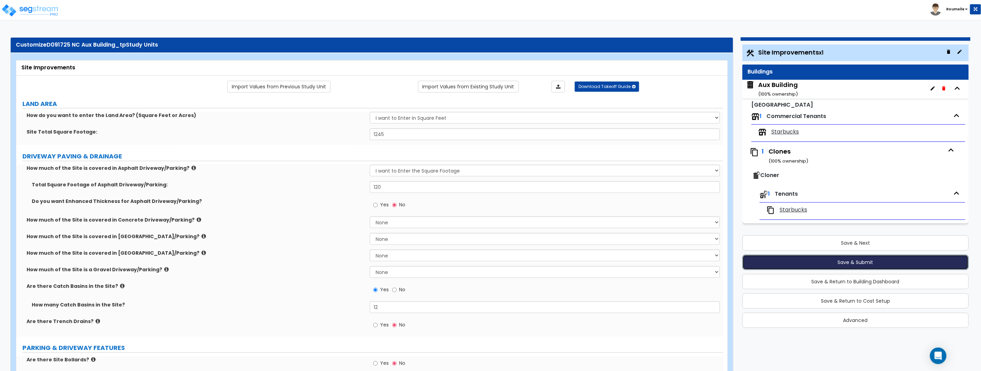
click at [861, 262] on button "Save & Submit" at bounding box center [855, 261] width 226 height 15
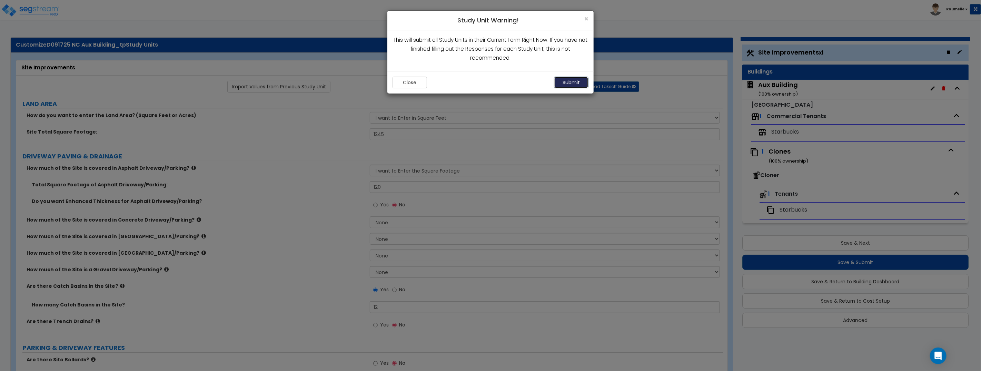
click at [580, 87] on button "Submit" at bounding box center [571, 83] width 34 height 12
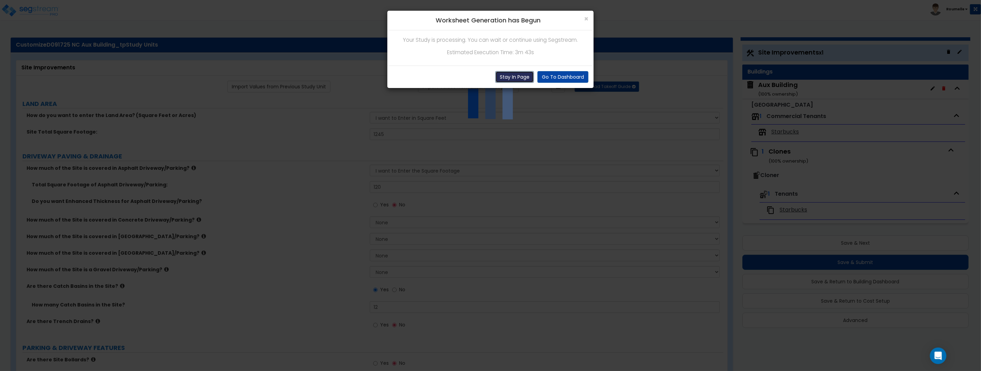
click at [507, 76] on button "Stay In Page" at bounding box center [514, 77] width 39 height 12
